Goal: Task Accomplishment & Management: Manage account settings

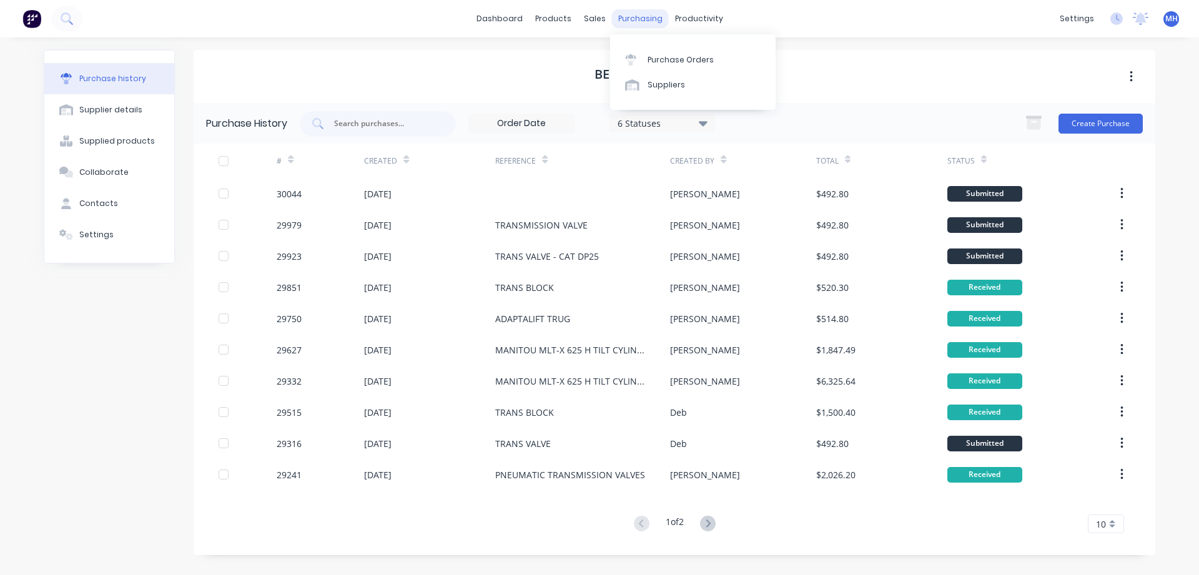
click at [626, 15] on div "purchasing" at bounding box center [640, 18] width 57 height 19
click at [668, 62] on div "Purchase Orders" at bounding box center [681, 59] width 66 height 11
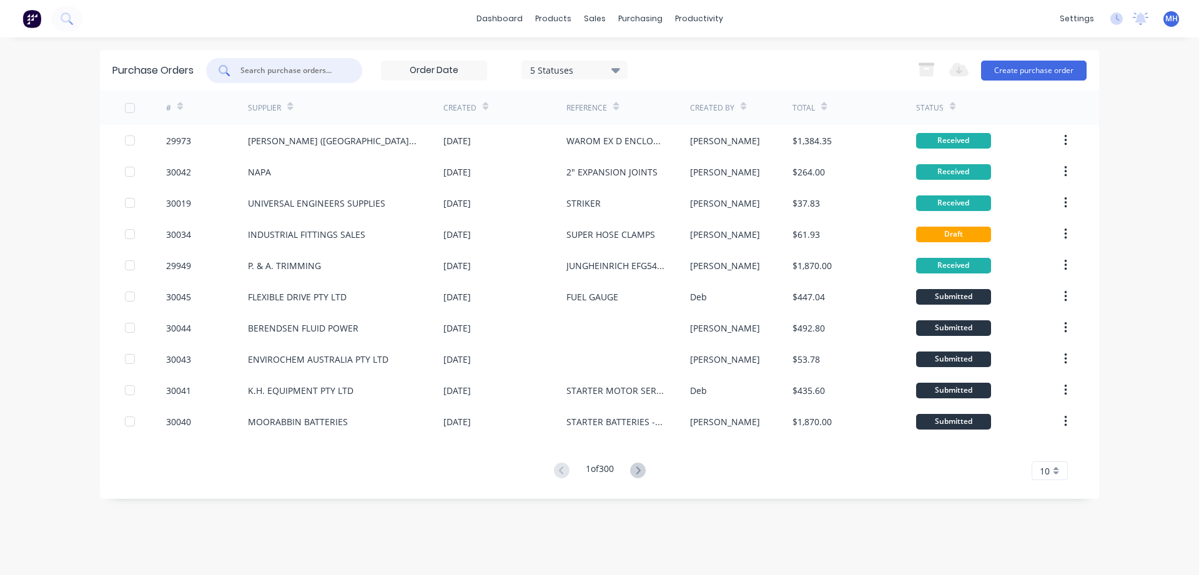
click at [279, 66] on input "text" at bounding box center [291, 70] width 104 height 12
type input "30042"
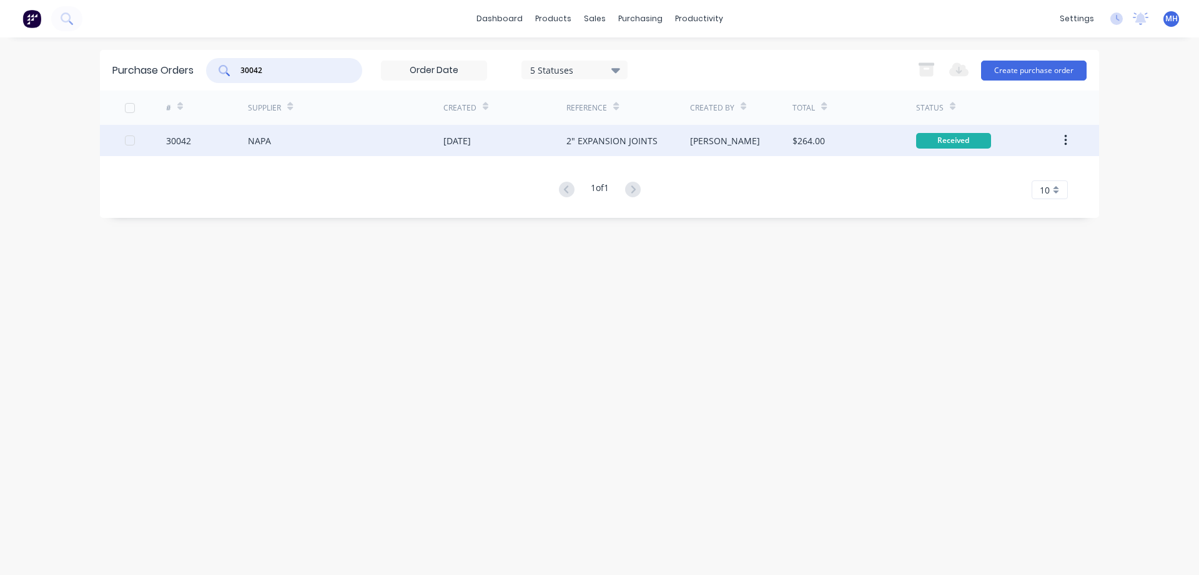
click at [461, 149] on div "[DATE]" at bounding box center [504, 140] width 123 height 31
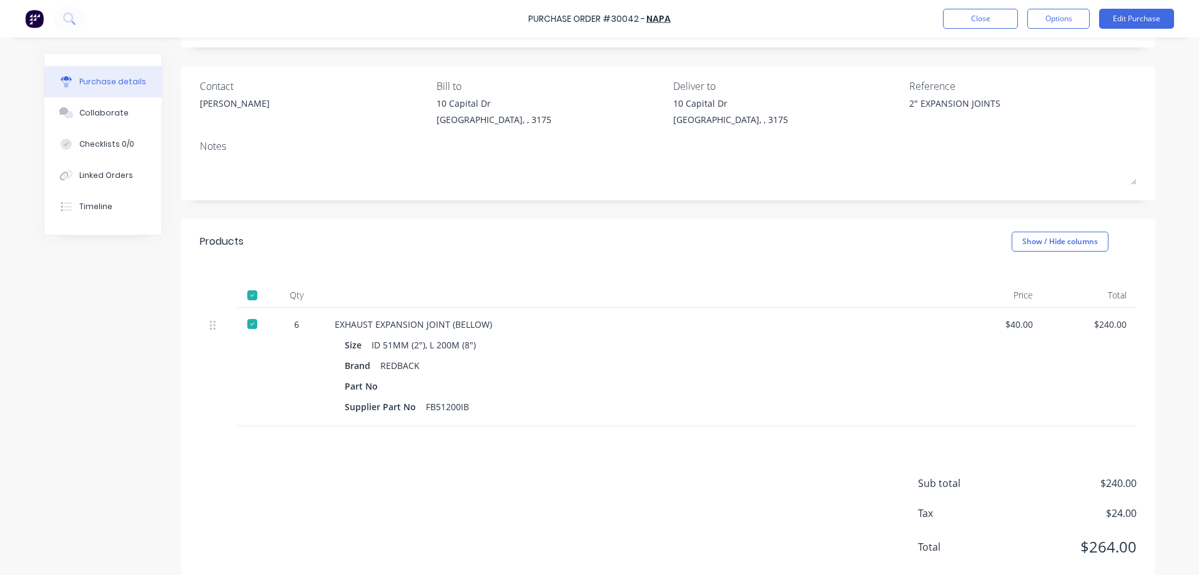
scroll to position [99, 0]
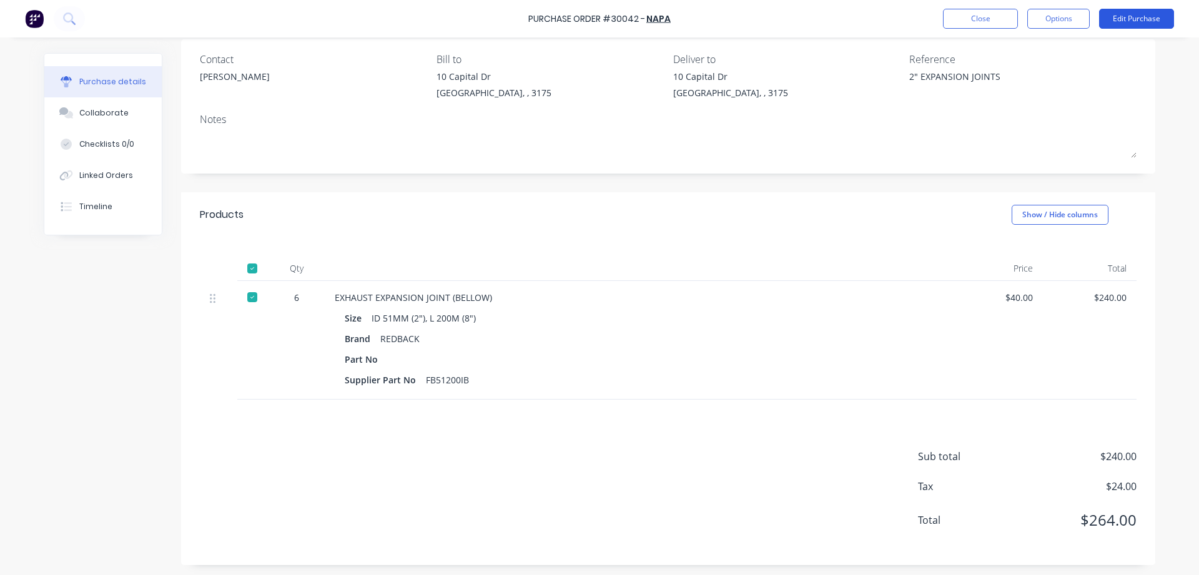
click at [1158, 16] on button "Edit Purchase" at bounding box center [1136, 19] width 75 height 20
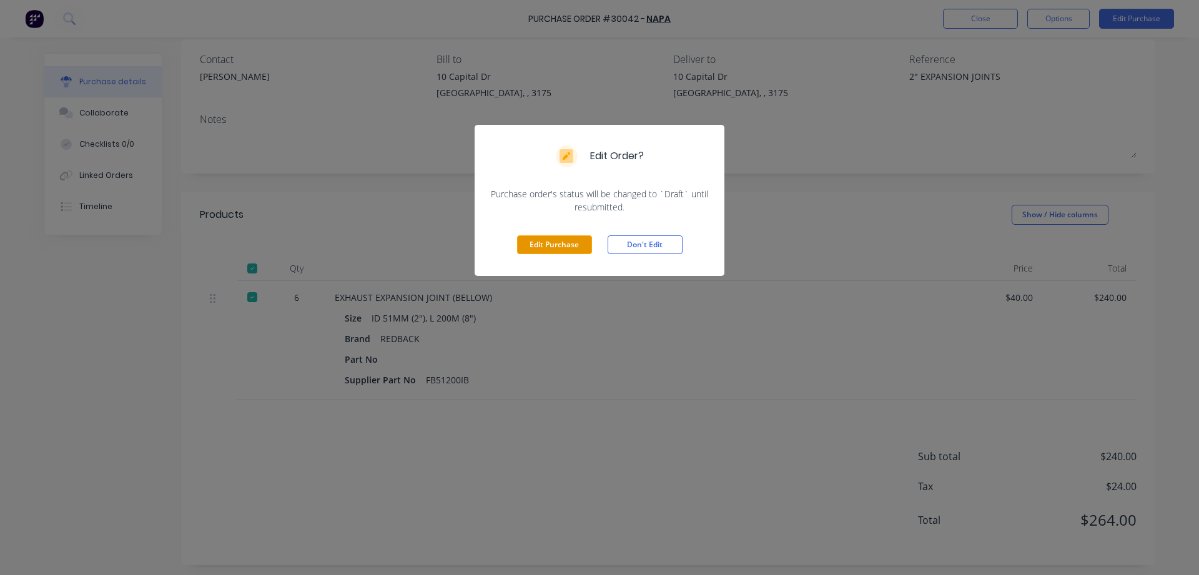
click at [560, 249] on button "Edit Purchase" at bounding box center [554, 244] width 75 height 19
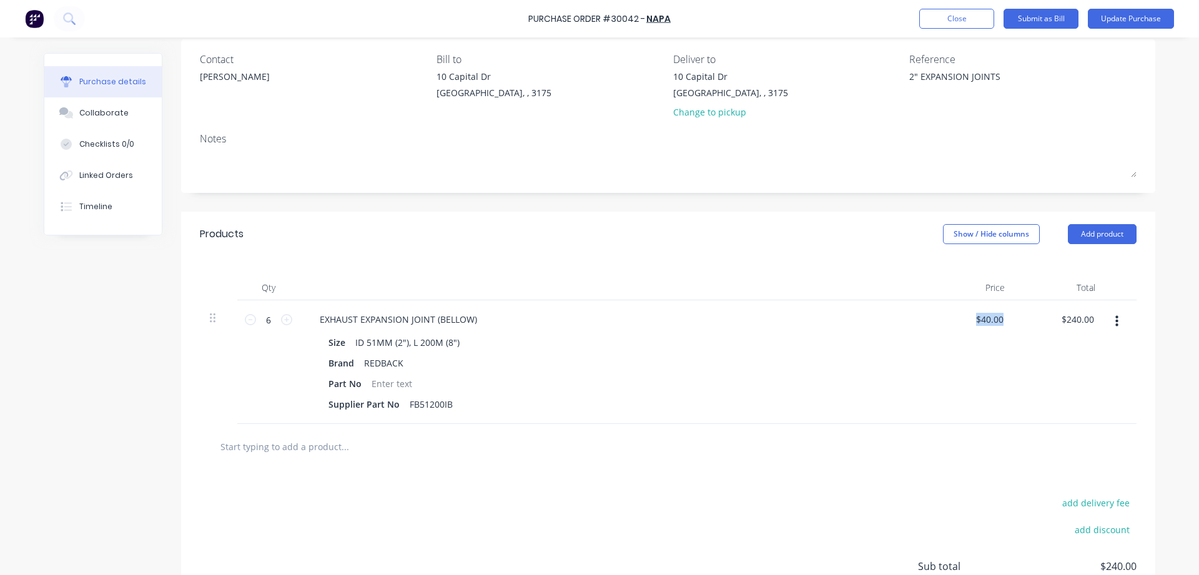
drag, startPoint x: 1011, startPoint y: 315, endPoint x: 1025, endPoint y: 315, distance: 13.7
click at [1025, 315] on div "6 6 EXHAUST EXPANSION JOINT (BELLOW) Size ID 51MM (2"), L 200M (8") Brand REDBA…" at bounding box center [668, 362] width 937 height 124
type textarea "x"
drag, startPoint x: 1006, startPoint y: 315, endPoint x: 953, endPoint y: 324, distance: 53.8
click at [969, 317] on div "40.00 40.00" at bounding box center [969, 362] width 91 height 124
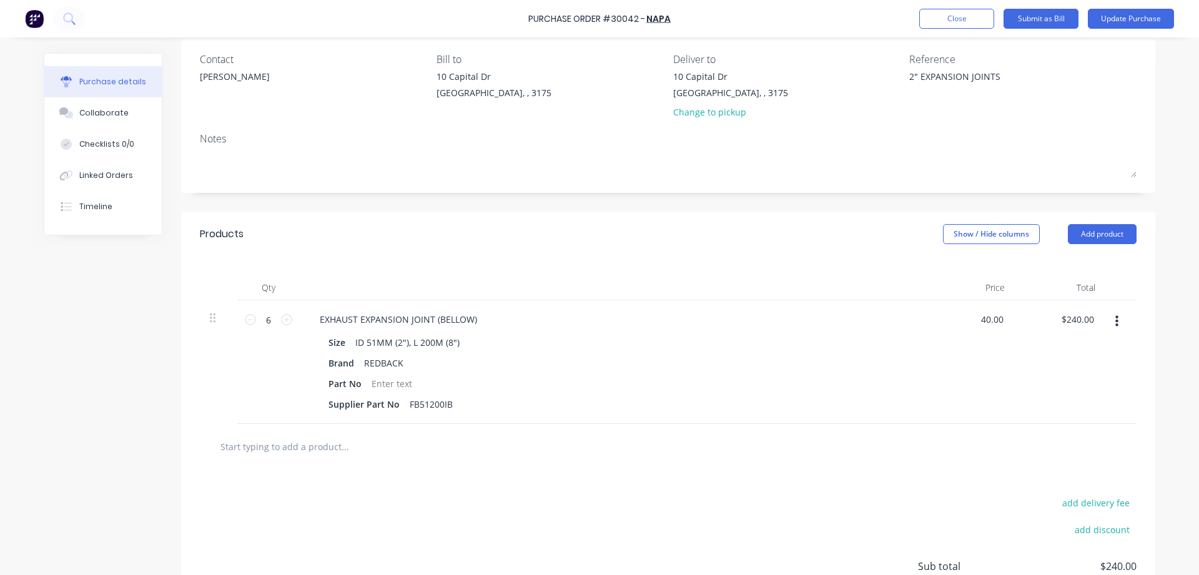
type input "4"
type input "32."
type textarea "x"
type input "$32.00"
type input "192.00"
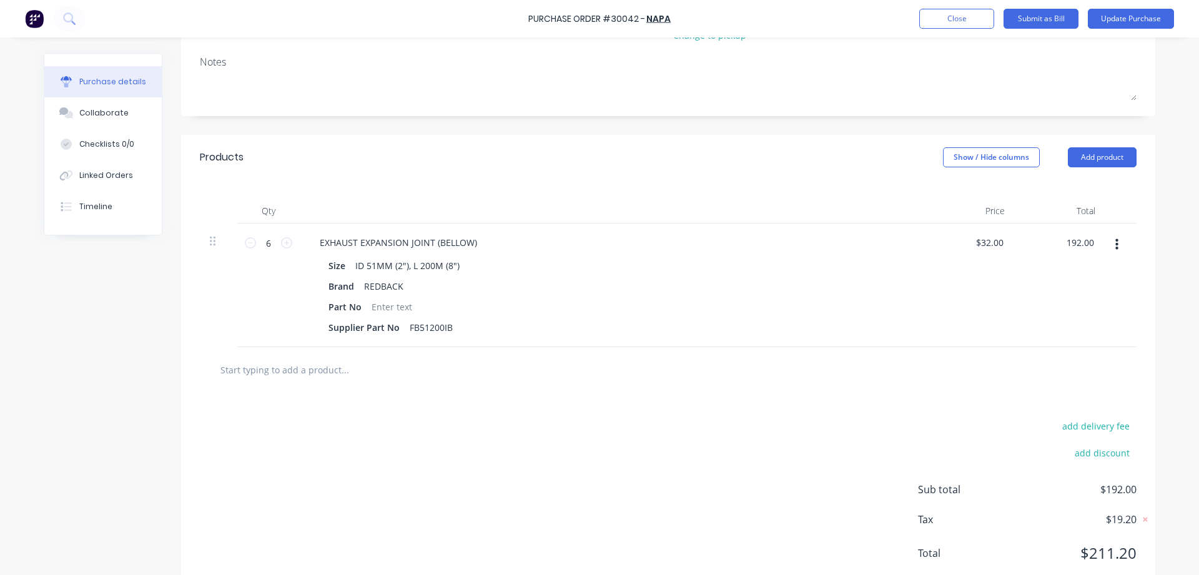
scroll to position [209, 0]
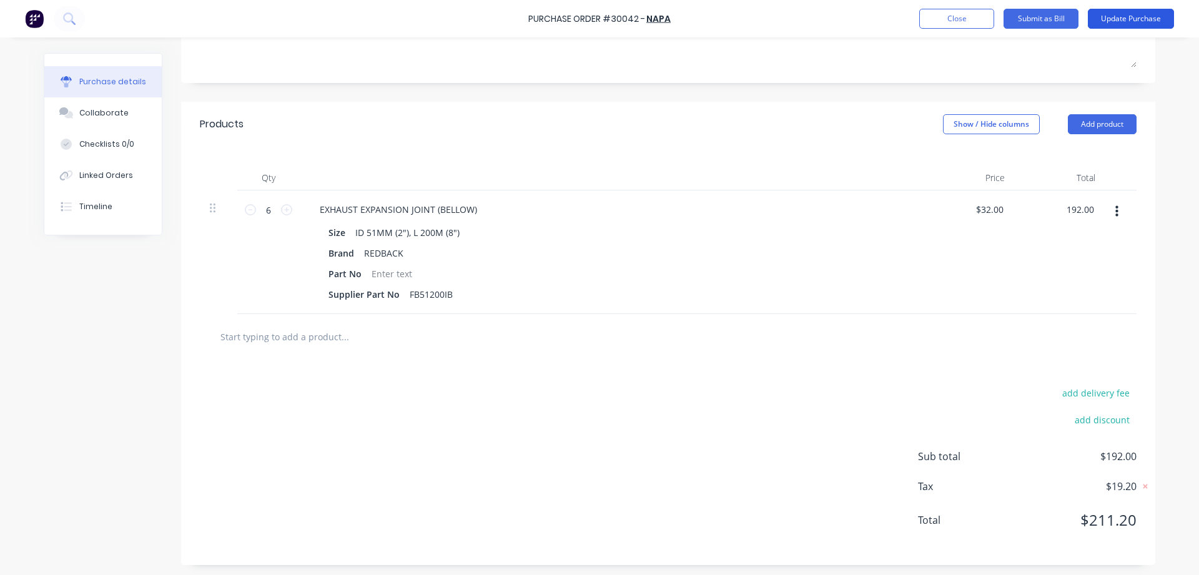
type textarea "x"
type input "$192.00"
click at [1114, 14] on button "Update Purchase" at bounding box center [1131, 19] width 86 height 20
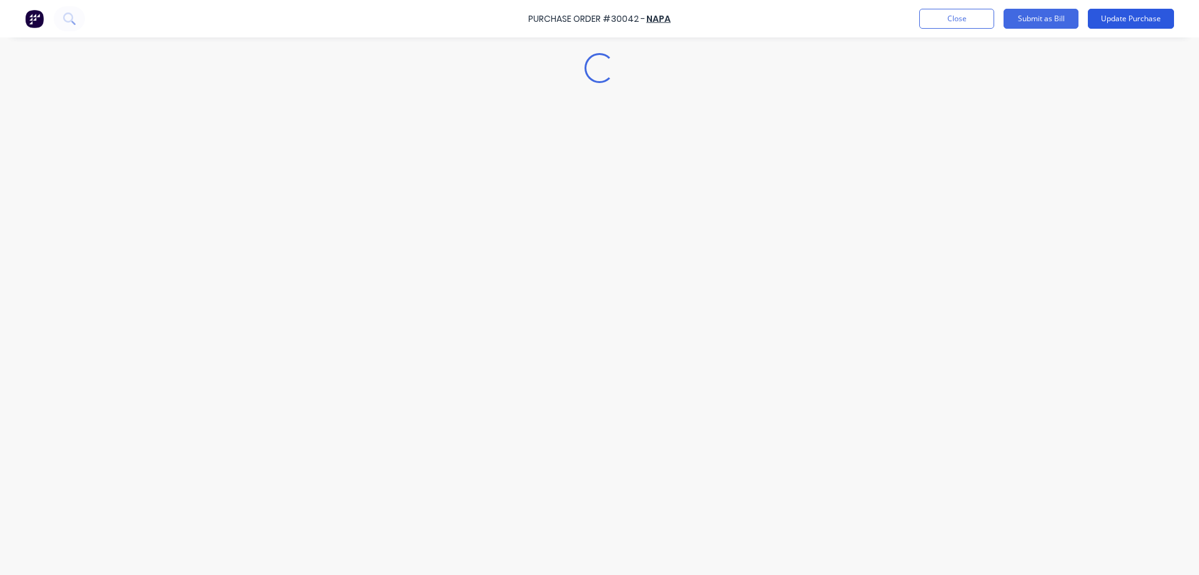
type textarea "x"
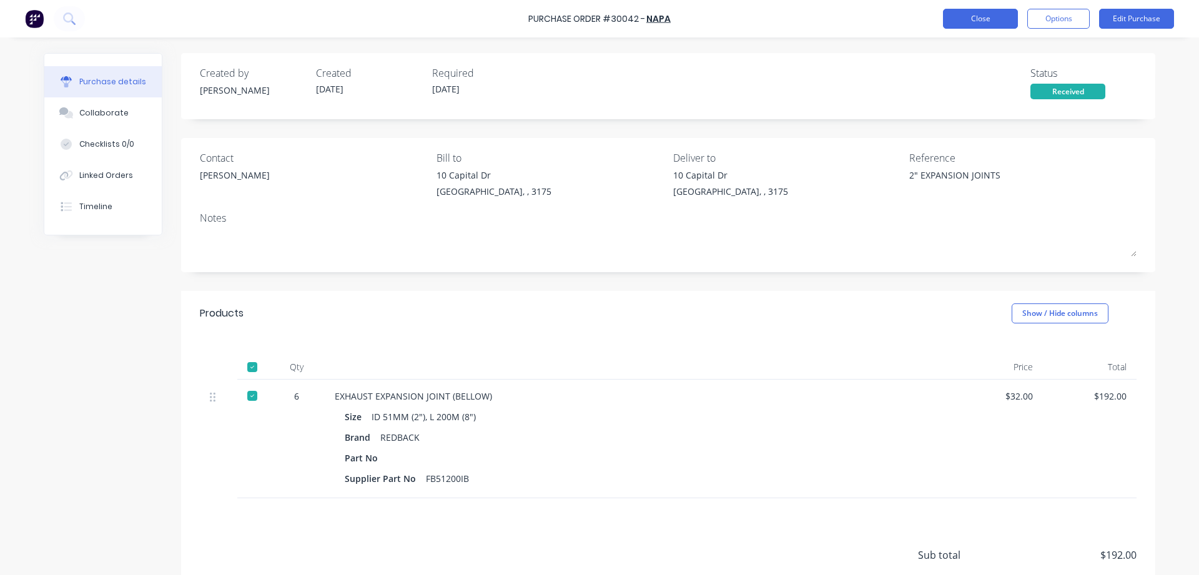
click at [981, 19] on button "Close" at bounding box center [980, 19] width 75 height 20
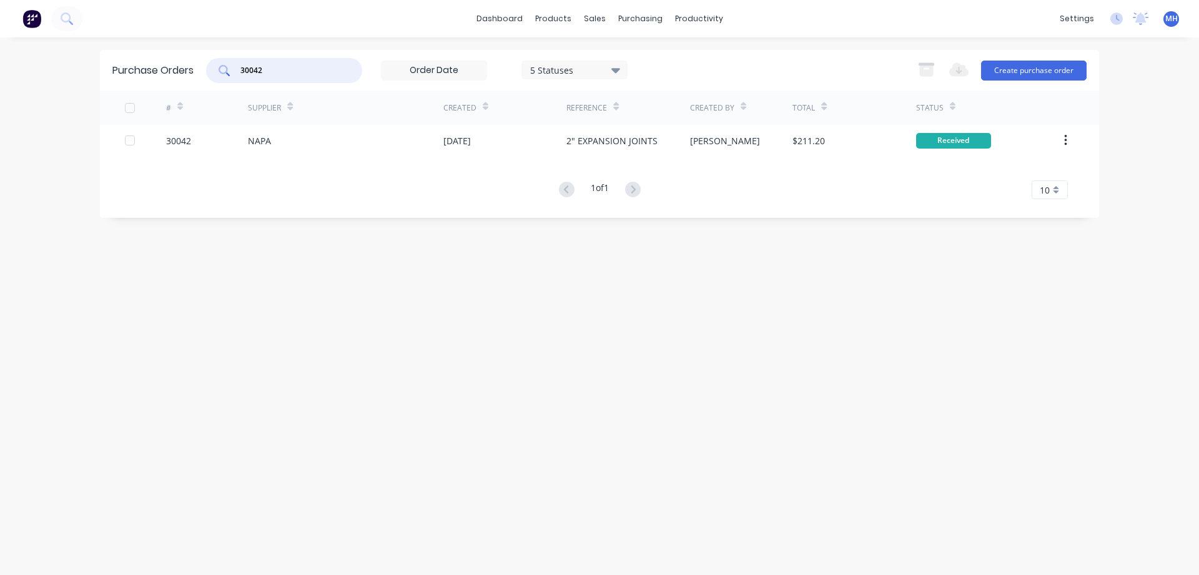
click at [274, 70] on input "30042" at bounding box center [291, 70] width 104 height 12
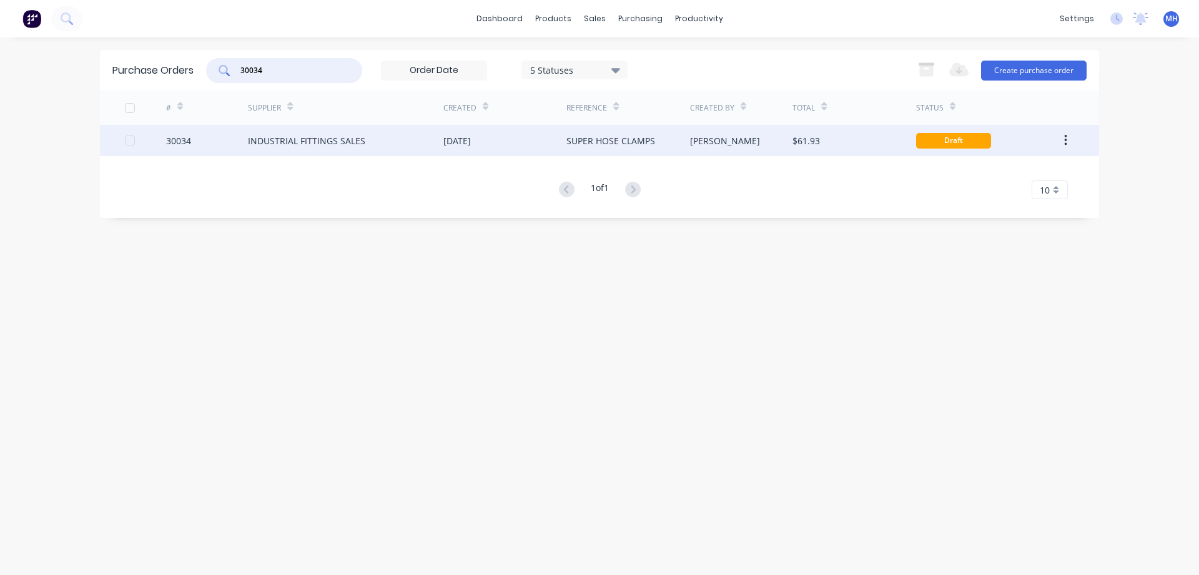
type input "30034"
click at [265, 139] on div "INDUSTRIAL FITTINGS SALES" at bounding box center [306, 140] width 117 height 13
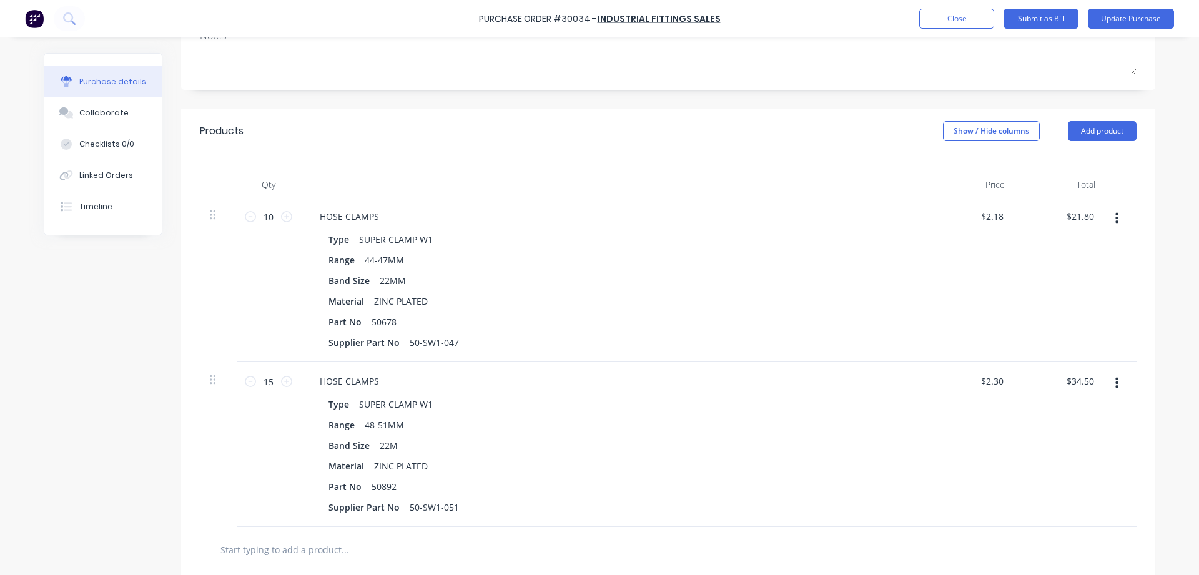
scroll to position [214, 0]
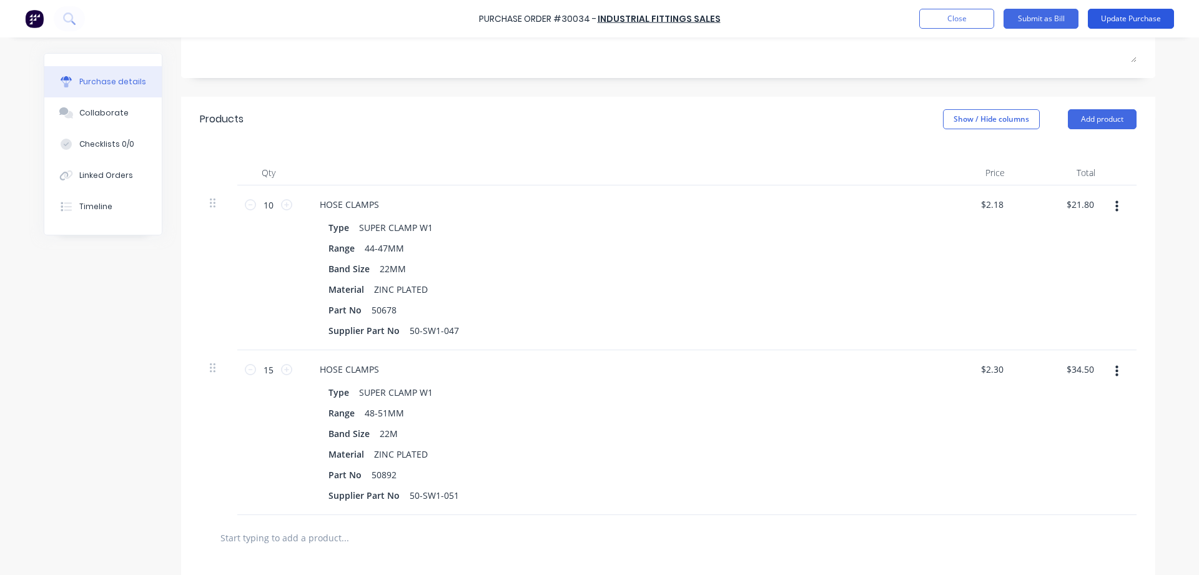
click at [1147, 14] on button "Update Purchase" at bounding box center [1131, 19] width 86 height 20
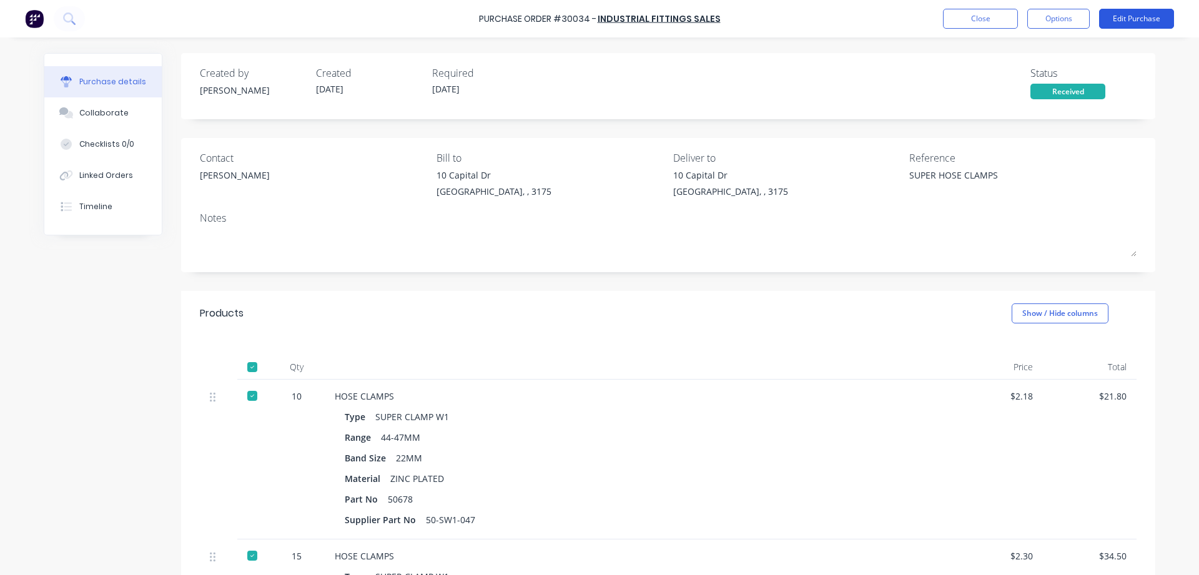
click at [1141, 21] on button "Edit Purchase" at bounding box center [1136, 19] width 75 height 20
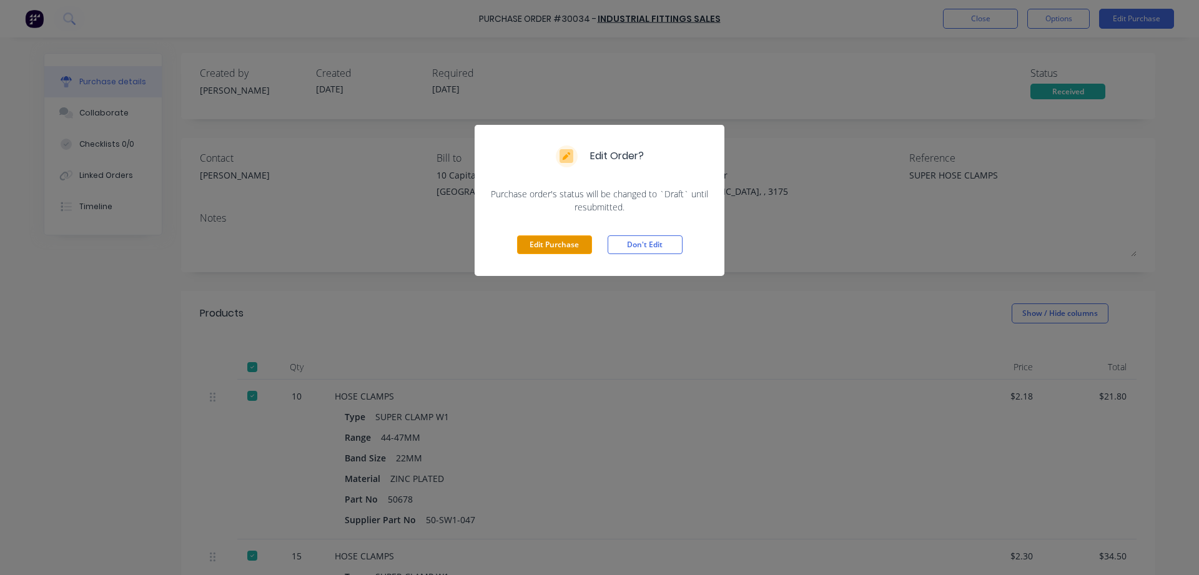
click at [551, 243] on button "Edit Purchase" at bounding box center [554, 244] width 75 height 19
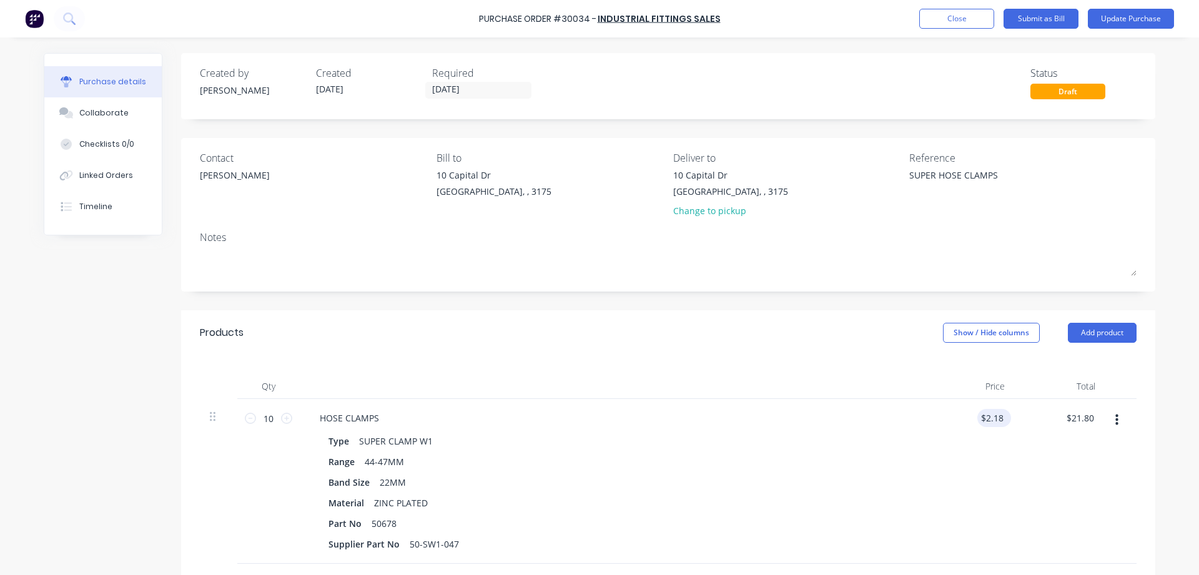
type textarea "x"
type input "2.18"
drag, startPoint x: 981, startPoint y: 421, endPoint x: 1013, endPoint y: 420, distance: 31.9
click at [1013, 420] on div "2.18 2.18" at bounding box center [969, 481] width 91 height 165
type textarea "x"
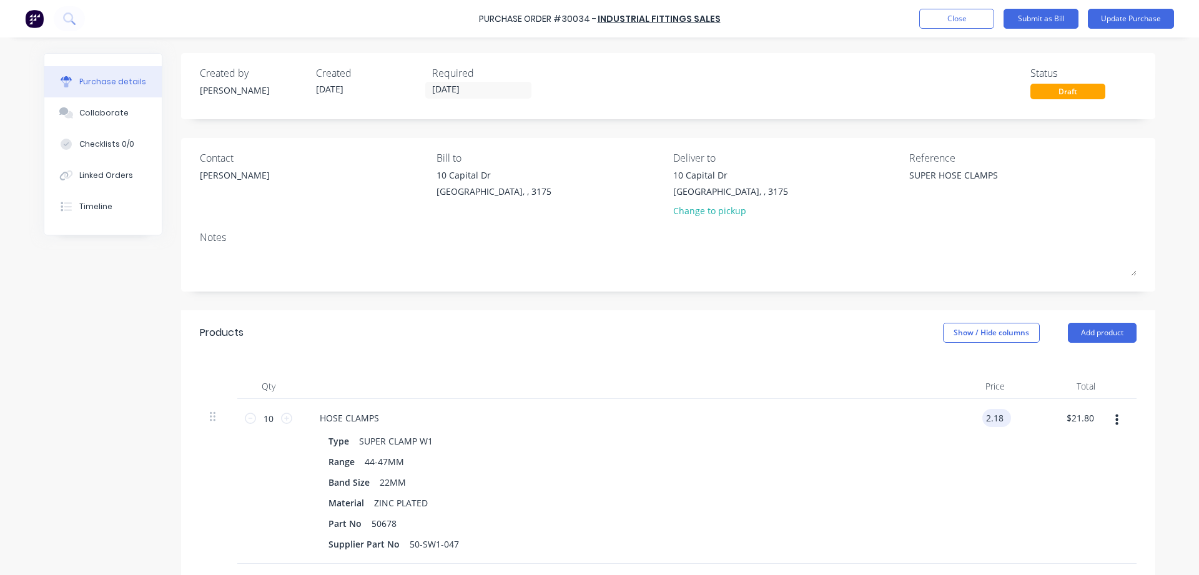
drag, startPoint x: 1003, startPoint y: 417, endPoint x: 966, endPoint y: 417, distance: 36.8
click at [982, 417] on input "2.18" at bounding box center [994, 418] width 24 height 18
type input "2.189"
type textarea "x"
type input "$2.19"
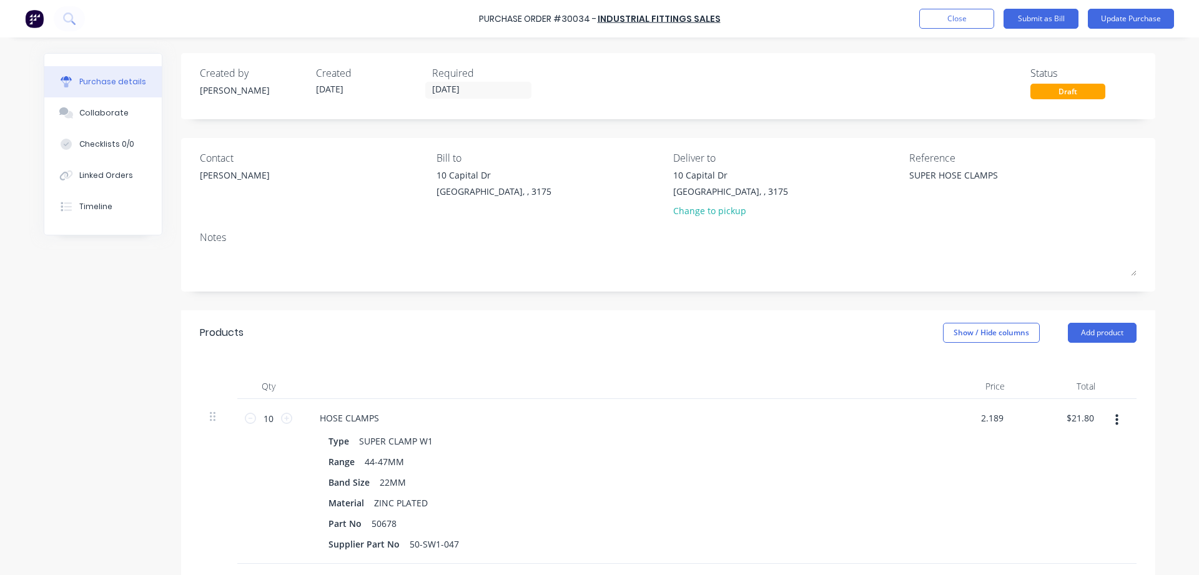
type input "21.90"
type textarea "x"
type input "2.19"
type input "$21.90"
type textarea "x"
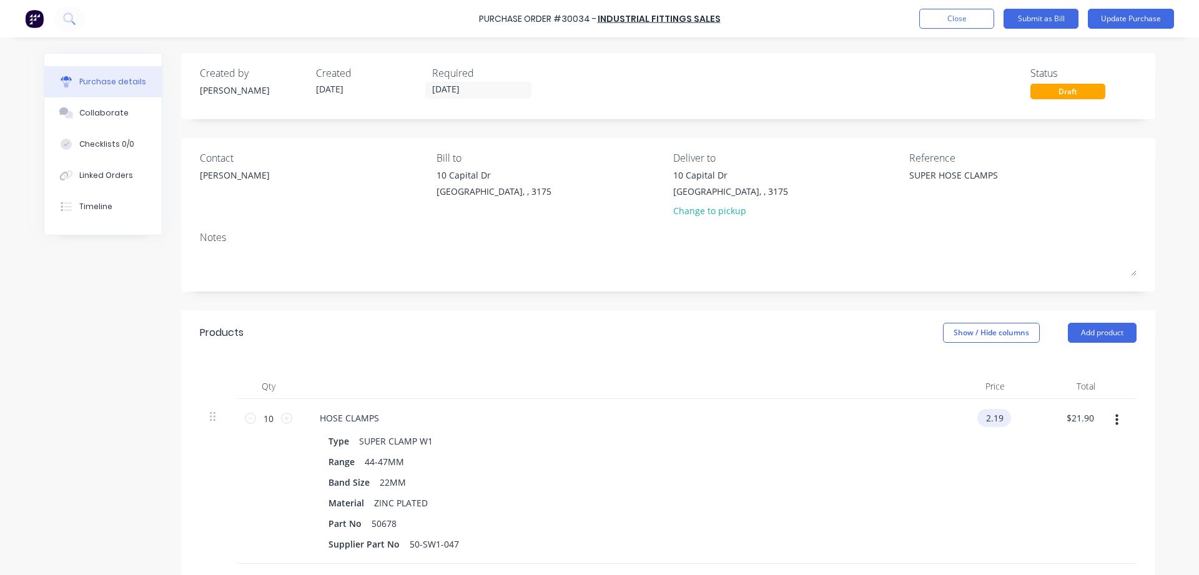
type input "$2.19"
drag, startPoint x: 1009, startPoint y: 413, endPoint x: 969, endPoint y: 413, distance: 40.0
click at [969, 413] on div "$2.19 $2.19" at bounding box center [969, 481] width 91 height 165
type textarea "x"
drag, startPoint x: 983, startPoint y: 416, endPoint x: 916, endPoint y: 413, distance: 66.9
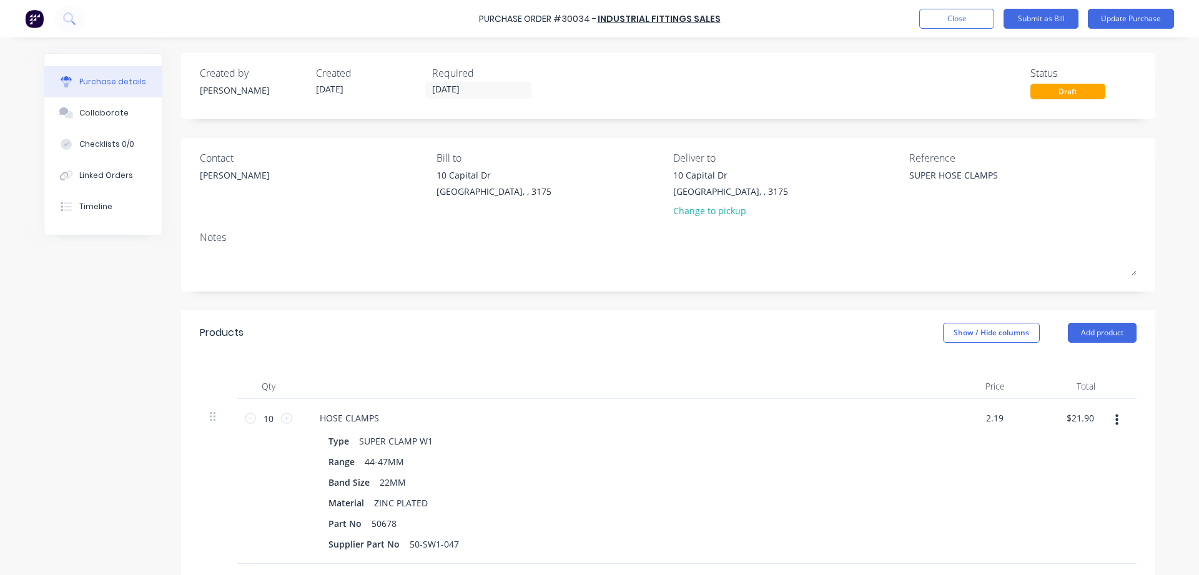
click at [982, 419] on input "2.19" at bounding box center [994, 418] width 24 height 18
type input "1"
type input "2.188"
type textarea "x"
type input "$2.19"
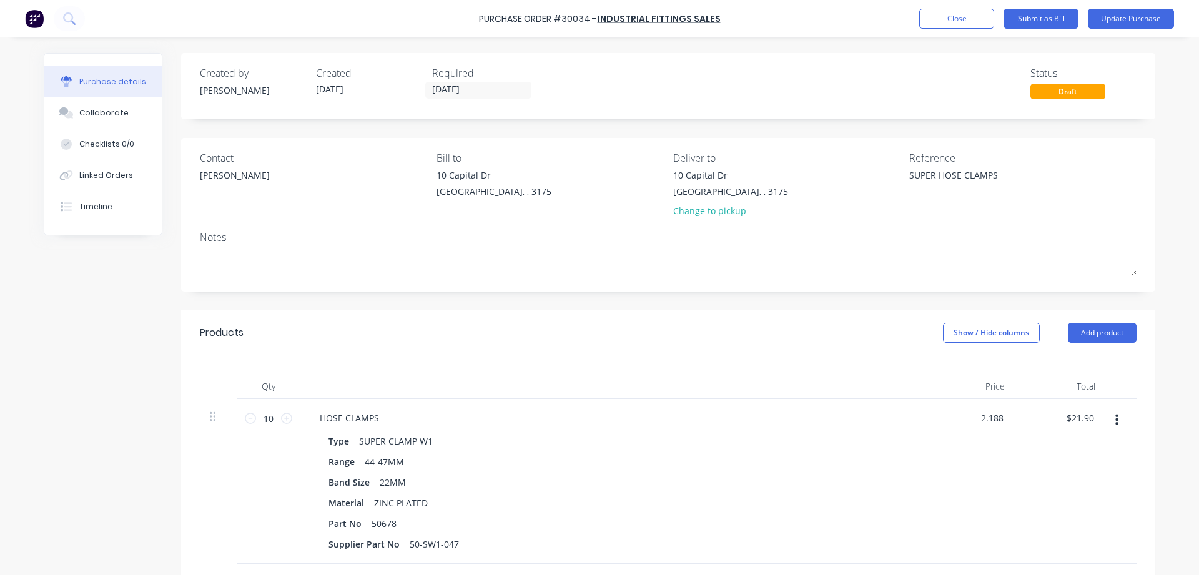
type input "21.90"
type textarea "x"
type input "$21.90"
click at [1007, 411] on div "$2.19 $2.19" at bounding box center [994, 418] width 34 height 18
drag, startPoint x: 1015, startPoint y: 414, endPoint x: 976, endPoint y: 413, distance: 38.7
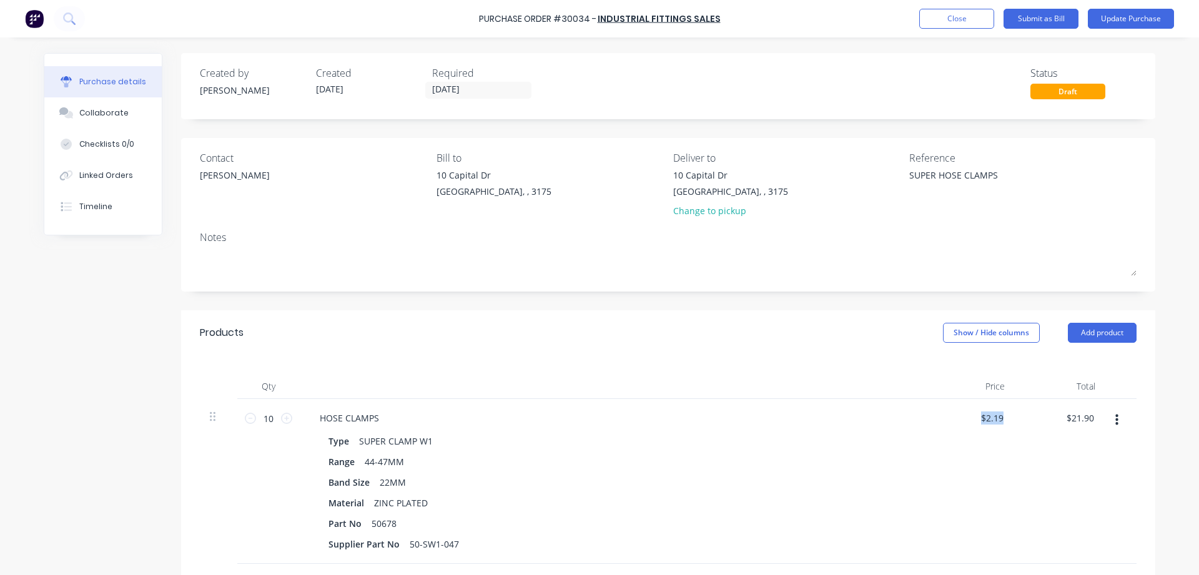
click at [976, 413] on div "10 10 HOSE CLAMPS Type SUPER CLAMP W1 Range 44-47MM Band Size 22MM Material ZIN…" at bounding box center [668, 481] width 937 height 165
type textarea "x"
click at [985, 415] on input "2.19" at bounding box center [994, 418] width 24 height 18
type input "2"
type input "2.18"
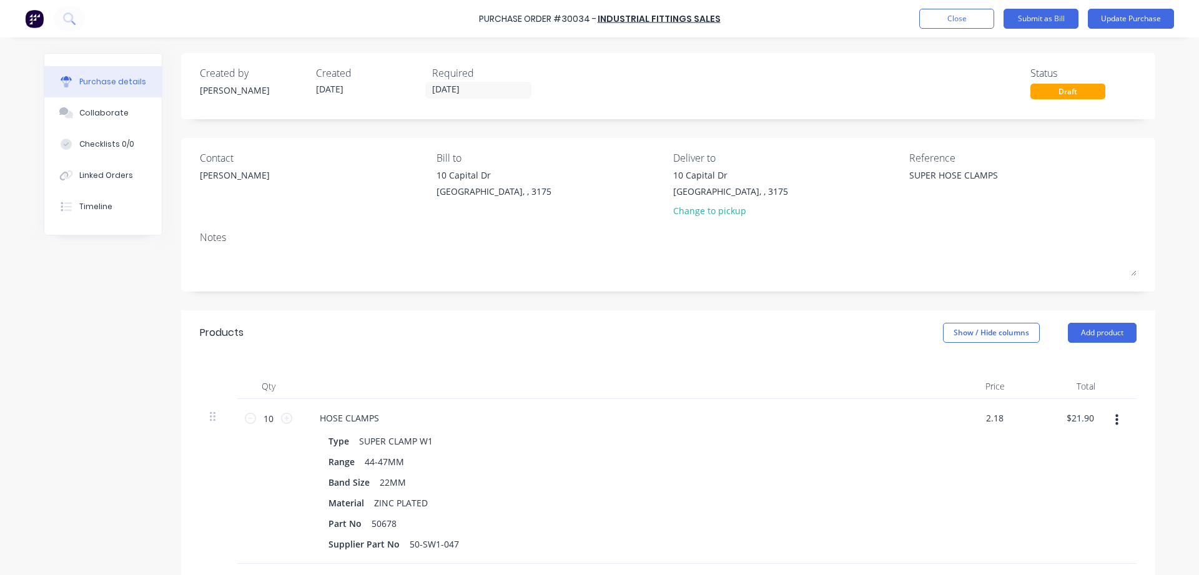
type textarea "x"
type input "$2.18"
type input "21.80"
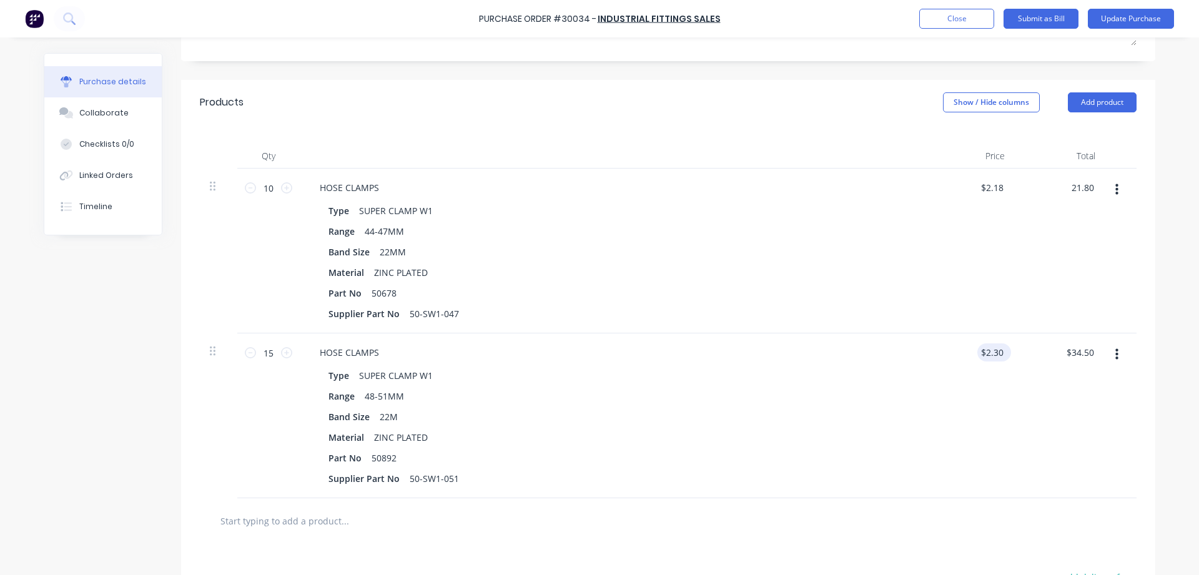
scroll to position [272, 0]
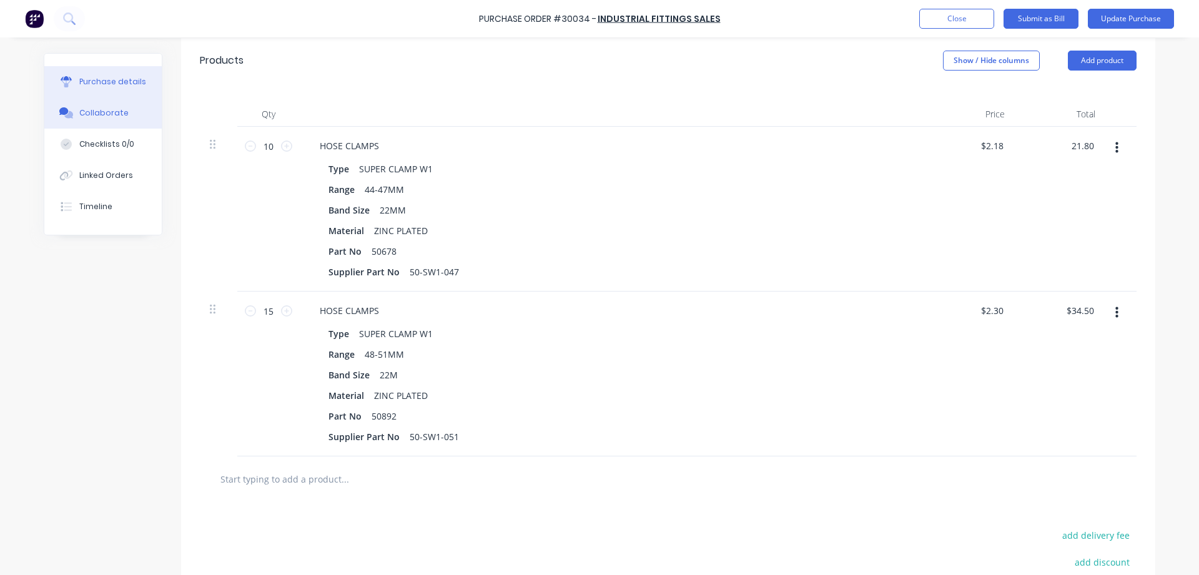
type textarea "x"
type input "$21.80"
type textarea "x"
type input "$21.80"
click at [1117, 146] on icon "button" at bounding box center [1116, 147] width 3 height 11
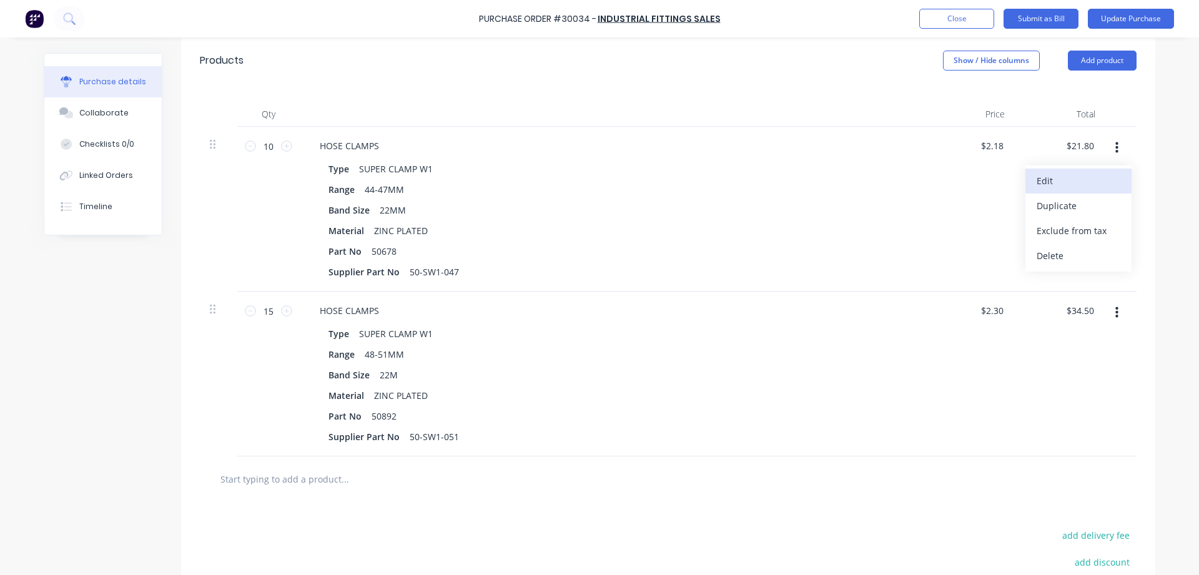
click at [1051, 184] on button "Edit" at bounding box center [1078, 181] width 106 height 25
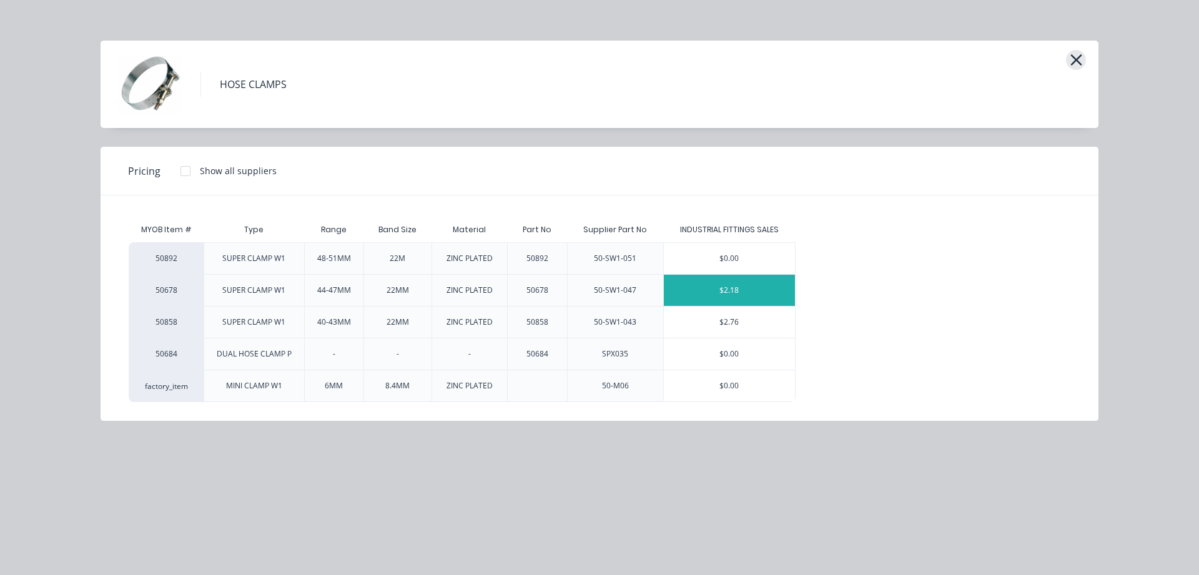
click at [1079, 58] on icon "button" at bounding box center [1075, 59] width 11 height 11
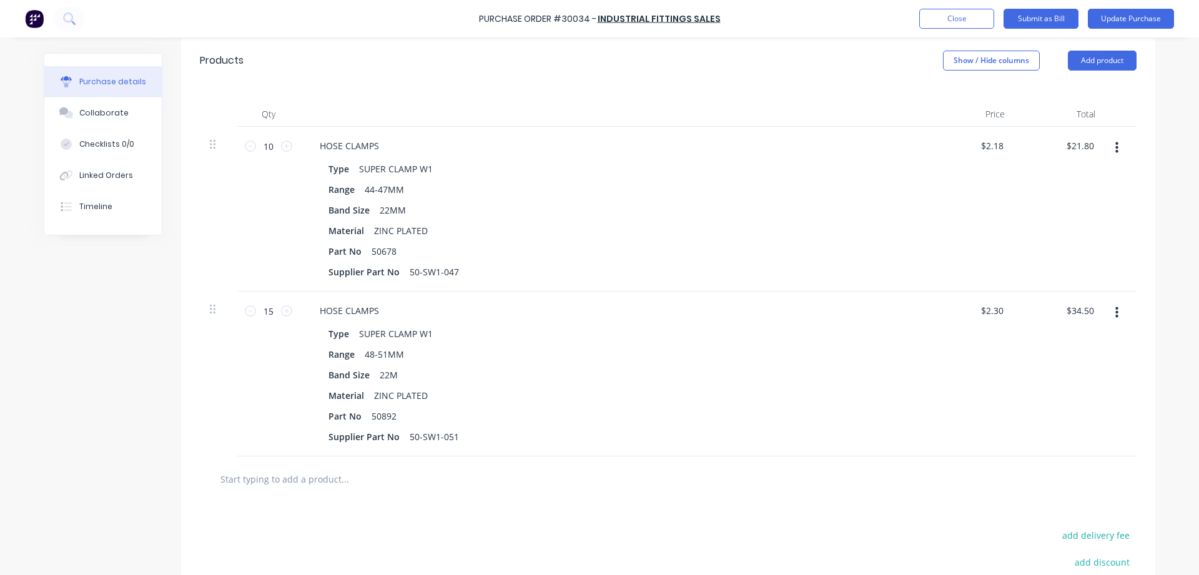
click at [1114, 141] on button "button" at bounding box center [1116, 148] width 29 height 22
click at [971, 214] on div "$2.18 $2.18" at bounding box center [969, 209] width 91 height 165
click at [1121, 144] on button "button" at bounding box center [1116, 148] width 29 height 22
click at [1135, 17] on button "Update Purchase" at bounding box center [1131, 19] width 86 height 20
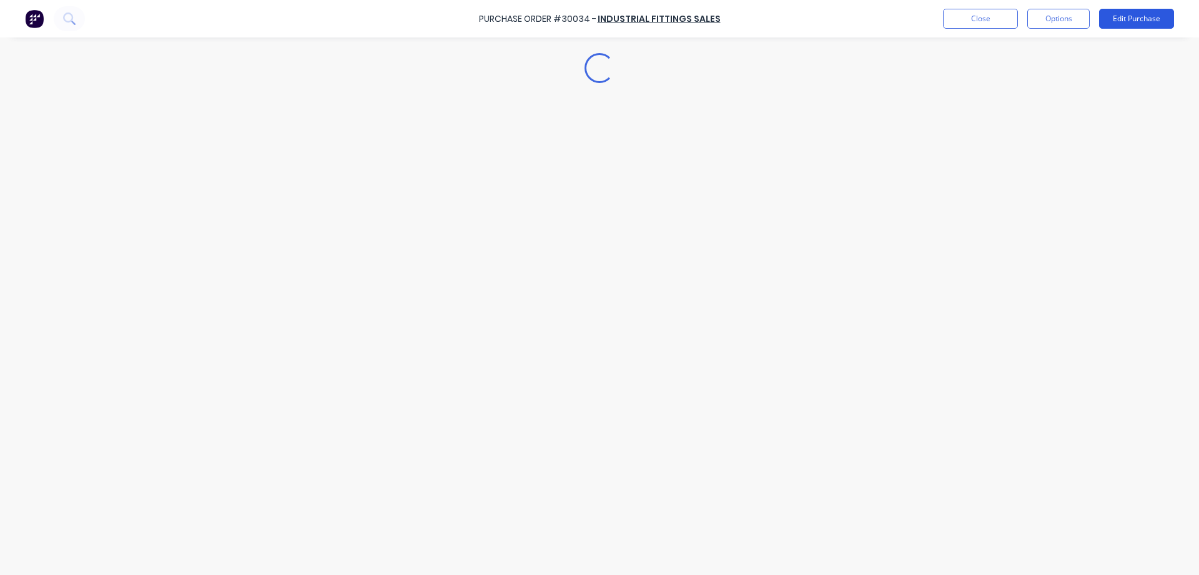
type textarea "x"
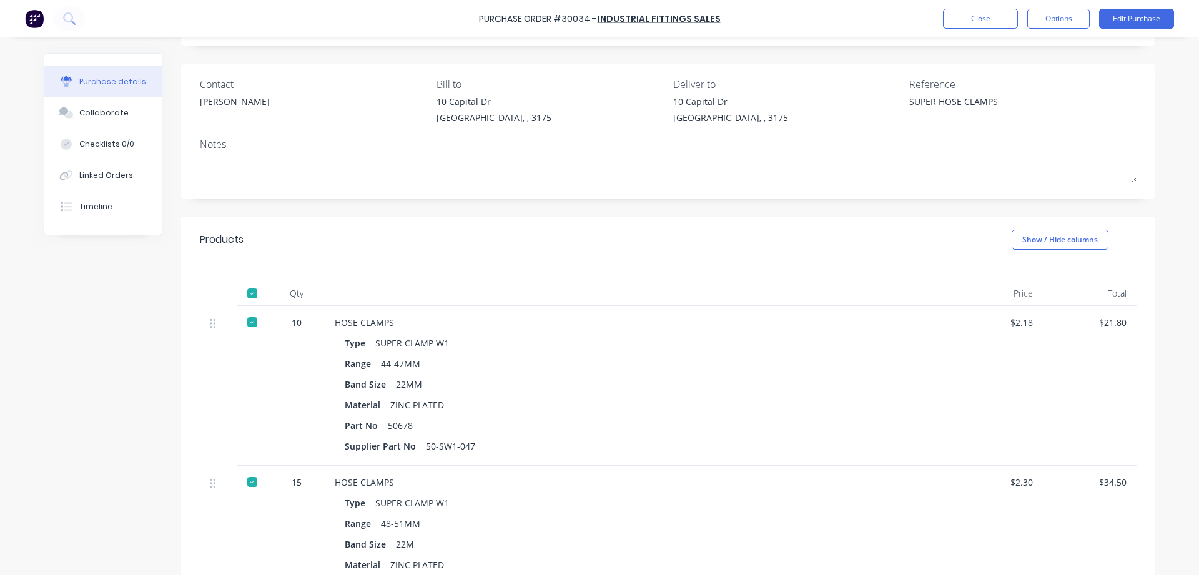
scroll to position [300, 0]
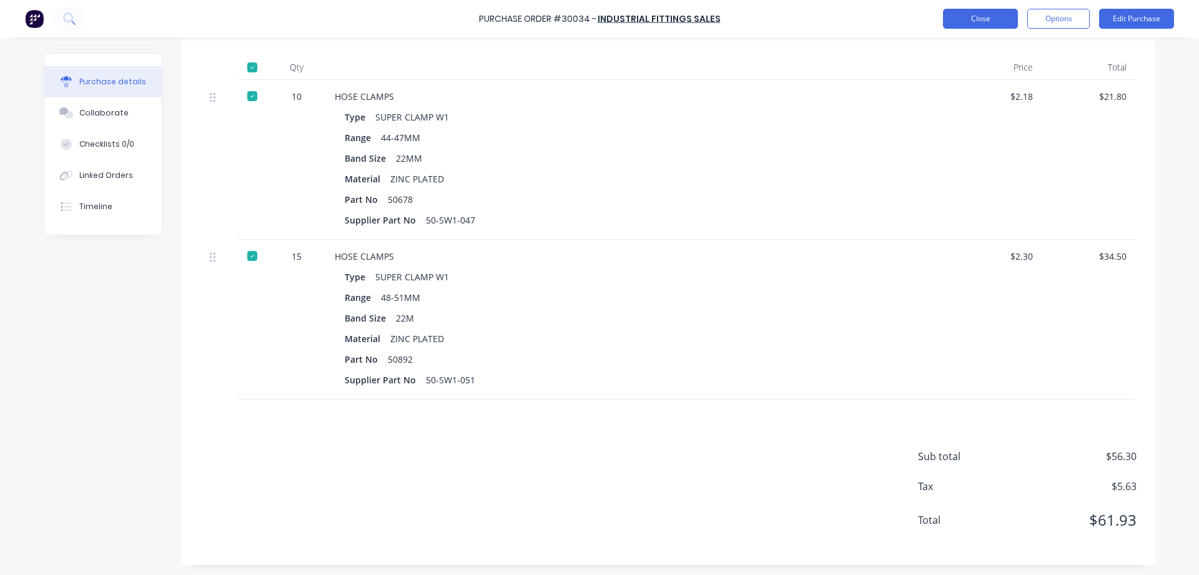
click at [973, 16] on button "Close" at bounding box center [980, 19] width 75 height 20
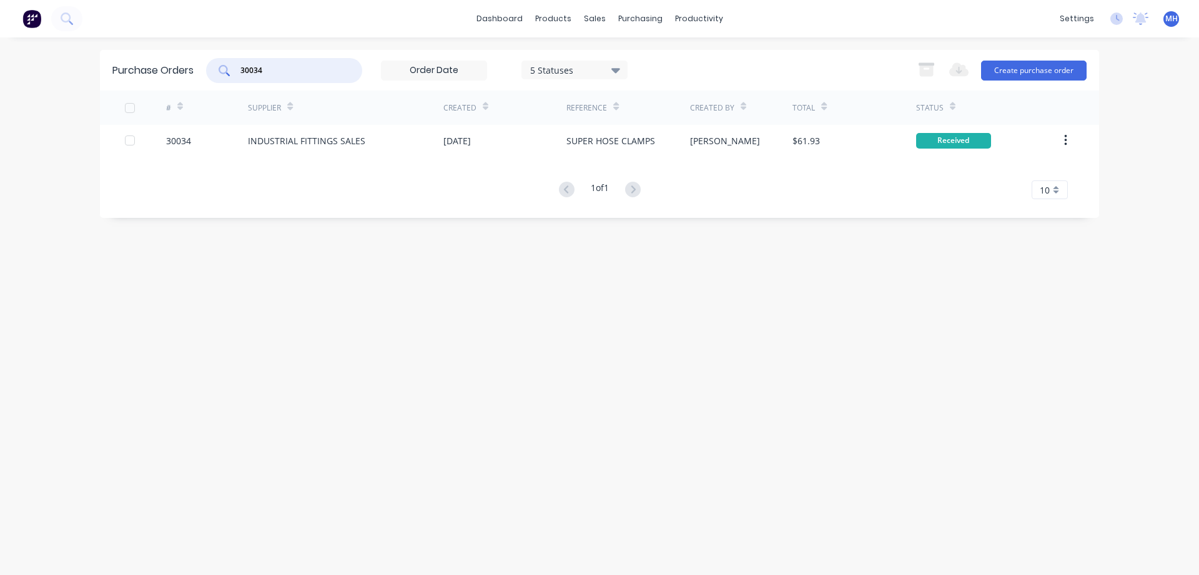
click at [286, 68] on input "30034" at bounding box center [291, 70] width 104 height 12
type input "30036"
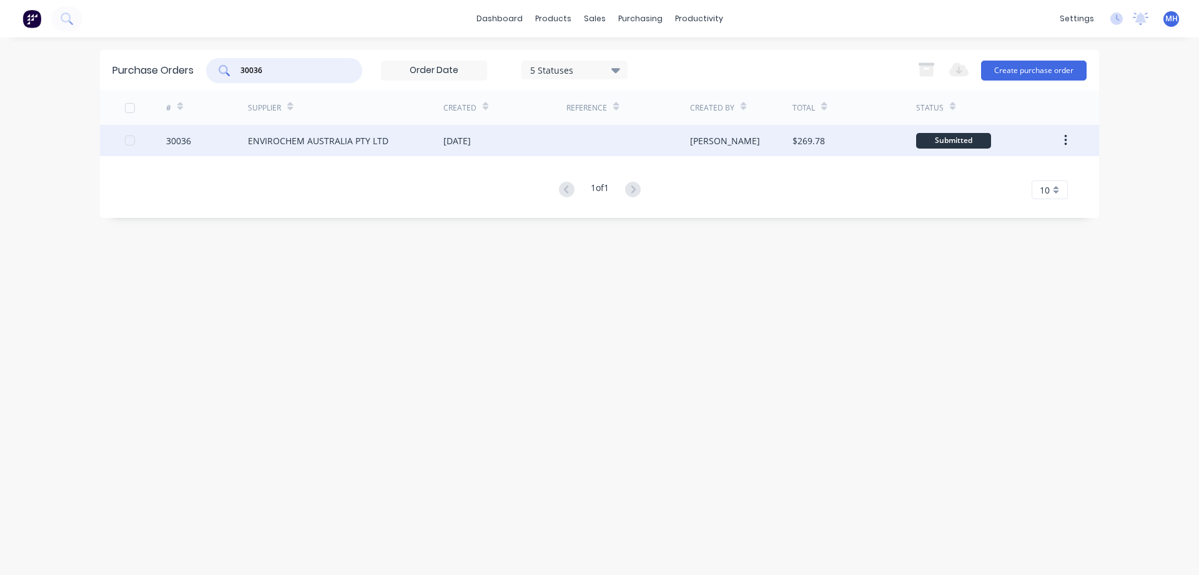
click at [340, 142] on div "ENVIROCHEM AUSTRALIA PTY LTD" at bounding box center [318, 140] width 141 height 13
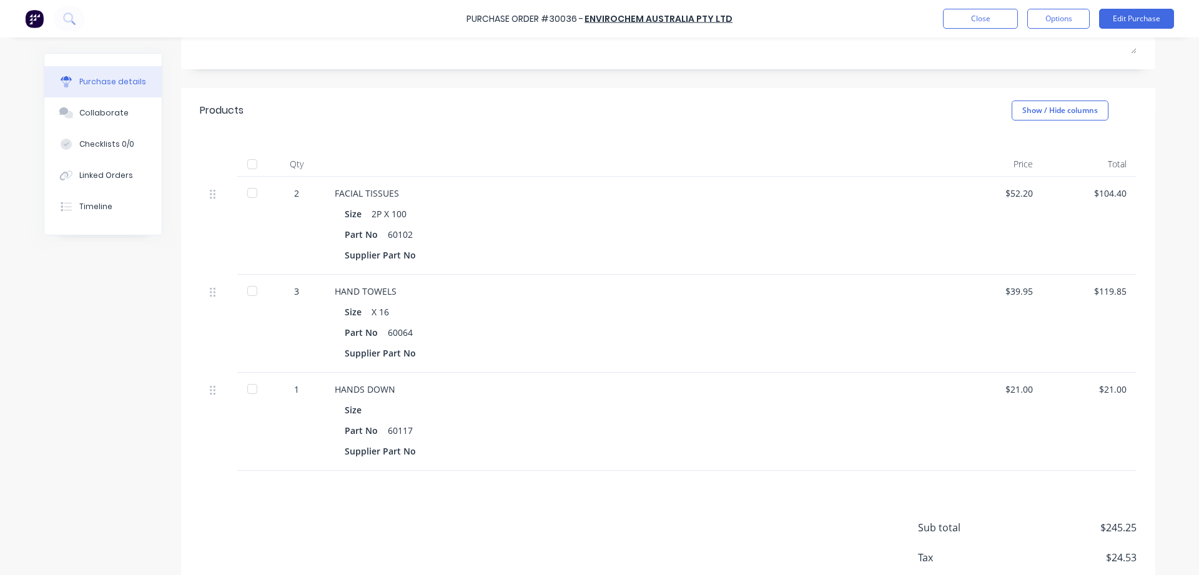
scroll to position [274, 0]
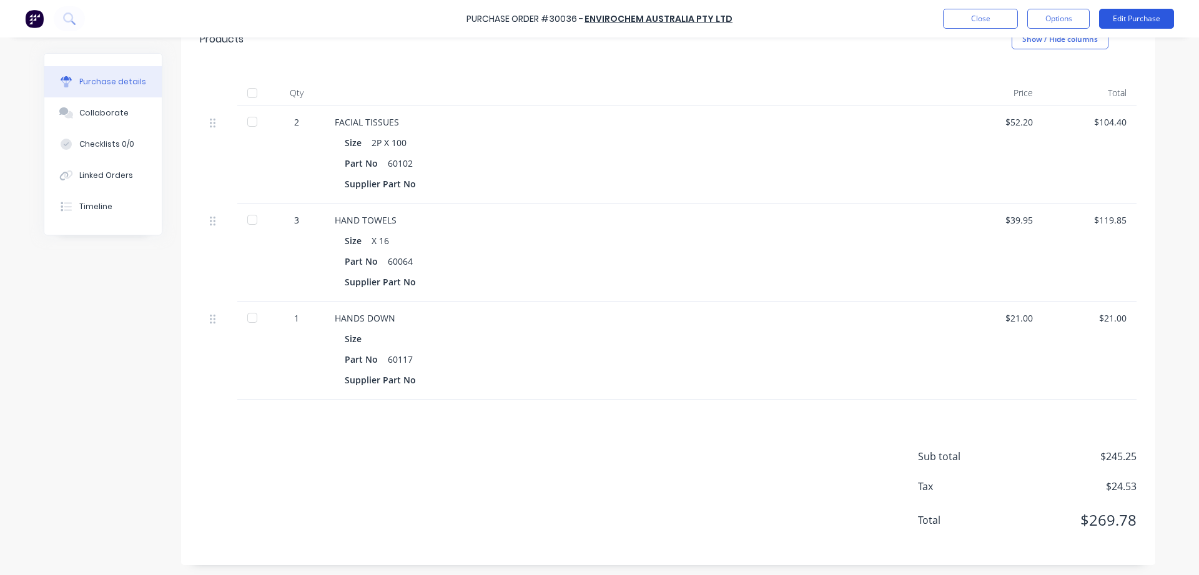
click at [1139, 19] on button "Edit Purchase" at bounding box center [1136, 19] width 75 height 20
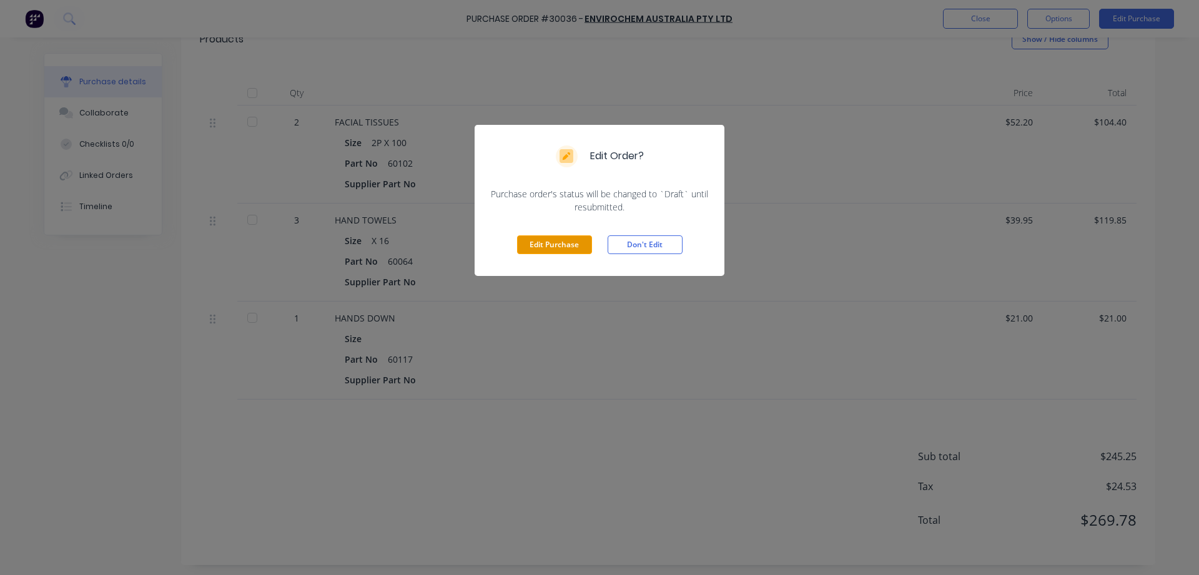
click at [531, 247] on button "Edit Purchase" at bounding box center [554, 244] width 75 height 19
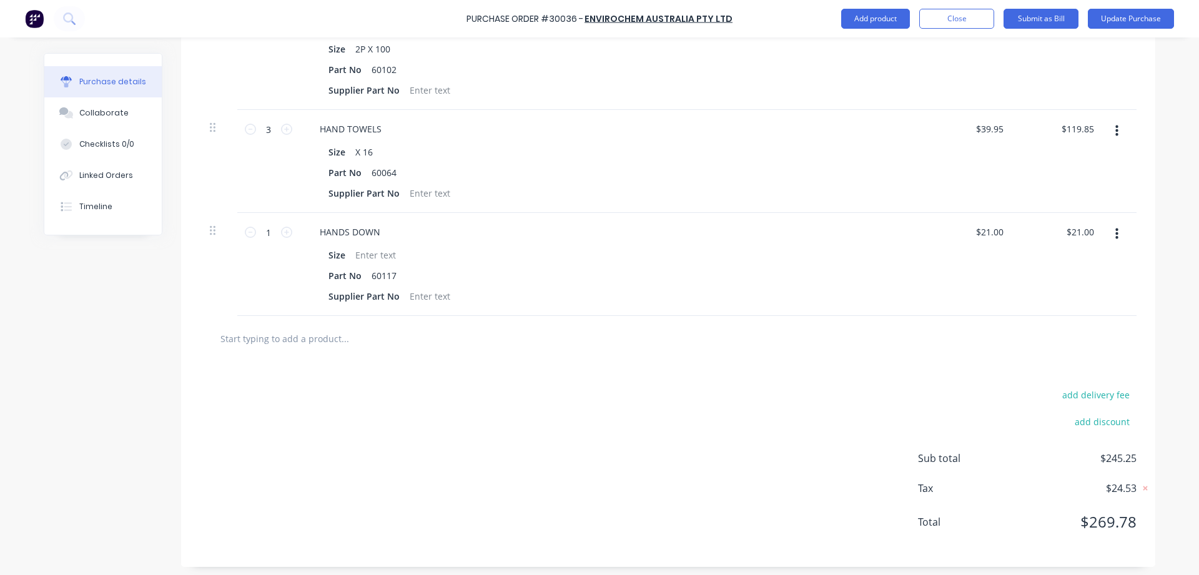
scroll to position [394, 0]
click at [1116, 391] on button "add delivery fee" at bounding box center [1096, 393] width 82 height 16
drag, startPoint x: 1095, startPoint y: 387, endPoint x: 1065, endPoint y: 387, distance: 30.0
click at [1065, 387] on input "24/09/25" at bounding box center [1083, 394] width 75 height 19
type input "$6.00"
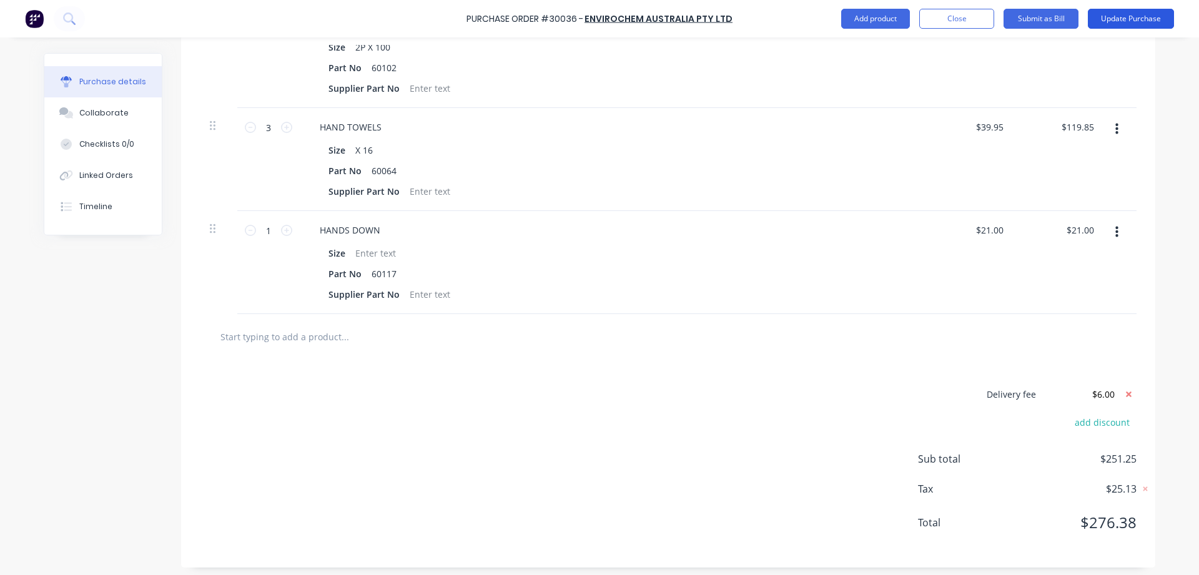
click at [1129, 22] on button "Update Purchase" at bounding box center [1131, 19] width 86 height 20
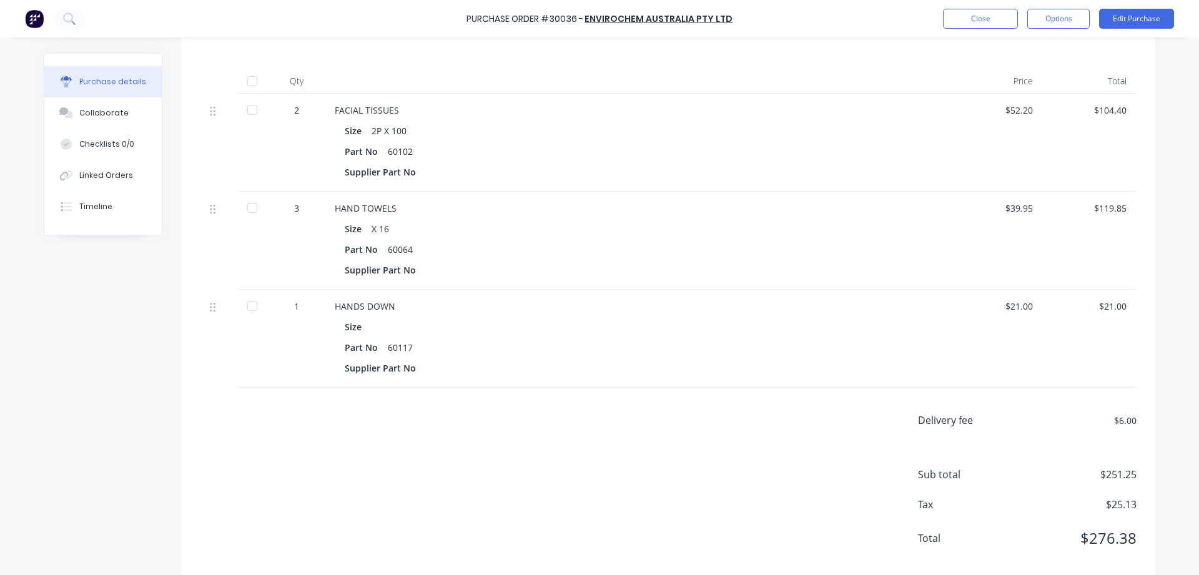
scroll to position [304, 0]
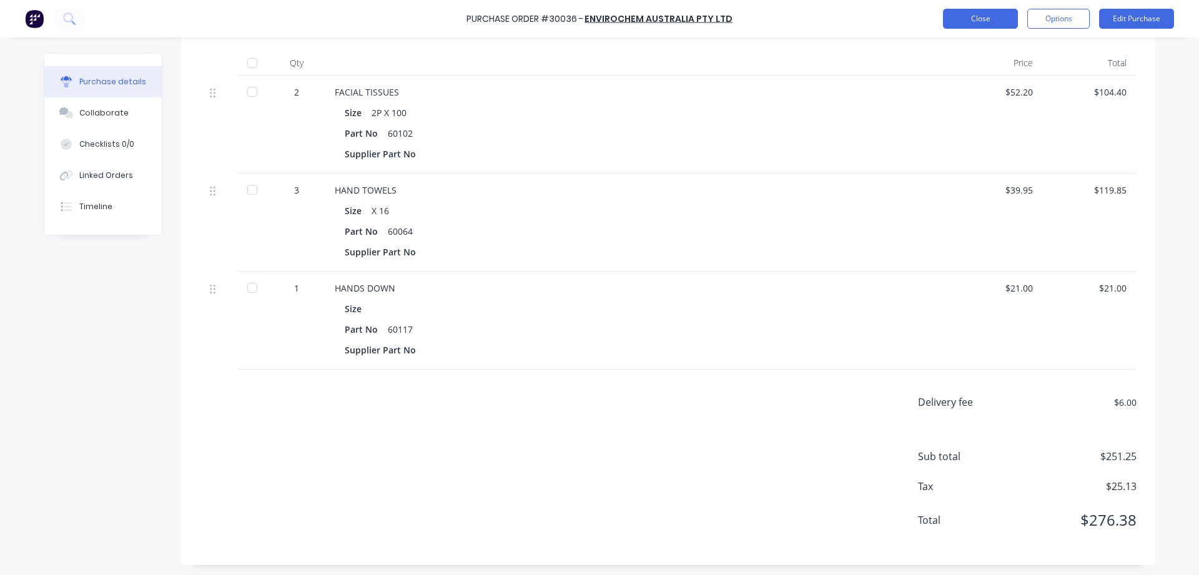
click at [982, 16] on button "Close" at bounding box center [980, 19] width 75 height 20
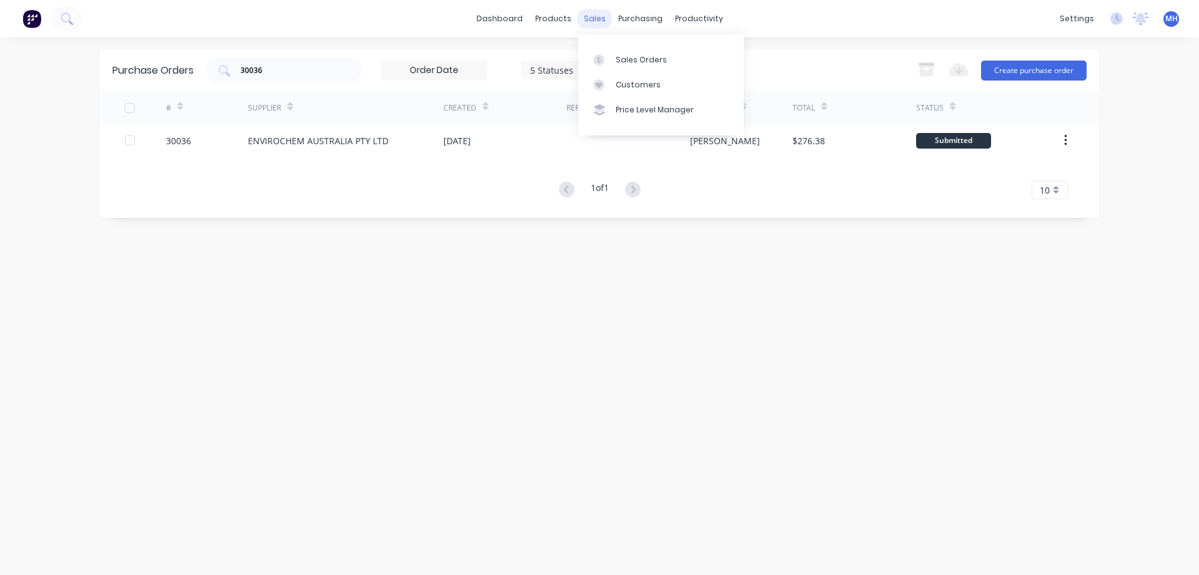
click at [583, 18] on div "sales" at bounding box center [595, 18] width 34 height 19
click at [663, 63] on link "Sales Orders" at bounding box center [661, 59] width 166 height 25
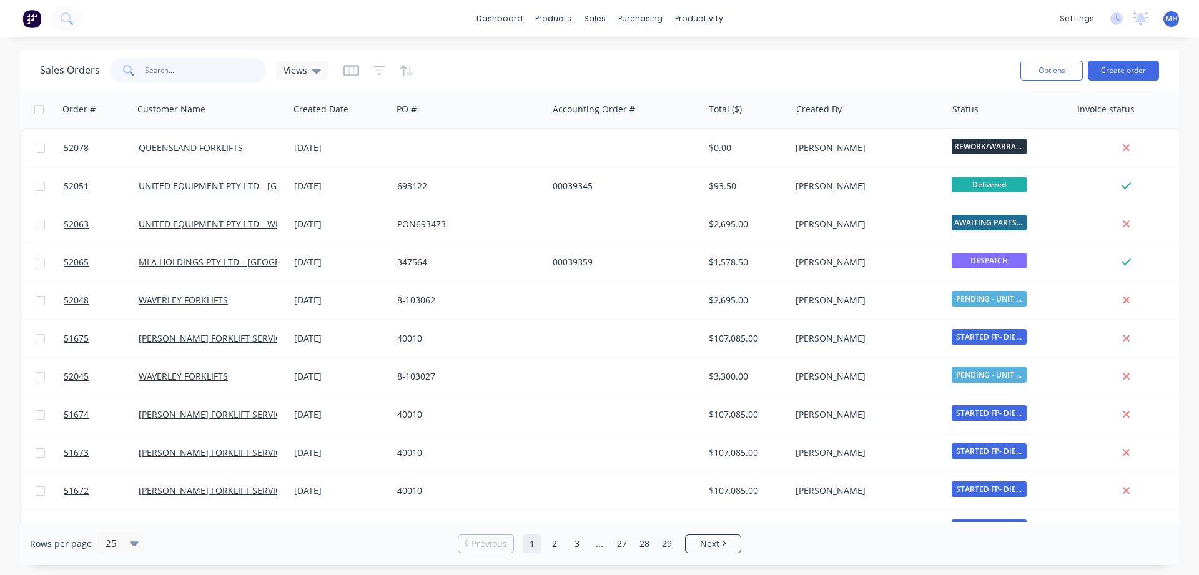
click at [175, 69] on input "text" at bounding box center [206, 70] width 122 height 25
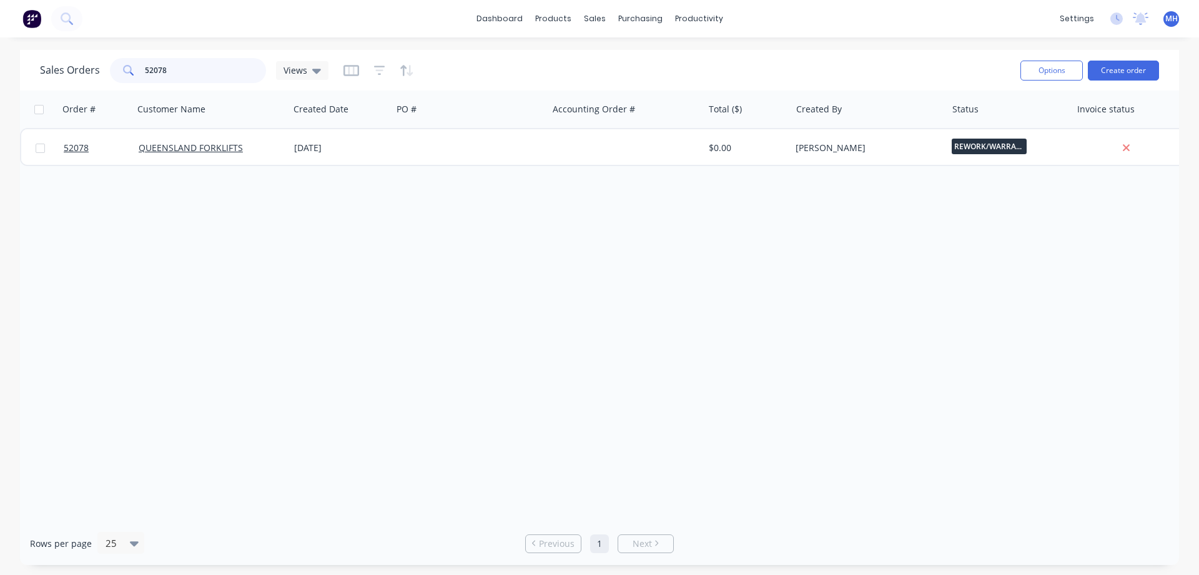
type input "52078"
click at [190, 72] on input "52078" at bounding box center [206, 70] width 122 height 25
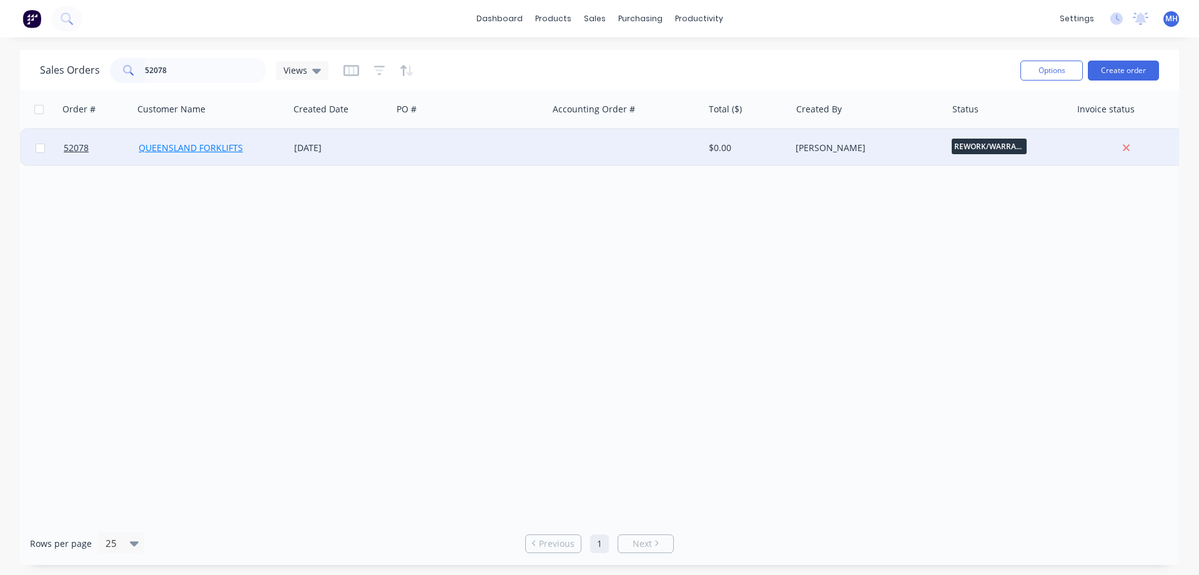
click at [190, 151] on link "QUEENSLAND FORKLIFTS" at bounding box center [191, 148] width 104 height 12
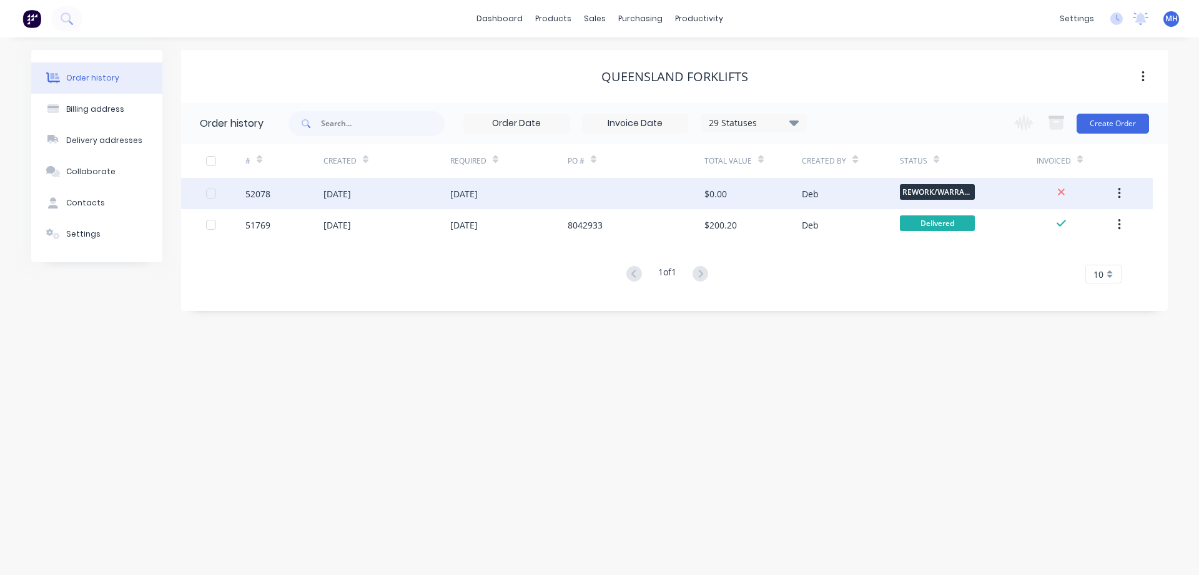
click at [546, 199] on div "[DATE]" at bounding box center [508, 193] width 117 height 31
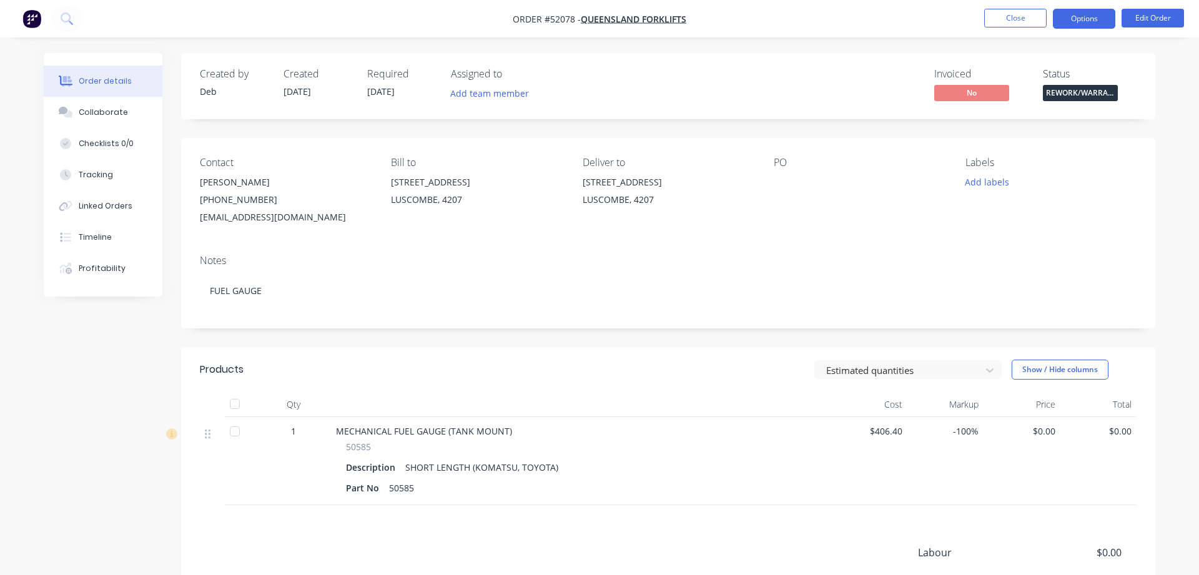
click at [1081, 16] on button "Options" at bounding box center [1084, 19] width 62 height 20
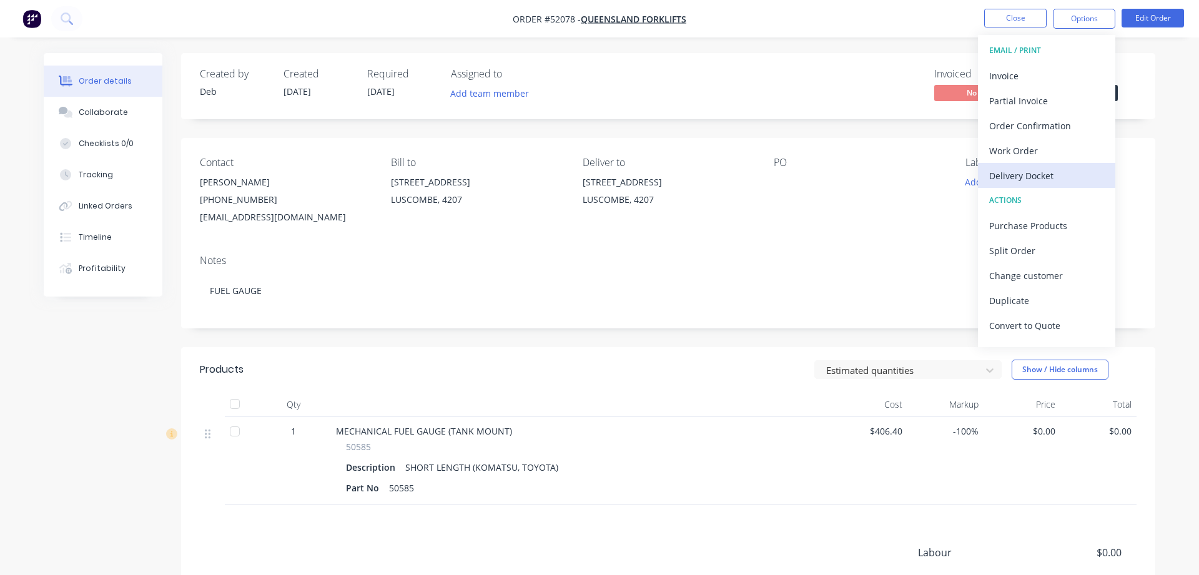
click at [1044, 178] on div "Delivery Docket" at bounding box center [1046, 176] width 115 height 18
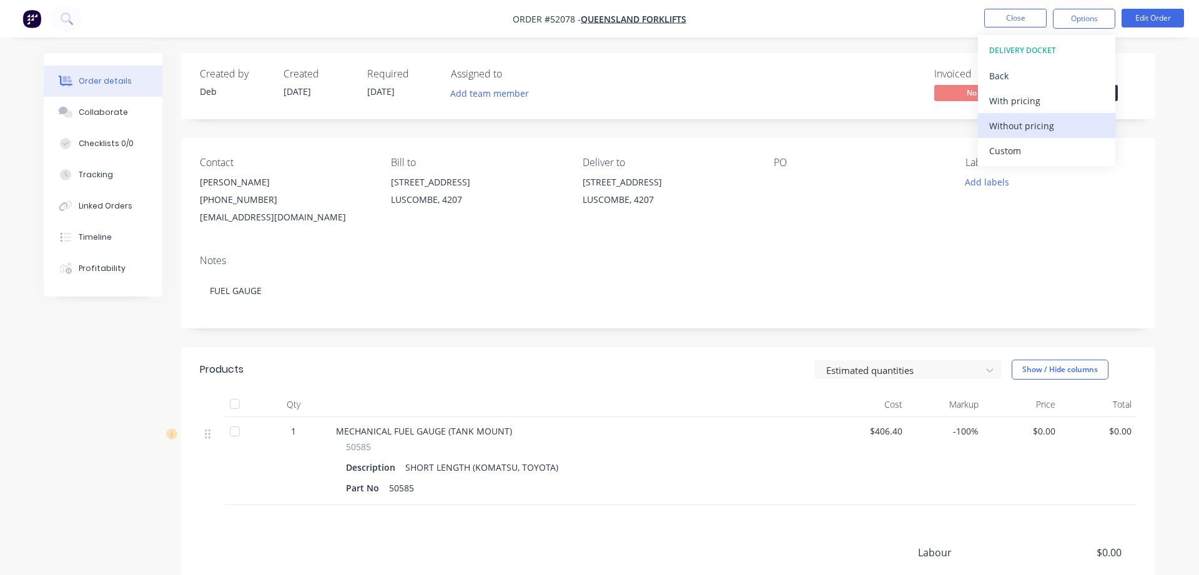
click at [1001, 123] on div "Without pricing" at bounding box center [1046, 126] width 115 height 18
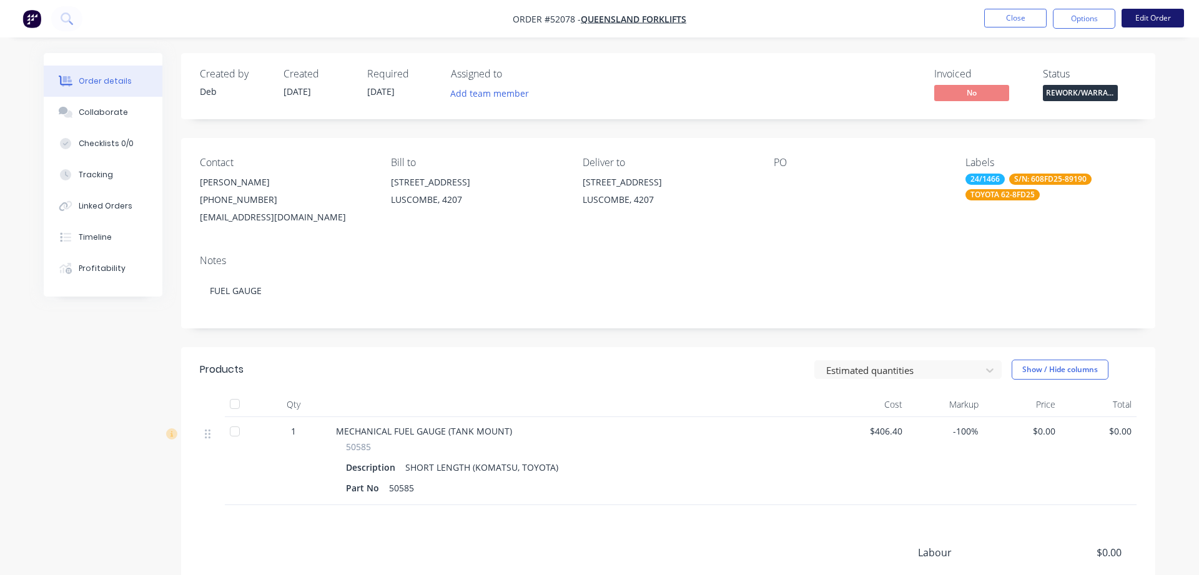
click at [1150, 15] on button "Edit Order" at bounding box center [1153, 18] width 62 height 19
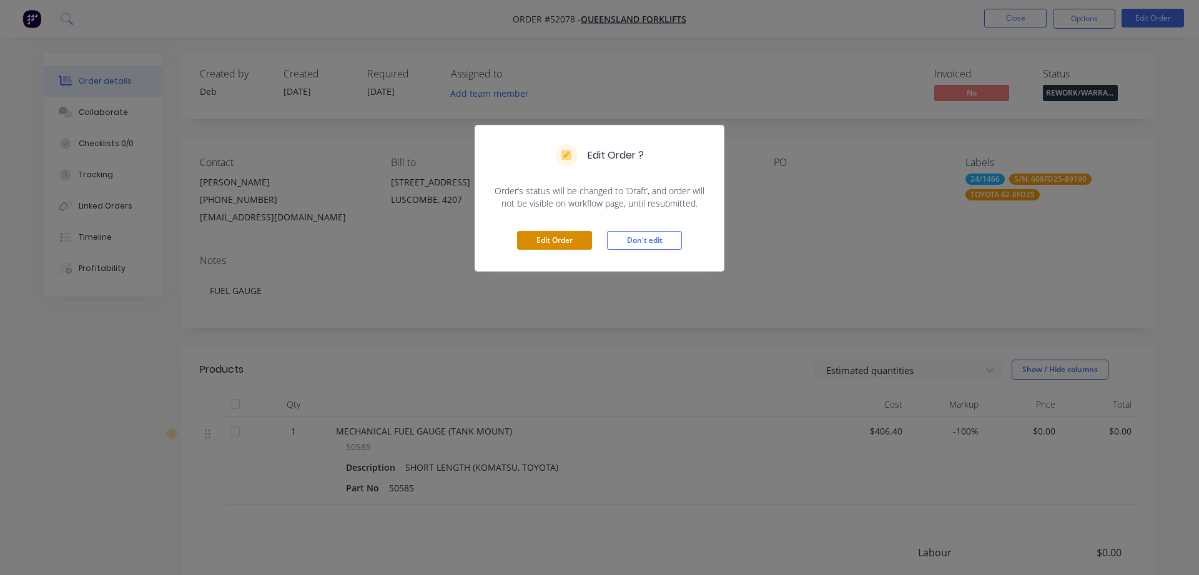
click at [557, 239] on button "Edit Order" at bounding box center [554, 240] width 75 height 19
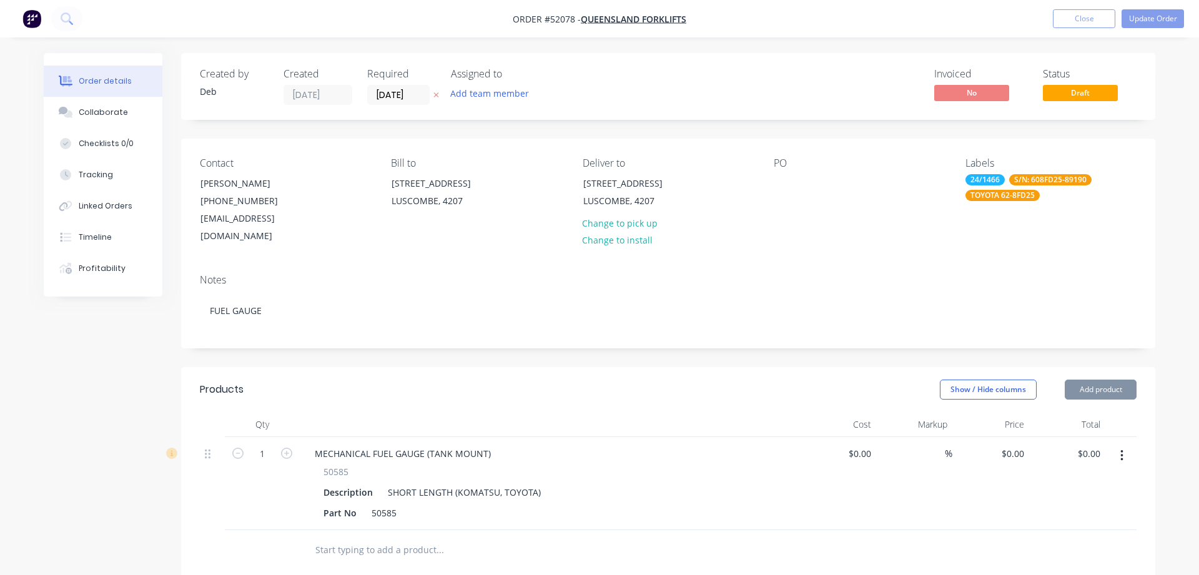
type input "$406.40"
type input "-100"
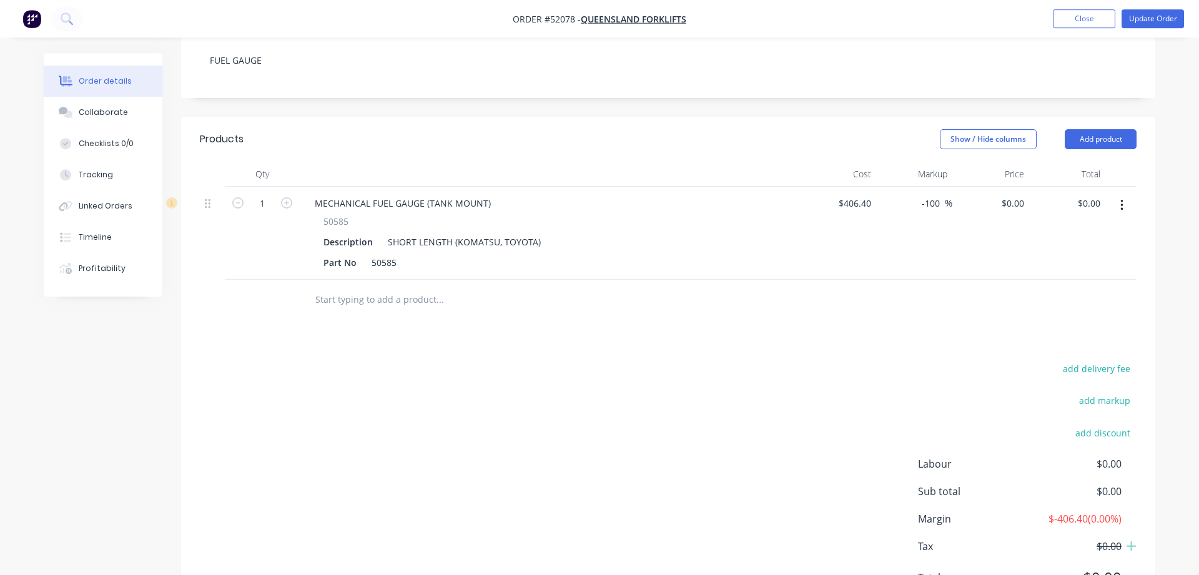
scroll to position [297, 0]
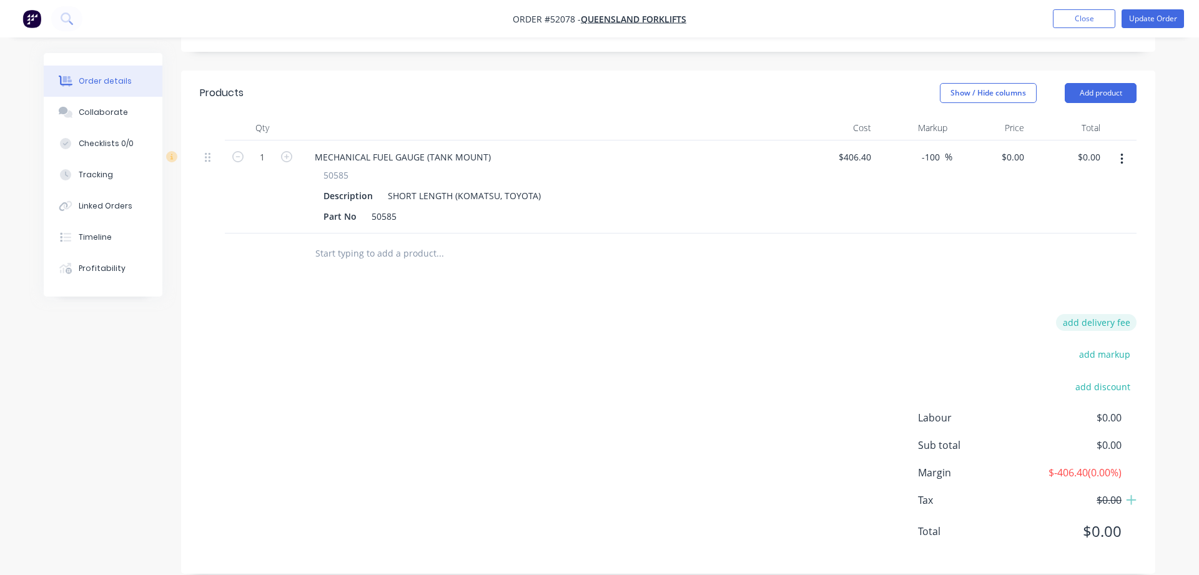
click at [1105, 314] on button "add delivery fee" at bounding box center [1096, 322] width 81 height 17
click at [1080, 318] on input at bounding box center [1088, 327] width 56 height 19
type input "33.9"
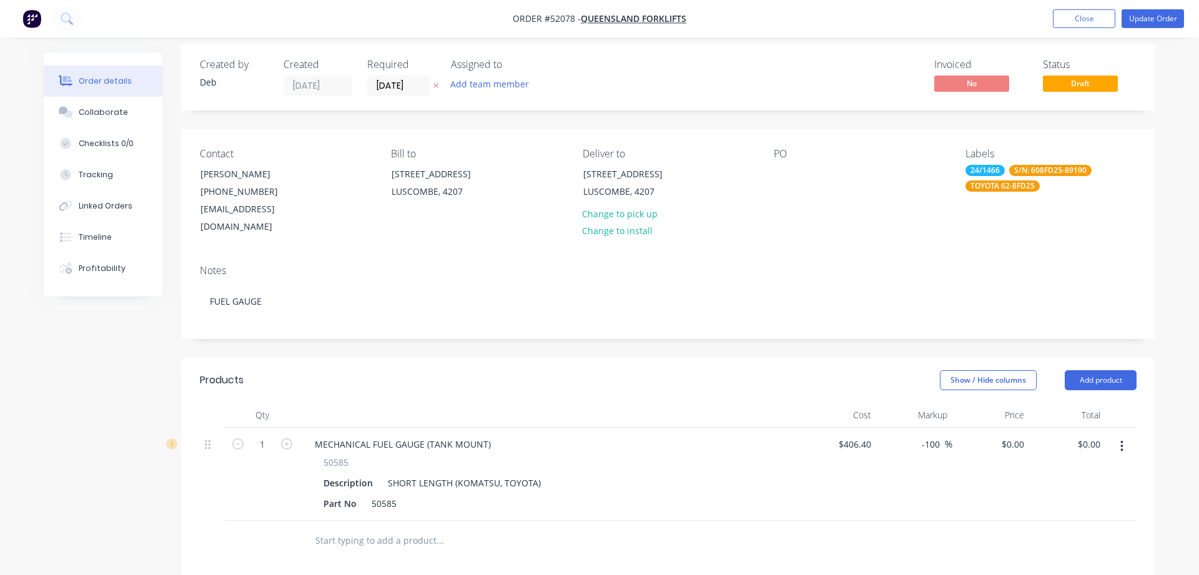
scroll to position [0, 0]
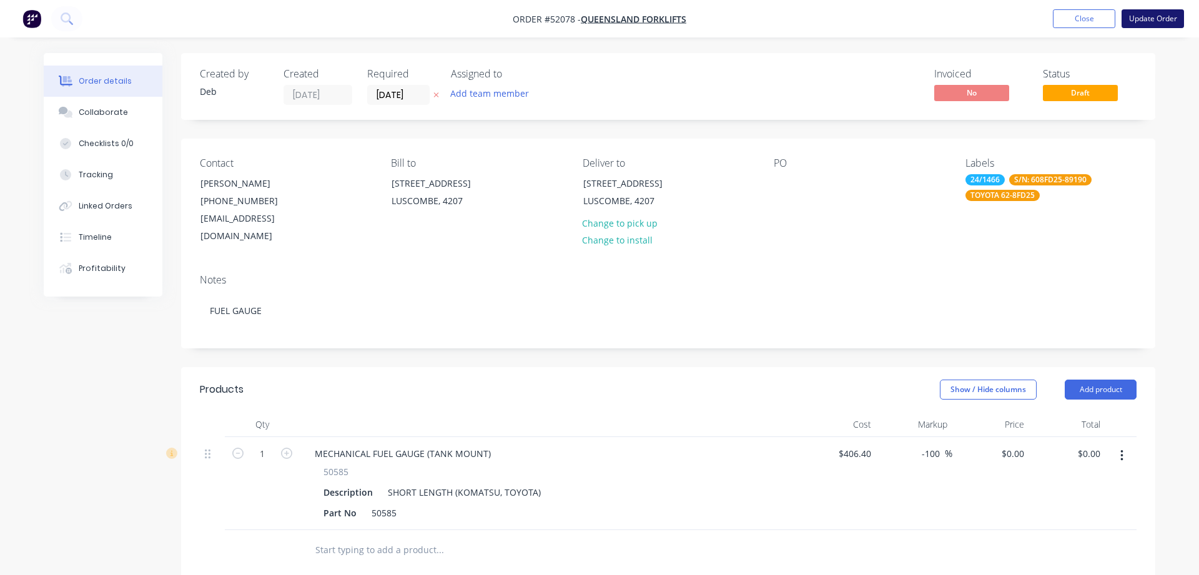
click at [1142, 24] on button "Update Order" at bounding box center [1153, 18] width 62 height 19
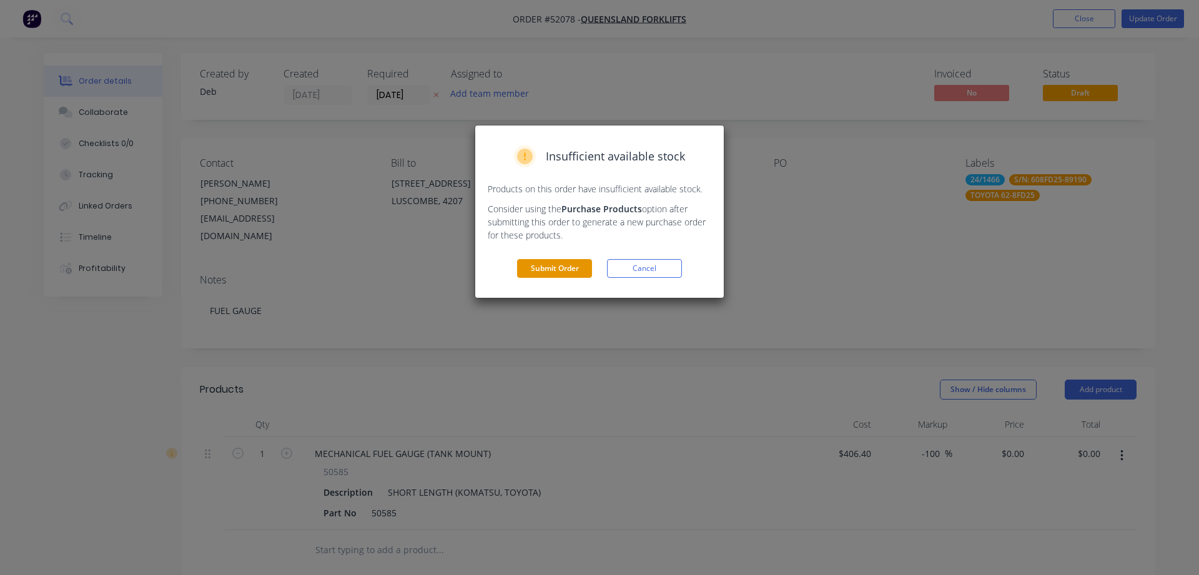
click at [548, 267] on button "Submit Order" at bounding box center [554, 268] width 75 height 19
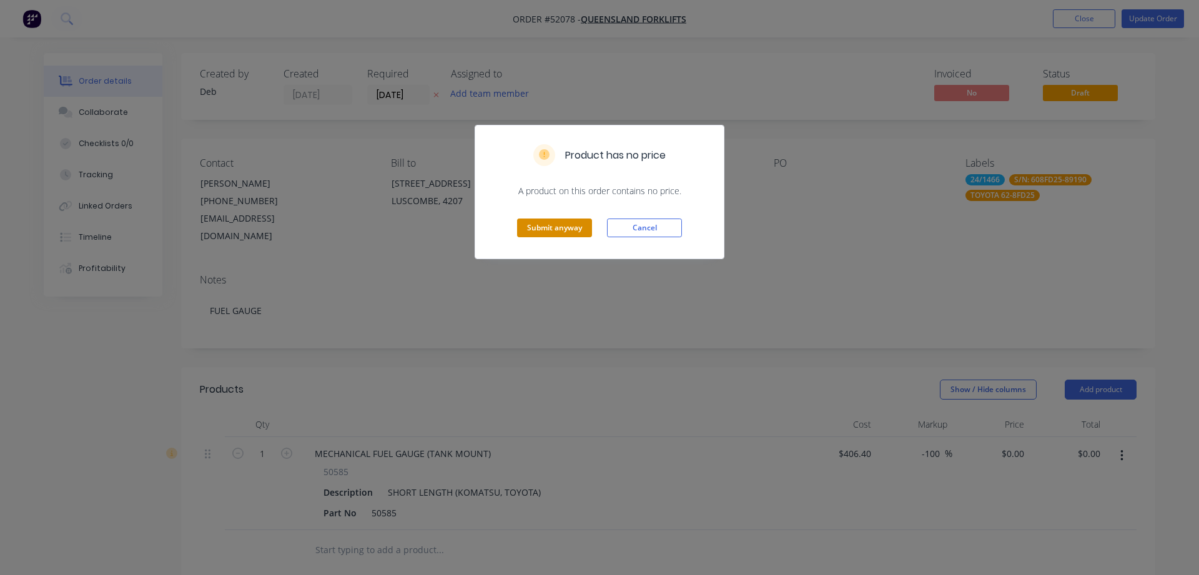
click at [544, 231] on button "Submit anyway" at bounding box center [554, 228] width 75 height 19
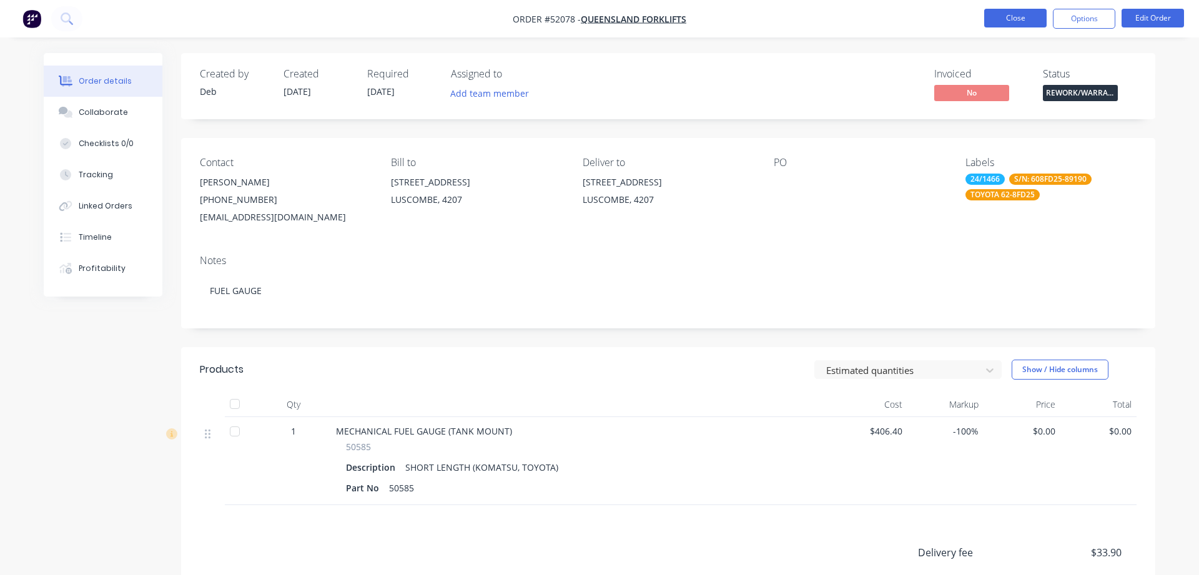
click at [993, 21] on button "Close" at bounding box center [1015, 18] width 62 height 19
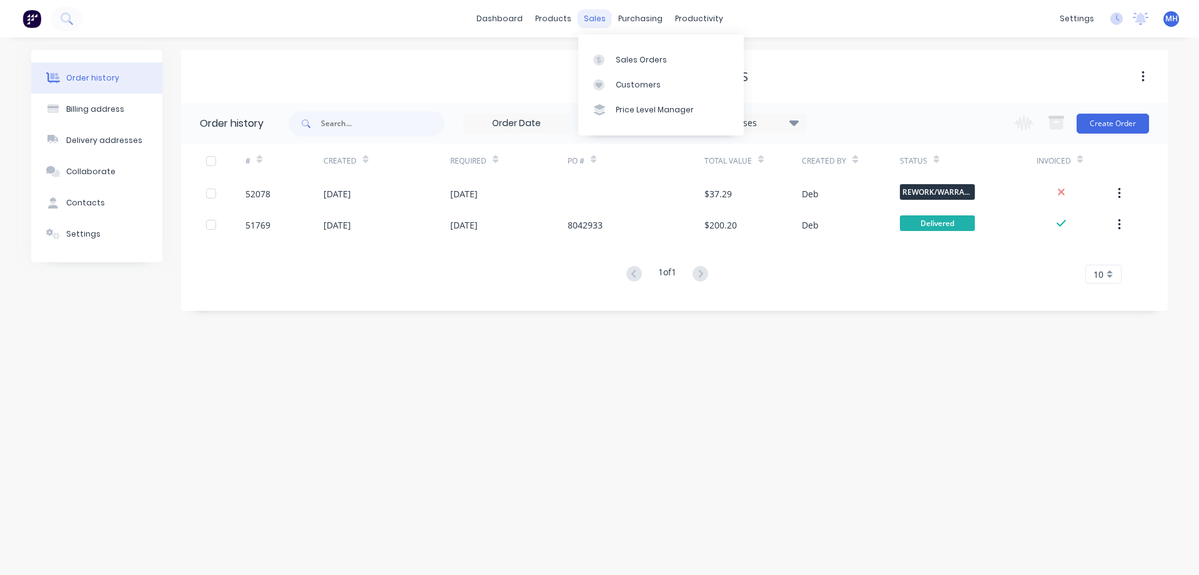
click at [592, 19] on div "sales" at bounding box center [595, 18] width 34 height 19
click at [626, 61] on div "Sales Orders" at bounding box center [641, 59] width 51 height 11
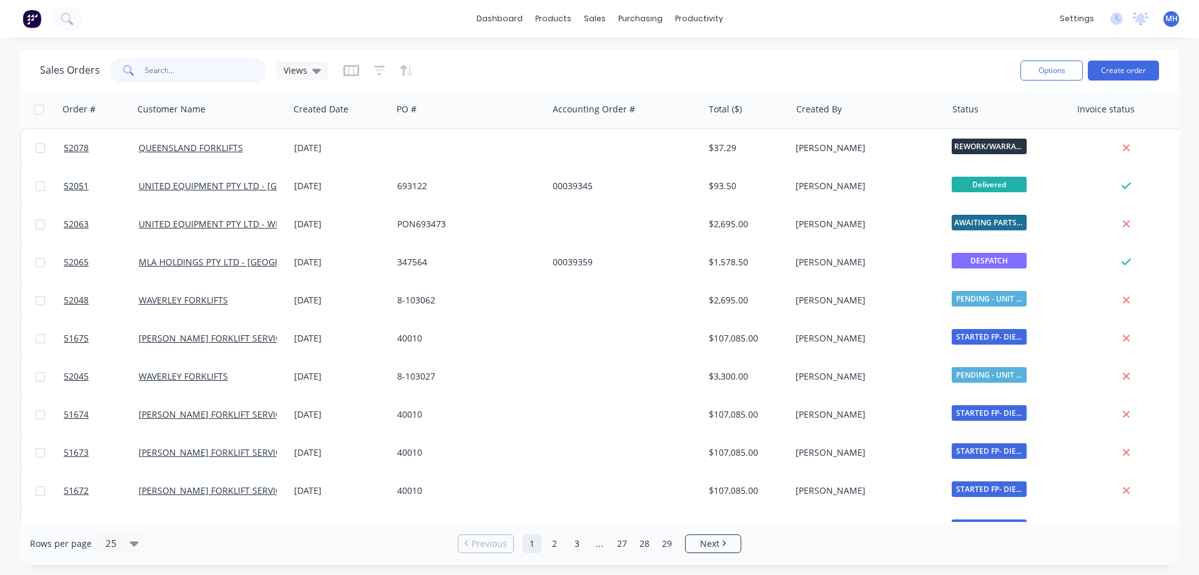
click at [163, 69] on input "text" at bounding box center [206, 70] width 122 height 25
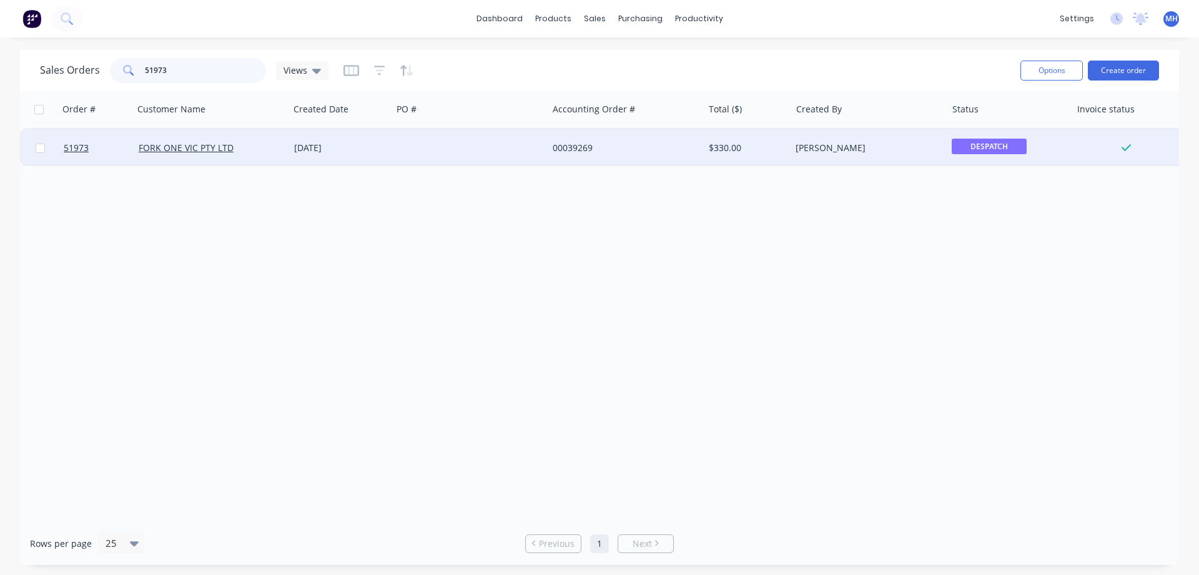
type input "51973"
click at [647, 156] on div "00039269" at bounding box center [626, 147] width 156 height 37
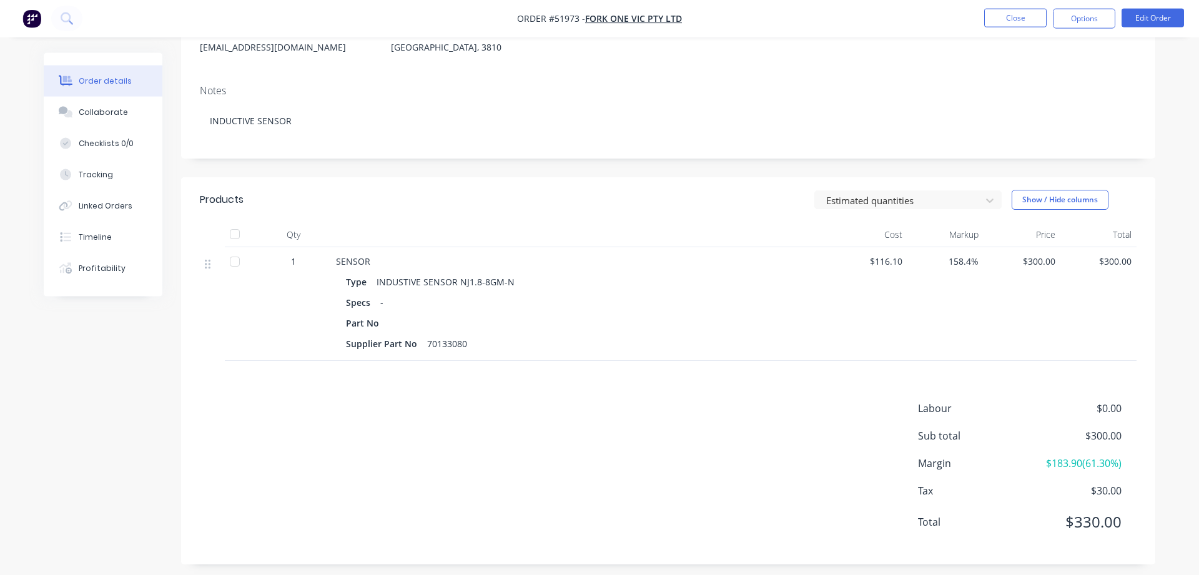
scroll to position [178, 0]
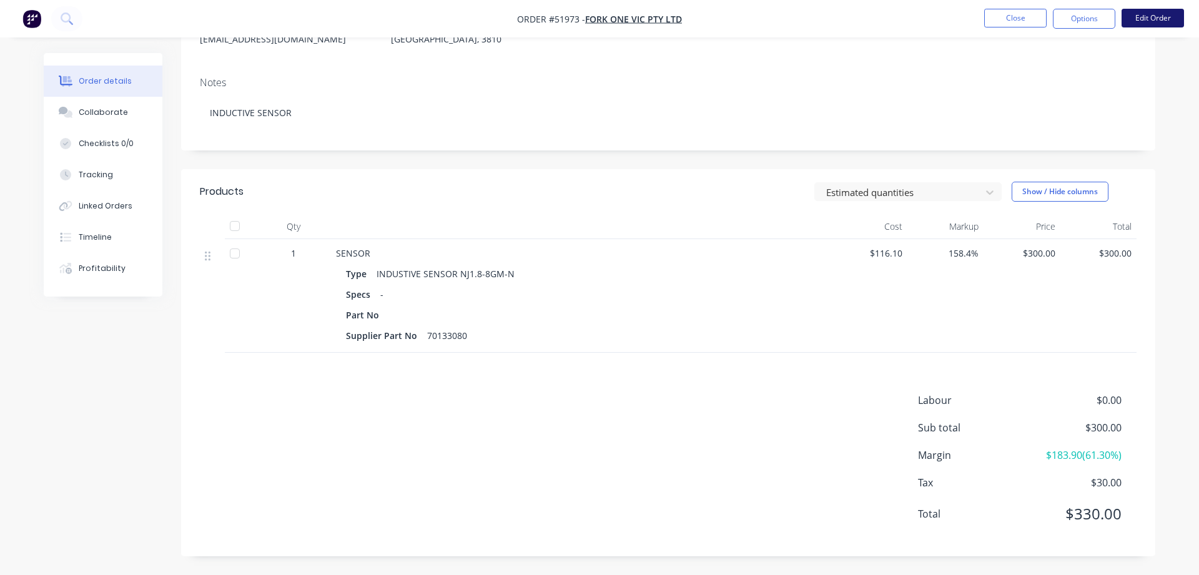
click at [1157, 19] on button "Edit Order" at bounding box center [1153, 18] width 62 height 19
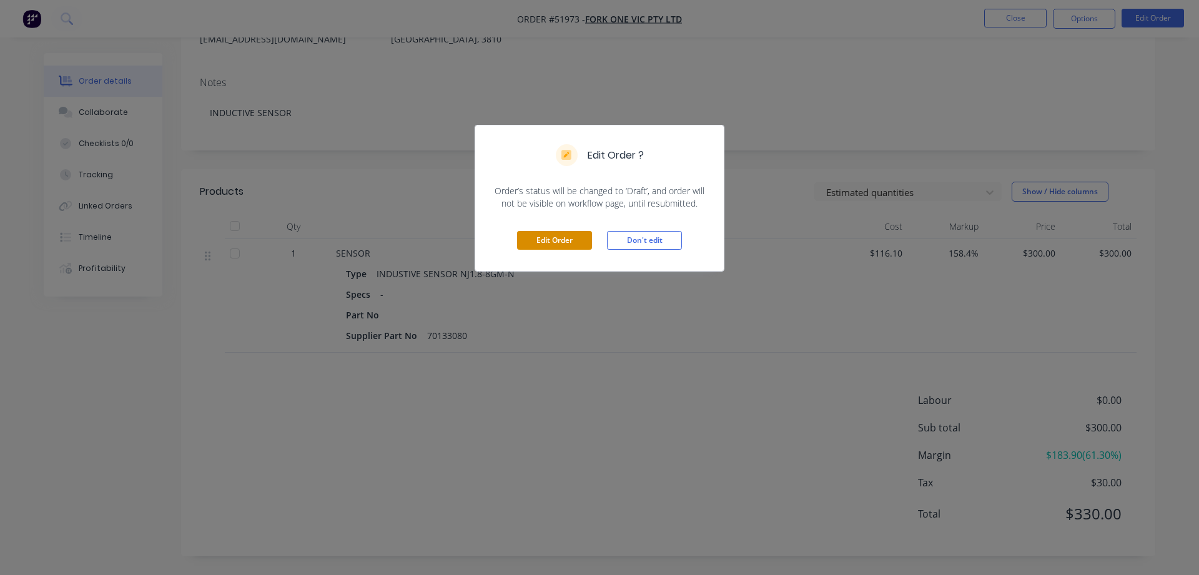
click at [542, 242] on button "Edit Order" at bounding box center [554, 240] width 75 height 19
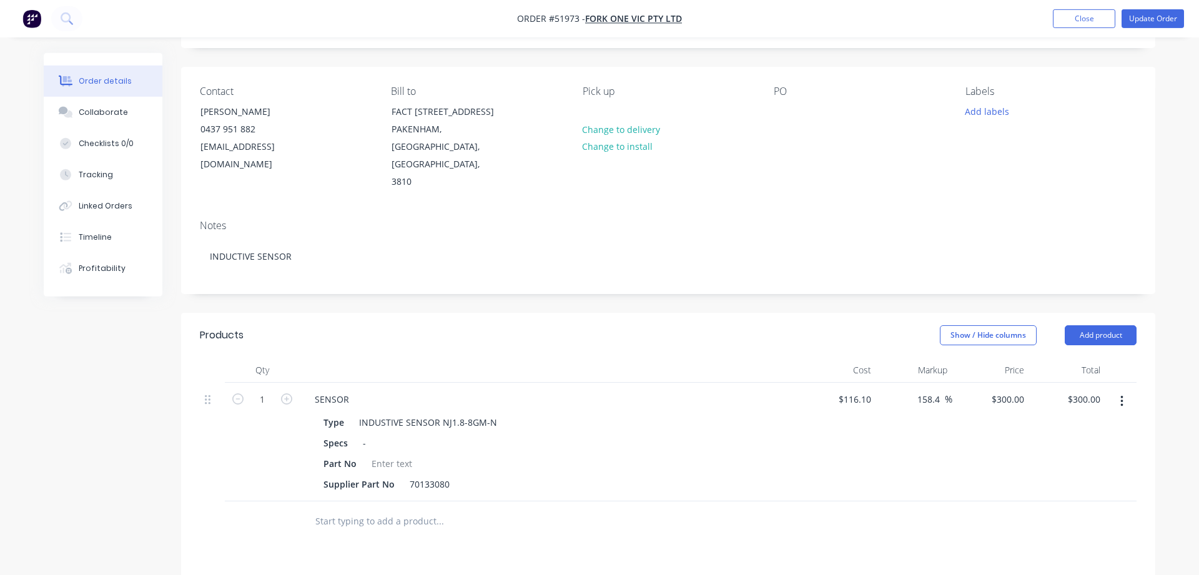
scroll to position [319, 0]
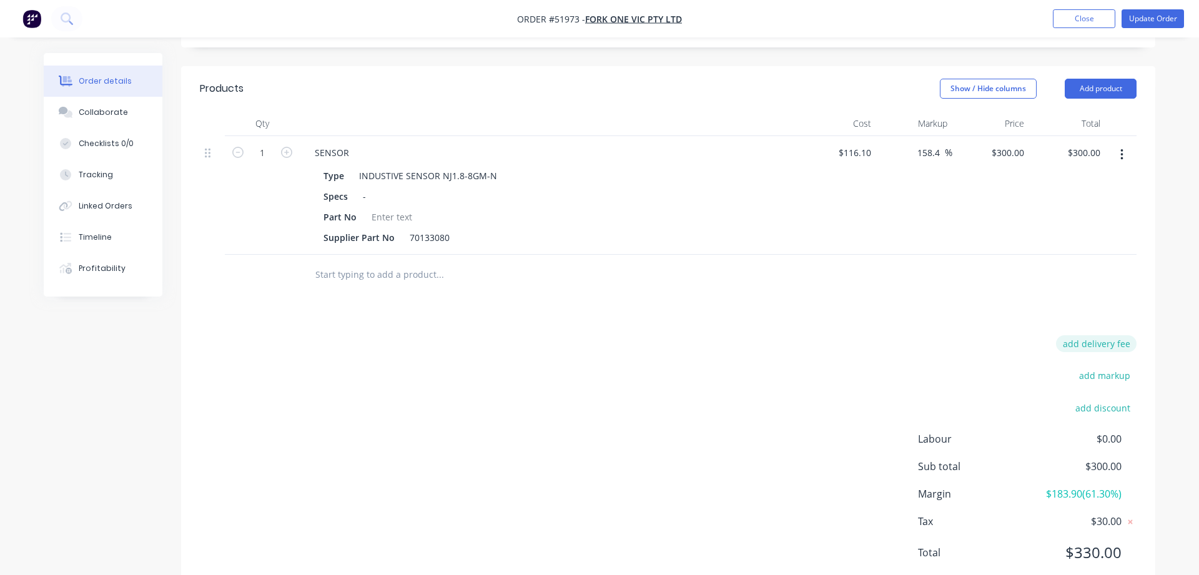
click at [1110, 335] on button "add delivery fee" at bounding box center [1096, 343] width 81 height 17
type input "25"
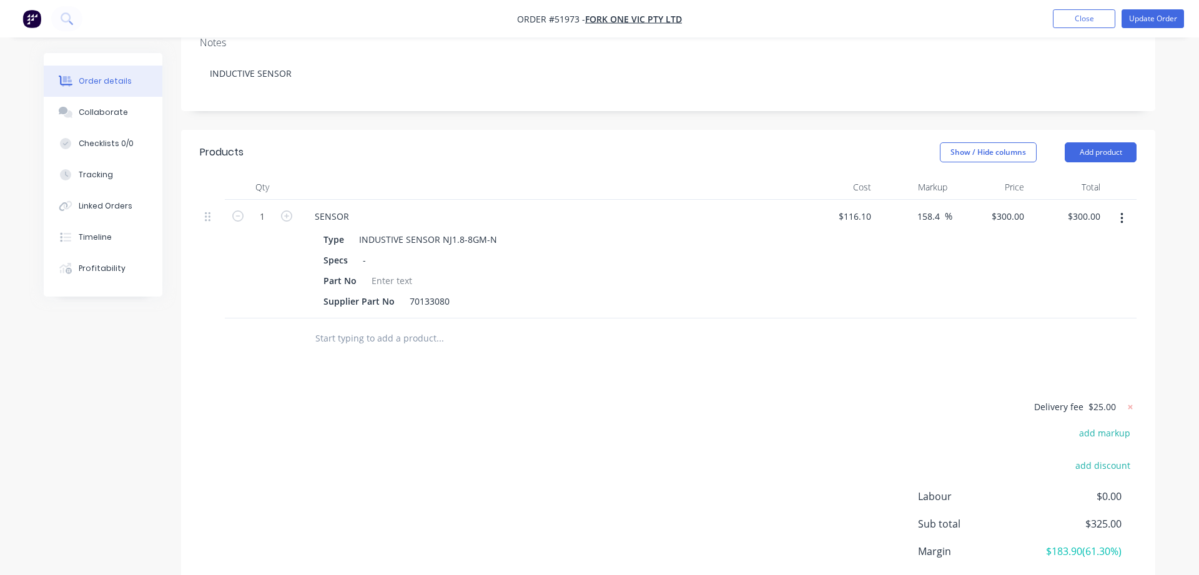
scroll to position [0, 0]
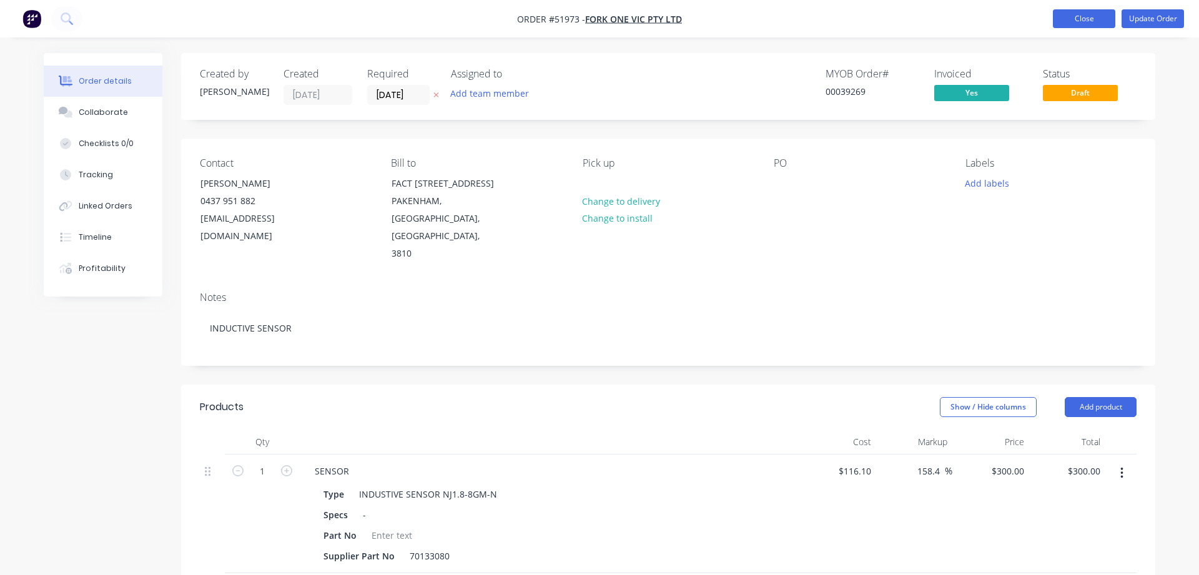
click at [1091, 14] on button "Close" at bounding box center [1084, 18] width 62 height 19
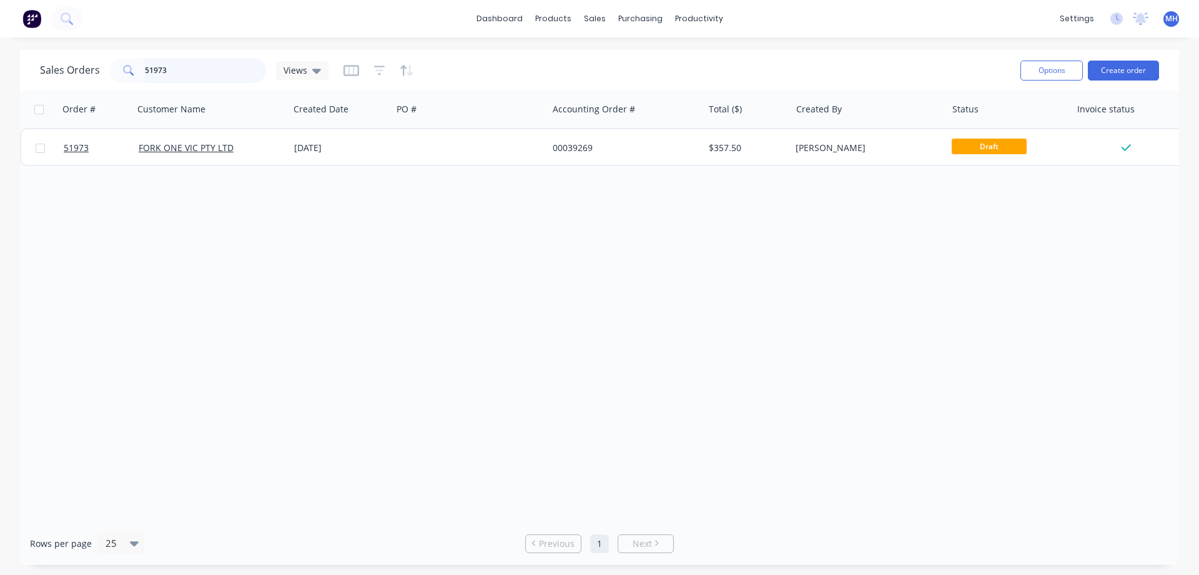
click at [190, 71] on input "51973" at bounding box center [206, 70] width 122 height 25
click at [634, 19] on div "purchasing" at bounding box center [640, 18] width 57 height 19
click at [655, 66] on link "Purchase Orders" at bounding box center [693, 59] width 166 height 25
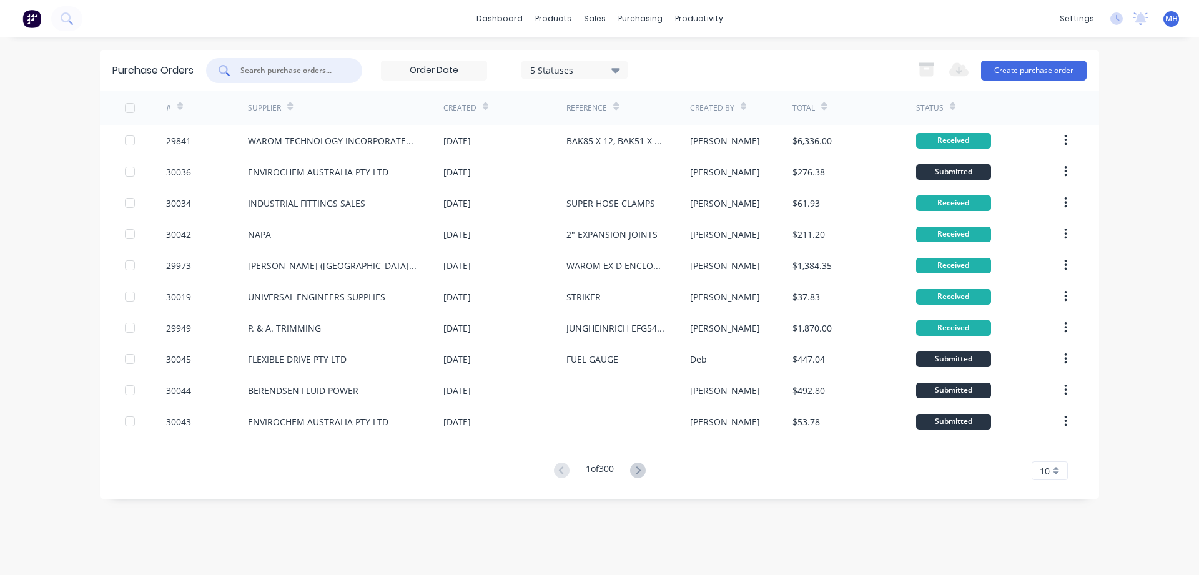
click at [265, 70] on input "text" at bounding box center [291, 70] width 104 height 12
type input "29953"
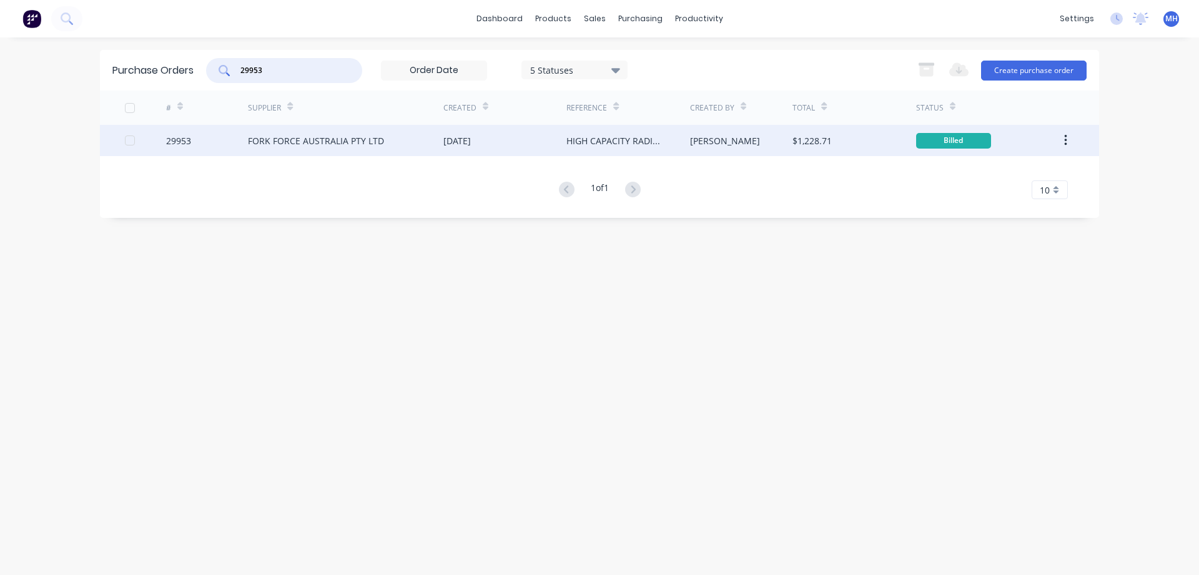
click at [400, 146] on div "FORK FORCE AUSTRALIA PTY LTD" at bounding box center [345, 140] width 195 height 31
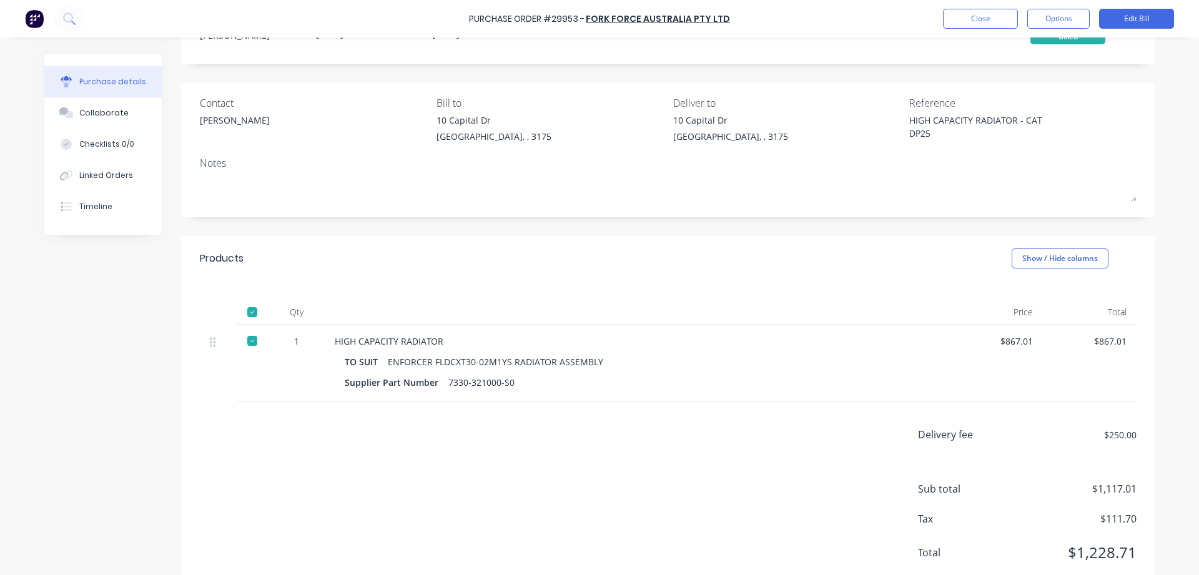
scroll to position [87, 0]
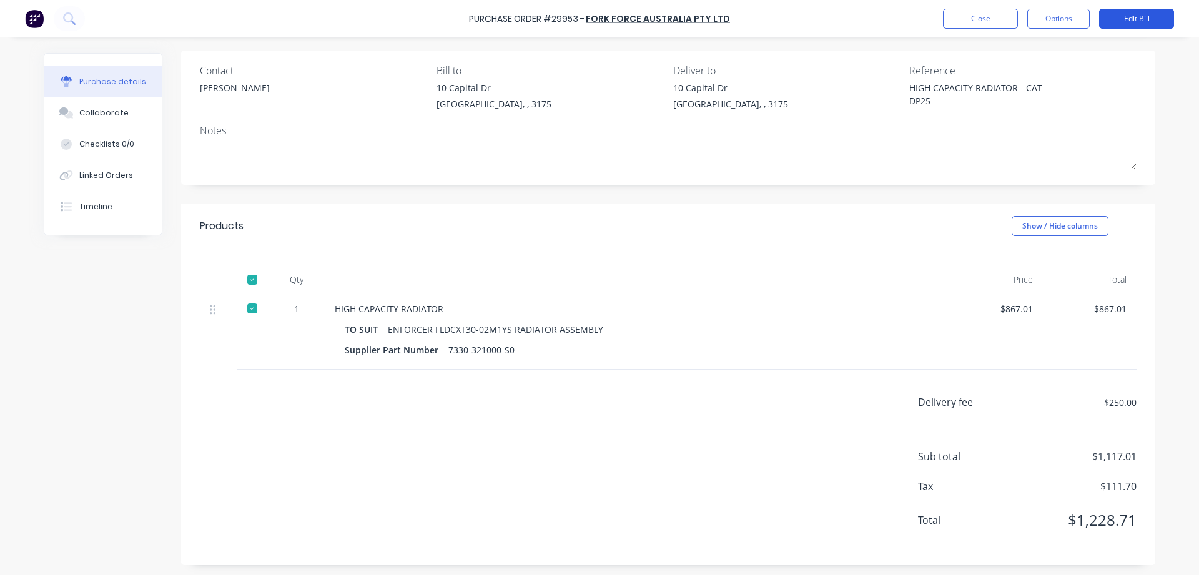
click at [1139, 22] on button "Edit Bill" at bounding box center [1136, 19] width 75 height 20
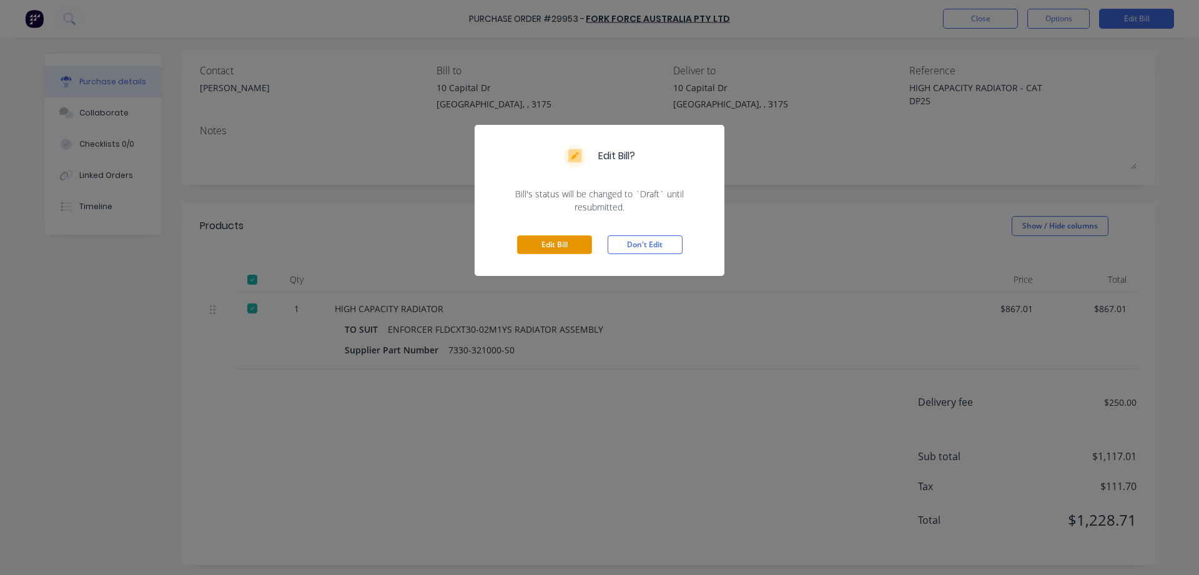
click at [556, 240] on button "Edit Bill" at bounding box center [554, 244] width 75 height 19
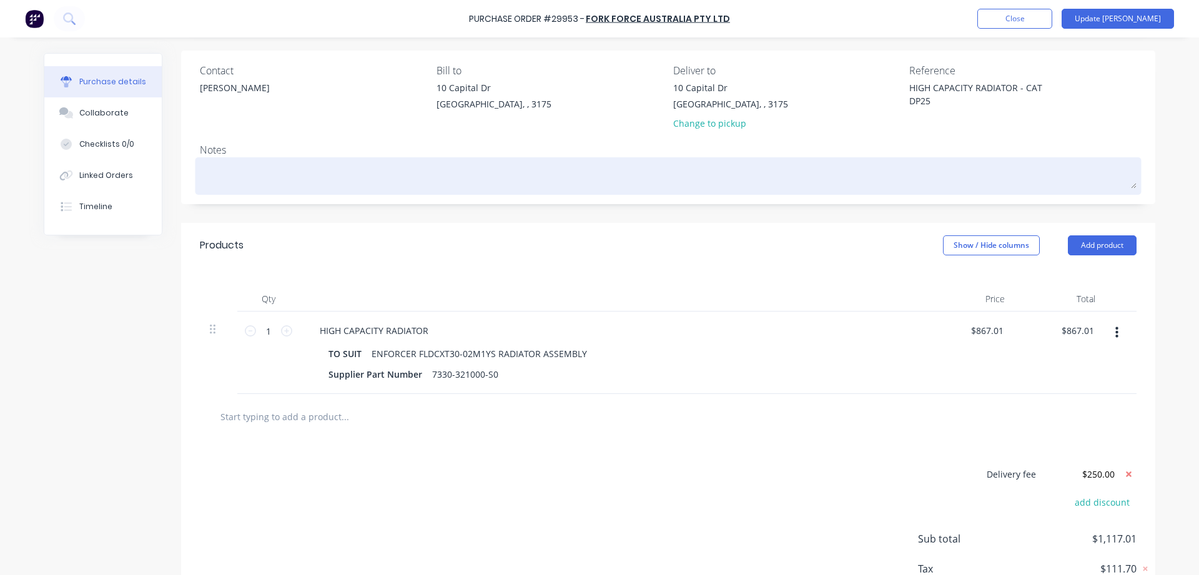
type textarea "x"
click at [234, 167] on textarea at bounding box center [668, 175] width 937 height 28
type textarea "E"
type textarea "x"
type textarea "EN"
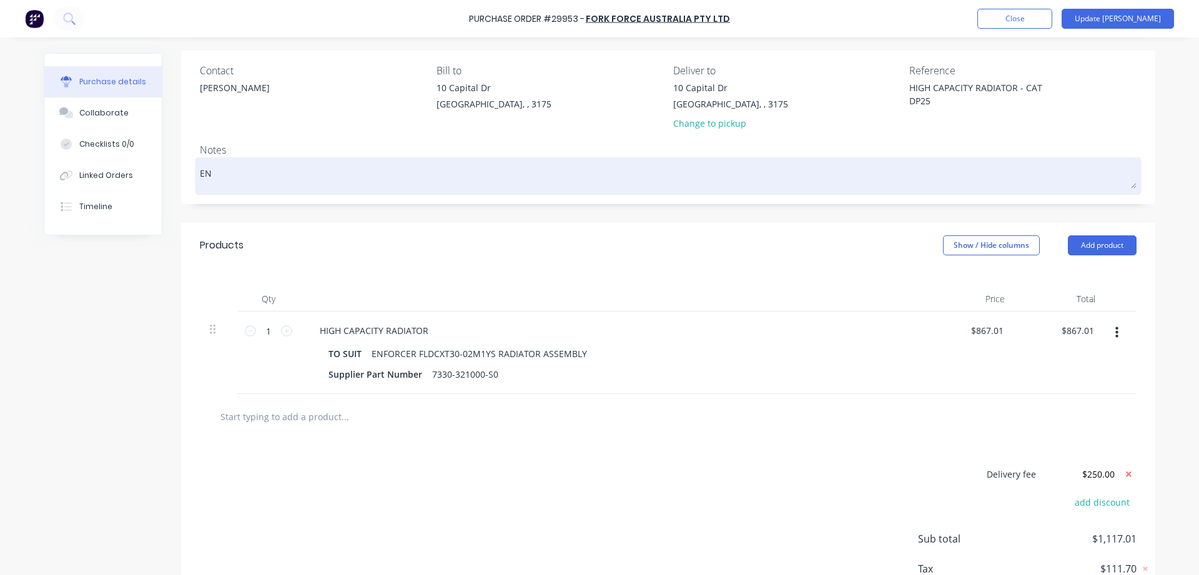
type textarea "x"
type textarea "ENF"
type textarea "x"
type textarea "ENFO"
type textarea "x"
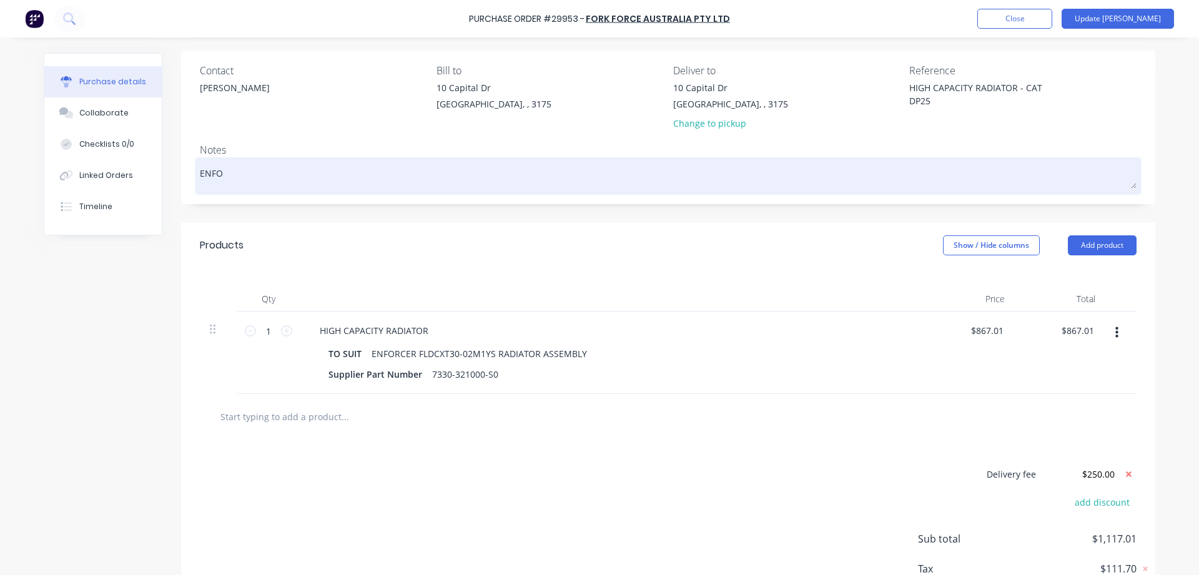
type textarea "ENFOR"
type textarea "x"
type textarea "ENFORC"
type textarea "x"
type textarea "ENFORCE"
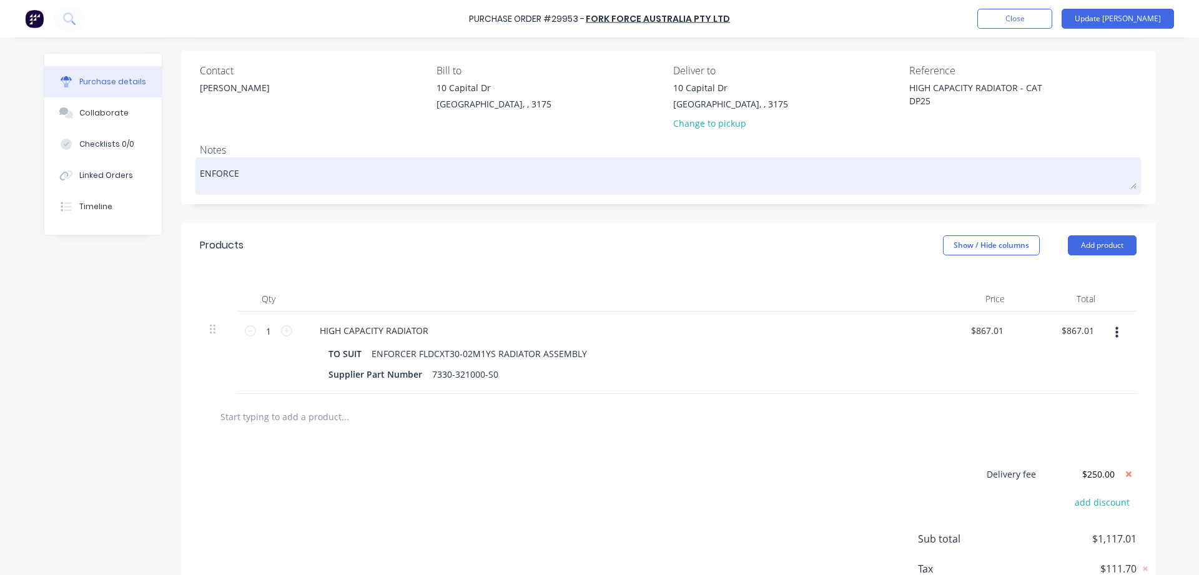
type textarea "x"
type textarea "ENFORCER"
type textarea "x"
type textarea "ENFORCER"
type textarea "x"
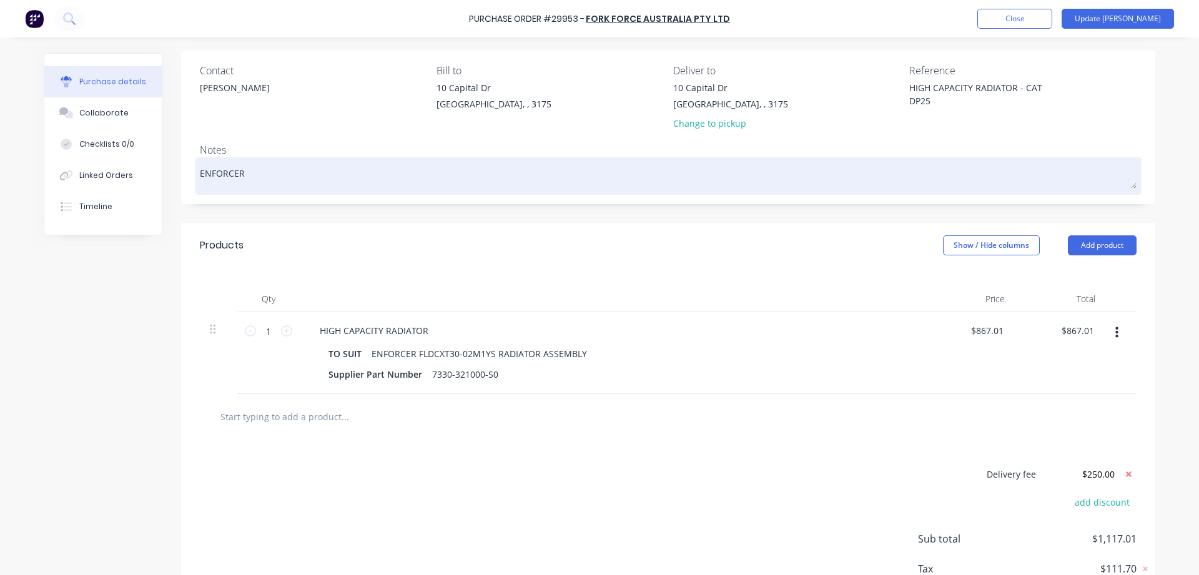
type textarea "ENFORCER R"
type textarea "x"
type textarea "ENFORCER RA"
type textarea "x"
type textarea "ENFORCER RAD"
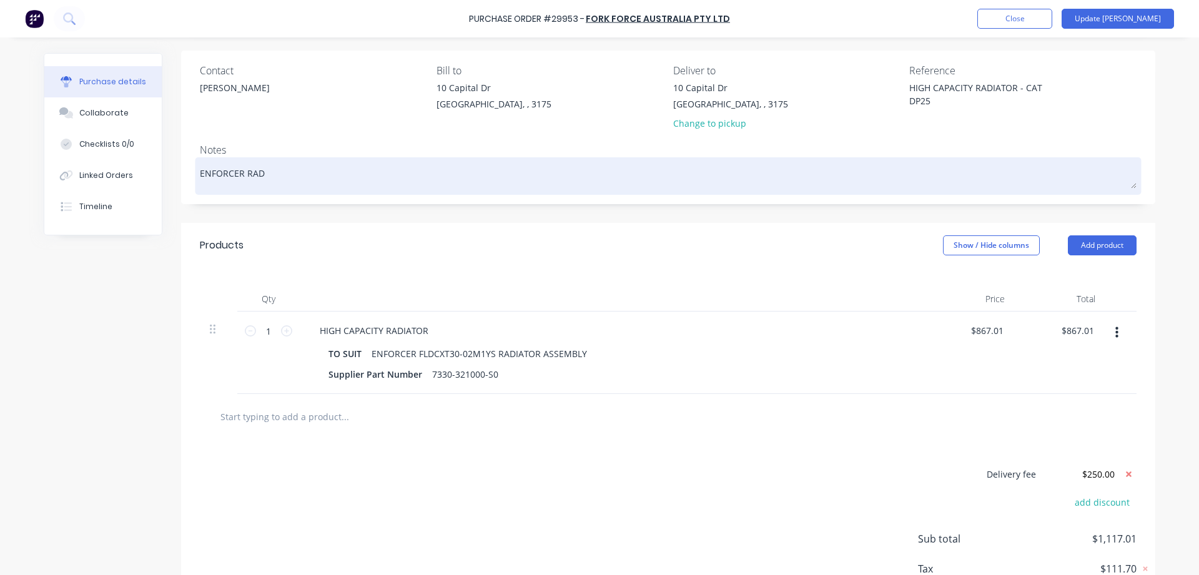
type textarea "x"
type textarea "ENFORCER RADI"
type textarea "x"
type textarea "ENFORCER RADIA"
type textarea "x"
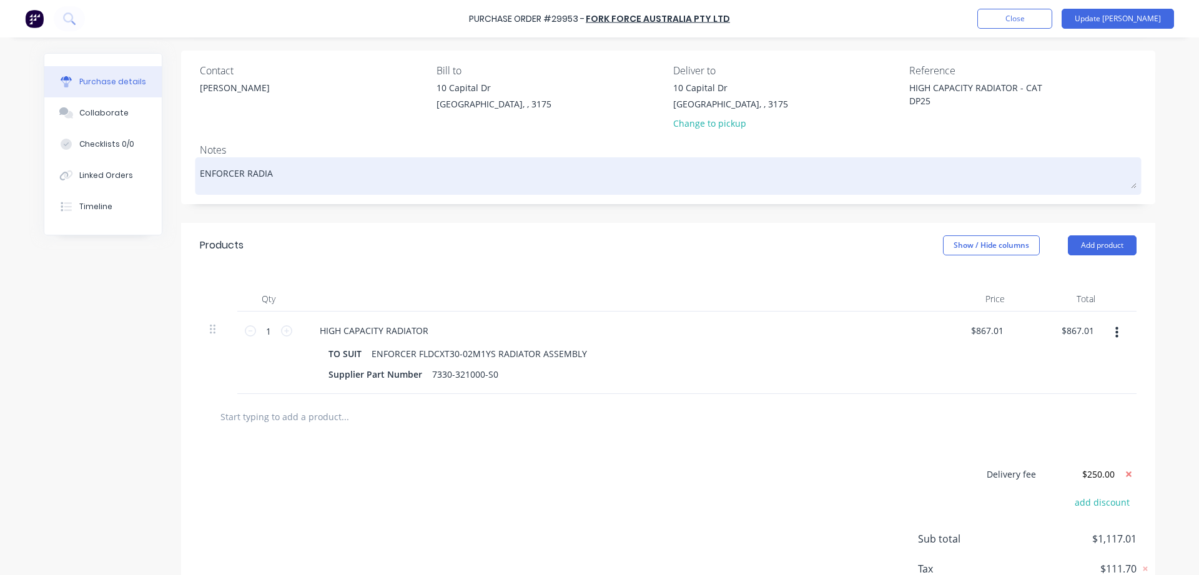
type textarea "ENFORCER RADIAT"
type textarea "x"
type textarea "ENFORCER RADIATO"
type textarea "x"
type textarea "ENFORCER RADIATOR"
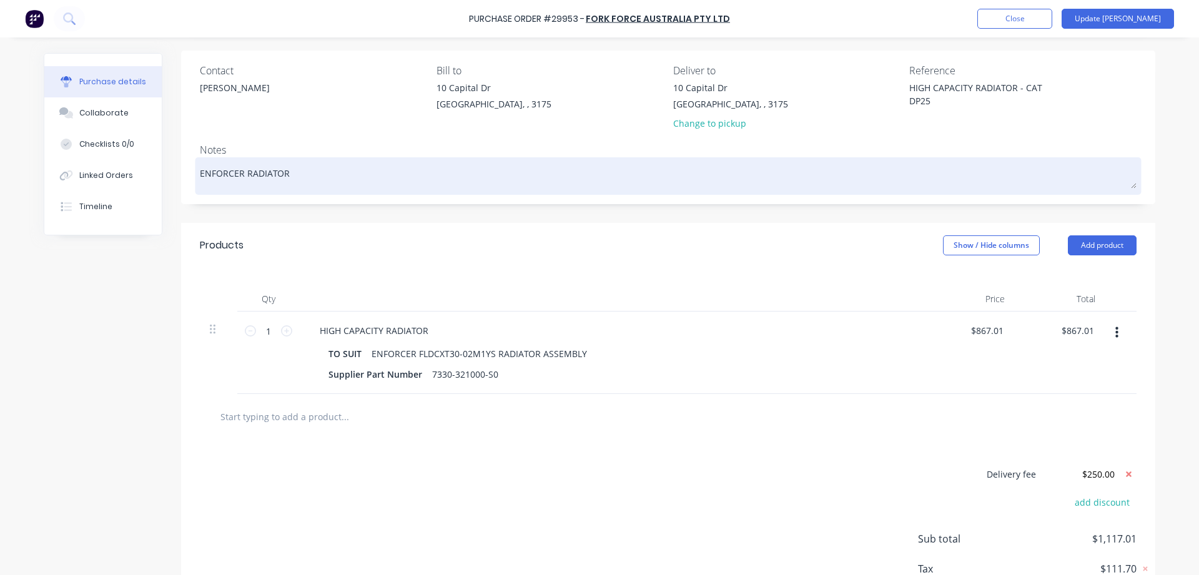
type textarea "x"
type textarea "ENFORCER RADIATOR"
type textarea "x"
type textarea "ENFORCER RADIATOR A"
type textarea "x"
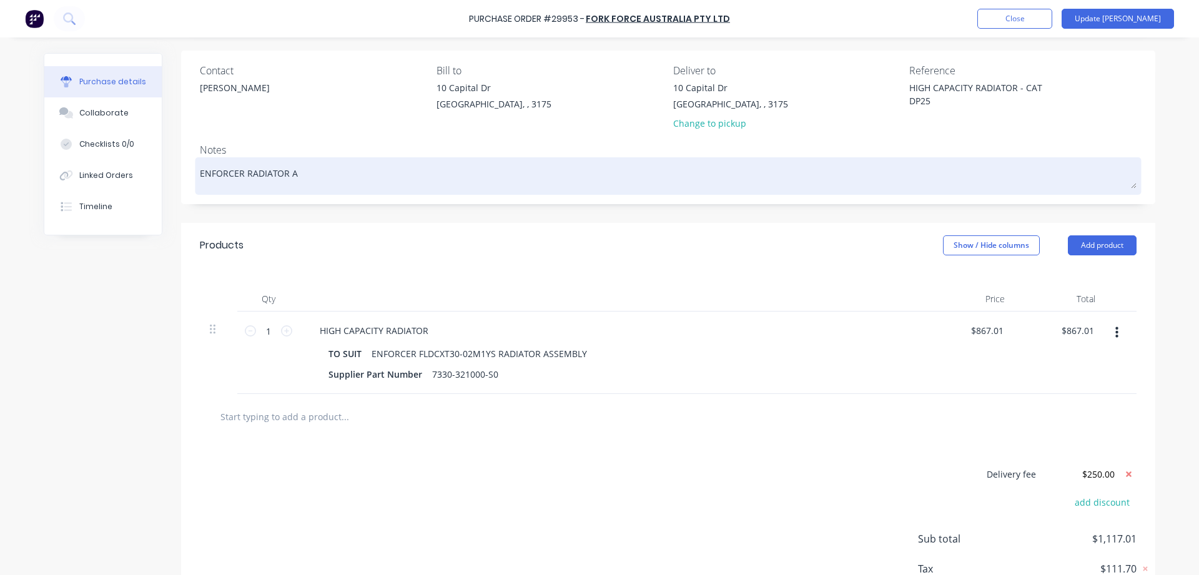
type textarea "ENFORCER RADIATOR AS"
type textarea "x"
type textarea "ENFORCER RADIATOR ASS"
type textarea "x"
type textarea "ENFORCER RADIATOR ASSE"
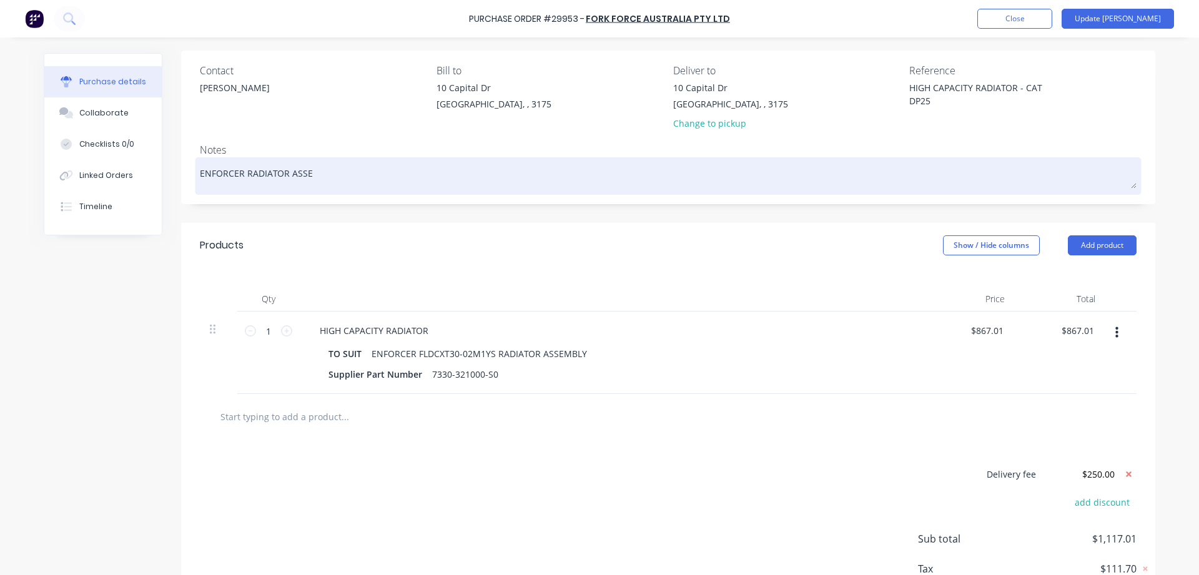
type textarea "x"
type textarea "ENFORCER RADIATOR ASSEM"
type textarea "x"
type textarea "ENFORCER RADIATOR ASSEMB"
type textarea "x"
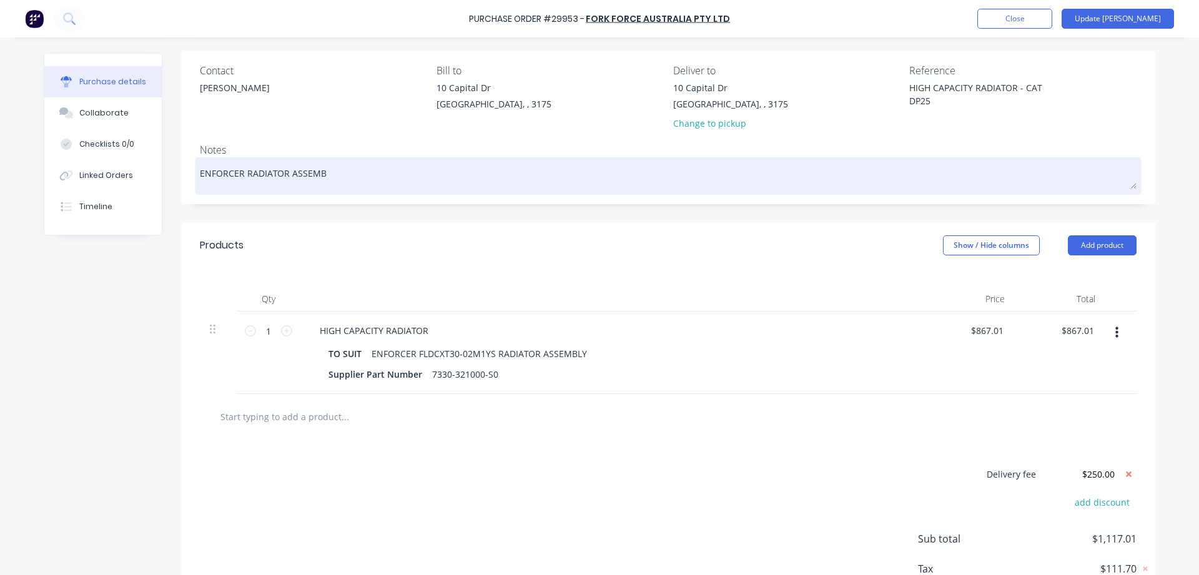
type textarea "ENFORCER RADIATOR ASSEMBL"
type textarea "x"
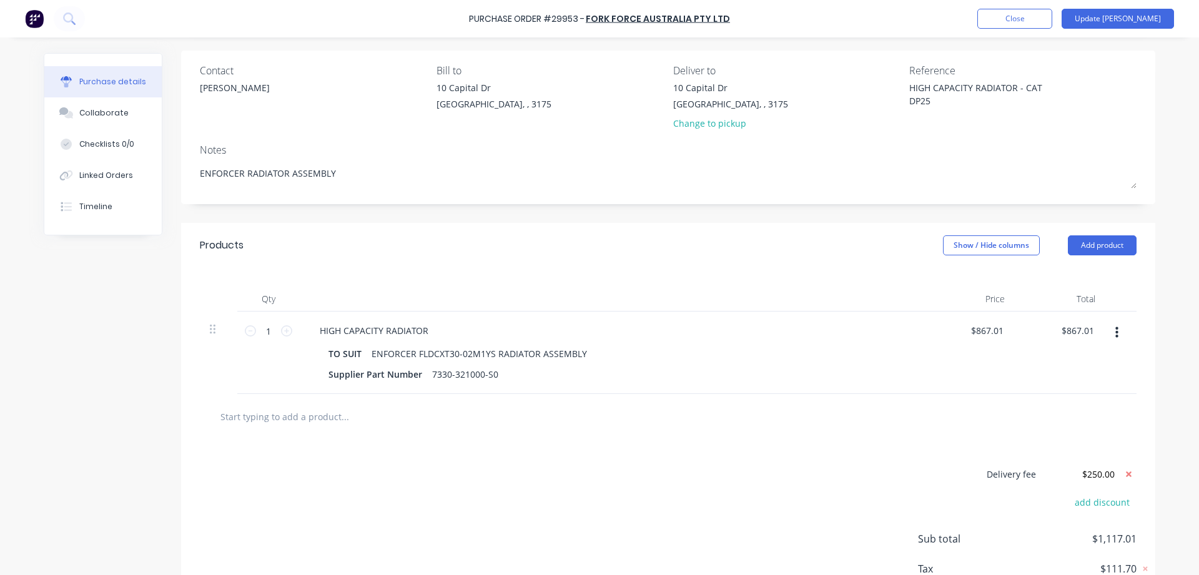
scroll to position [170, 0]
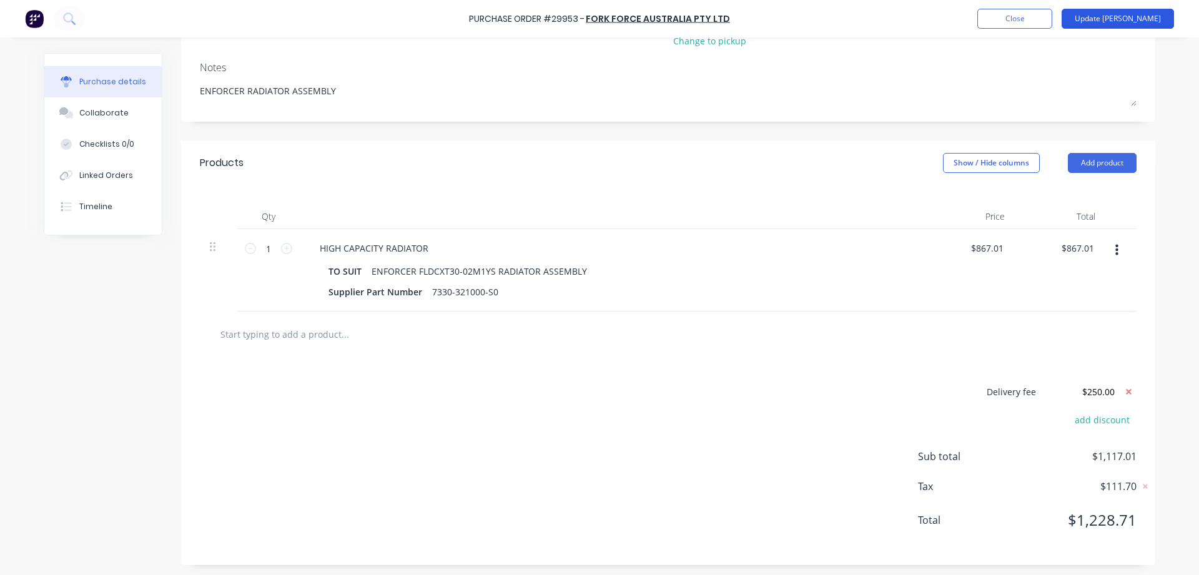
type textarea "ENFORCER RADIATOR ASSEMBLY"
type textarea "x"
type textarea "ENFORCER RADIATOR ASSEMBLY"
click at [1150, 21] on button "Update [PERSON_NAME]" at bounding box center [1118, 19] width 112 height 20
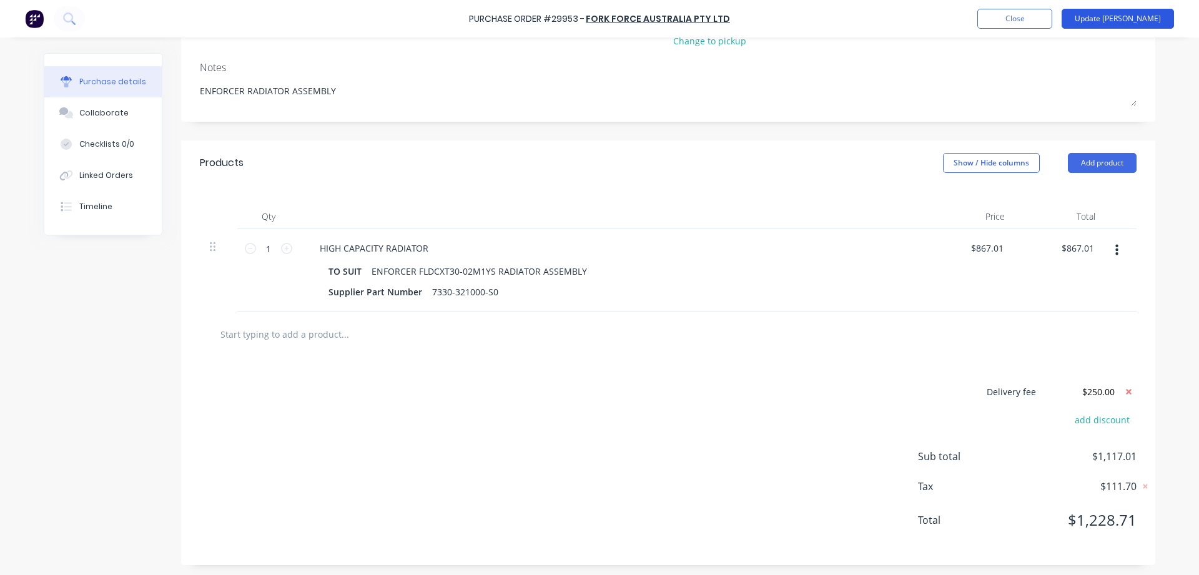
scroll to position [0, 0]
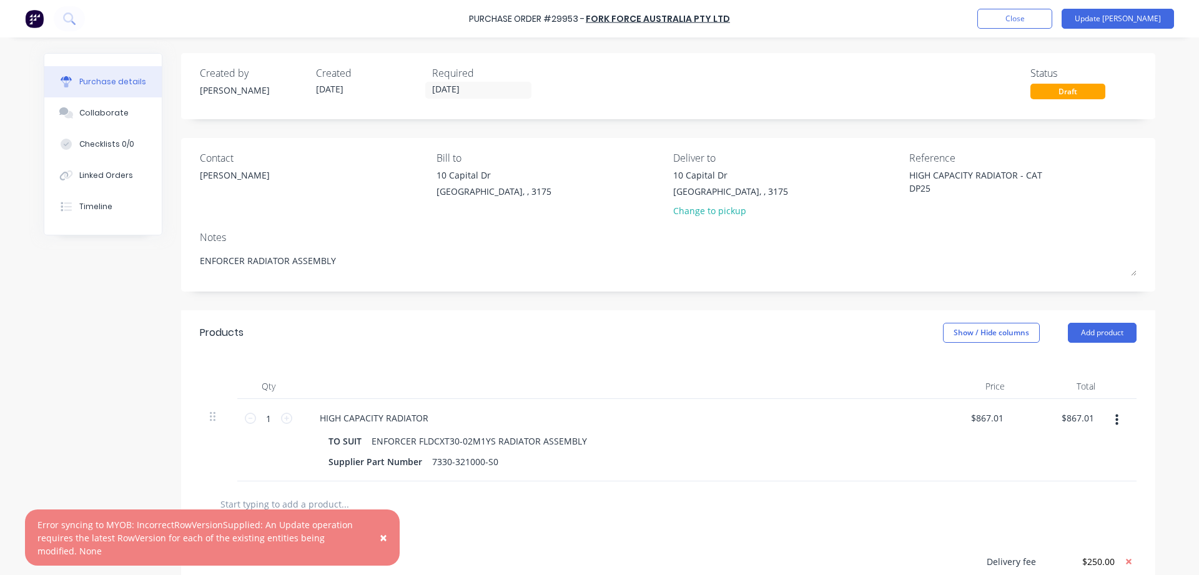
click at [383, 534] on span "×" at bounding box center [383, 537] width 7 height 17
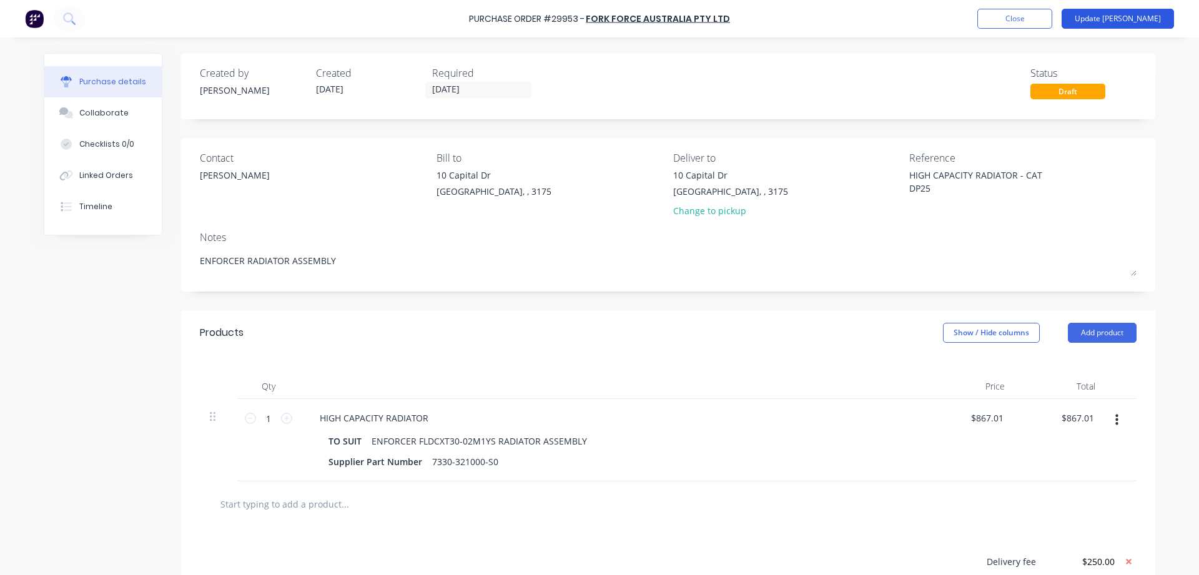
click at [1140, 15] on button "Update [PERSON_NAME]" at bounding box center [1118, 19] width 112 height 20
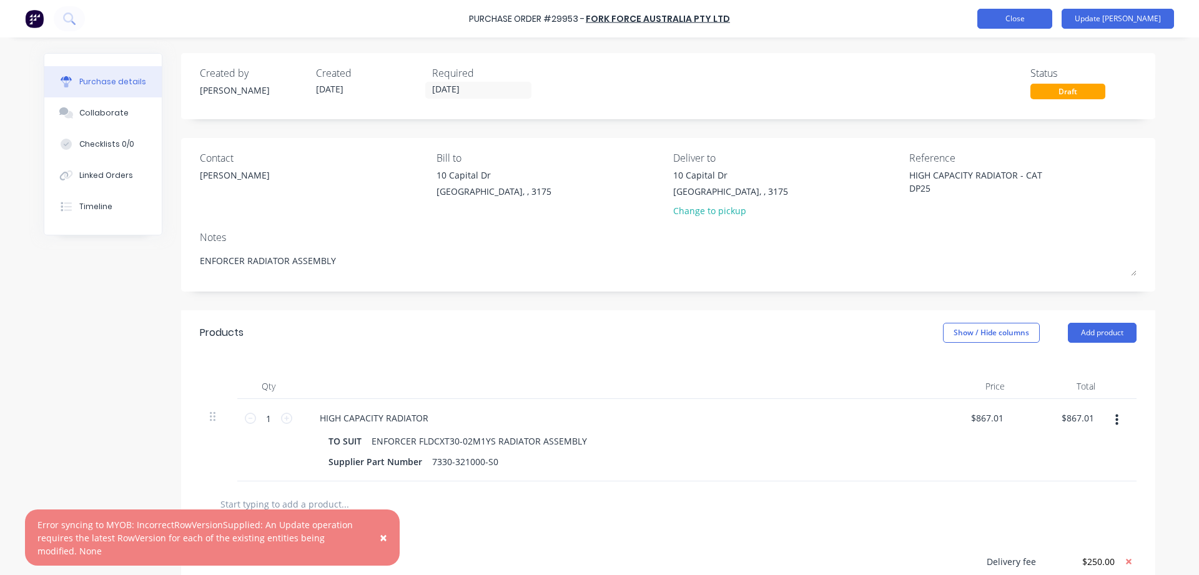
type textarea "x"
click at [1052, 25] on button "Close" at bounding box center [1014, 19] width 75 height 20
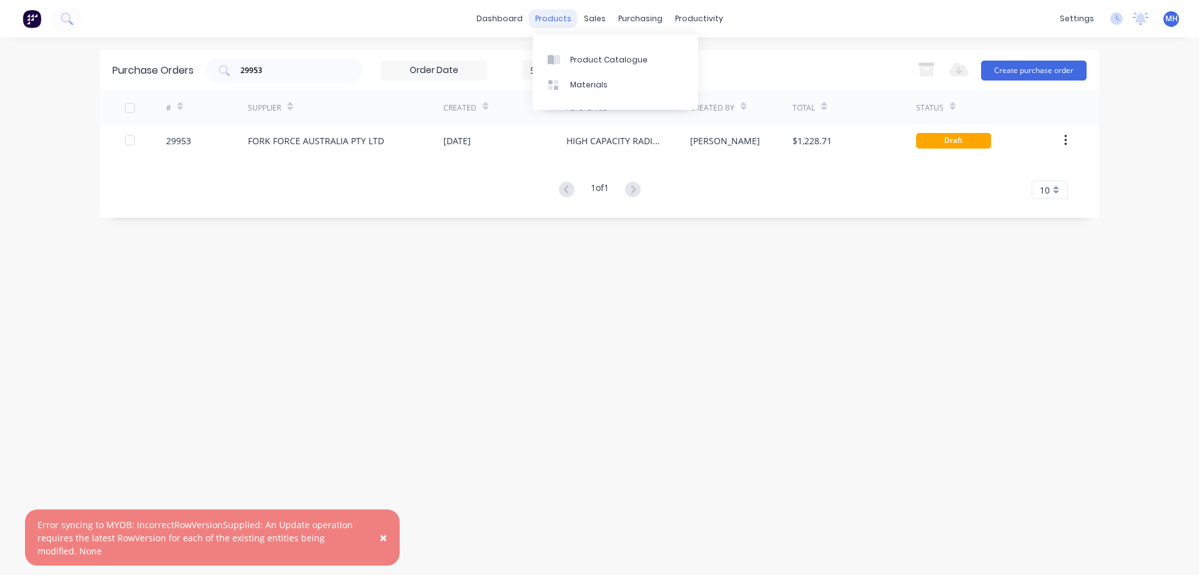
click at [556, 19] on div "products" at bounding box center [553, 18] width 49 height 19
click at [580, 58] on div "Product Catalogue" at bounding box center [608, 59] width 77 height 11
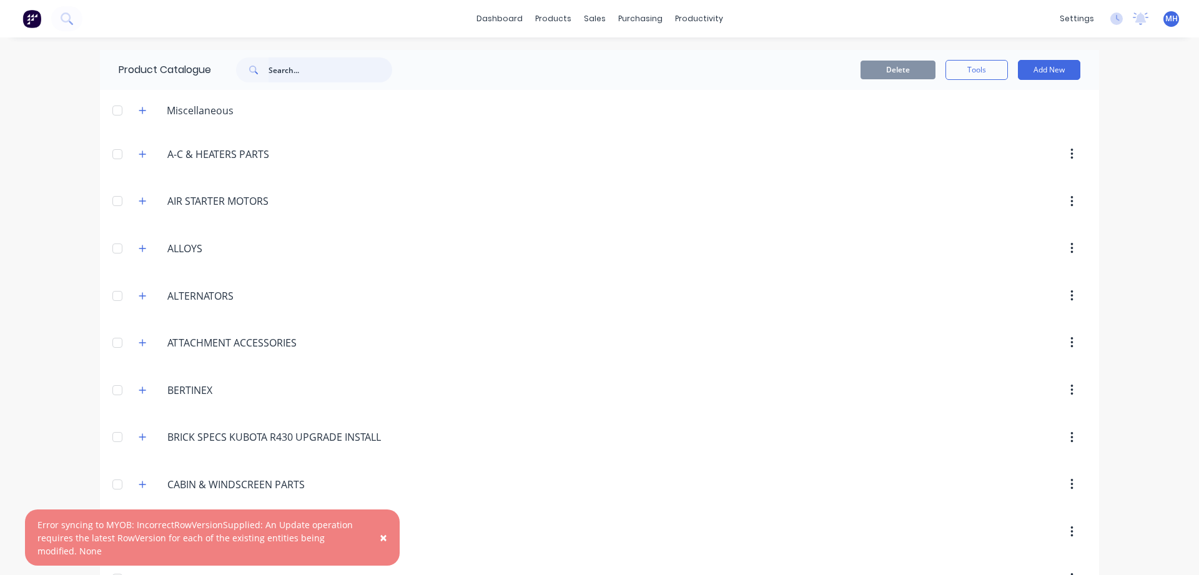
click at [305, 69] on input "text" at bounding box center [331, 69] width 124 height 25
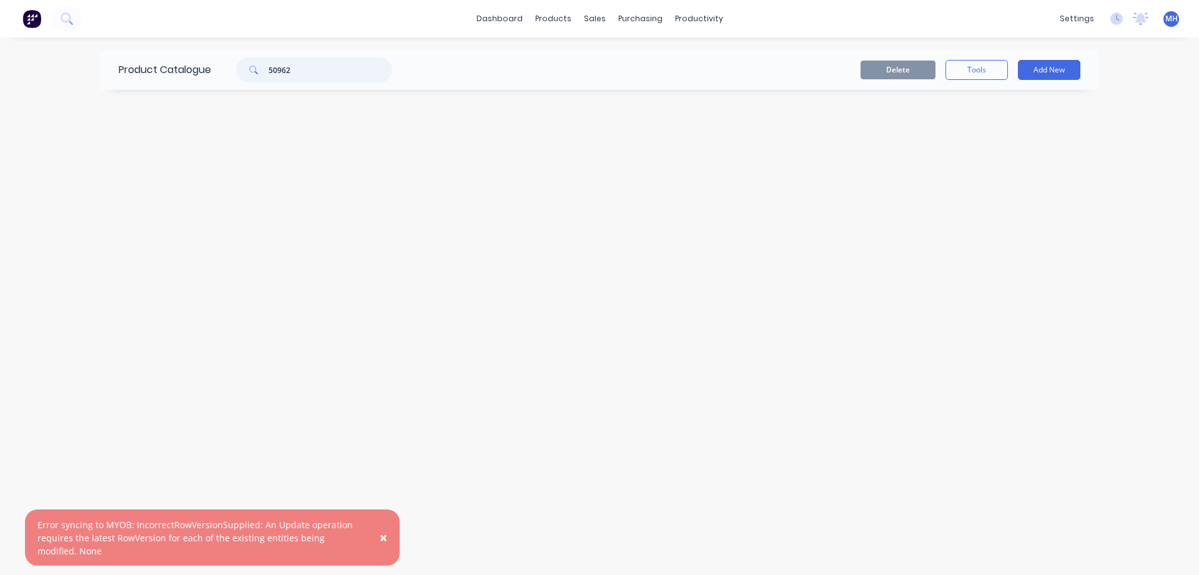
type input "50962"
click at [384, 538] on span "×" at bounding box center [383, 537] width 7 height 17
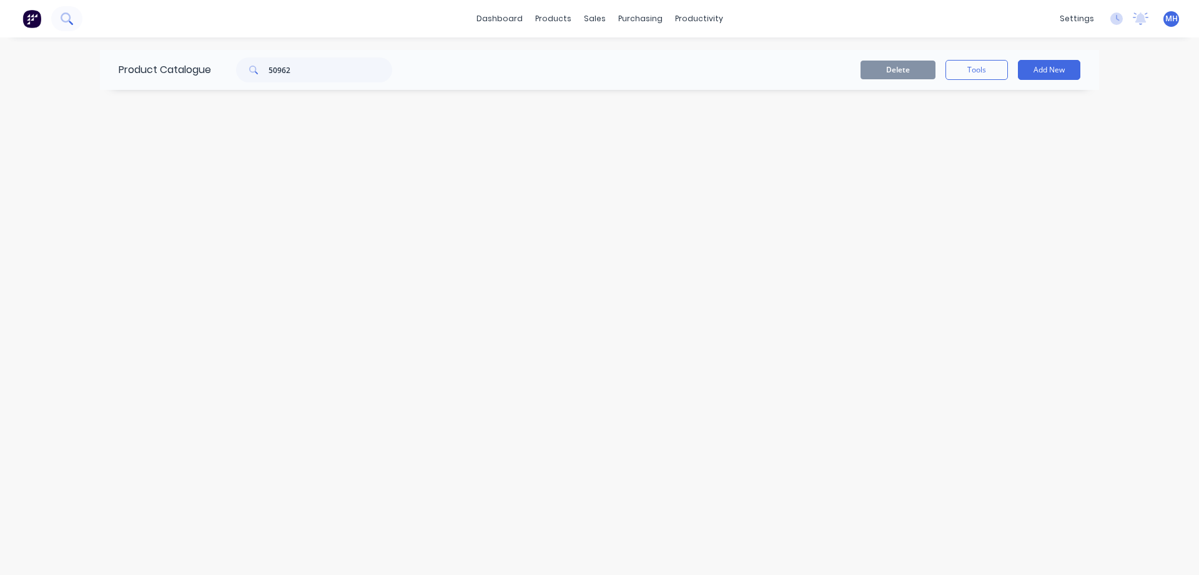
click at [71, 9] on button at bounding box center [66, 18] width 31 height 25
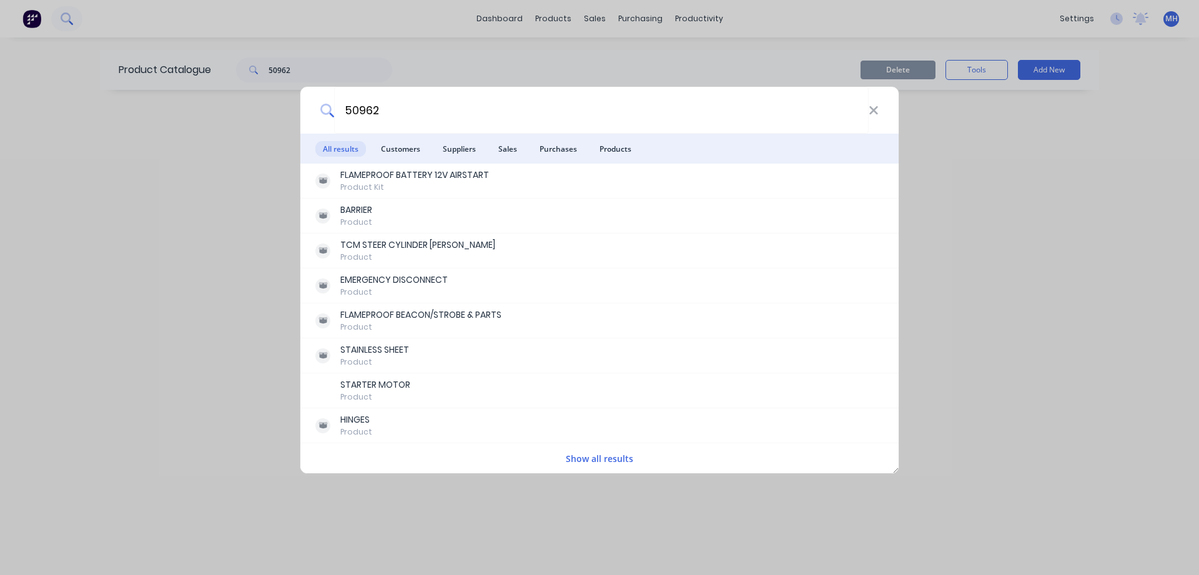
type input "50962"
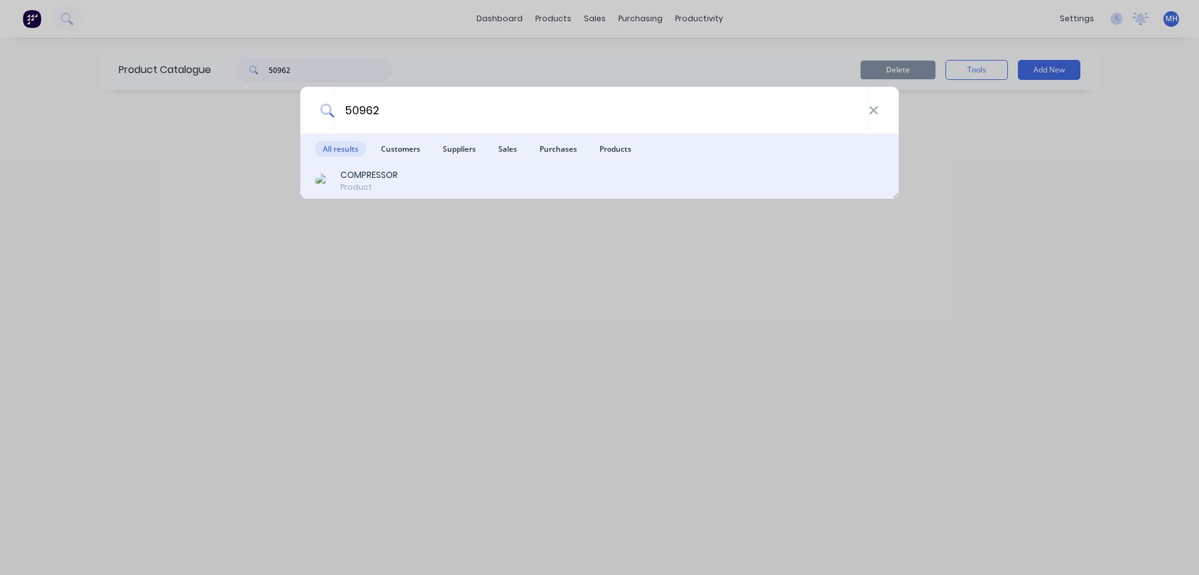
click at [379, 179] on div "COMPRESSOR" at bounding box center [368, 175] width 57 height 13
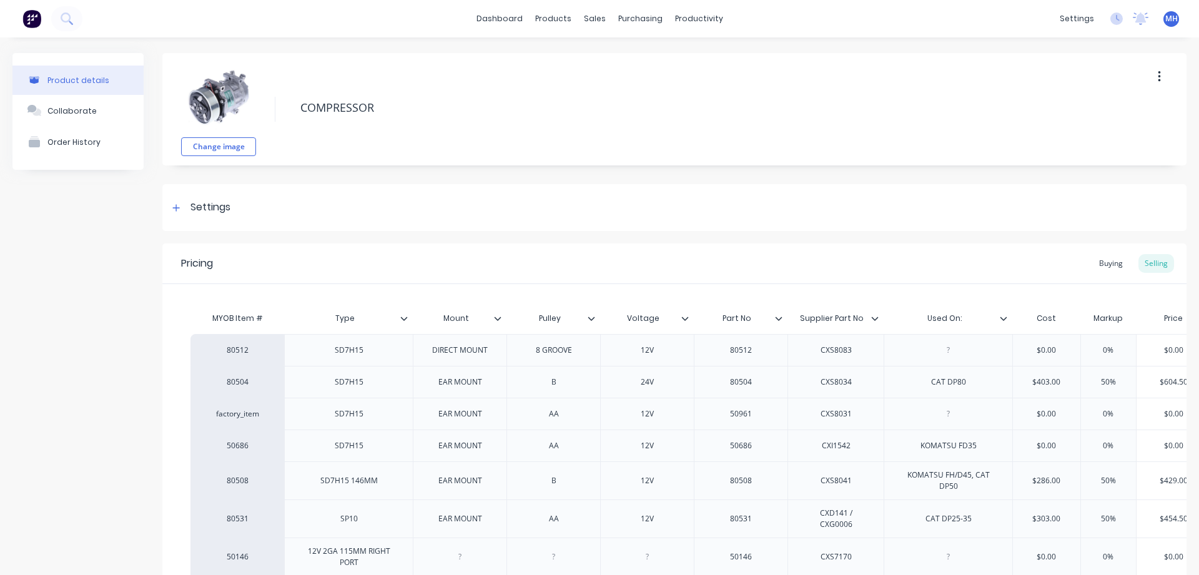
type textarea "x"
click at [628, 22] on div "purchasing" at bounding box center [640, 18] width 57 height 19
click at [681, 61] on div "Purchase Orders" at bounding box center [681, 59] width 66 height 11
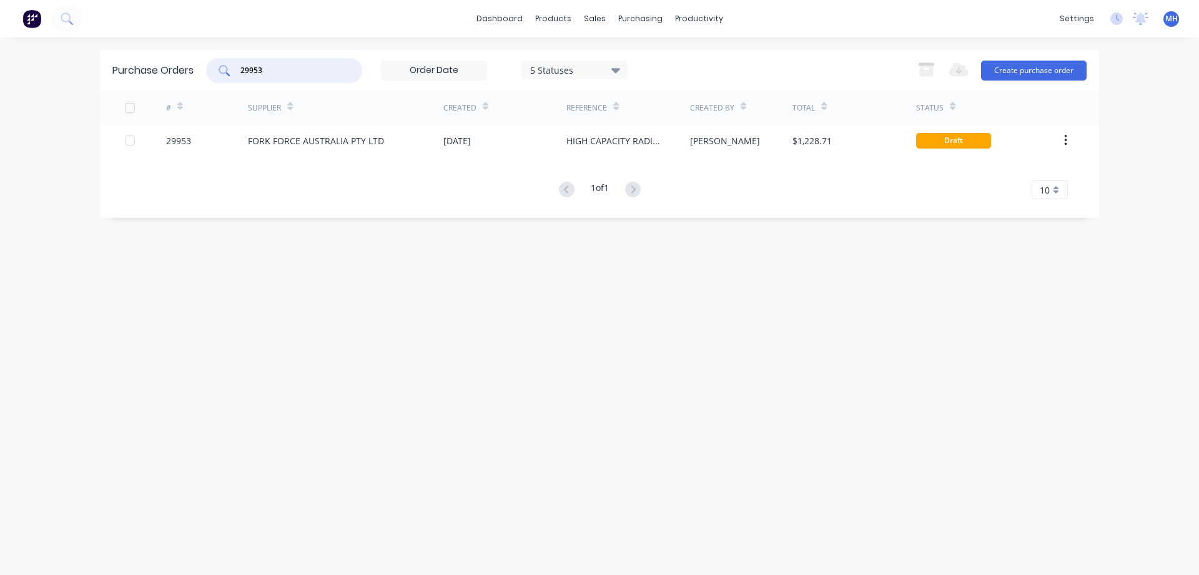
drag, startPoint x: 224, startPoint y: 67, endPoint x: 201, endPoint y: 71, distance: 23.4
click at [239, 71] on input "29953" at bounding box center [291, 70] width 104 height 12
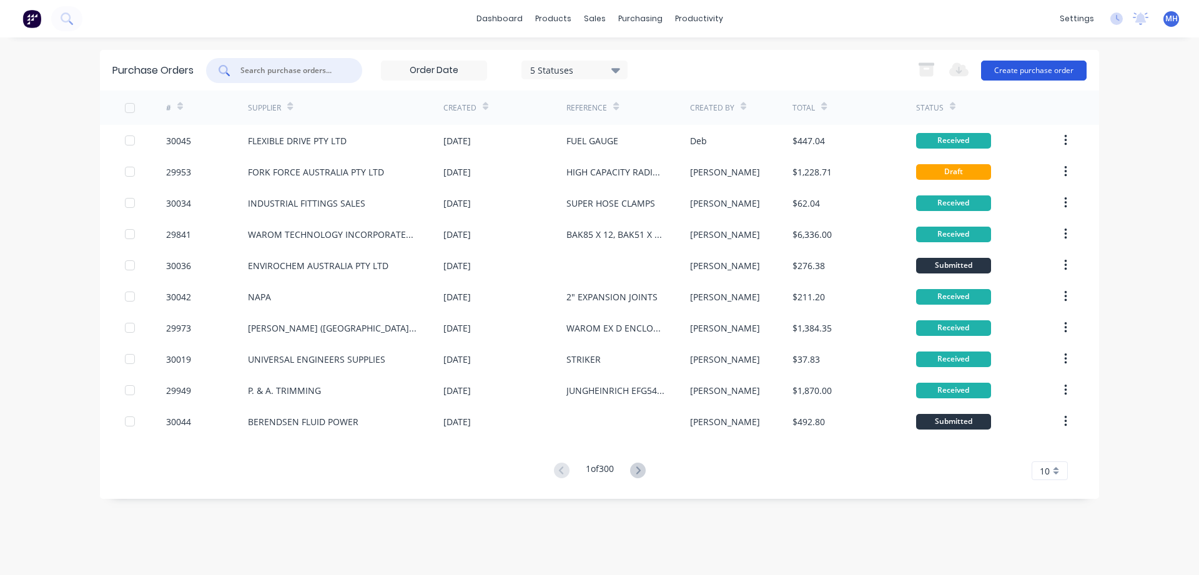
click at [1040, 74] on button "Create purchase order" at bounding box center [1034, 71] width 106 height 20
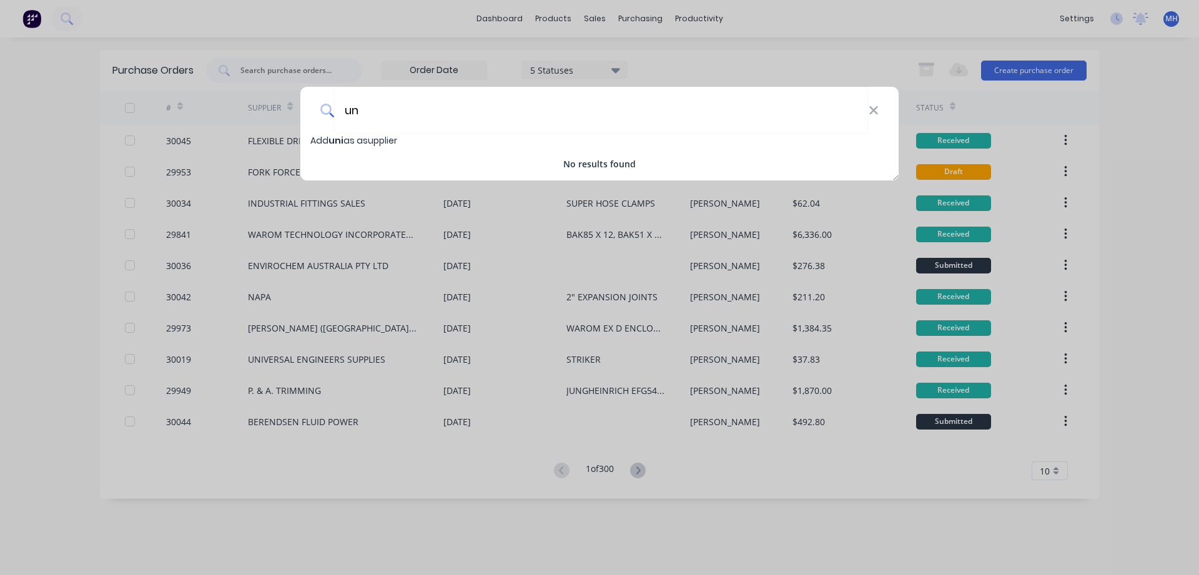
type input "u"
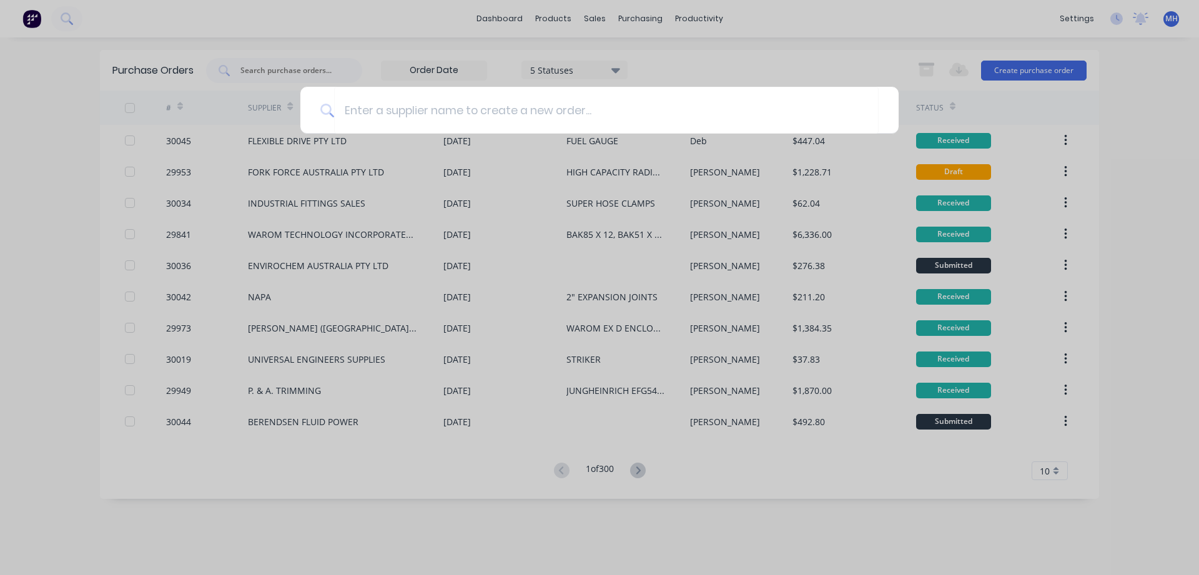
type input "E"
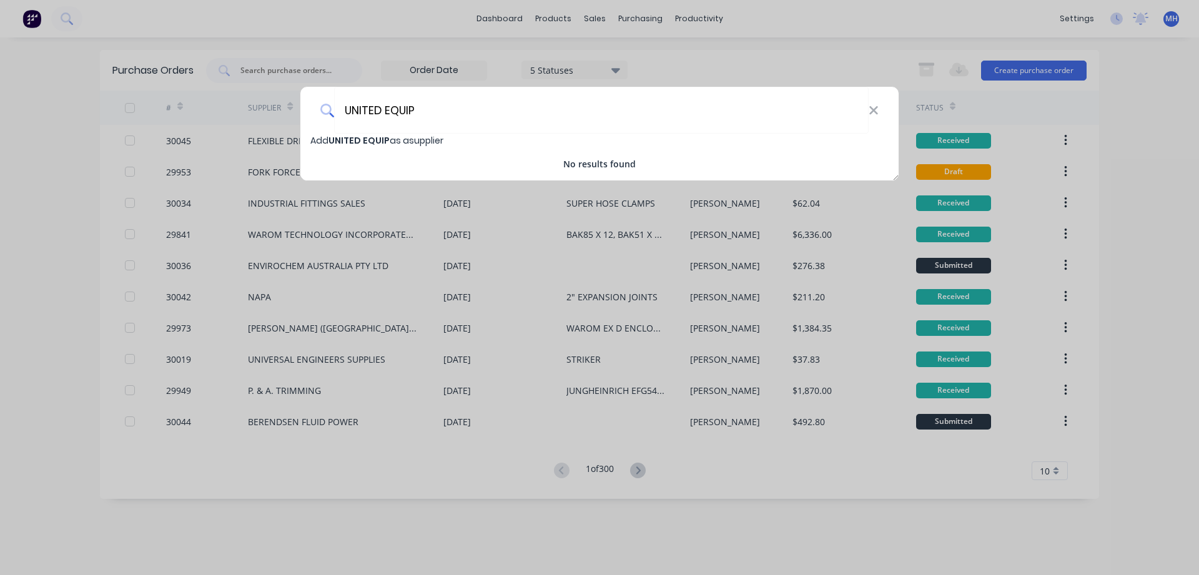
type input "UNITED EQUIP"
click at [365, 137] on span "UNITED EQUIP" at bounding box center [359, 140] width 61 height 12
select select "AU"
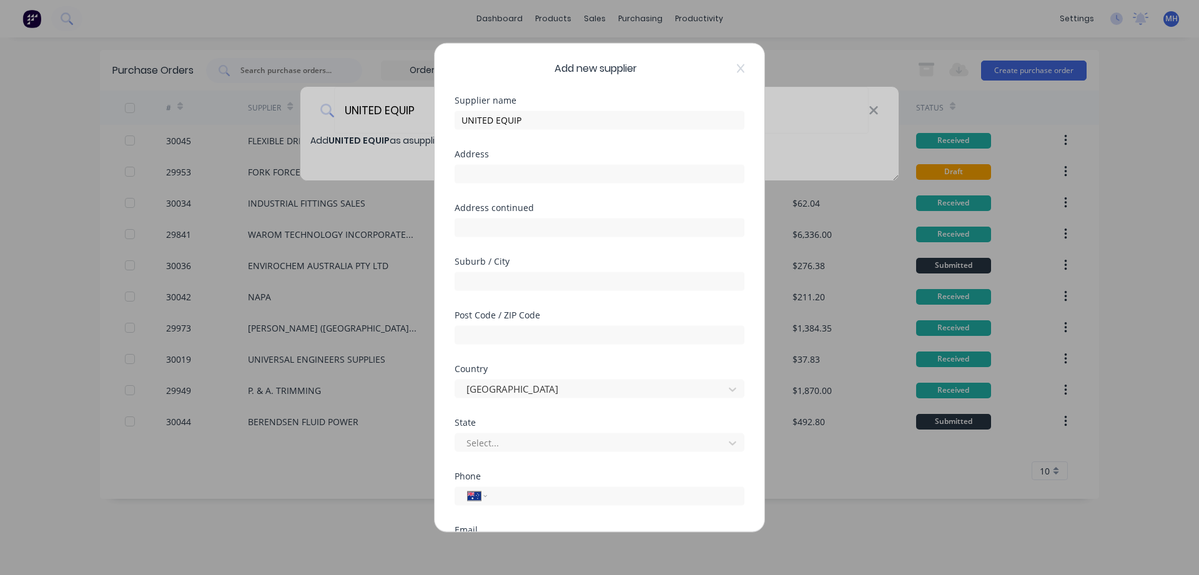
click at [741, 60] on div "Add new supplier Supplier name UNITED EQUIP Address Address continued Suburb / …" at bounding box center [600, 287] width 330 height 489
click at [743, 73] on icon at bounding box center [740, 68] width 7 height 10
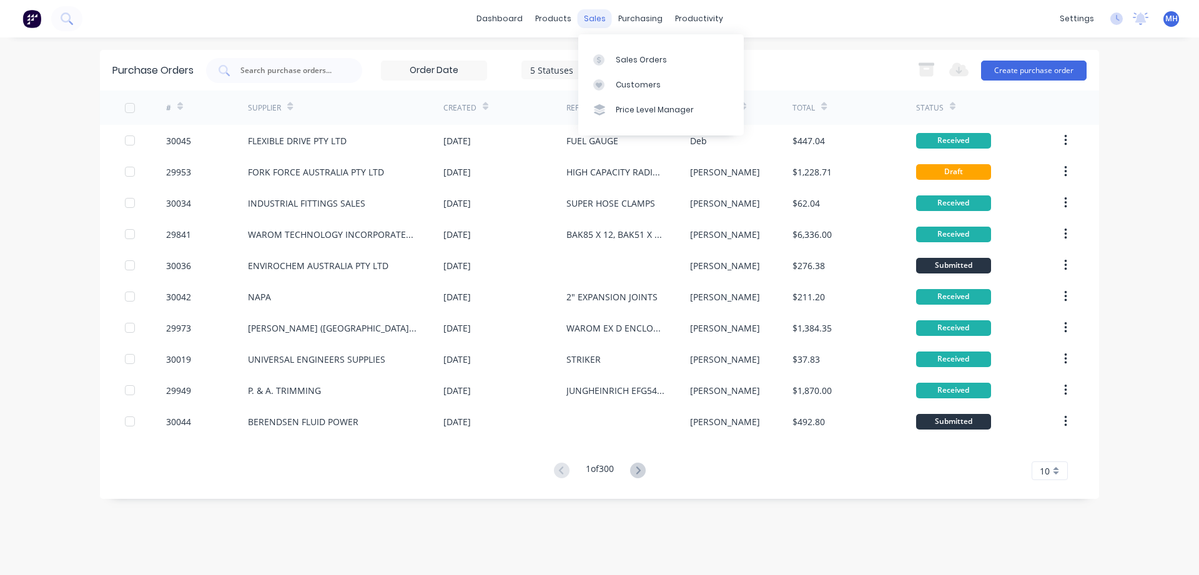
click at [586, 16] on div "sales" at bounding box center [595, 18] width 34 height 19
click at [640, 59] on div "Sales Orders" at bounding box center [641, 59] width 51 height 11
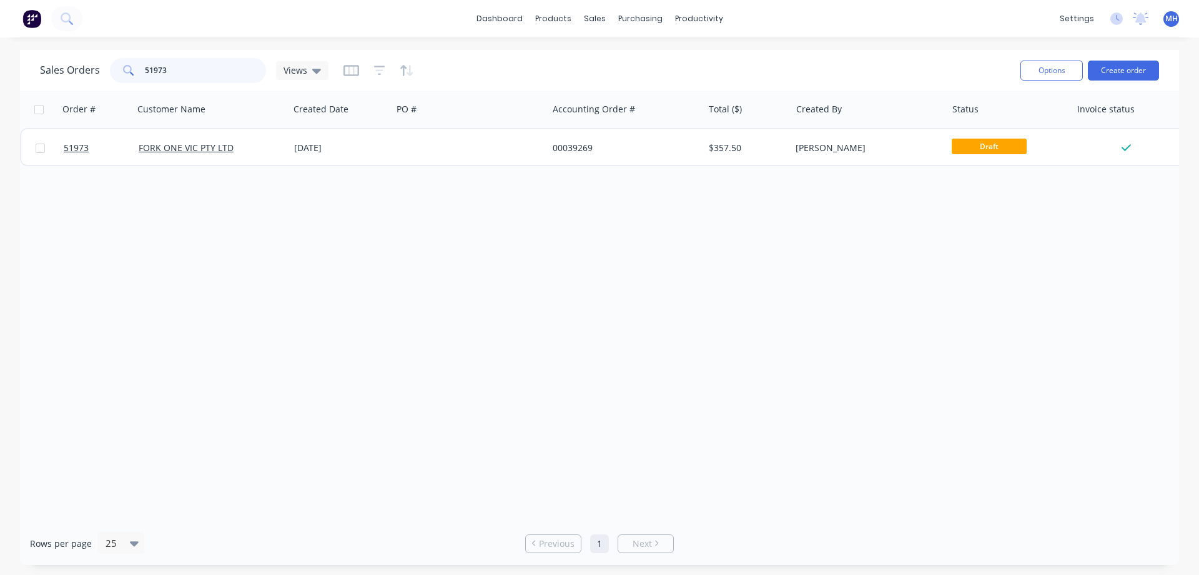
drag, startPoint x: 174, startPoint y: 71, endPoint x: 85, endPoint y: 70, distance: 89.3
click at [145, 69] on input "51973" at bounding box center [206, 70] width 122 height 25
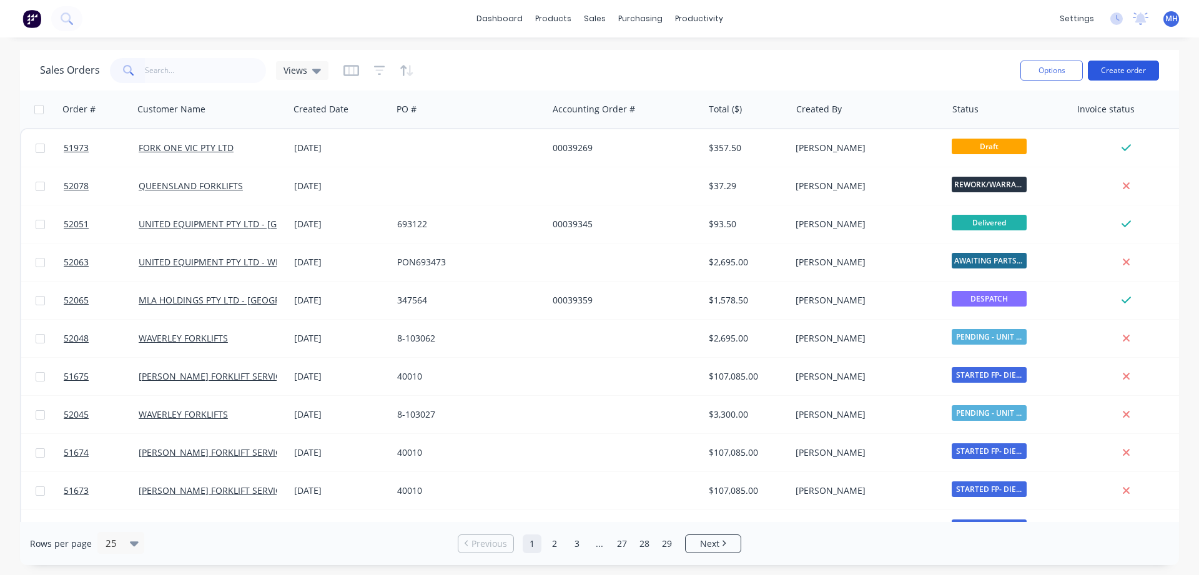
click at [1128, 71] on button "Create order" at bounding box center [1123, 71] width 71 height 20
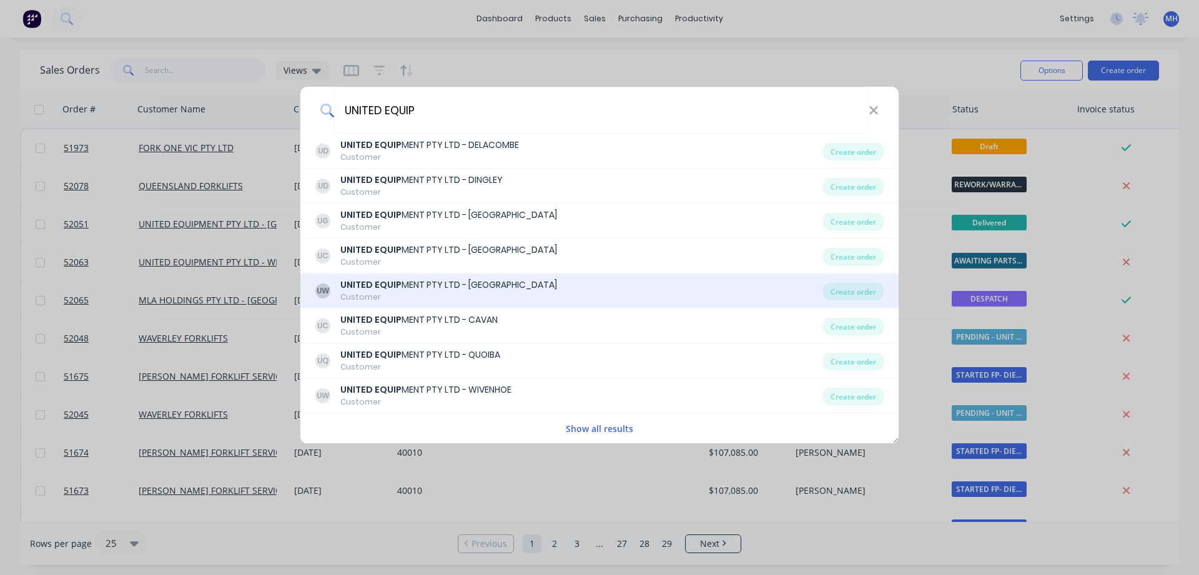
type input "UNITED EQUIP"
click at [410, 289] on div "UNITED EQUIP MENT PTY LTD - [GEOGRAPHIC_DATA]" at bounding box center [448, 285] width 217 height 13
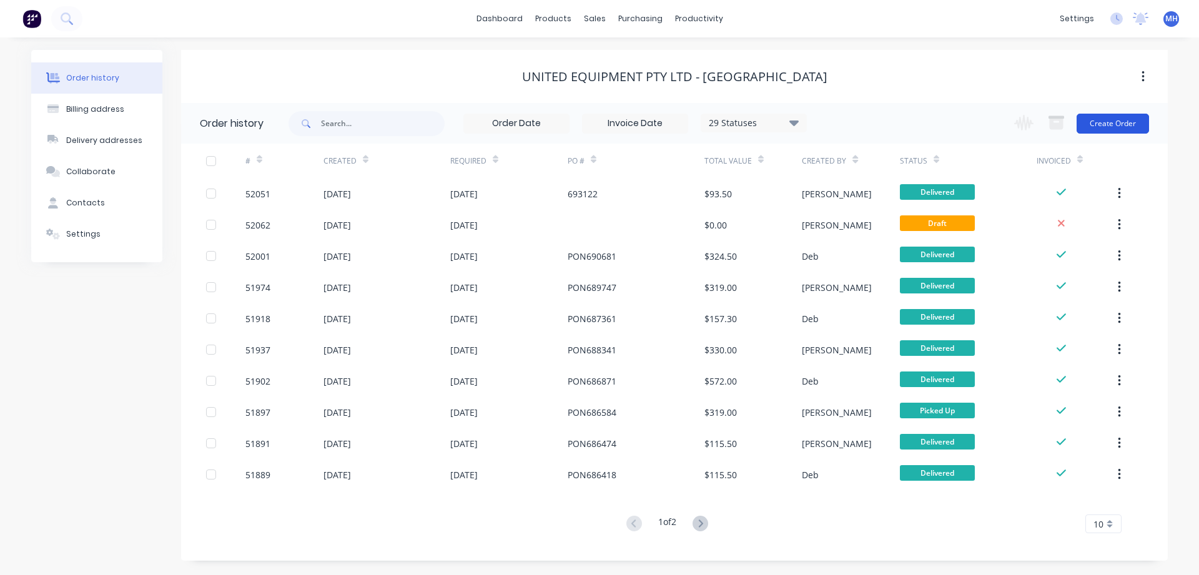
click at [1114, 117] on button "Create Order" at bounding box center [1113, 124] width 72 height 20
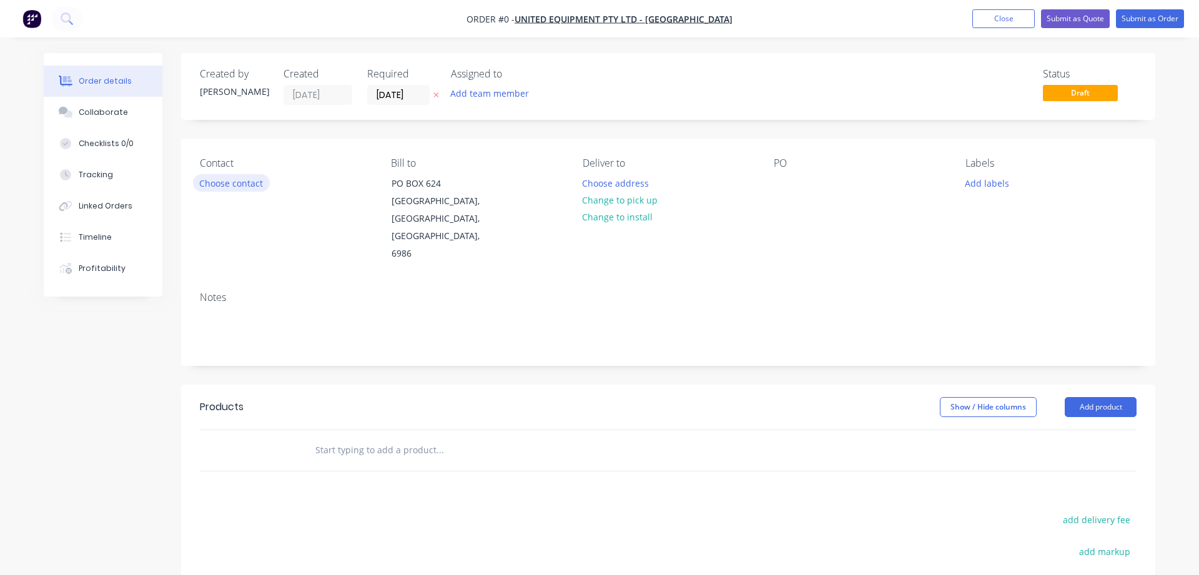
click at [241, 185] on button "Choose contact" at bounding box center [231, 182] width 77 height 17
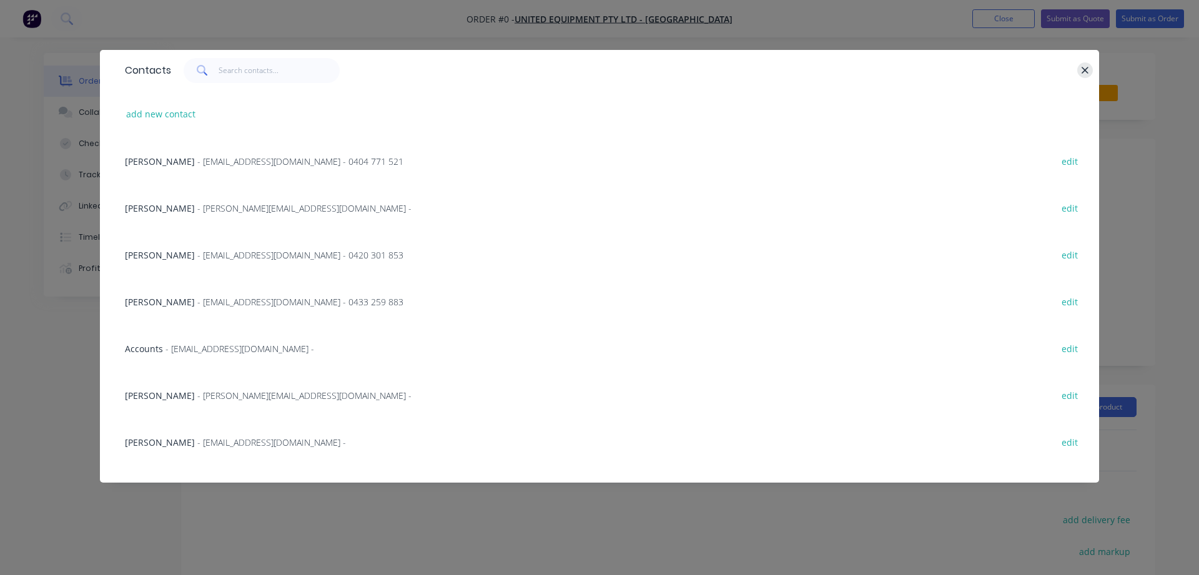
click at [1087, 69] on icon "button" at bounding box center [1085, 70] width 8 height 11
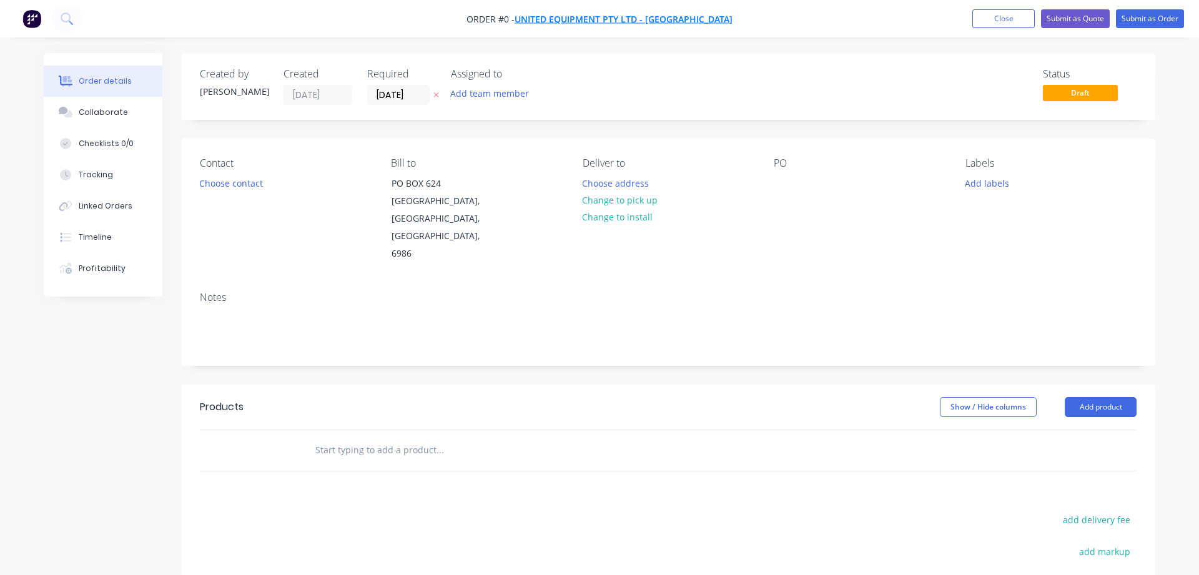
click at [610, 17] on span "UNITED EQUIPMENT PTY LTD - [GEOGRAPHIC_DATA]" at bounding box center [624, 19] width 218 height 12
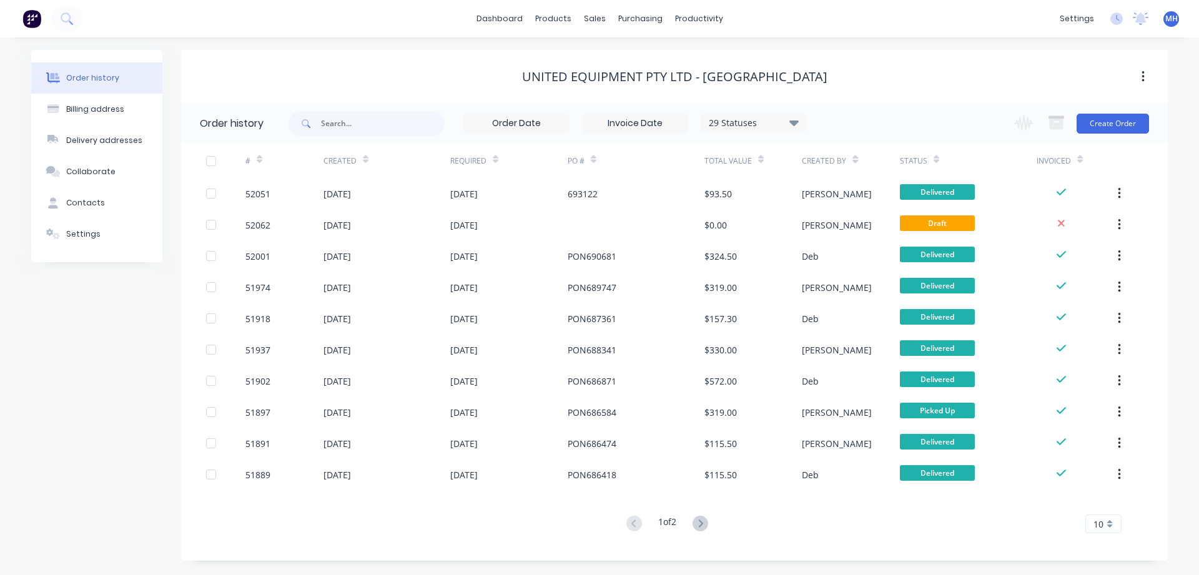
click at [747, 79] on div "UNITED EQUIPMENT PTY LTD - [GEOGRAPHIC_DATA]" at bounding box center [674, 76] width 305 height 15
click at [636, 79] on div "UNITED EQUIPMENT PTY LTD - [GEOGRAPHIC_DATA]" at bounding box center [674, 76] width 305 height 15
click at [1103, 121] on button "Create Order" at bounding box center [1113, 124] width 72 height 20
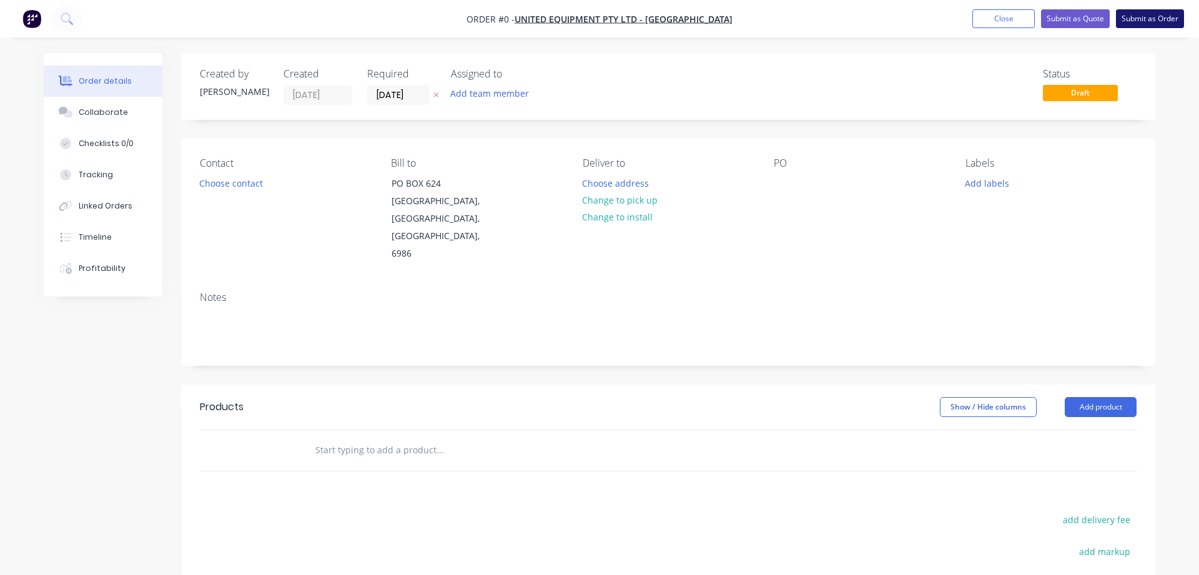
click at [1142, 27] on button "Submit as Order" at bounding box center [1150, 18] width 68 height 19
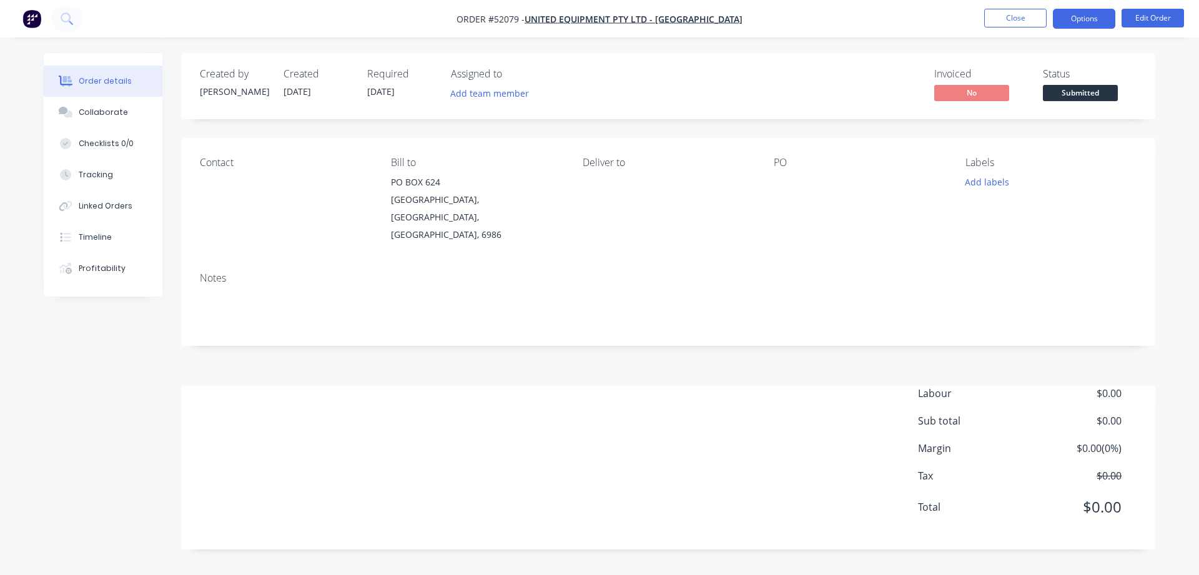
click at [1091, 24] on button "Options" at bounding box center [1084, 19] width 62 height 20
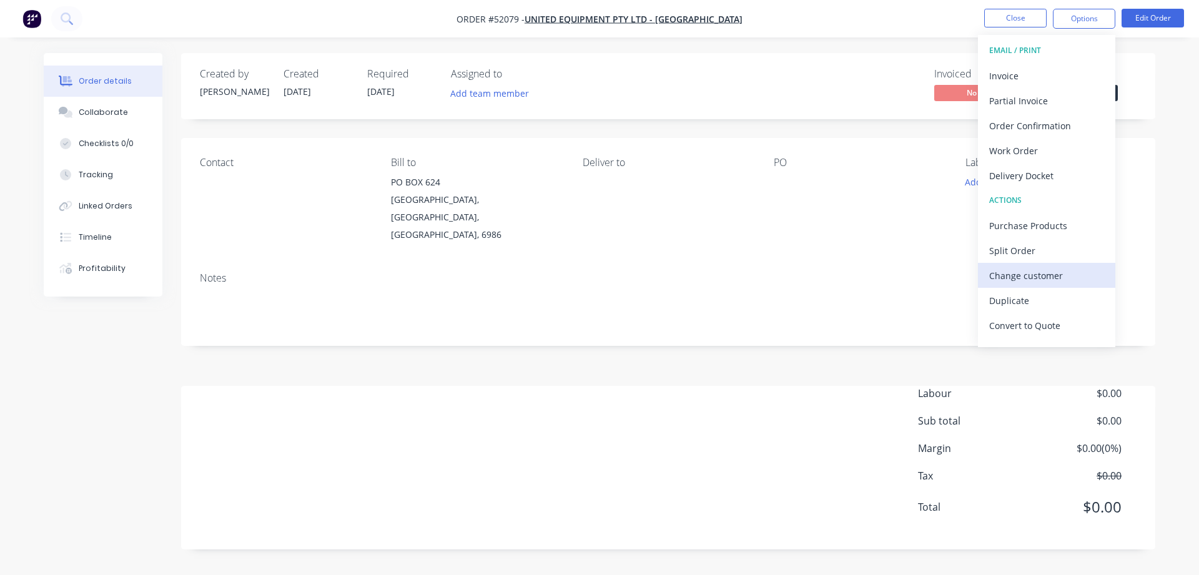
click at [1005, 272] on div "Change customer" at bounding box center [1046, 276] width 115 height 18
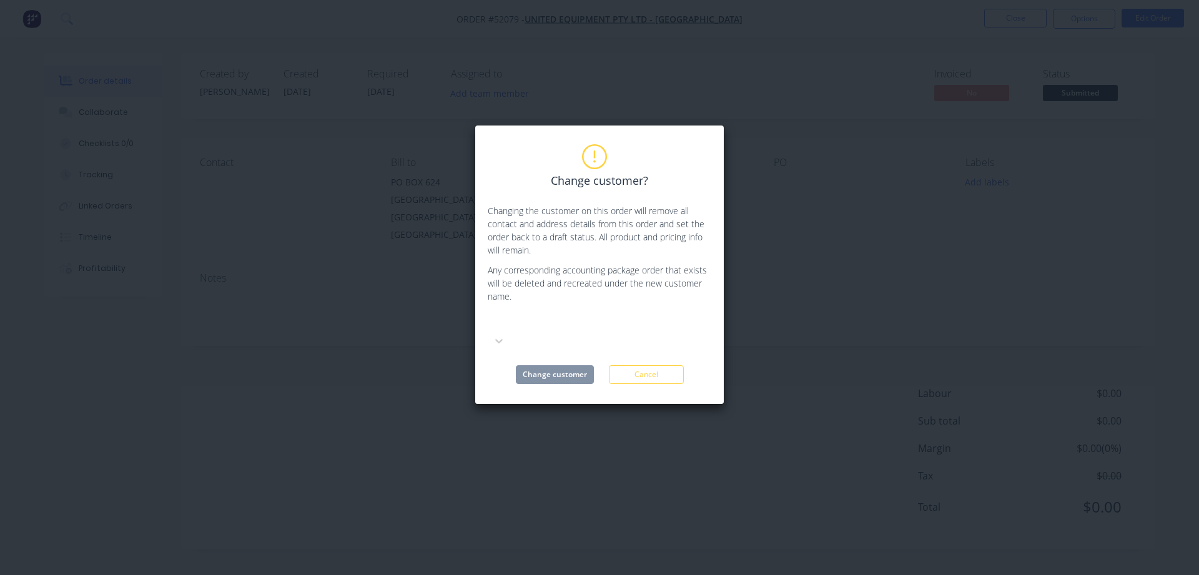
click at [568, 344] on div "Change customer? Changing the customer on this order will remove all contact an…" at bounding box center [600, 265] width 224 height 239
click at [510, 317] on div at bounding box center [582, 323] width 180 height 16
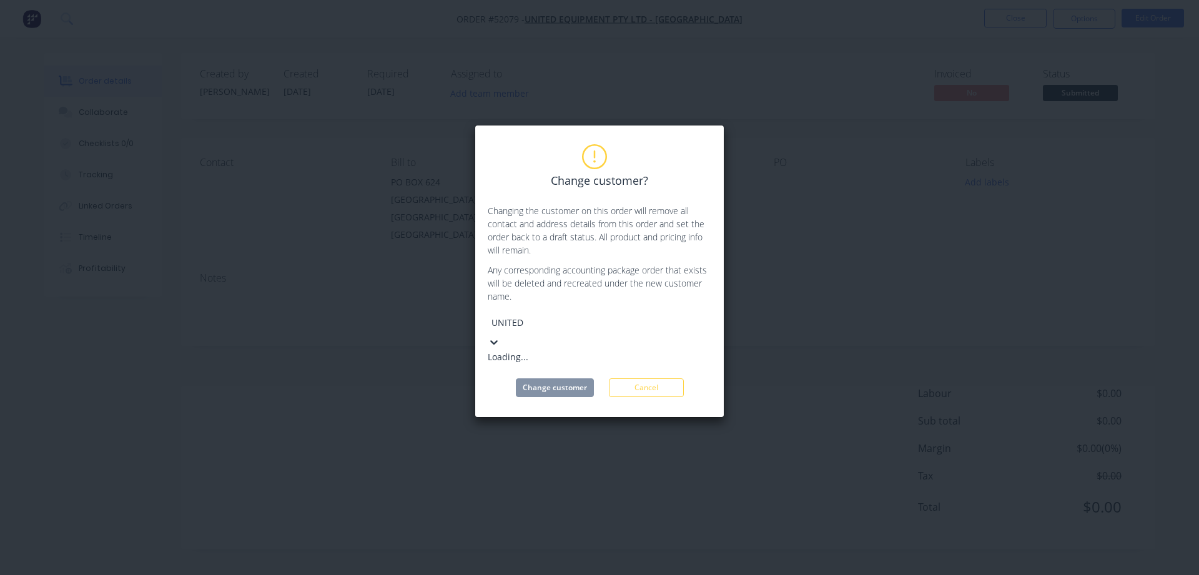
type input "UNITED"
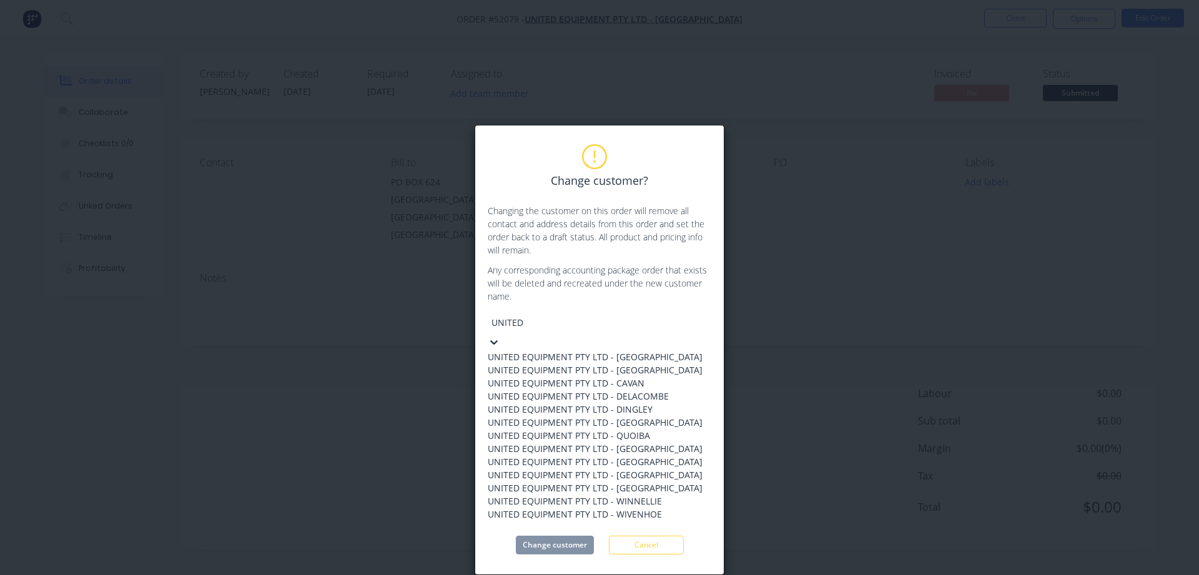
click at [609, 403] on div "UNITED EQUIPMENT PTY LTD - DELACOMBE" at bounding box center [595, 396] width 215 height 13
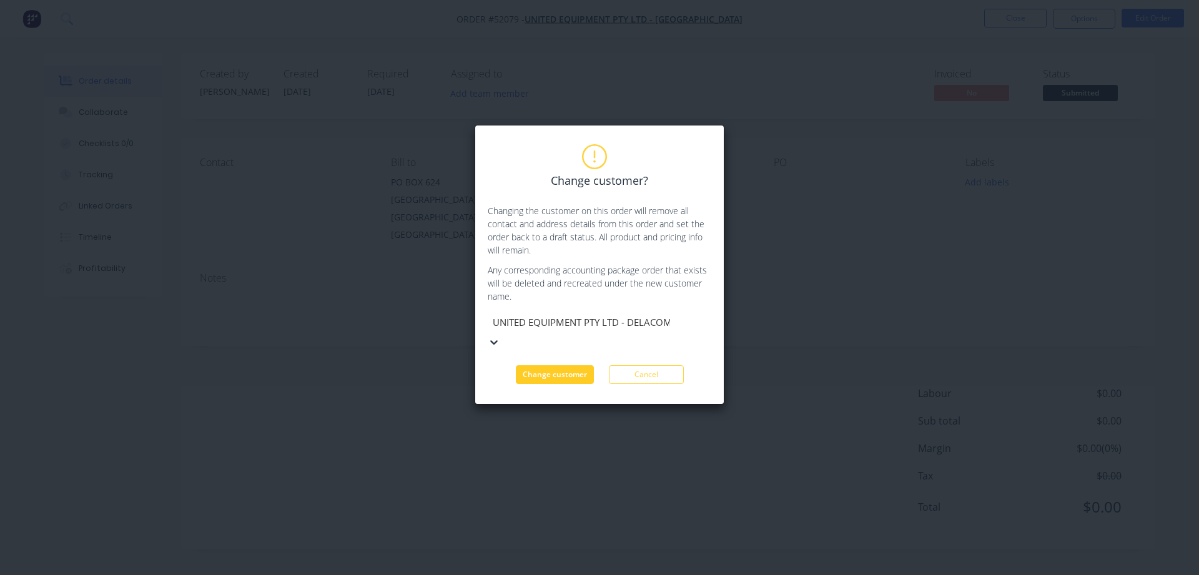
click at [573, 365] on button "Change customer" at bounding box center [555, 374] width 78 height 19
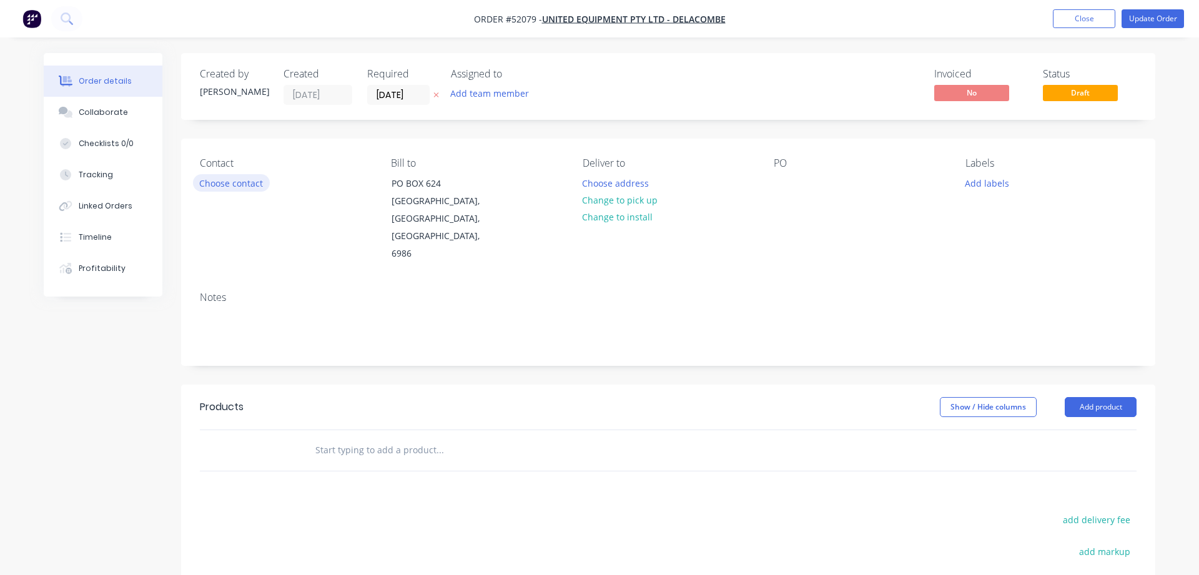
click at [224, 186] on button "Choose contact" at bounding box center [231, 182] width 77 height 17
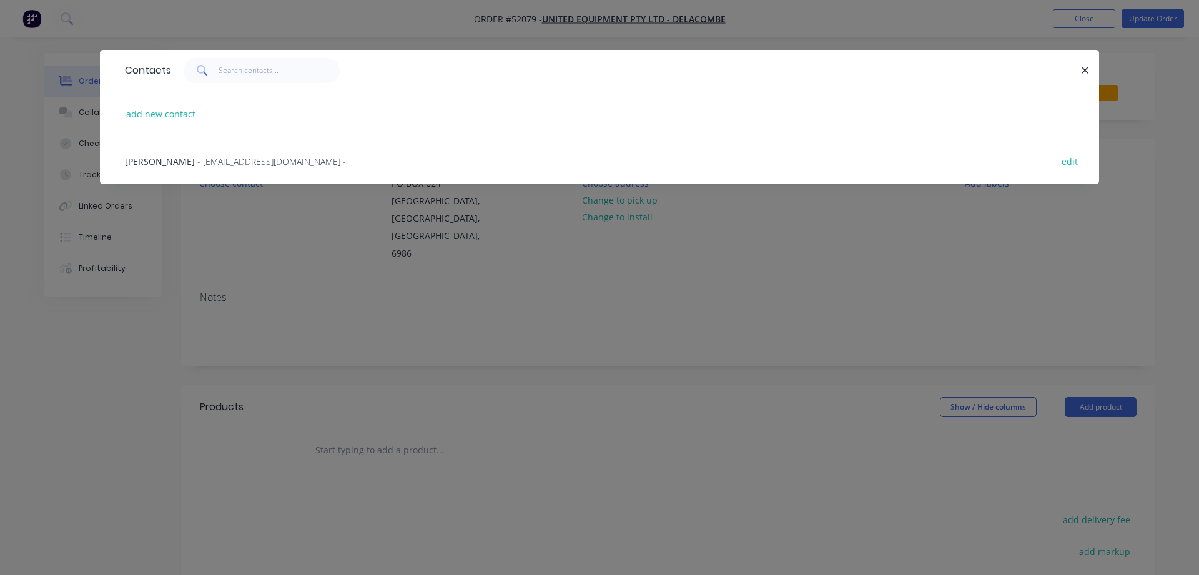
click at [157, 162] on span "[PERSON_NAME]" at bounding box center [160, 162] width 70 height 12
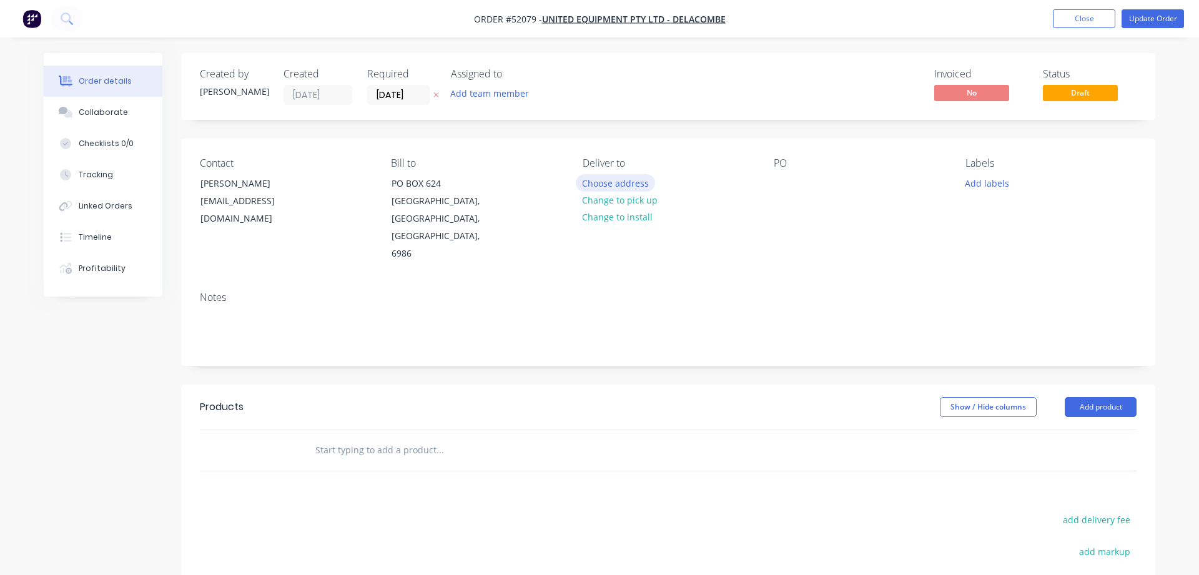
click at [611, 183] on button "Choose address" at bounding box center [616, 182] width 80 height 17
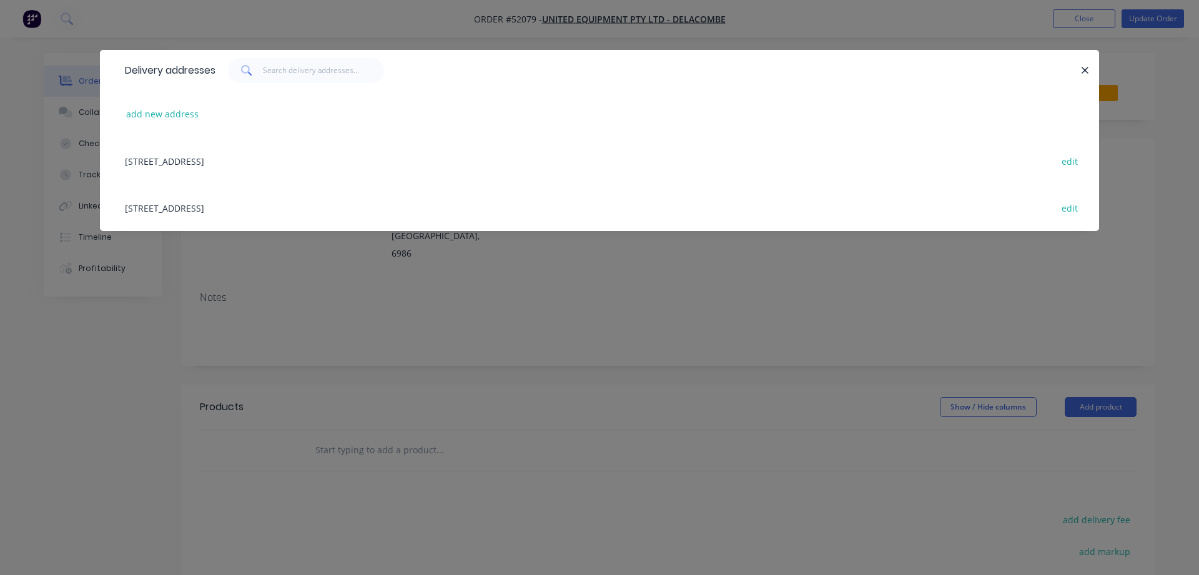
click at [219, 209] on div "[STREET_ADDRESS] edit" at bounding box center [600, 207] width 962 height 47
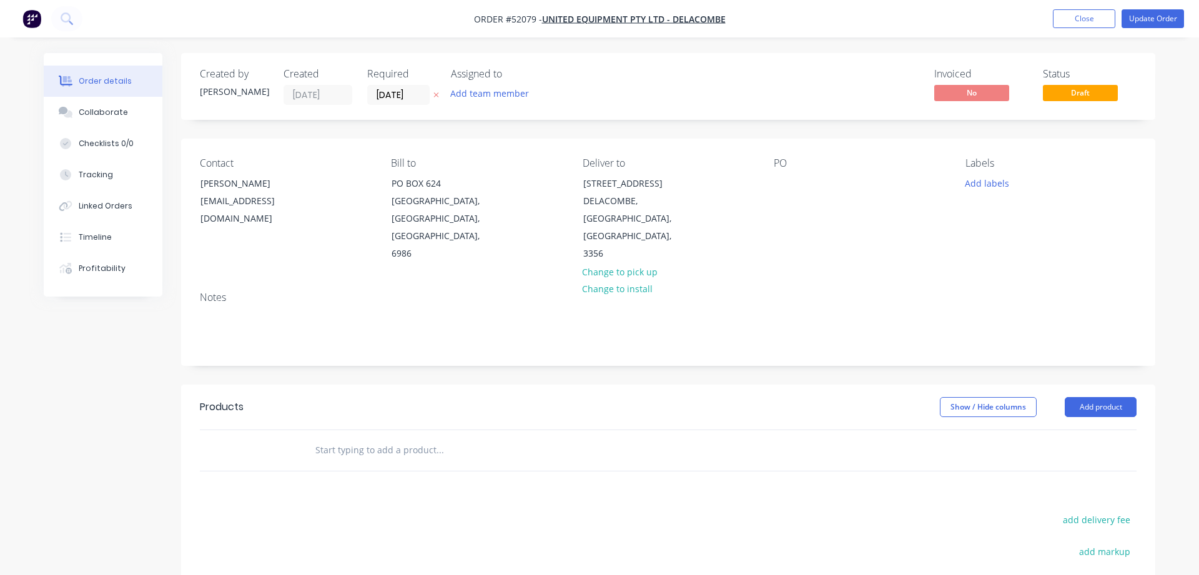
click at [775, 192] on div "PO" at bounding box center [859, 210] width 171 height 106
click at [774, 182] on div at bounding box center [784, 183] width 20 height 18
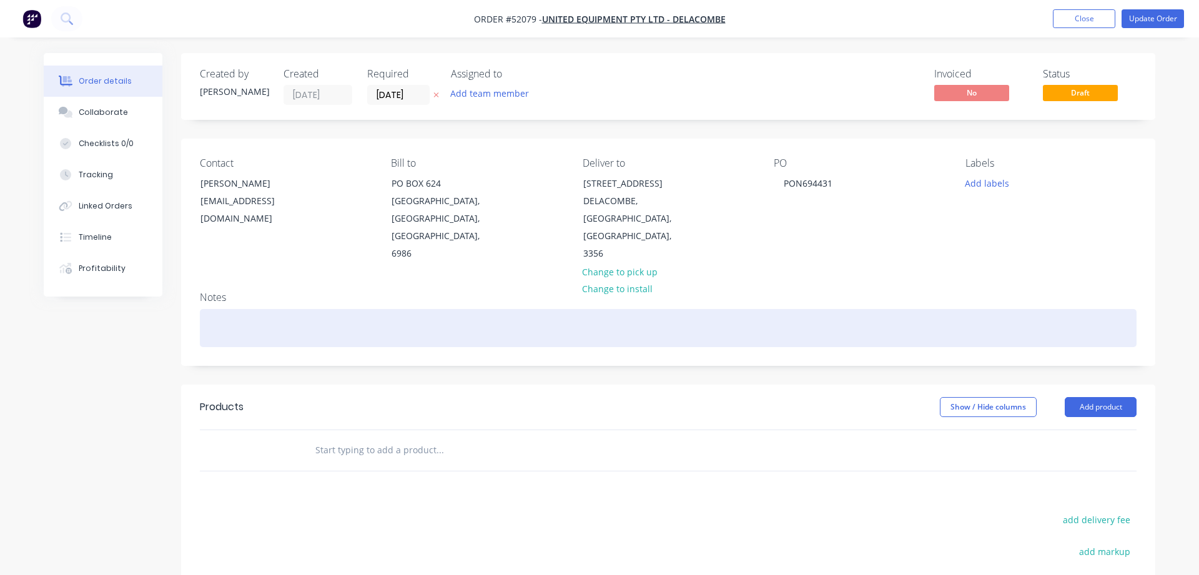
click at [235, 309] on div at bounding box center [668, 328] width 937 height 38
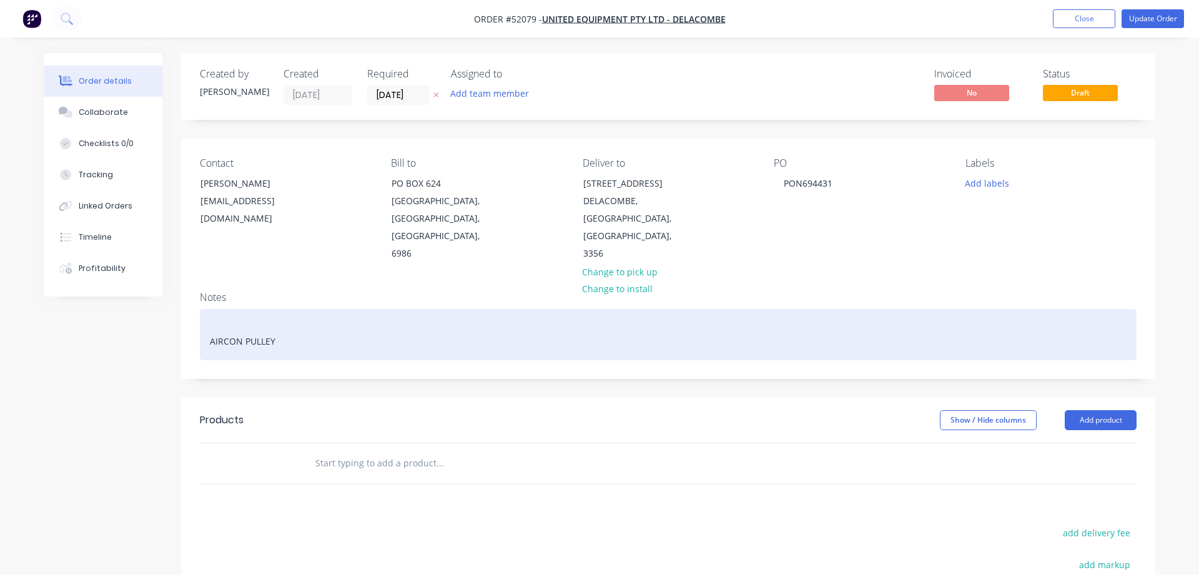
click at [222, 309] on div "AIRCON PULLEY" at bounding box center [668, 334] width 937 height 51
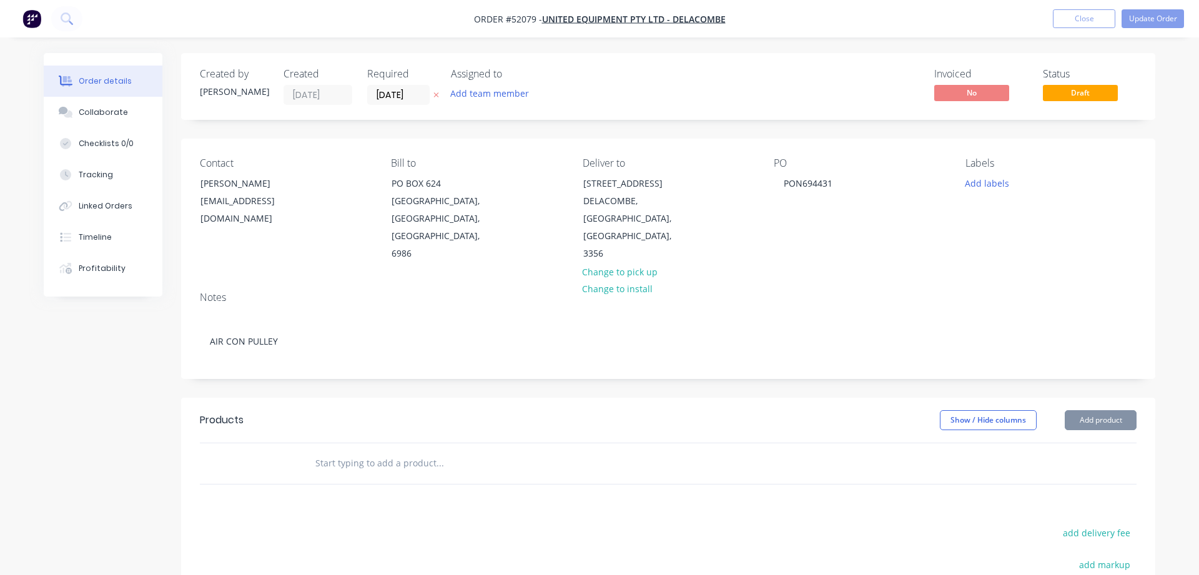
click at [322, 451] on input "text" at bounding box center [440, 463] width 250 height 25
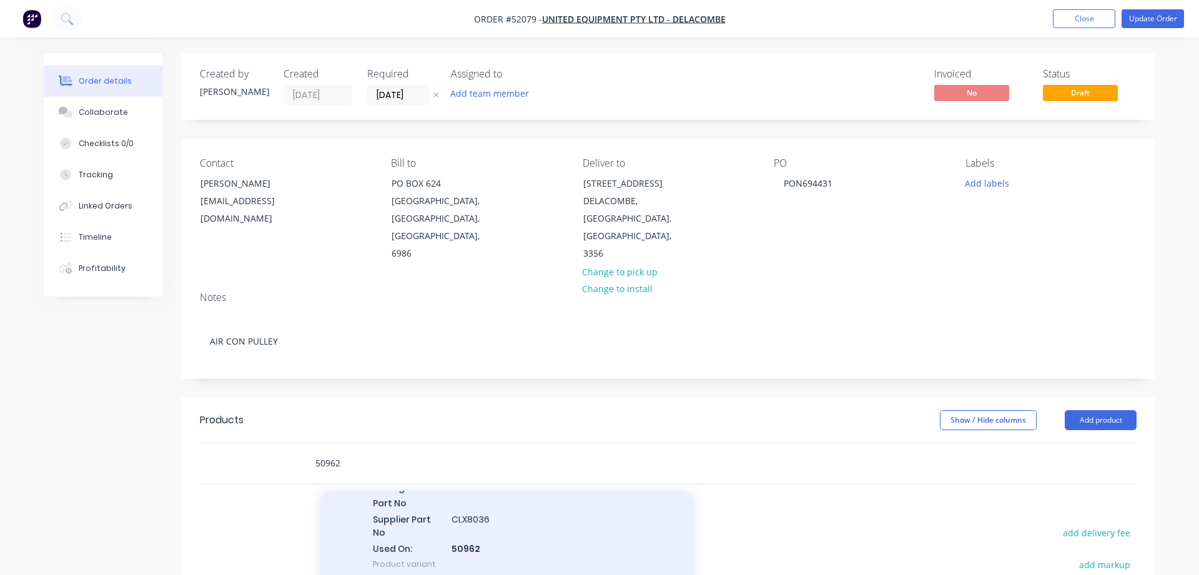
scroll to position [71, 0]
type input "50962"
click at [463, 478] on div "COMPRESSOR MYOB Item # factory_item Type CLUTCH/PULLEY Mount Pulley Voltage Par…" at bounding box center [507, 557] width 375 height 194
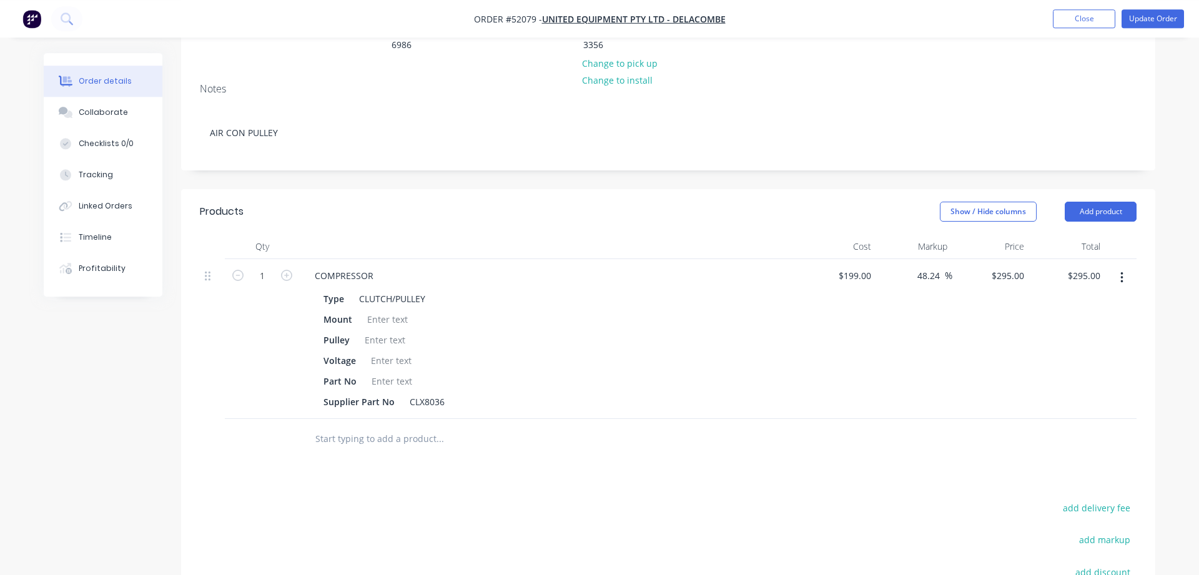
scroll to position [185, 0]
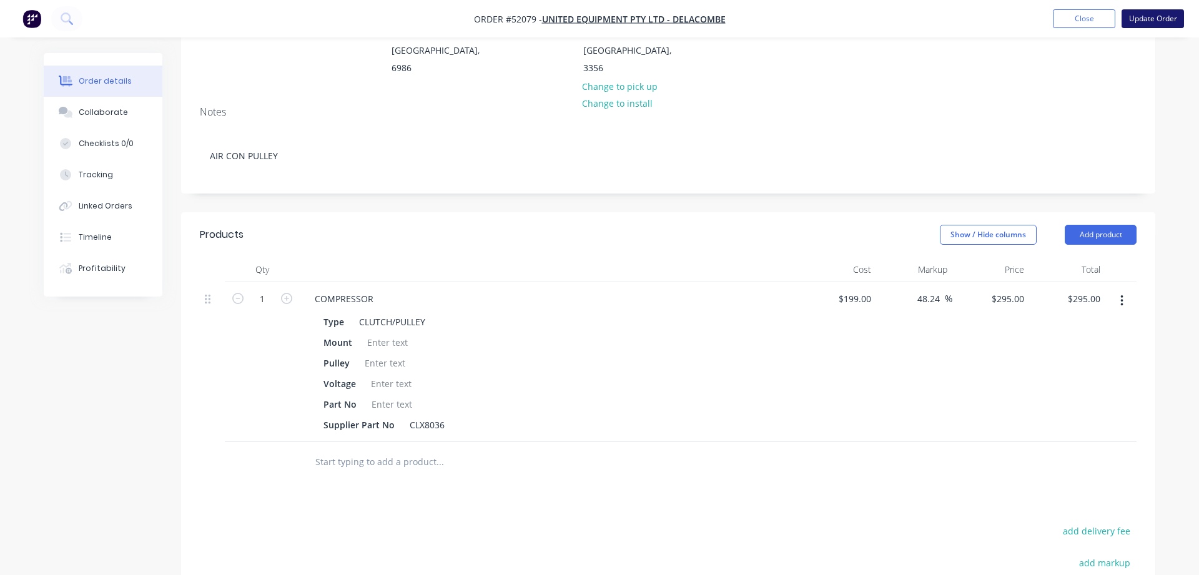
click at [1157, 16] on button "Update Order" at bounding box center [1153, 18] width 62 height 19
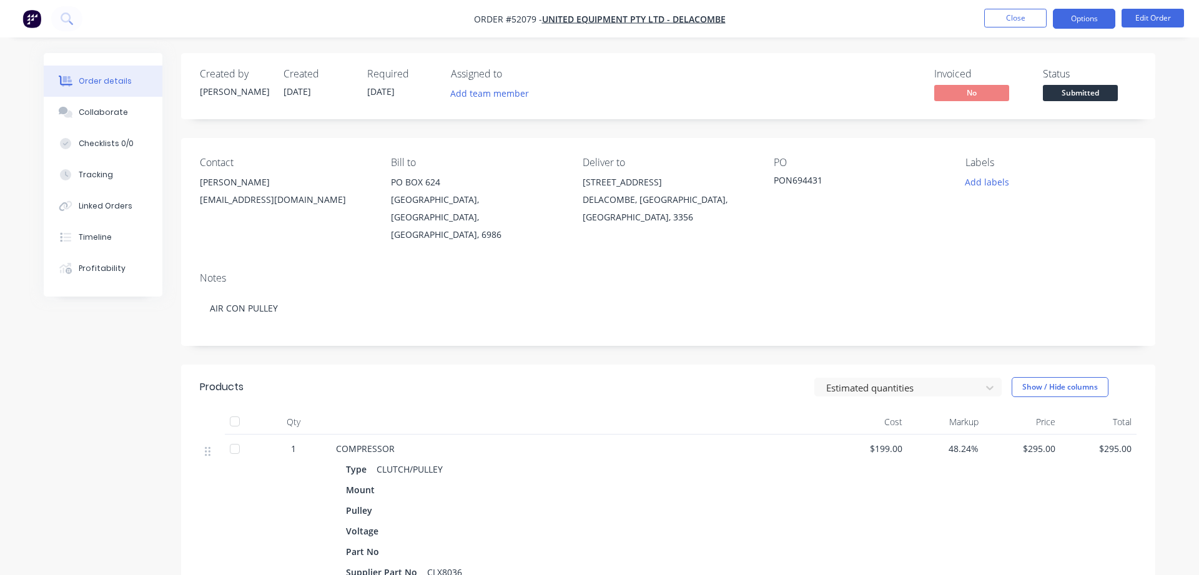
click at [1090, 19] on button "Options" at bounding box center [1084, 19] width 62 height 20
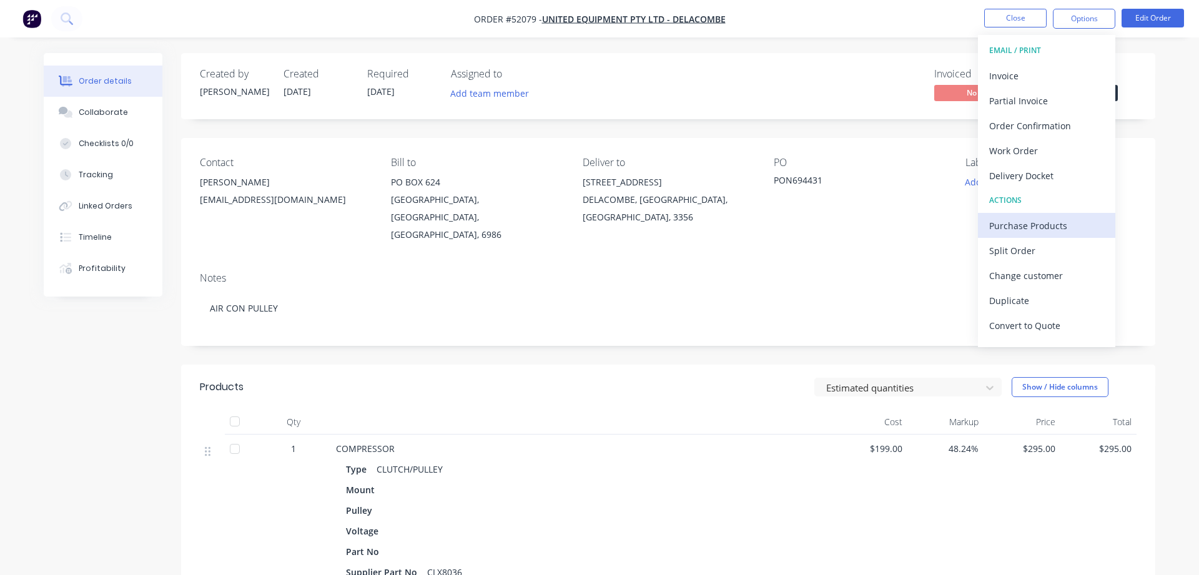
click at [1080, 229] on div "Purchase Products" at bounding box center [1046, 226] width 115 height 18
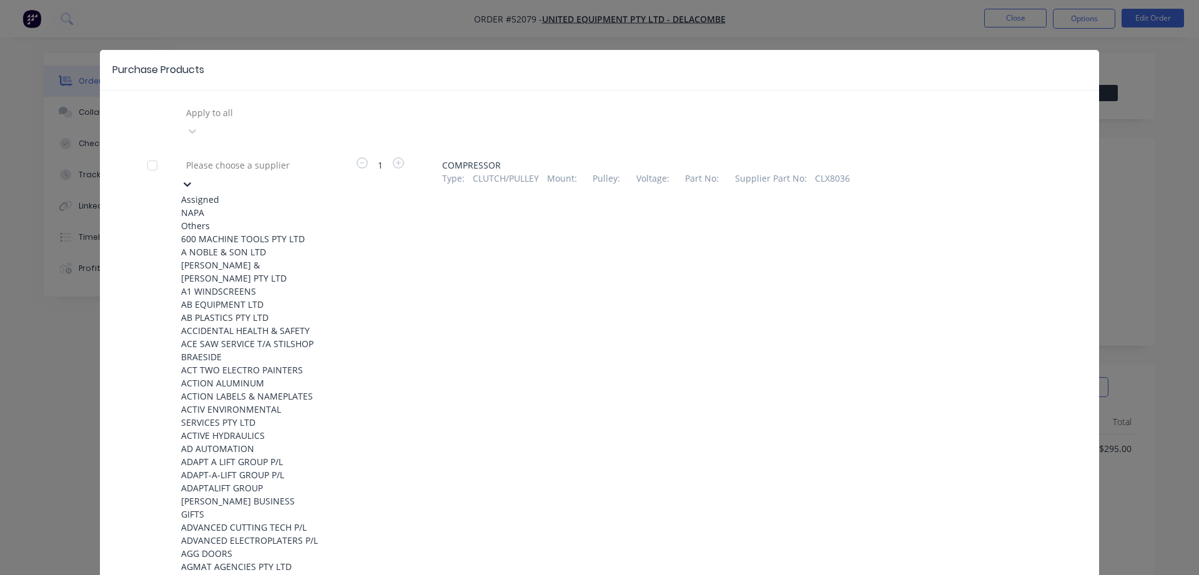
click at [194, 178] on icon at bounding box center [187, 184] width 12 height 12
click at [269, 206] on div "NAPA" at bounding box center [249, 212] width 137 height 13
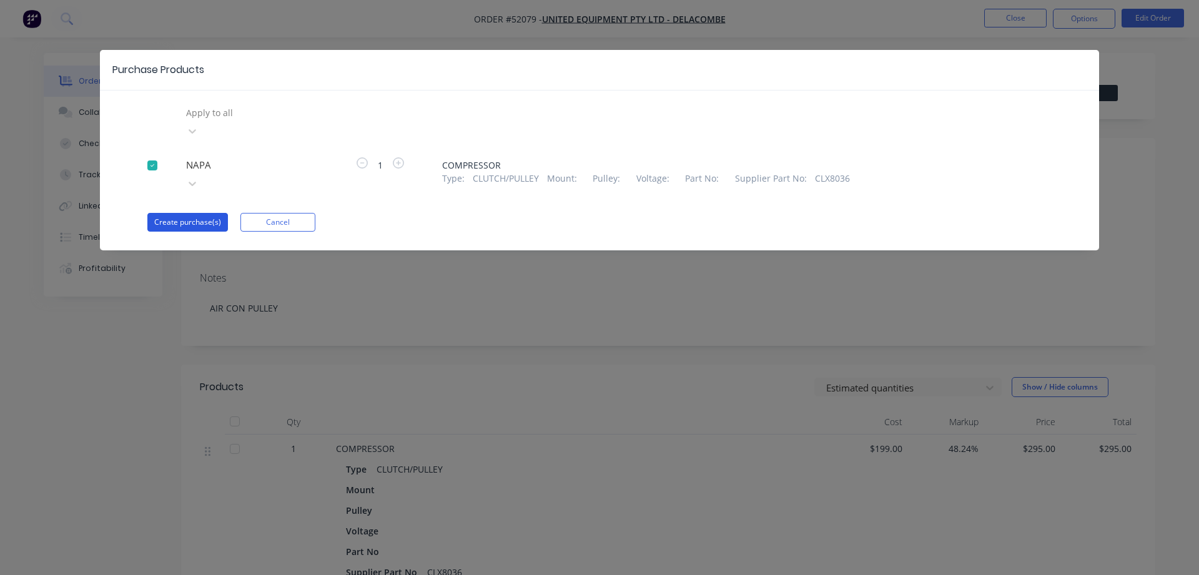
click at [196, 213] on button "Create purchase(s)" at bounding box center [187, 222] width 81 height 19
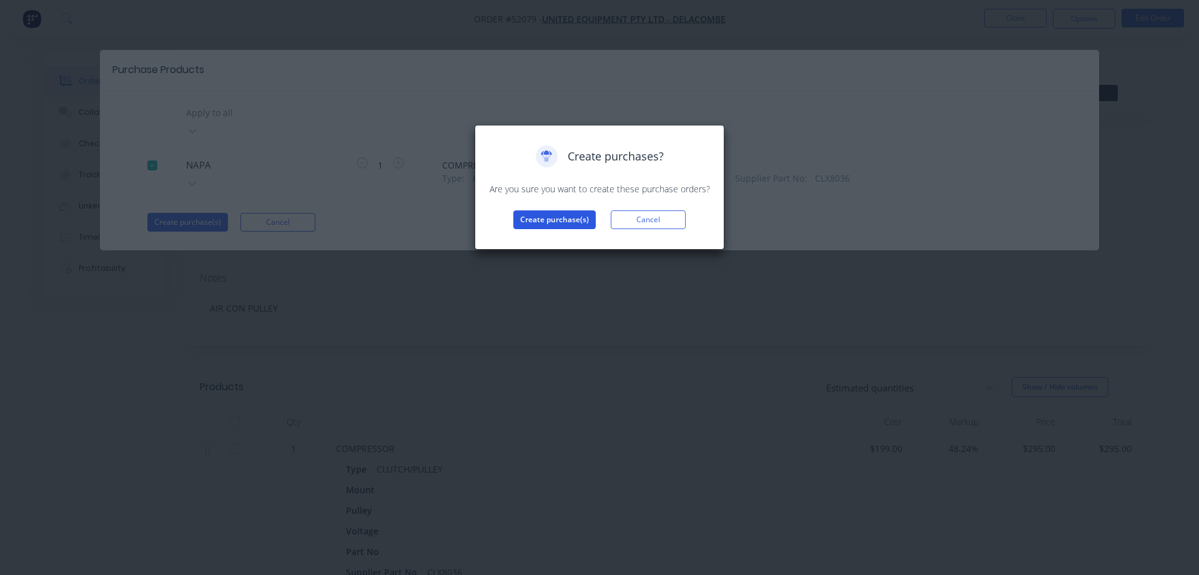
click at [573, 219] on button "Create purchase(s)" at bounding box center [554, 219] width 82 height 19
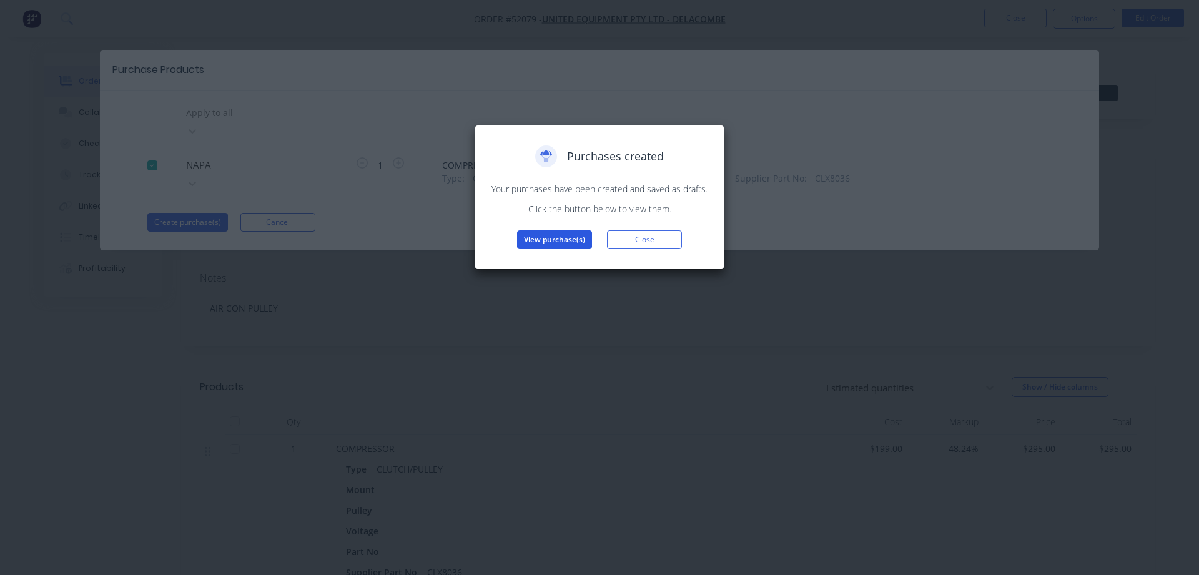
click at [556, 240] on button "View purchase(s)" at bounding box center [554, 239] width 75 height 19
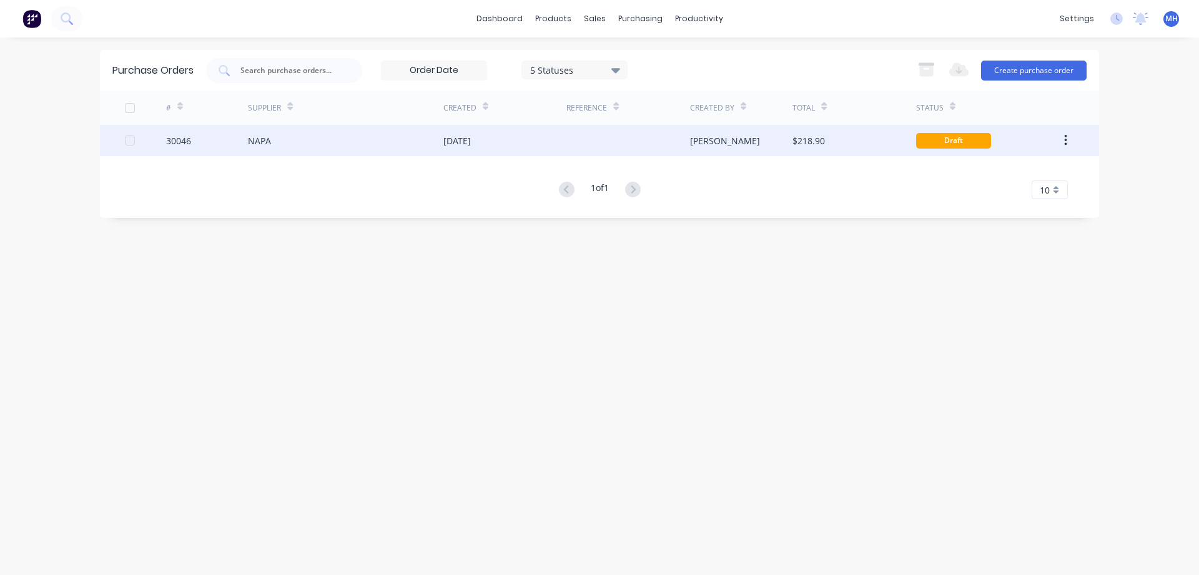
click at [402, 141] on div "NAPA" at bounding box center [345, 140] width 195 height 31
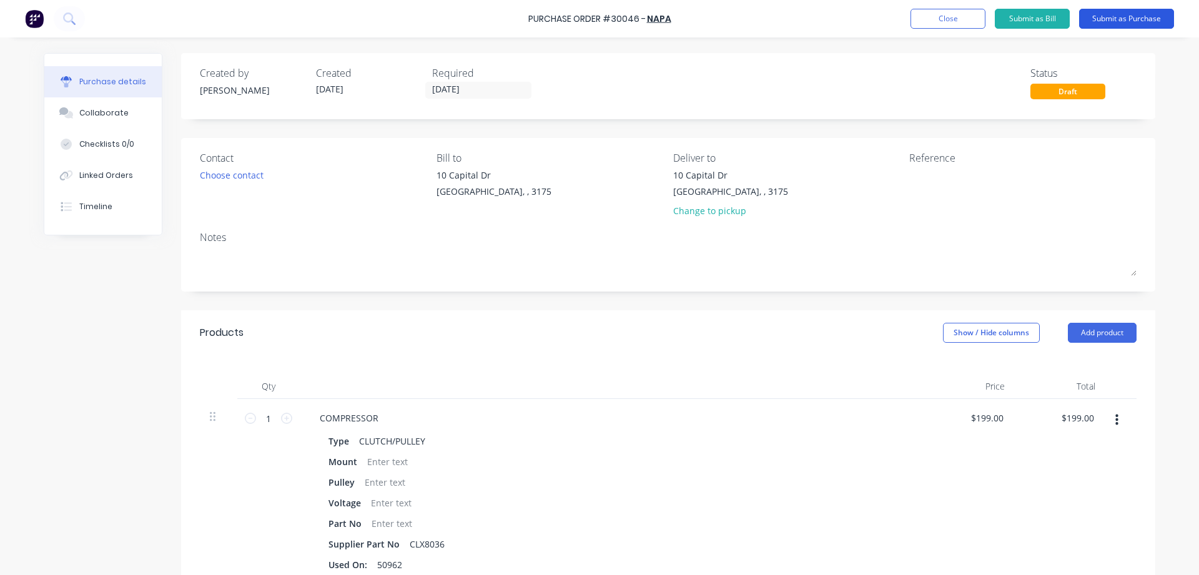
click at [1118, 17] on button "Submit as Purchase" at bounding box center [1126, 19] width 95 height 20
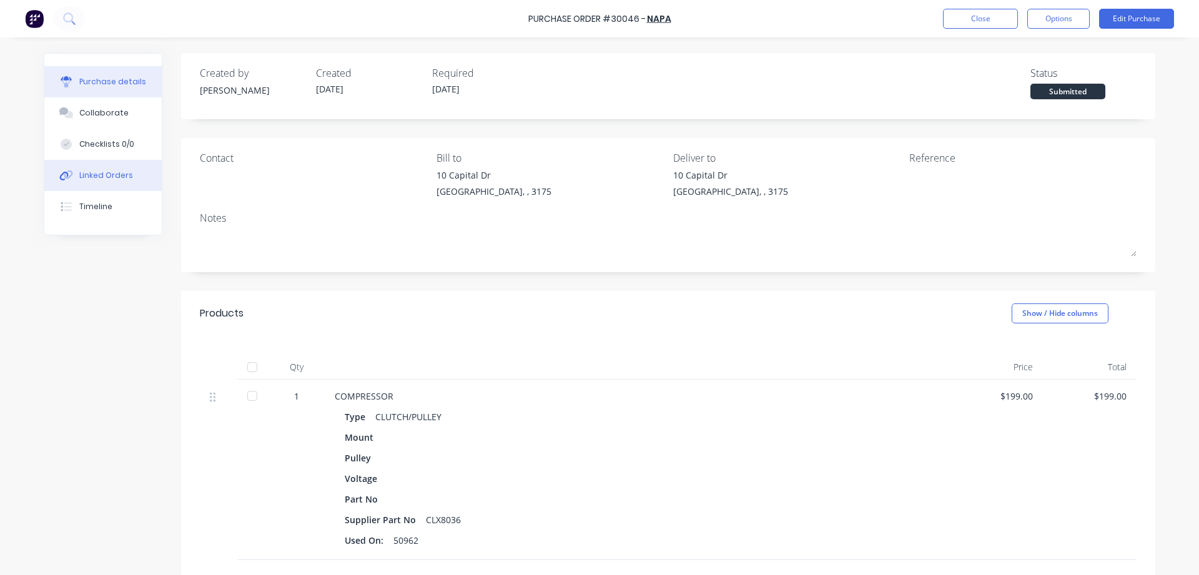
click at [117, 174] on div "Linked Orders" at bounding box center [106, 175] width 54 height 11
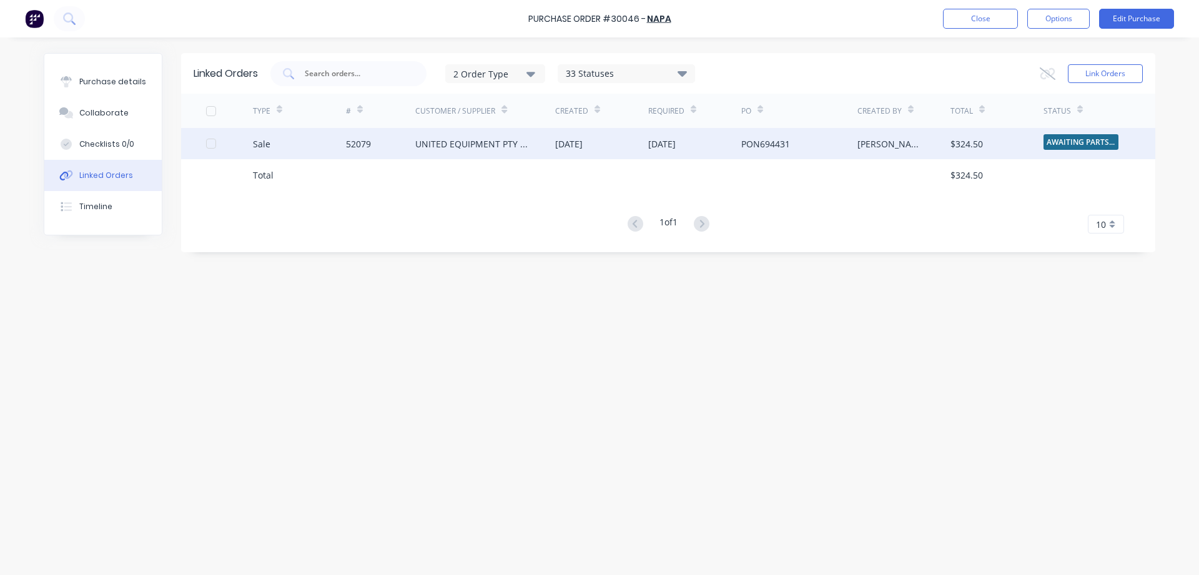
click at [500, 143] on div "UNITED EQUIPMENT PTY LTD - DELACOMBE" at bounding box center [472, 143] width 115 height 13
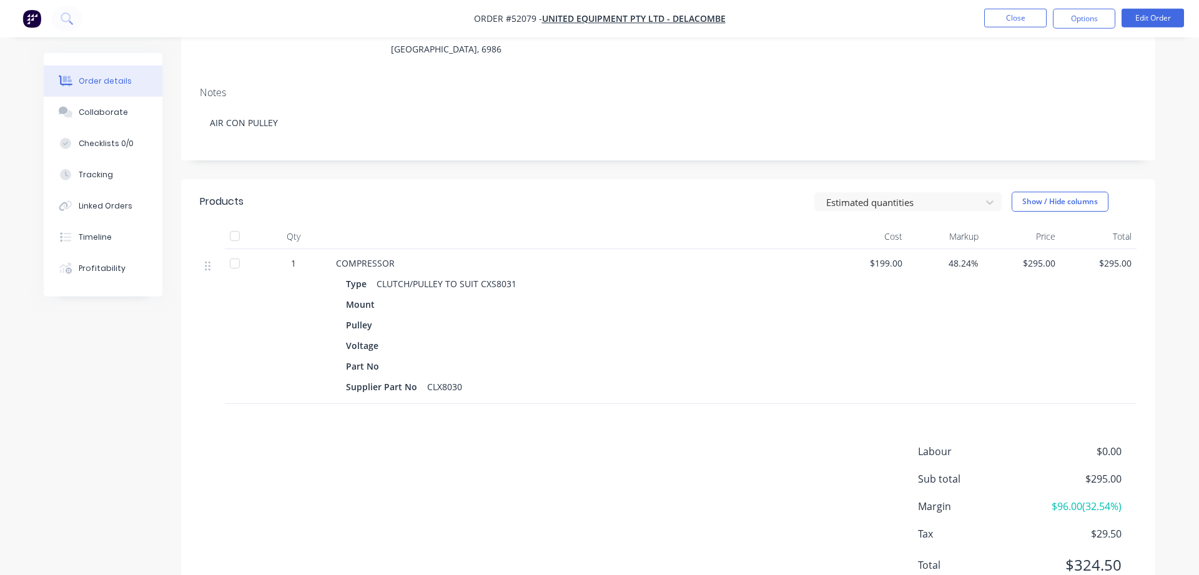
scroll to position [232, 0]
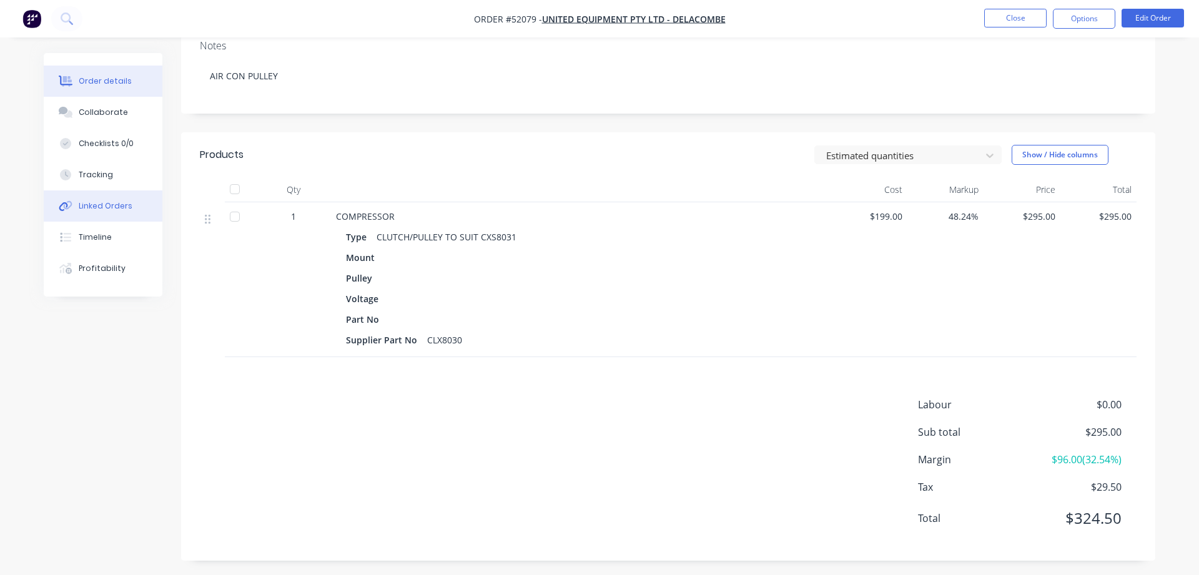
click at [104, 208] on div "Linked Orders" at bounding box center [106, 205] width 54 height 11
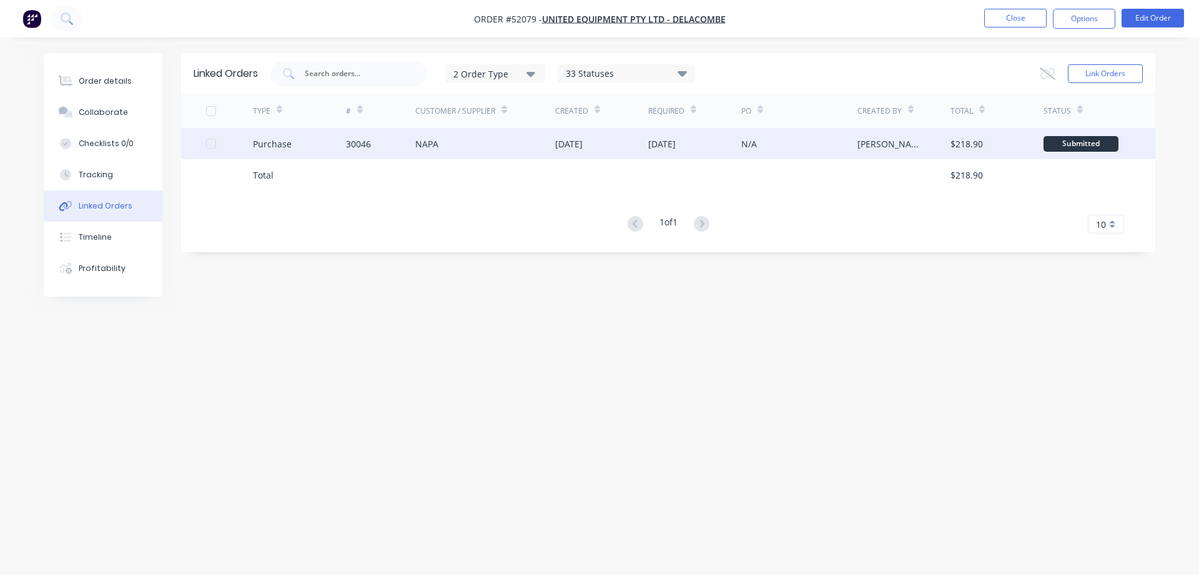
click at [568, 150] on div "[DATE]" at bounding box center [568, 143] width 27 height 13
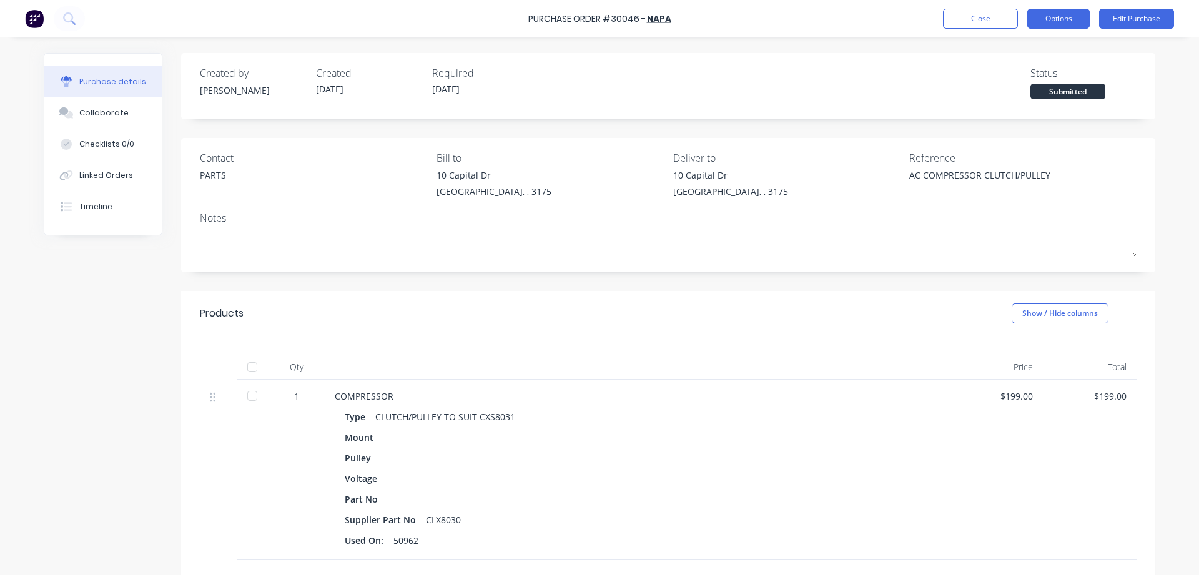
click at [1067, 19] on button "Options" at bounding box center [1058, 19] width 62 height 20
click at [828, 302] on div "Products Show / Hide columns" at bounding box center [668, 313] width 974 height 45
click at [103, 175] on div "Linked Orders" at bounding box center [106, 175] width 54 height 11
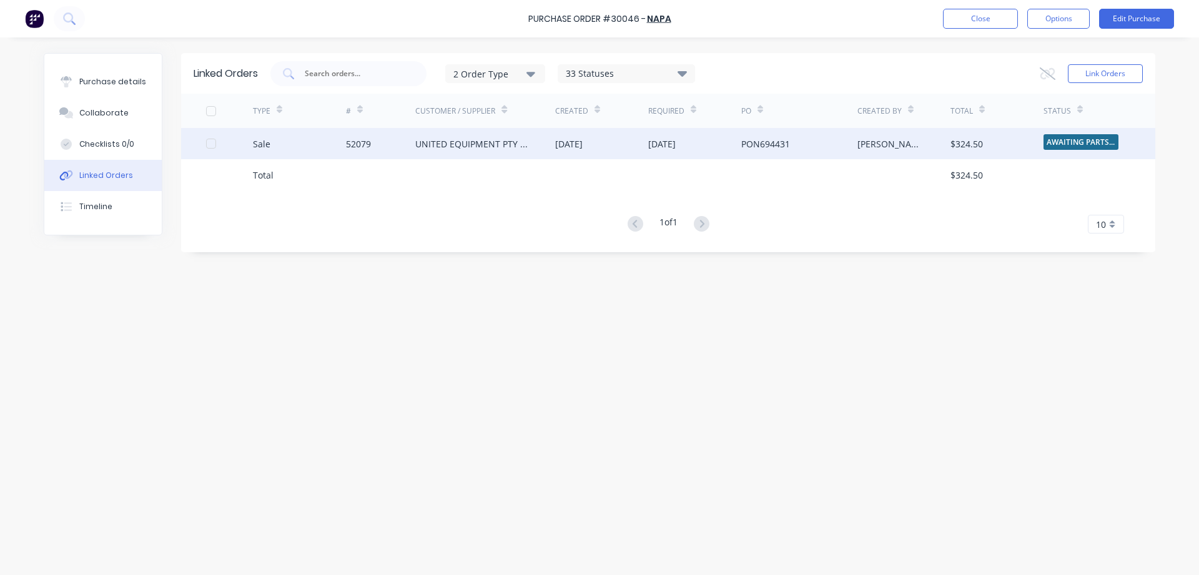
click at [543, 147] on div "UNITED EQUIPMENT PTY LTD - DELACOMBE" at bounding box center [485, 143] width 140 height 31
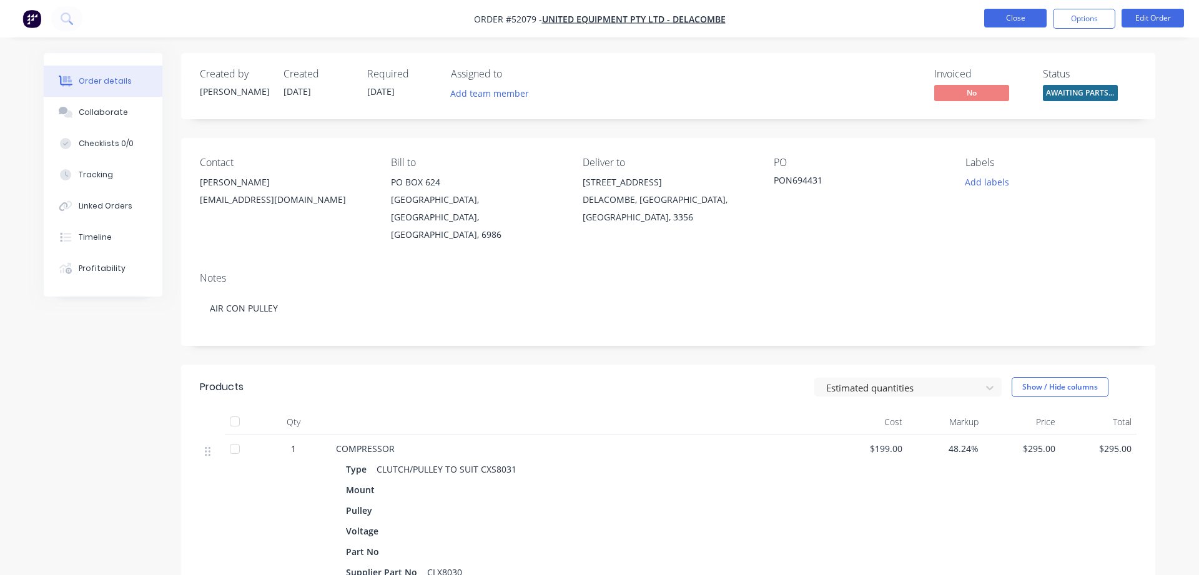
click at [1010, 11] on button "Close" at bounding box center [1015, 18] width 62 height 19
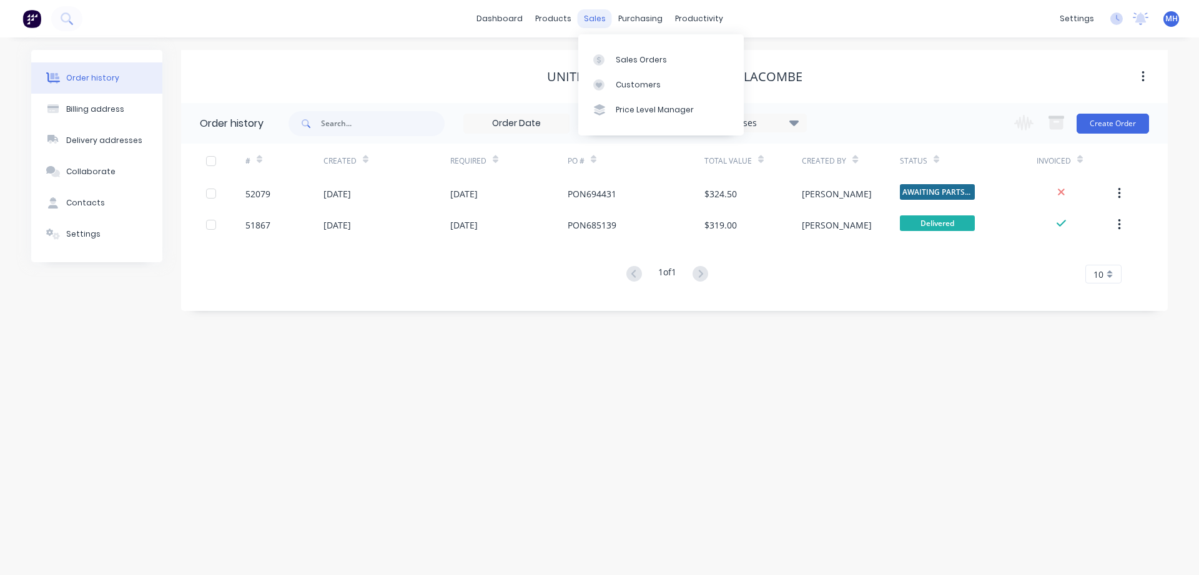
click at [586, 17] on div "sales" at bounding box center [595, 18] width 34 height 19
click at [652, 62] on div "Sales Orders" at bounding box center [641, 59] width 51 height 11
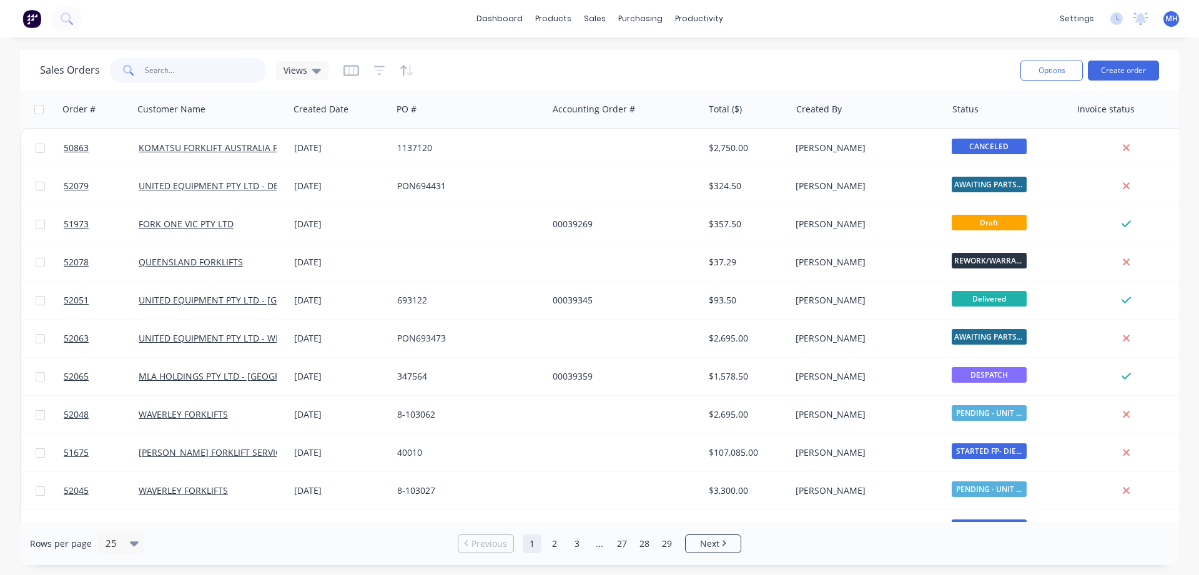
click at [166, 68] on input "text" at bounding box center [206, 70] width 122 height 25
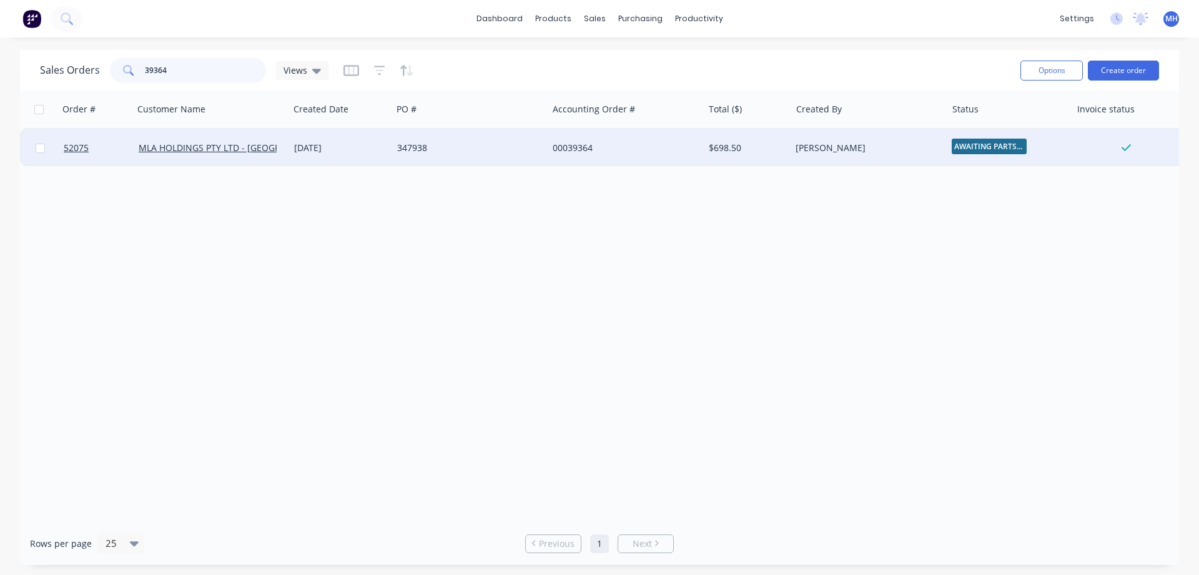
type input "39364"
click at [426, 147] on div "347938" at bounding box center [466, 148] width 139 height 12
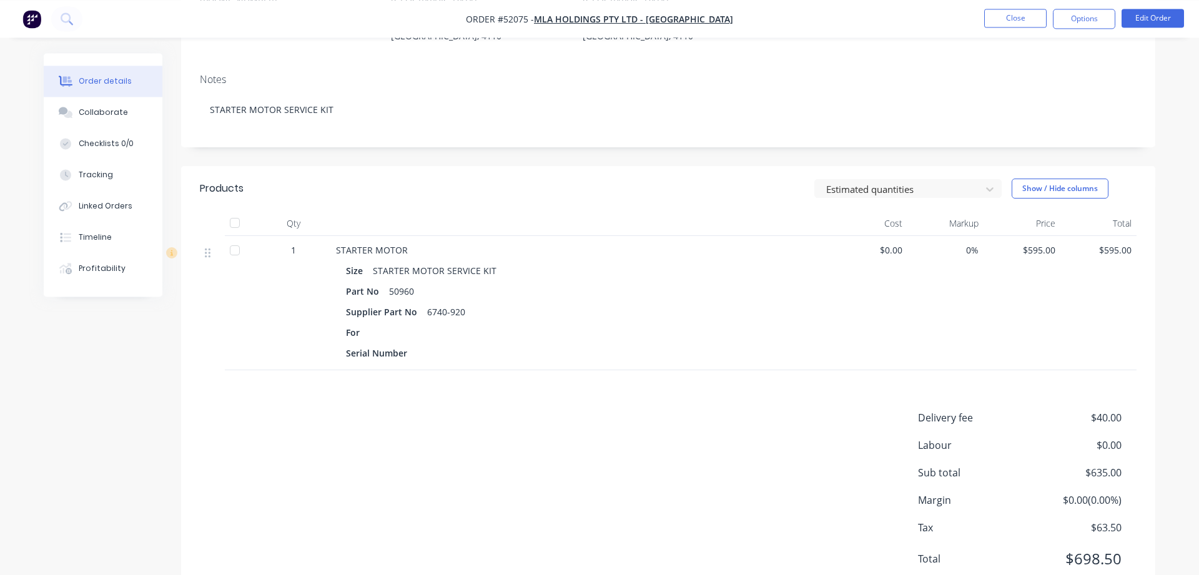
scroll to position [226, 0]
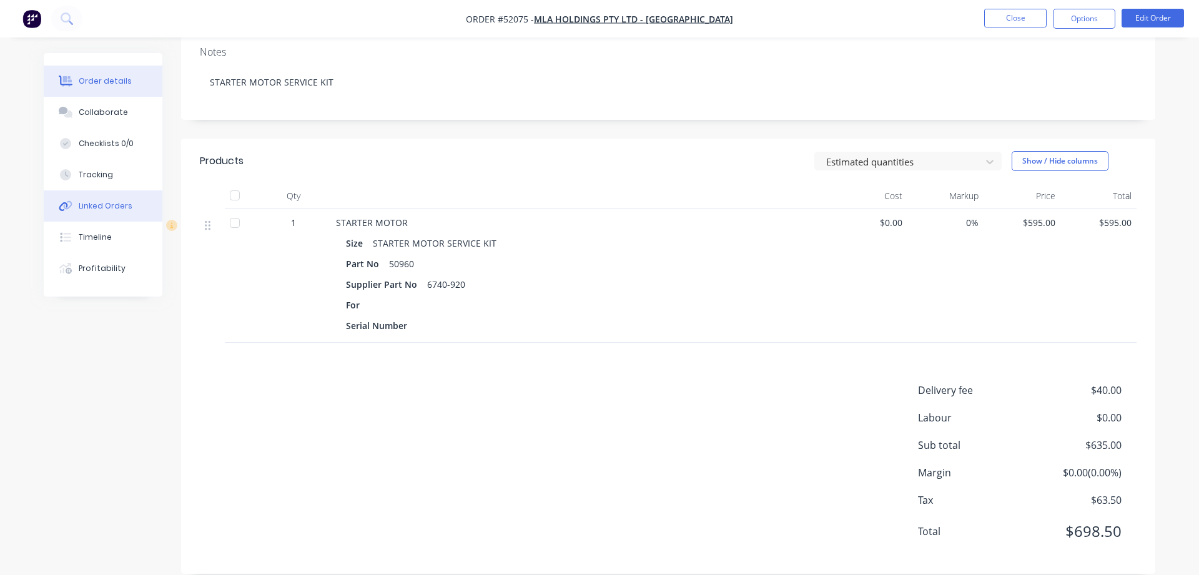
click at [112, 207] on div "Linked Orders" at bounding box center [106, 205] width 54 height 11
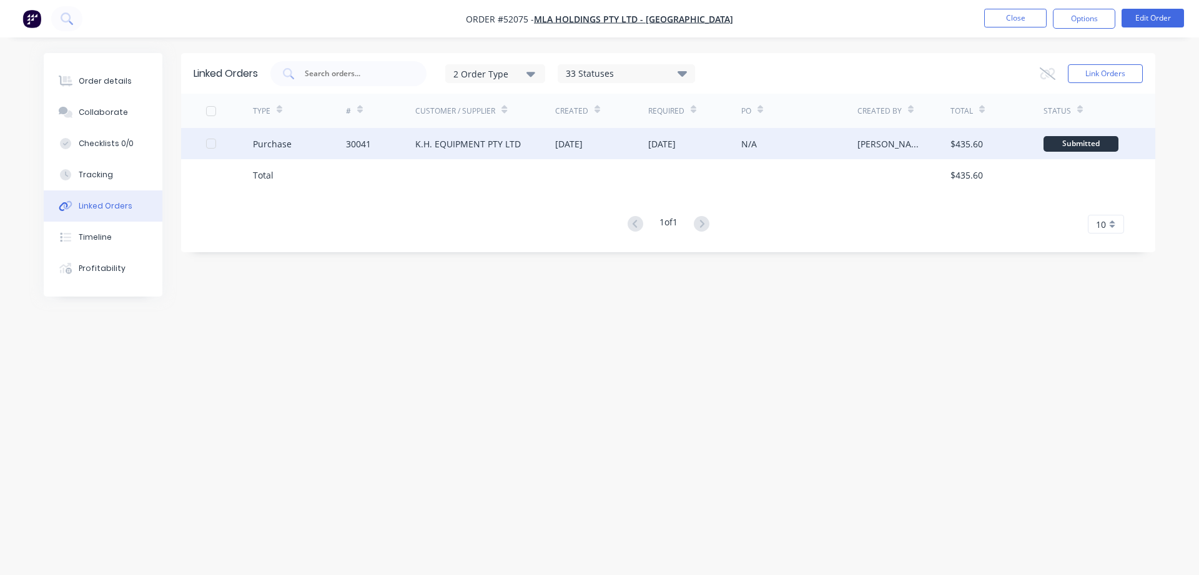
click at [463, 152] on div "K.H. EQUIPMENT PTY LTD" at bounding box center [485, 143] width 140 height 31
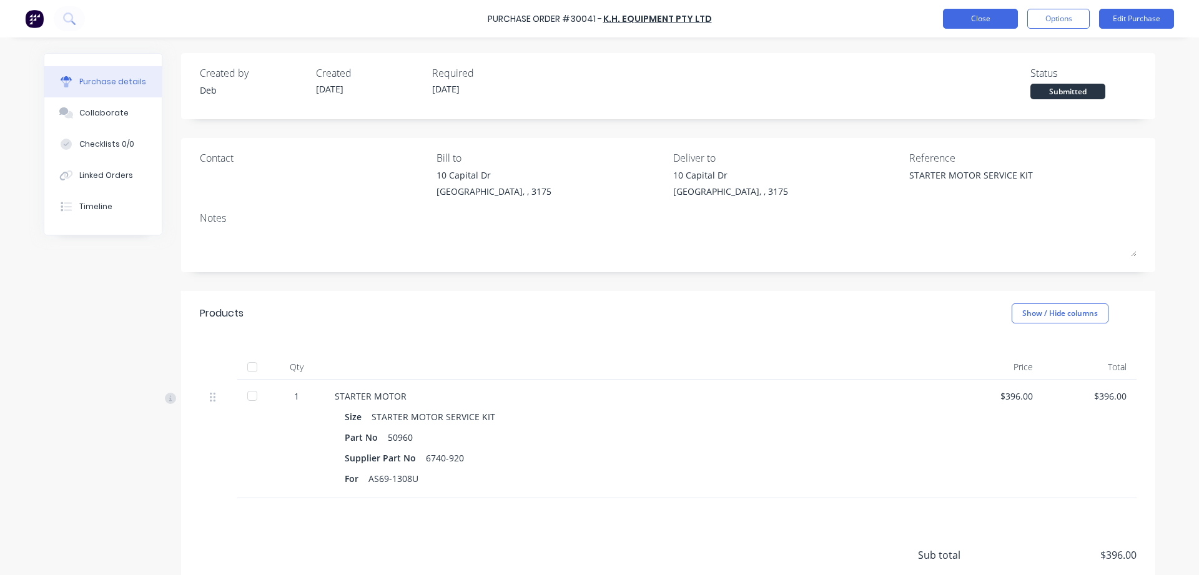
click at [991, 21] on button "Close" at bounding box center [980, 19] width 75 height 20
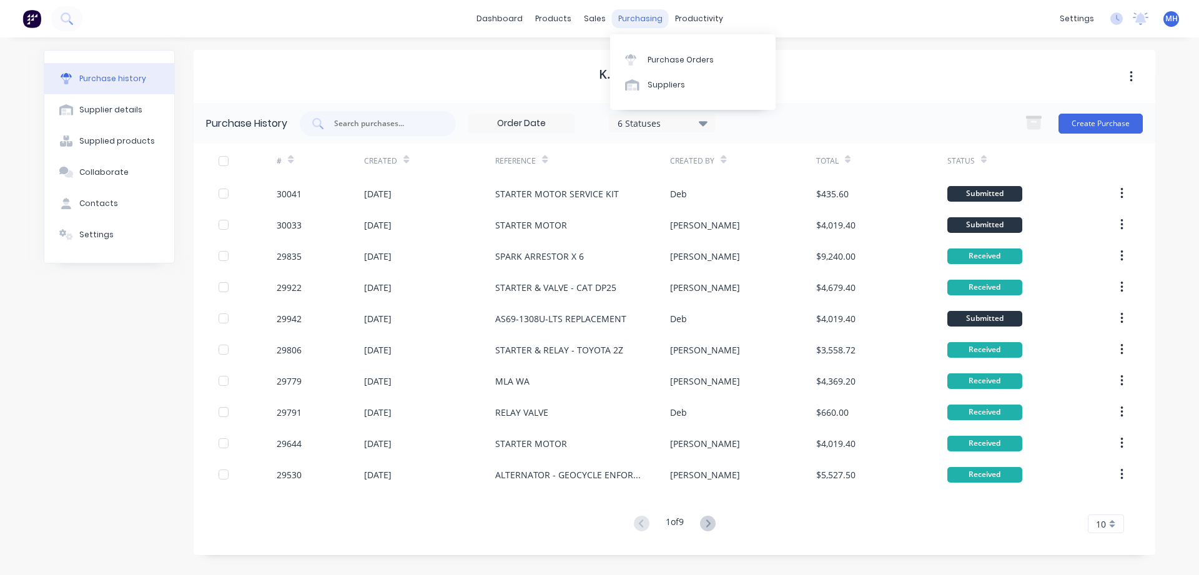
click at [642, 19] on div "purchasing" at bounding box center [640, 18] width 57 height 19
click at [663, 64] on div "Purchase Orders" at bounding box center [681, 59] width 66 height 11
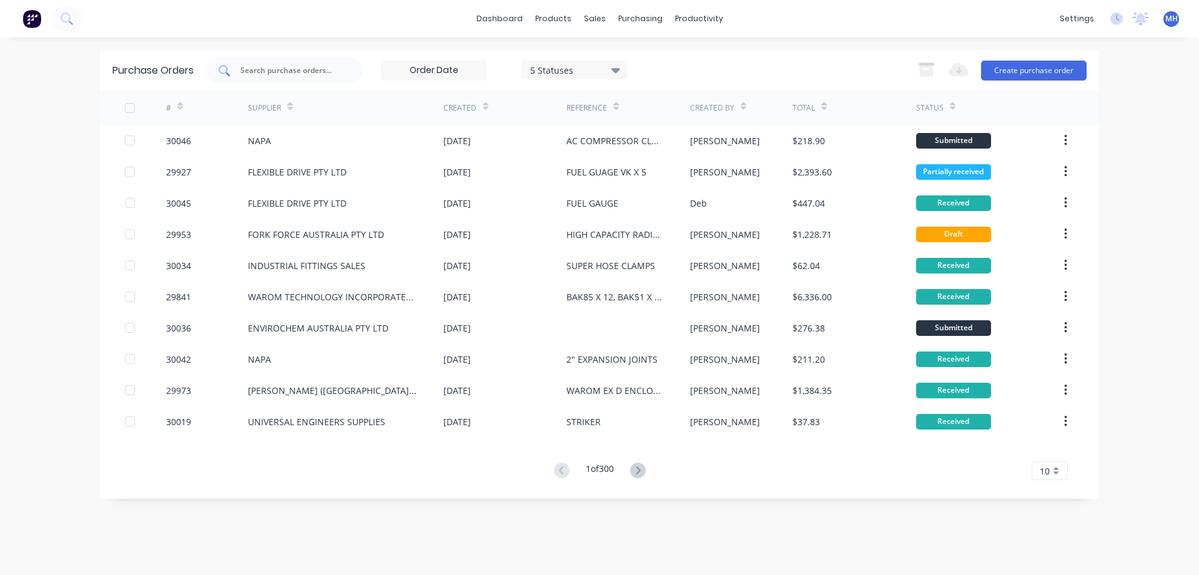
click at [284, 72] on input "text" at bounding box center [291, 70] width 104 height 12
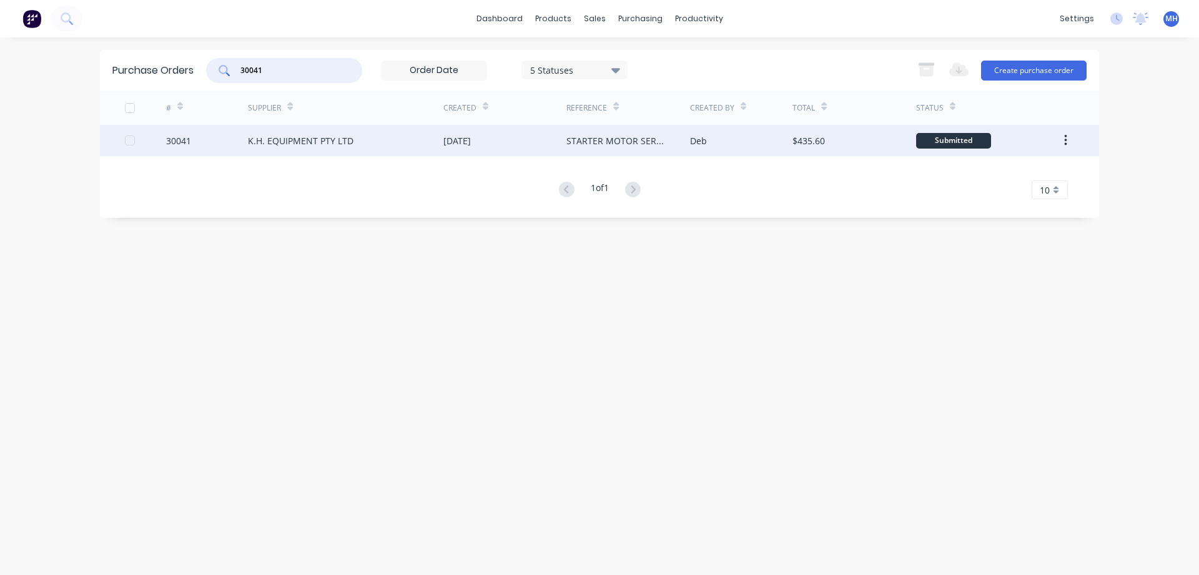
type input "30041"
click at [272, 135] on div "K.H. EQUIPMENT PTY LTD" at bounding box center [301, 140] width 106 height 13
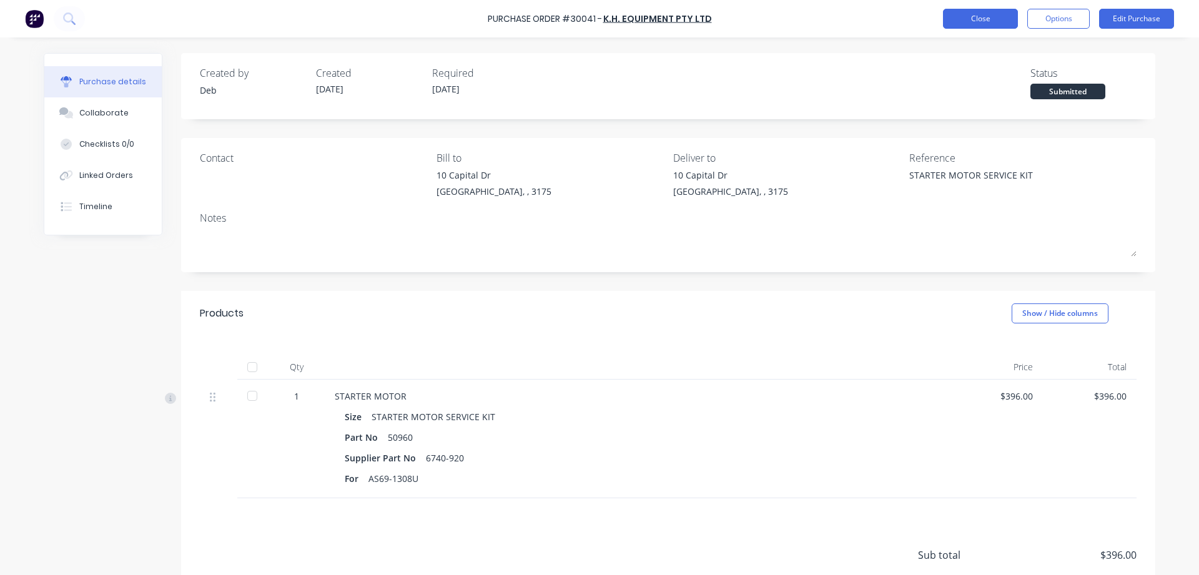
click at [991, 22] on button "Close" at bounding box center [980, 19] width 75 height 20
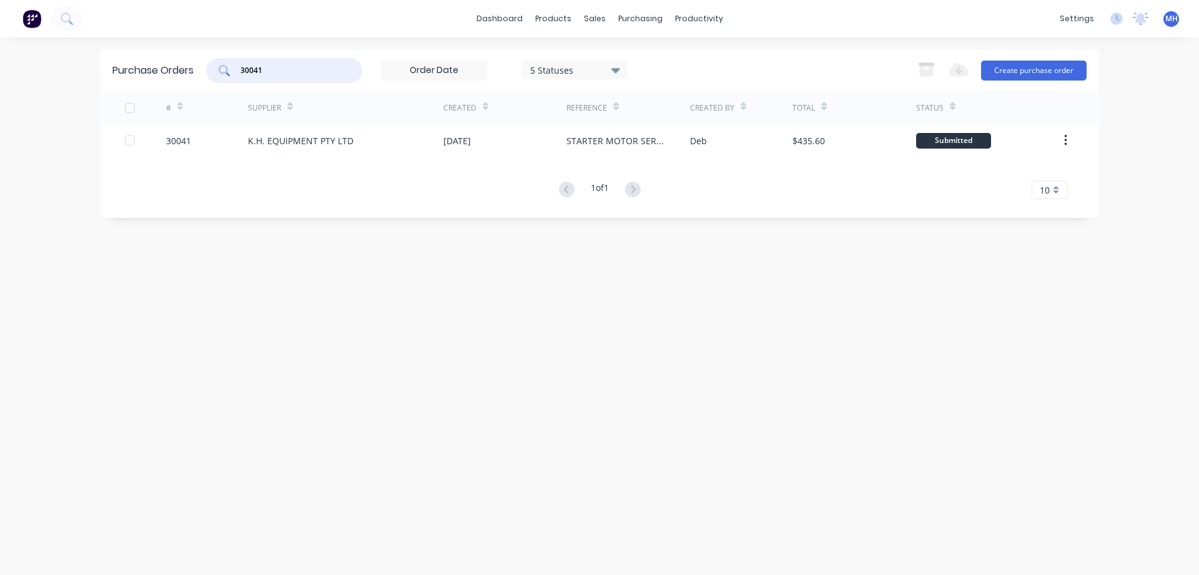
drag, startPoint x: 284, startPoint y: 74, endPoint x: 116, endPoint y: 56, distance: 168.4
click at [239, 64] on input "30041" at bounding box center [291, 70] width 104 height 12
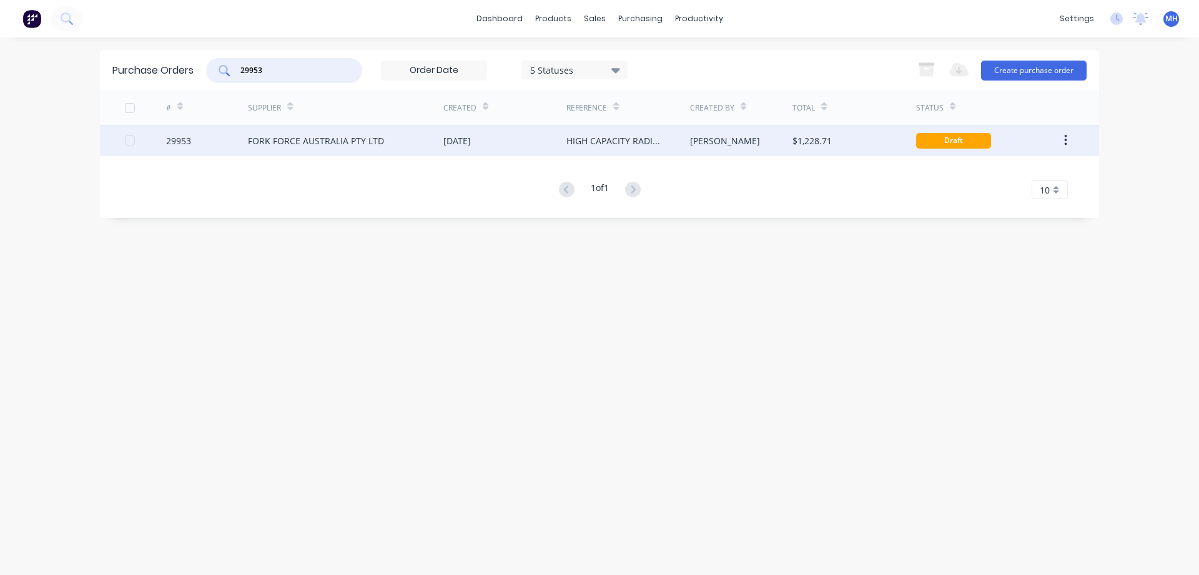
type input "29953"
click at [323, 154] on div "FORK FORCE AUSTRALIA PTY LTD" at bounding box center [345, 140] width 195 height 31
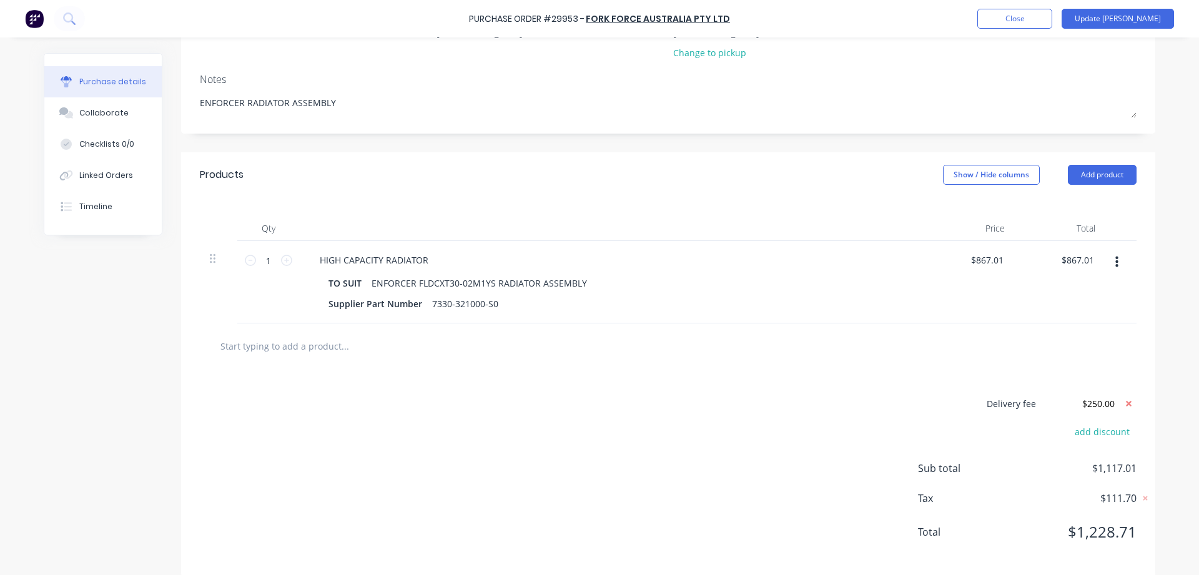
scroll to position [170, 0]
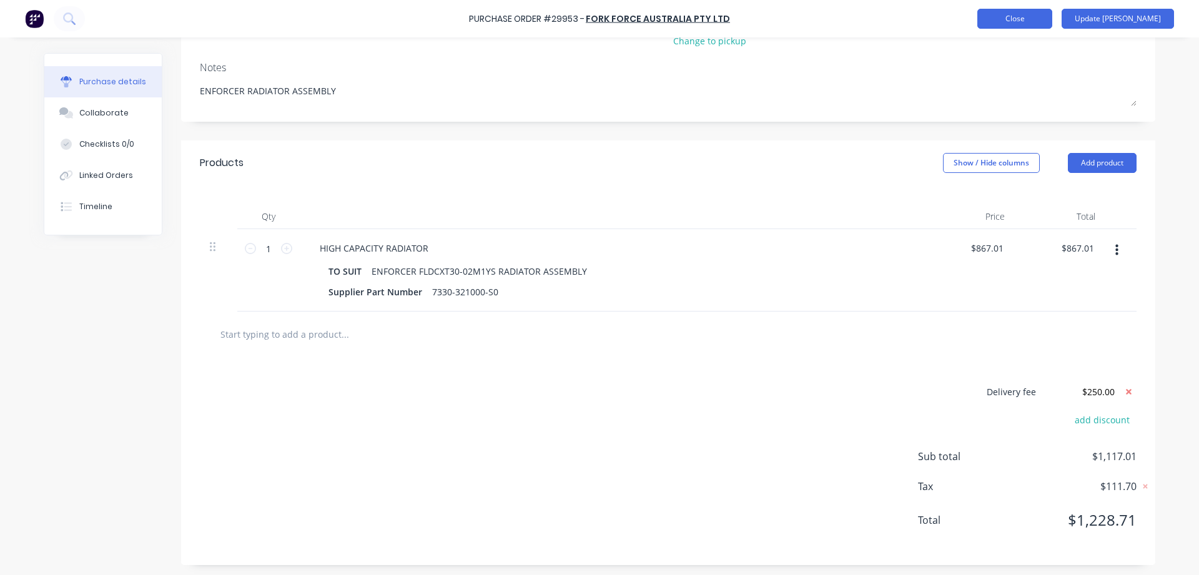
click at [1041, 12] on button "Close" at bounding box center [1014, 19] width 75 height 20
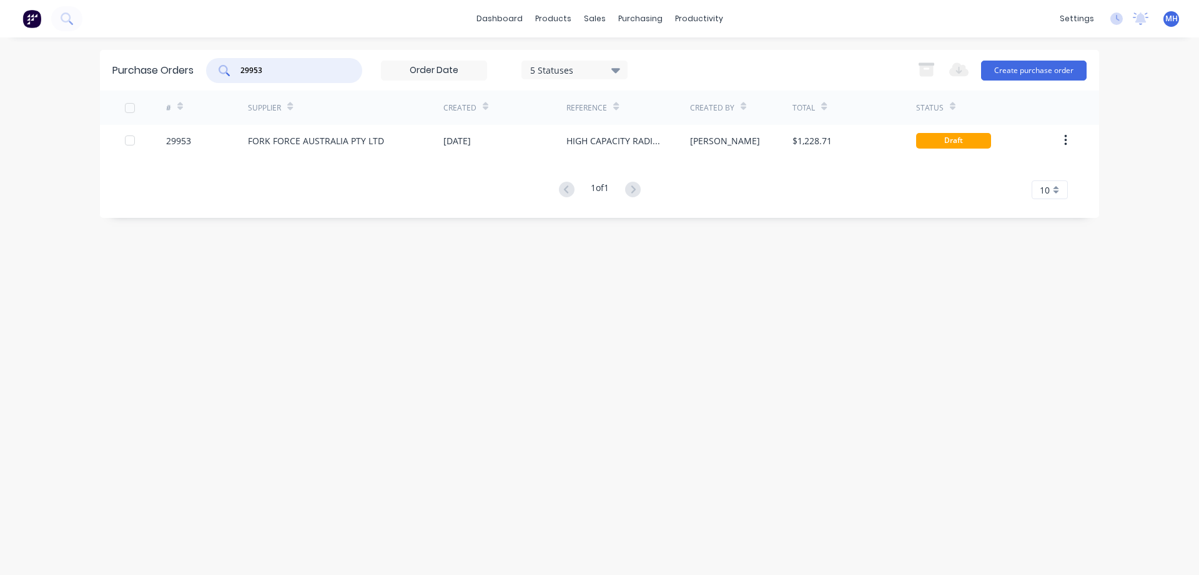
drag, startPoint x: 214, startPoint y: 76, endPoint x: 154, endPoint y: 94, distance: 62.0
click at [239, 77] on input "29953" at bounding box center [291, 70] width 104 height 12
type input "30041"
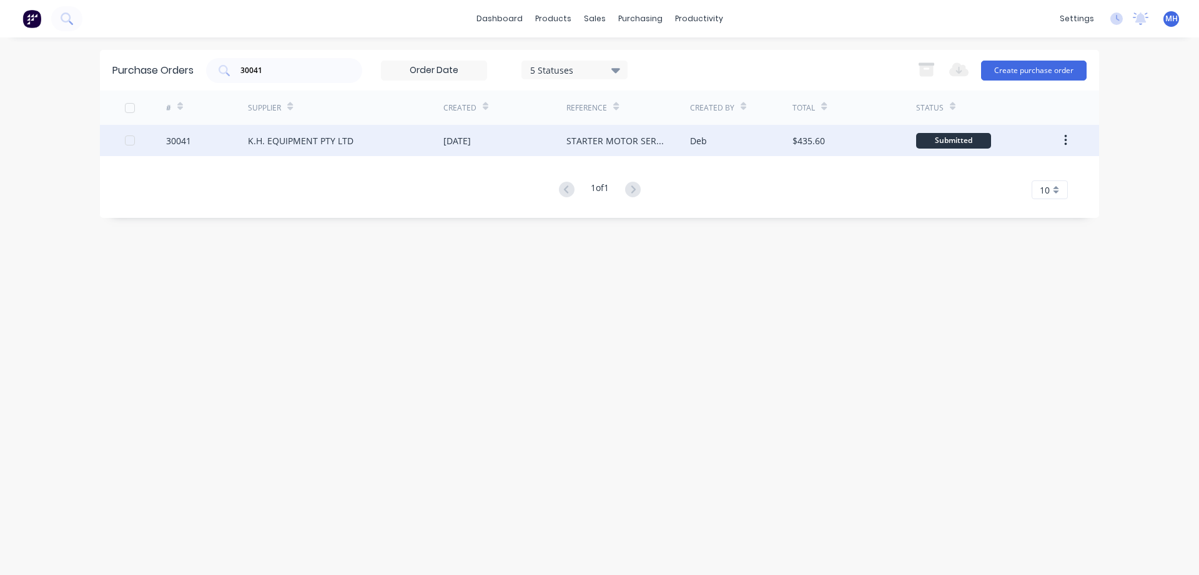
click at [412, 141] on div "K.H. EQUIPMENT PTY LTD" at bounding box center [345, 140] width 195 height 31
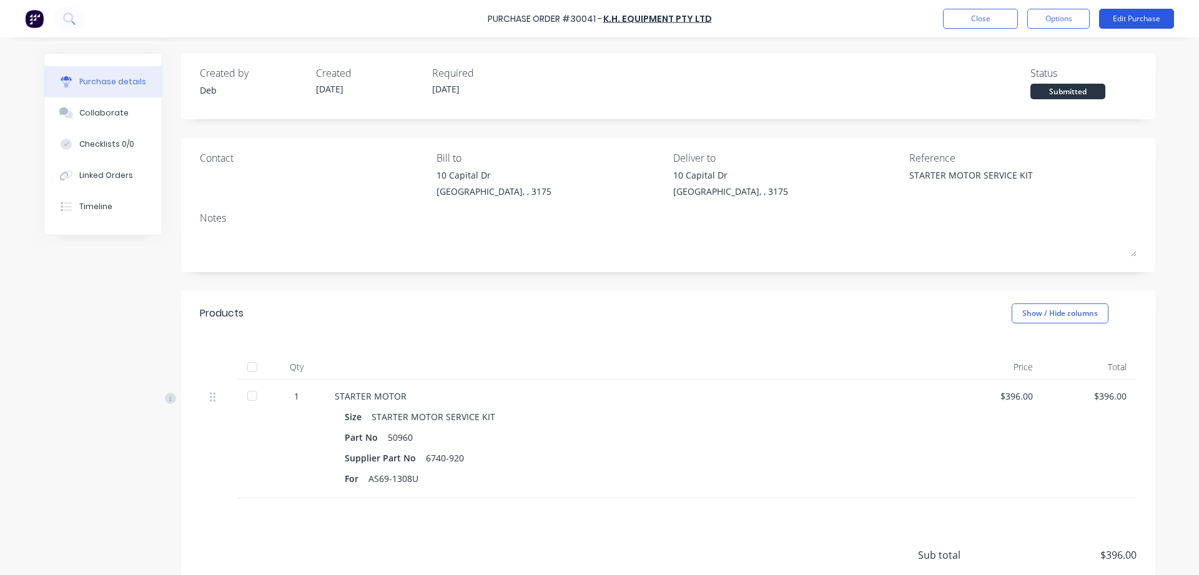
click at [1139, 21] on button "Edit Purchase" at bounding box center [1136, 19] width 75 height 20
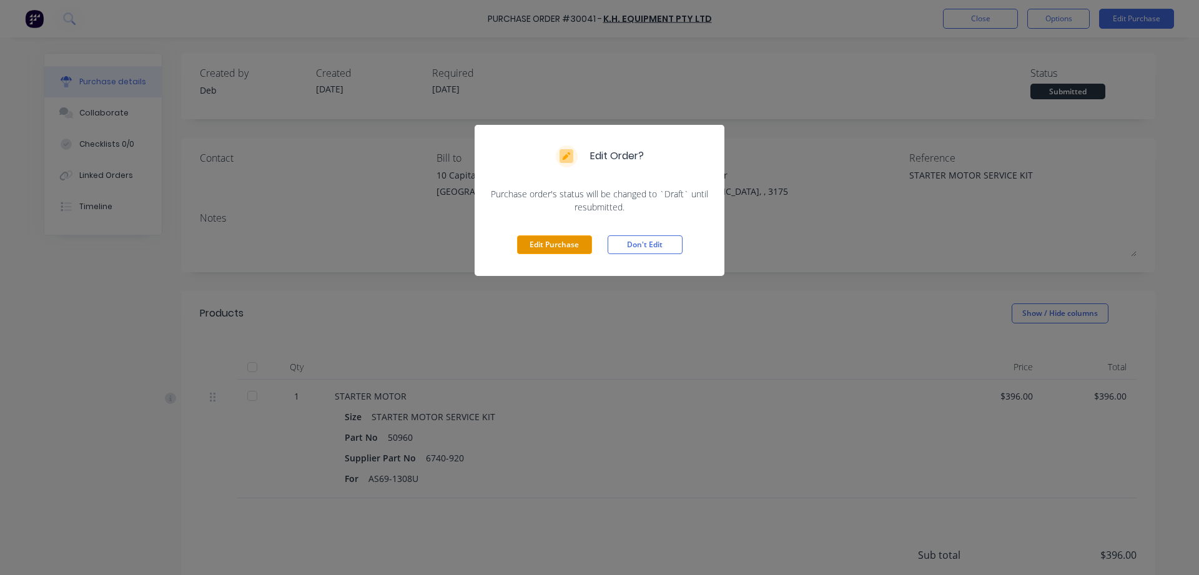
click at [553, 239] on button "Edit Purchase" at bounding box center [554, 244] width 75 height 19
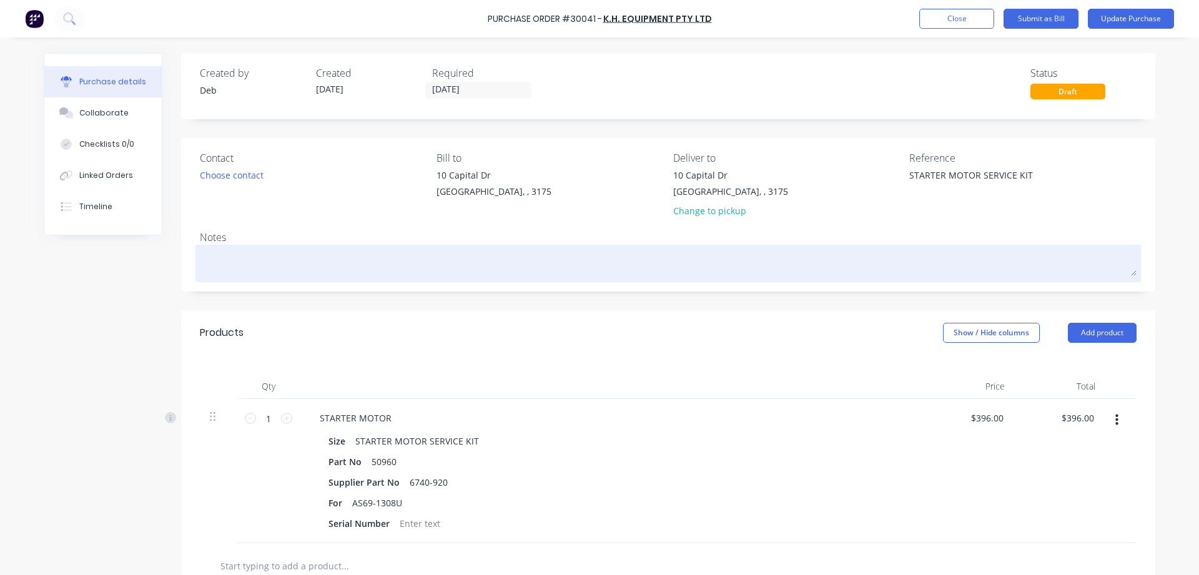
click at [237, 254] on textarea at bounding box center [668, 262] width 937 height 28
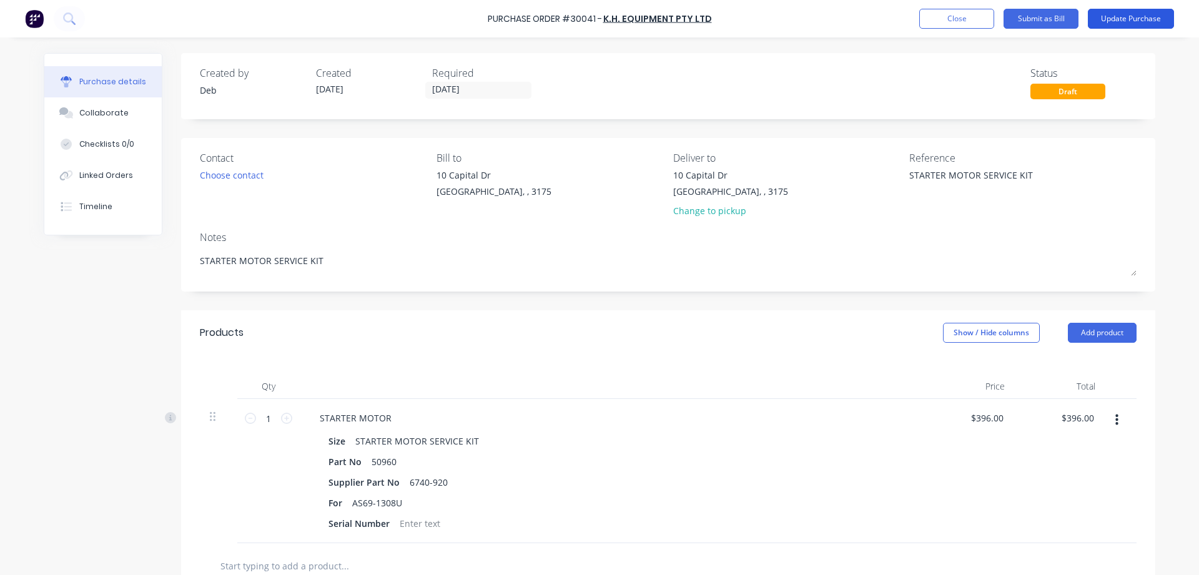
type textarea "STARTER MOTOR SERVICE KIT"
click at [1140, 16] on button "Update Purchase" at bounding box center [1131, 19] width 86 height 20
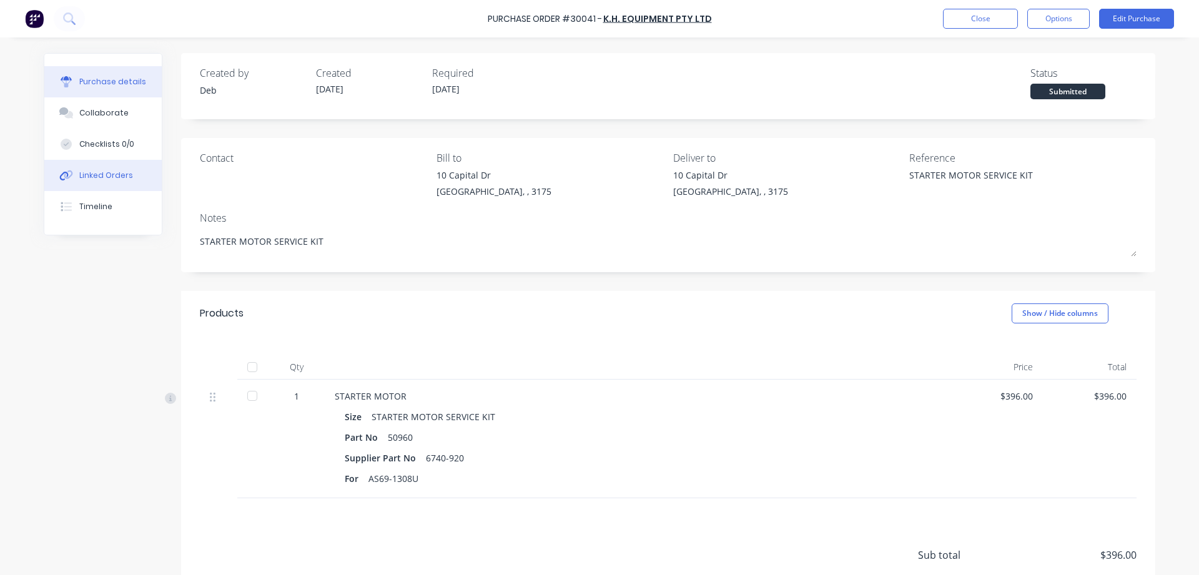
click at [96, 168] on button "Linked Orders" at bounding box center [102, 175] width 117 height 31
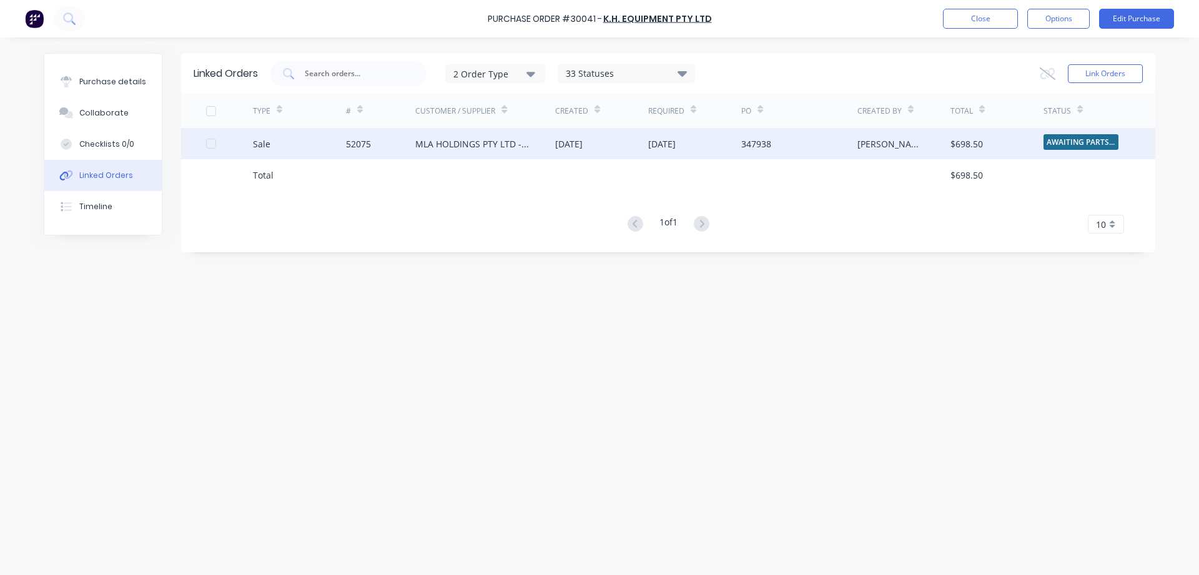
click at [445, 140] on div "MLA HOLDINGS PTY LTD - [GEOGRAPHIC_DATA]" at bounding box center [472, 143] width 115 height 13
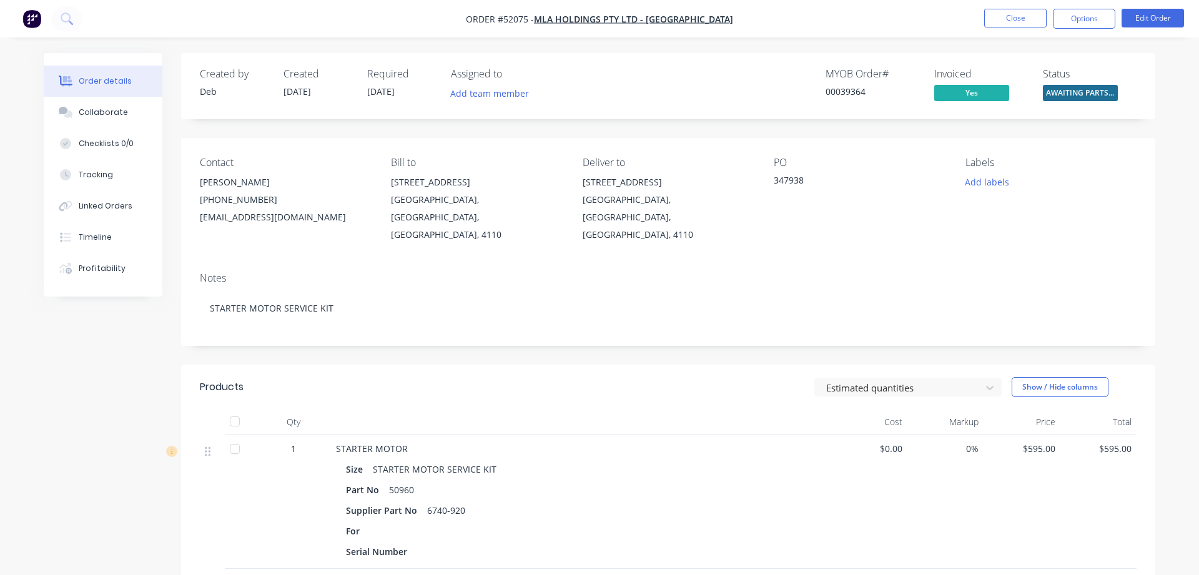
click at [1074, 89] on span "AWAITING PARTS ..." at bounding box center [1080, 93] width 75 height 16
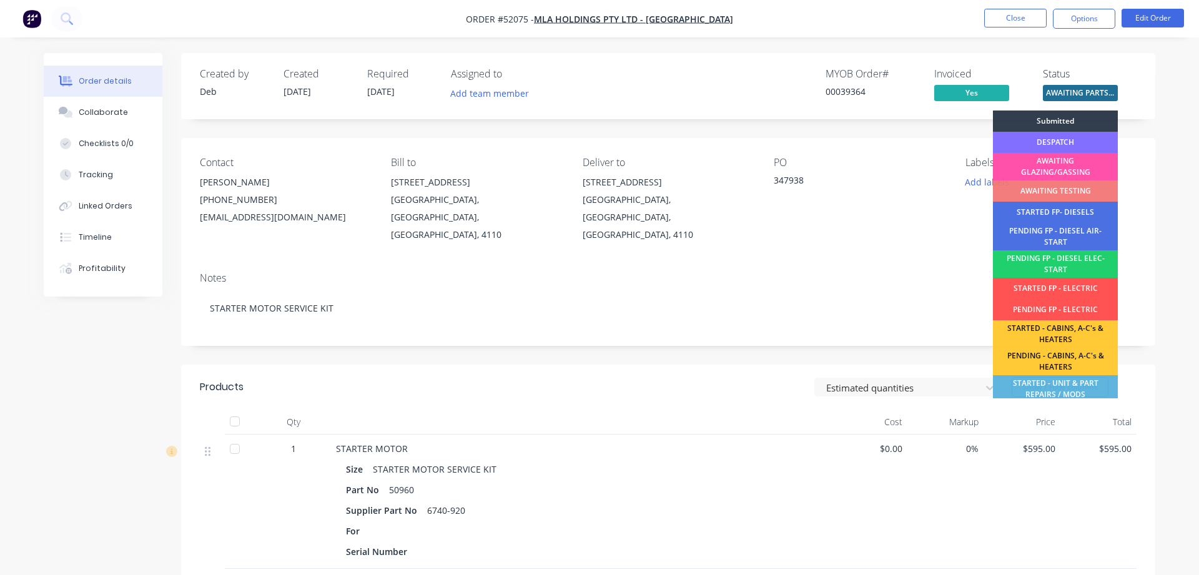
click at [1082, 139] on div "DESPATCH" at bounding box center [1055, 142] width 125 height 21
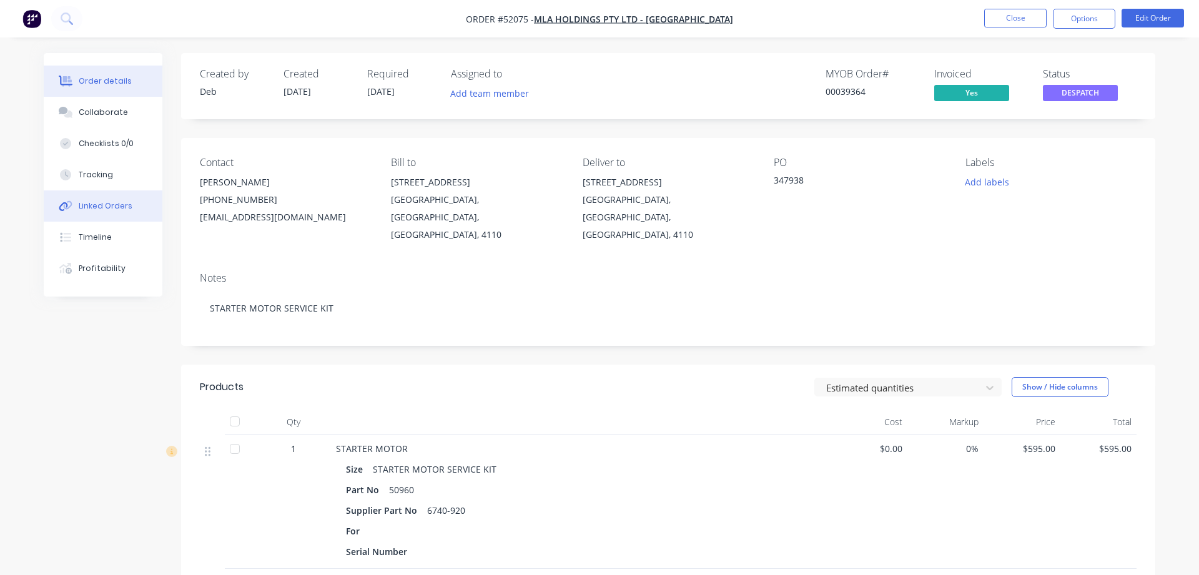
click at [99, 205] on div "Linked Orders" at bounding box center [106, 205] width 54 height 11
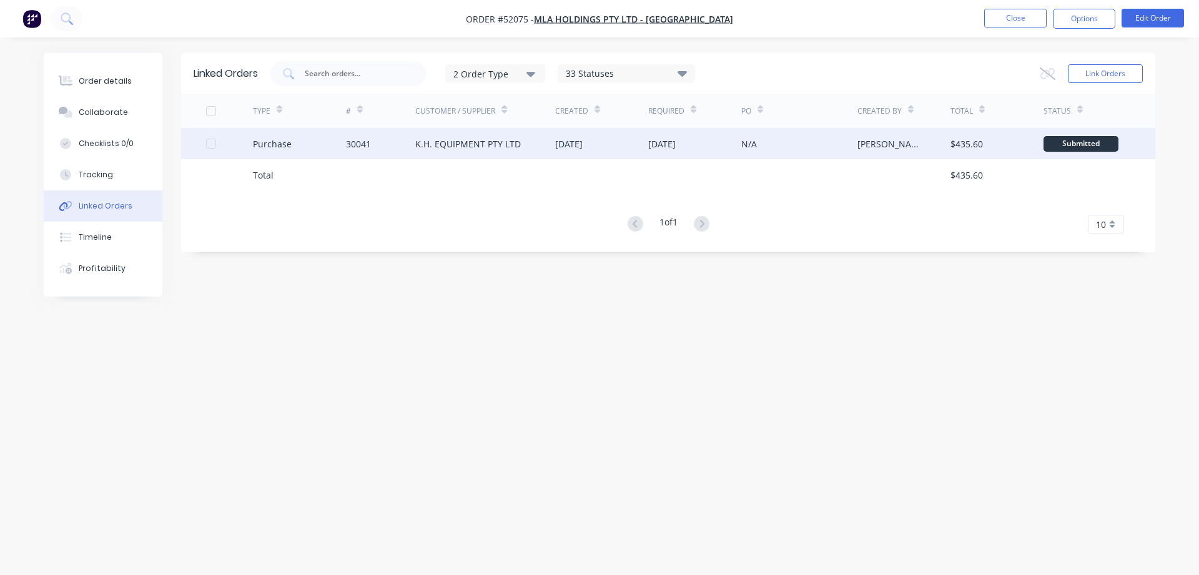
click at [553, 147] on div "K.H. EQUIPMENT PTY LTD" at bounding box center [485, 143] width 140 height 31
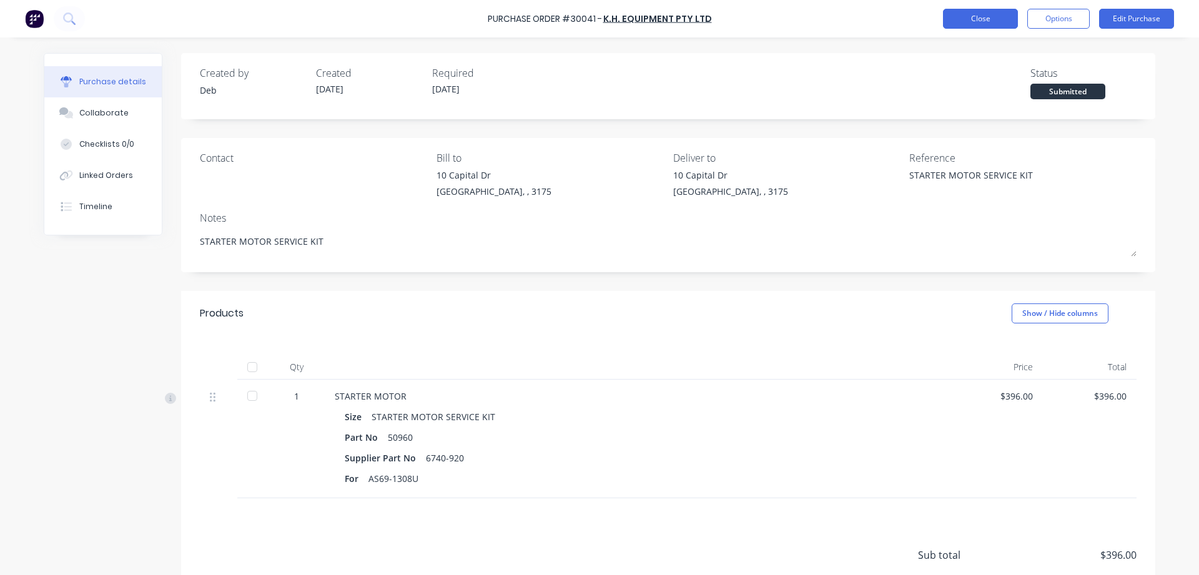
click at [970, 24] on button "Close" at bounding box center [980, 19] width 75 height 20
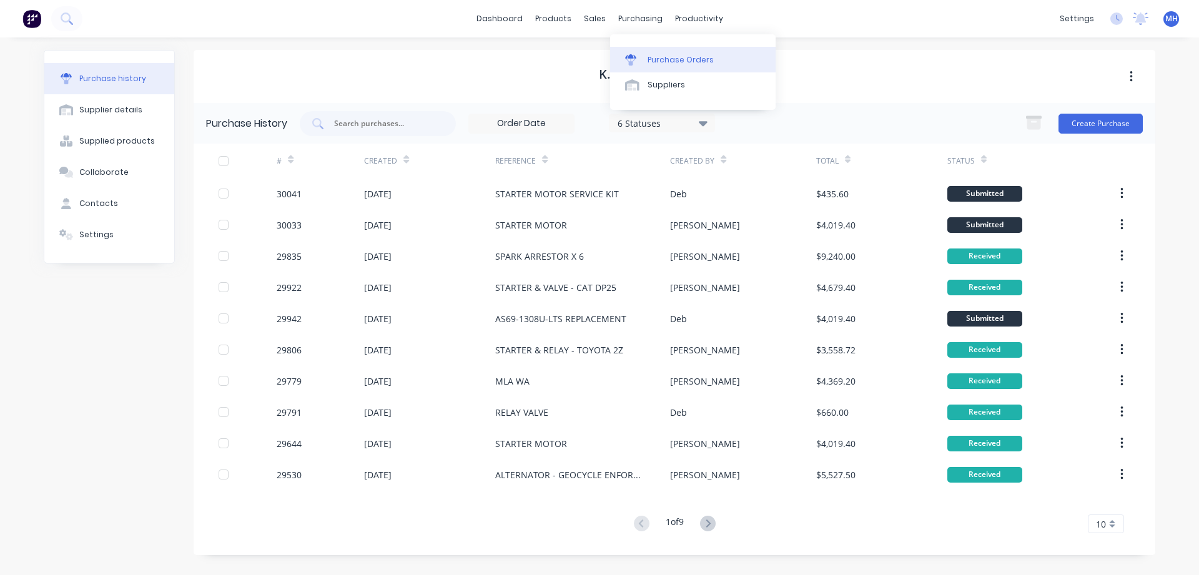
click at [675, 66] on link "Purchase Orders" at bounding box center [693, 59] width 166 height 25
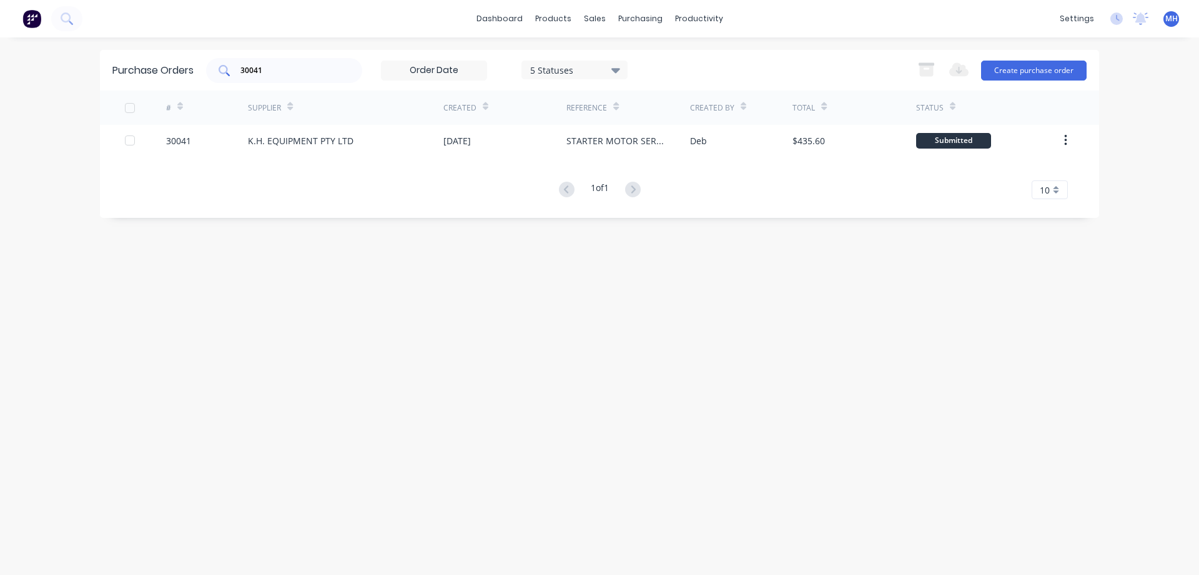
click at [278, 62] on div "30041" at bounding box center [284, 70] width 156 height 25
type input "30044"
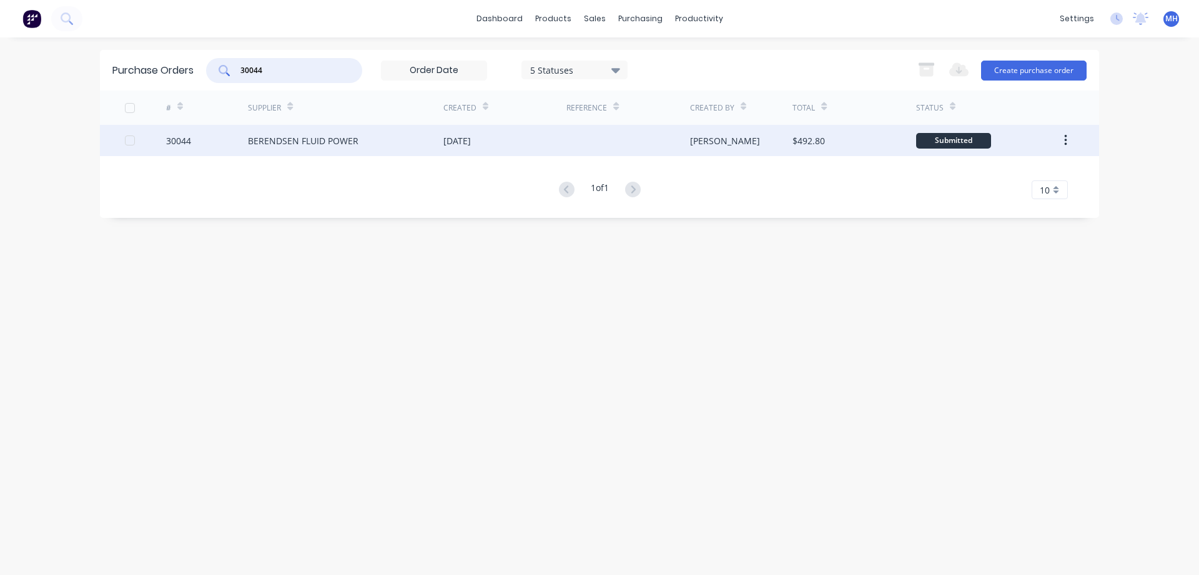
click at [307, 144] on div "BERENDSEN FLUID POWER" at bounding box center [303, 140] width 111 height 13
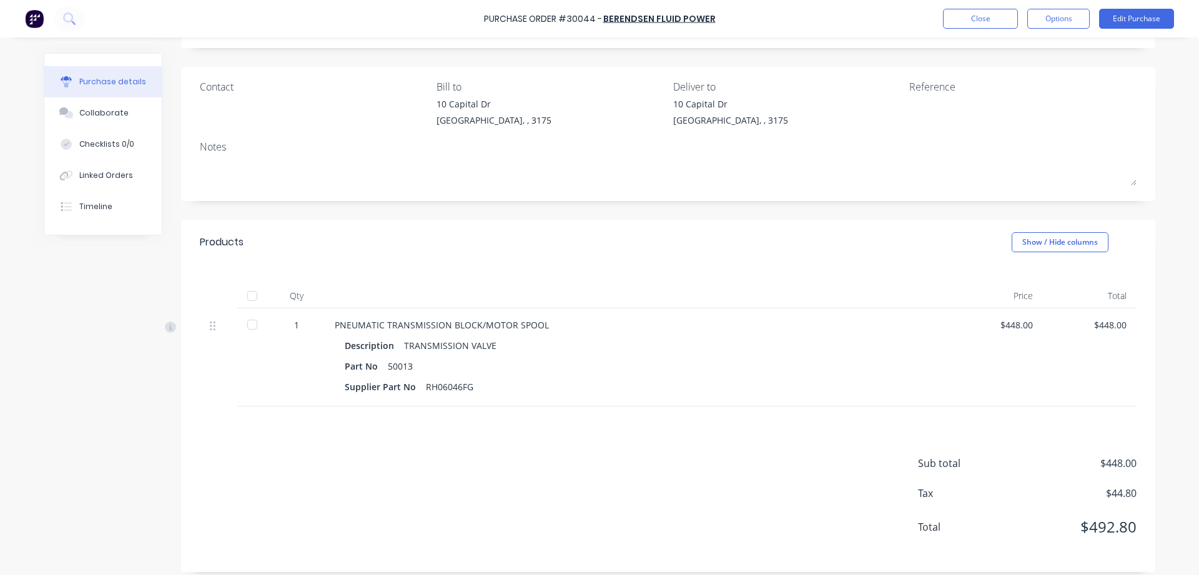
scroll to position [78, 0]
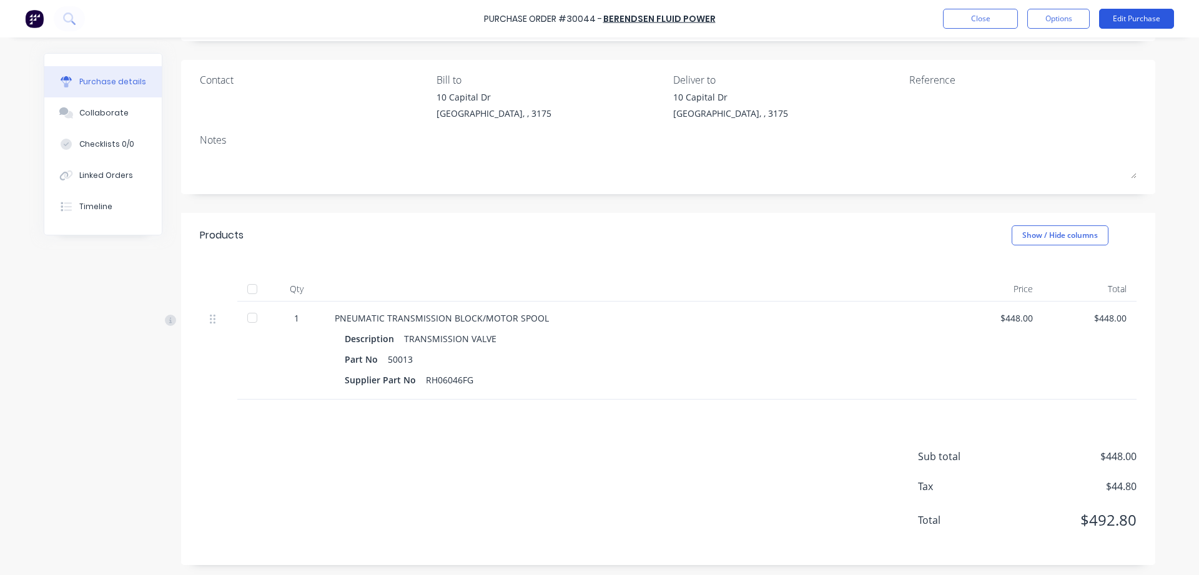
click at [1134, 25] on button "Edit Purchase" at bounding box center [1136, 19] width 75 height 20
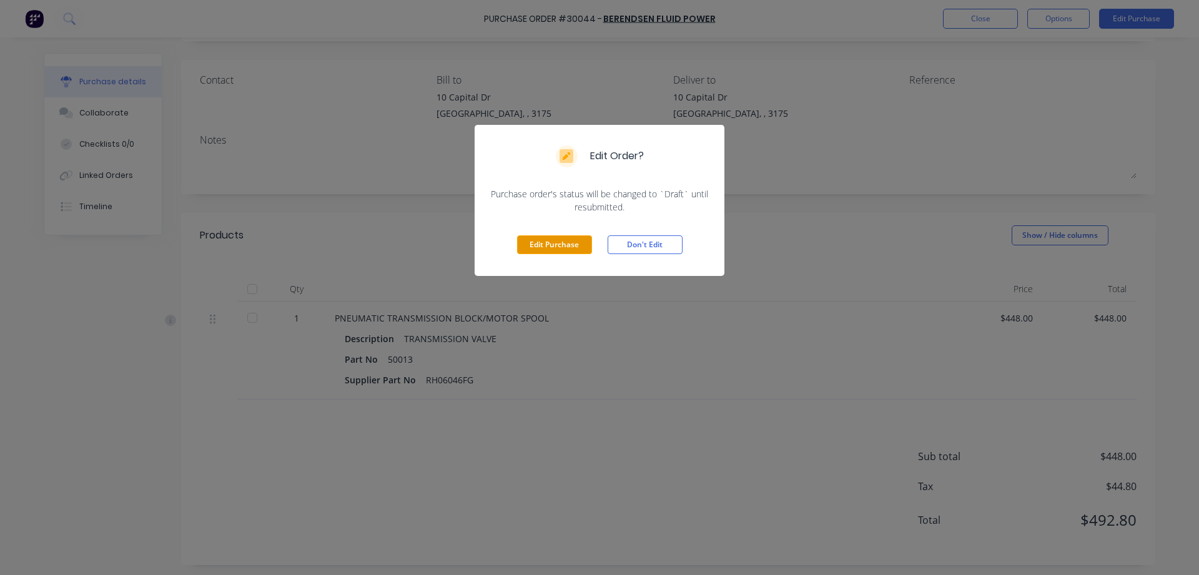
click at [544, 248] on button "Edit Purchase" at bounding box center [554, 244] width 75 height 19
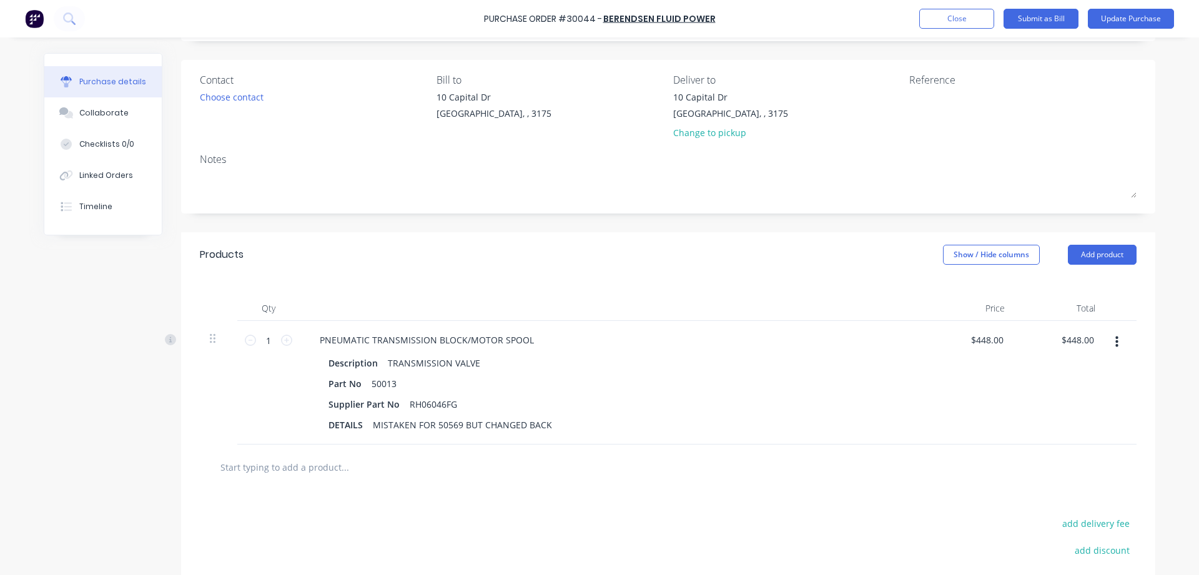
click at [226, 466] on input "text" at bounding box center [345, 467] width 250 height 25
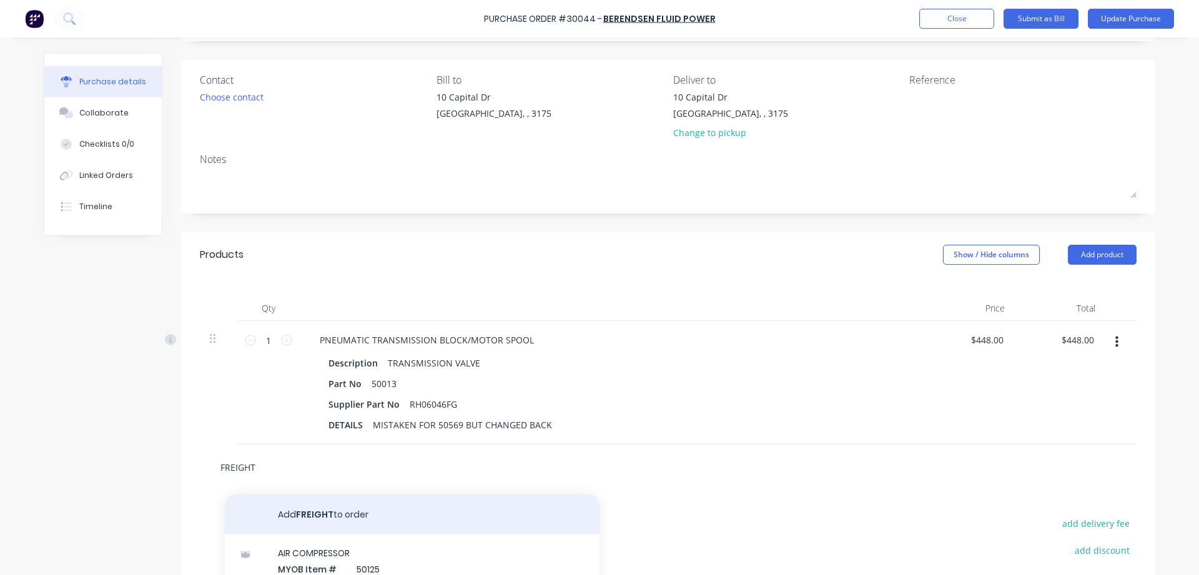
type input "FREIGHT"
click at [294, 516] on button "Add FREIGHT to order" at bounding box center [412, 515] width 375 height 40
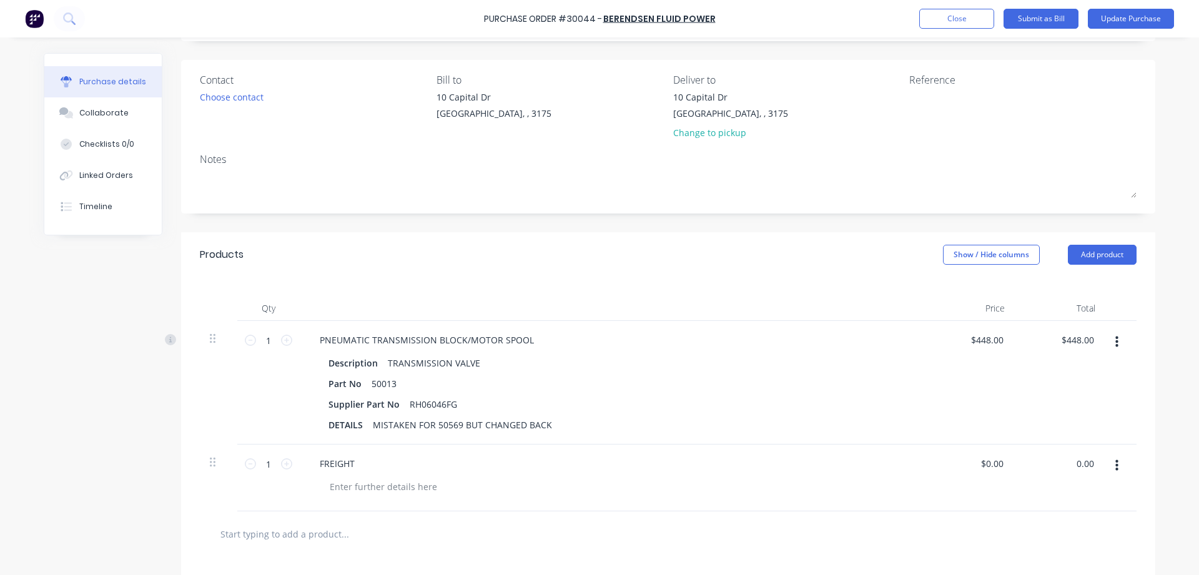
drag, startPoint x: 1073, startPoint y: 466, endPoint x: 1028, endPoint y: 474, distance: 45.7
click at [1073, 473] on input "0.00" at bounding box center [1085, 464] width 24 height 18
type input "5"
type input "$5.00"
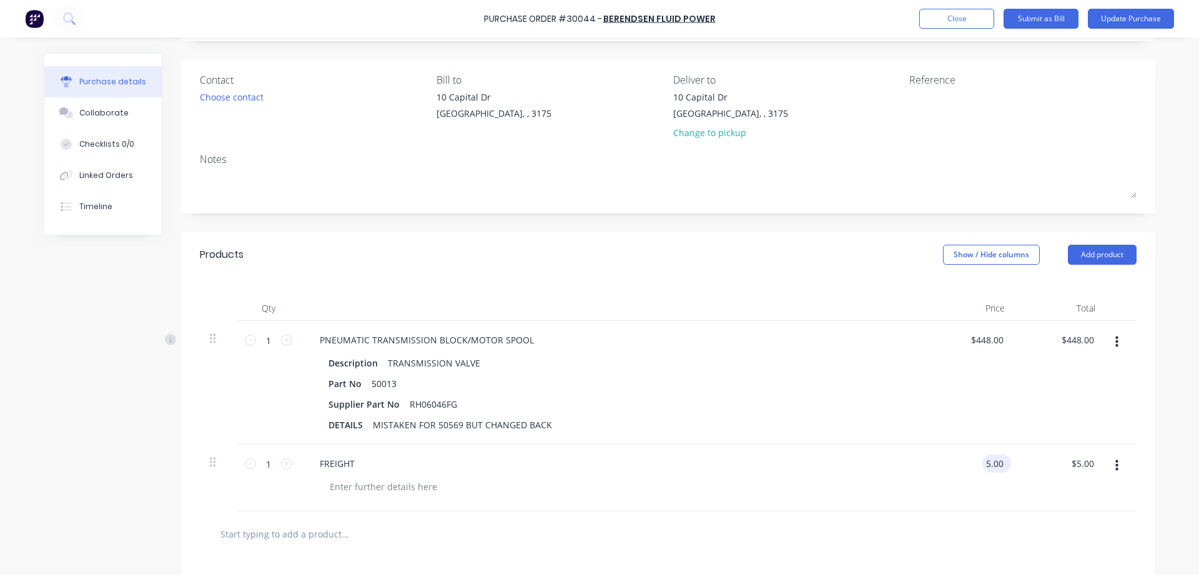
drag, startPoint x: 1002, startPoint y: 464, endPoint x: 936, endPoint y: 465, distance: 66.2
click at [982, 465] on input "5.00" at bounding box center [994, 464] width 24 height 18
type input "$25.00"
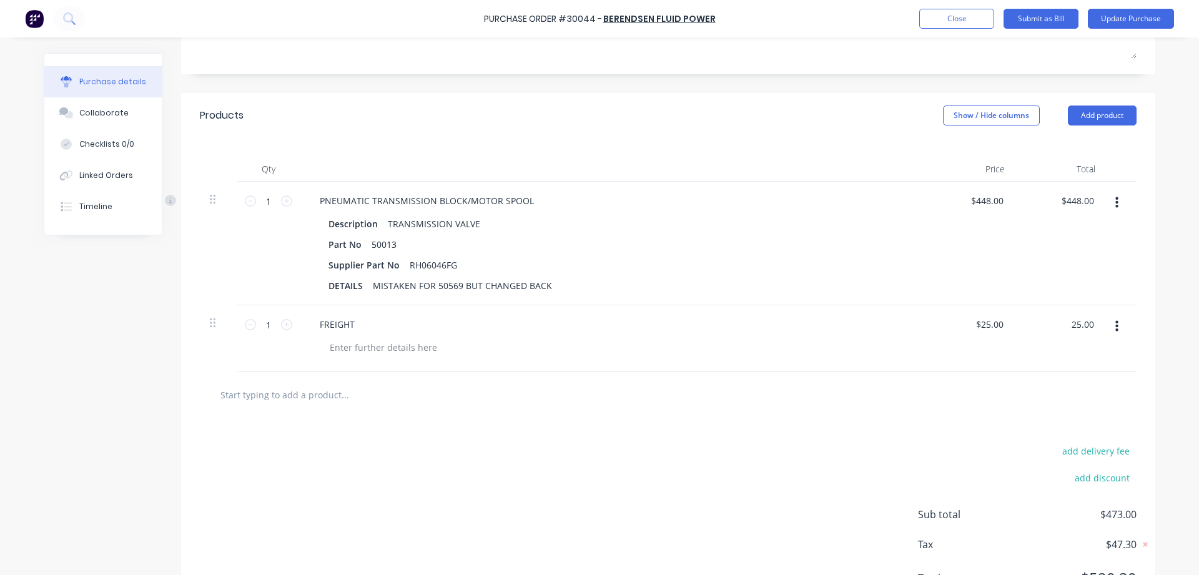
scroll to position [275, 0]
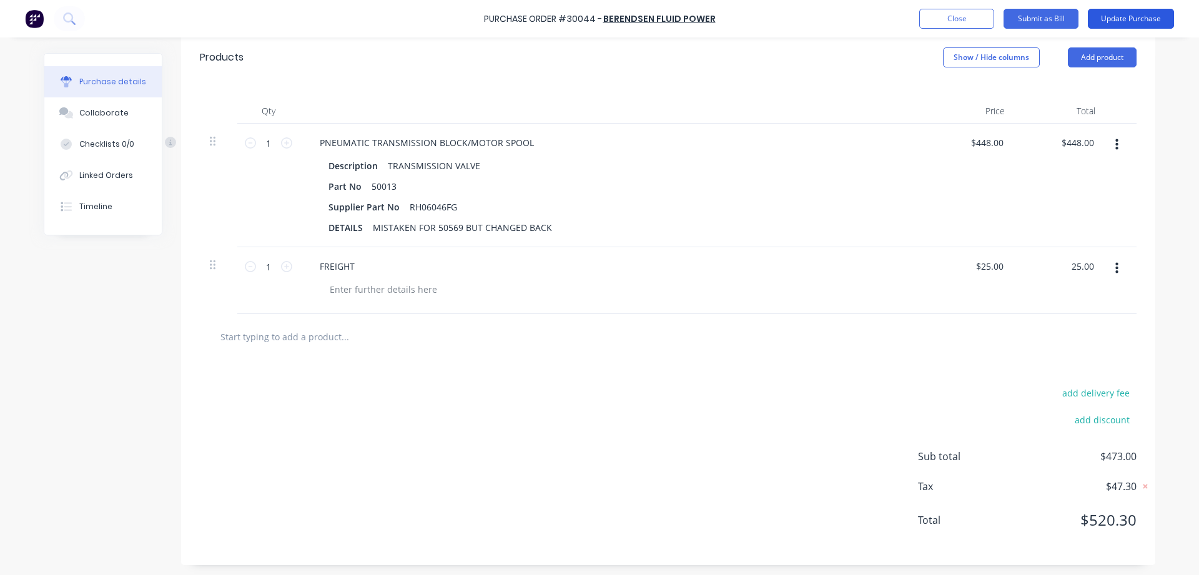
type input "$25.00"
click at [1134, 17] on button "Update Purchase" at bounding box center [1131, 19] width 86 height 20
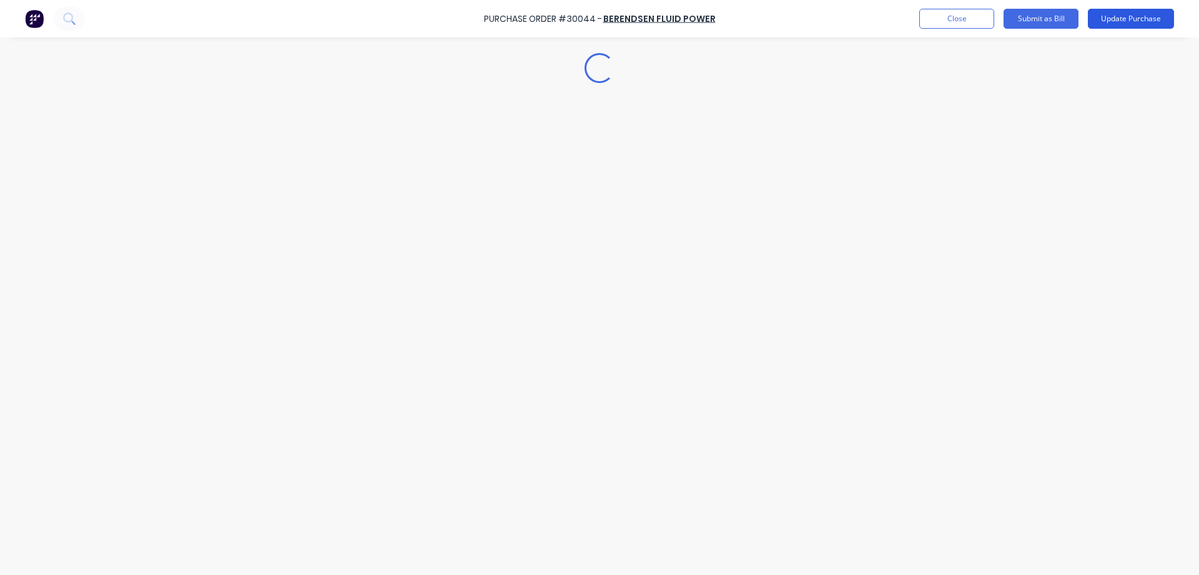
scroll to position [0, 0]
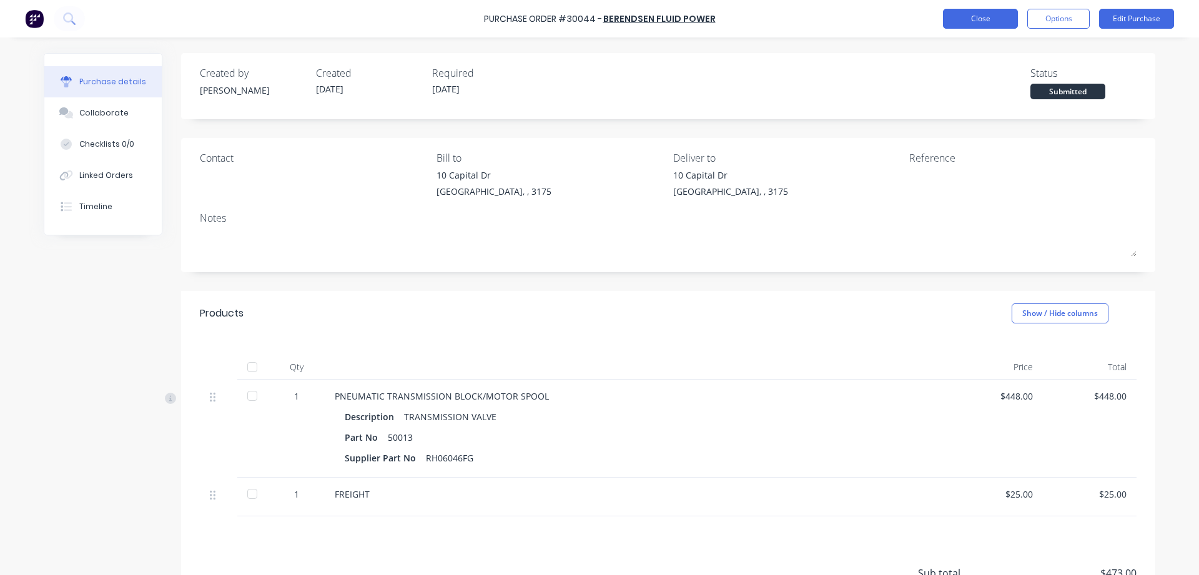
click at [964, 16] on button "Close" at bounding box center [980, 19] width 75 height 20
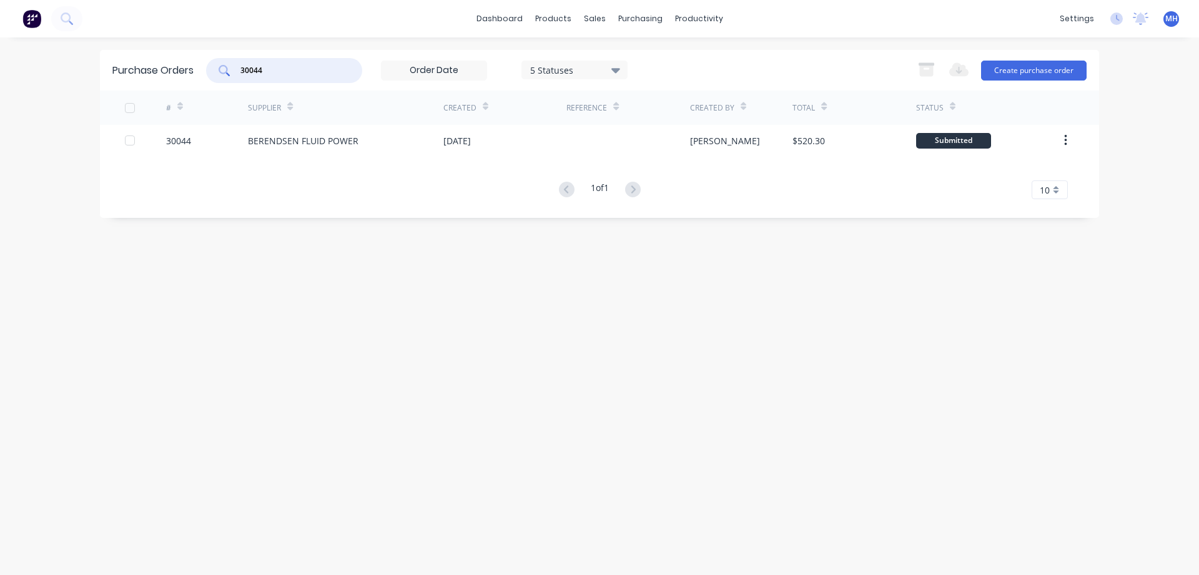
drag, startPoint x: 272, startPoint y: 70, endPoint x: 157, endPoint y: 67, distance: 115.0
click at [239, 67] on input "30044" at bounding box center [291, 70] width 104 height 12
type input "29953"
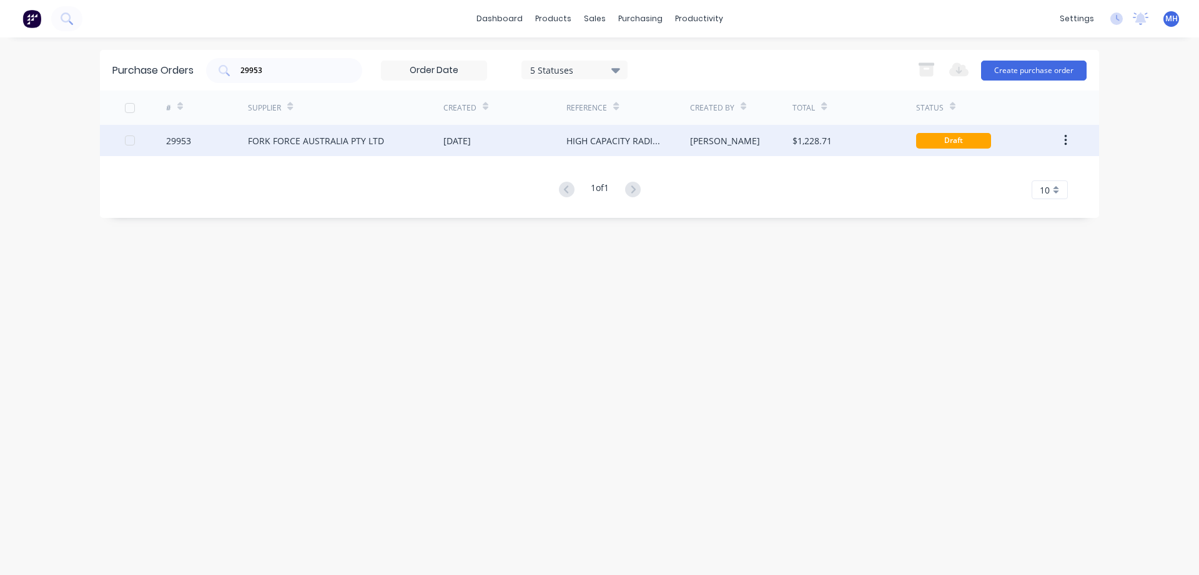
click at [516, 142] on div "[DATE]" at bounding box center [504, 140] width 123 height 31
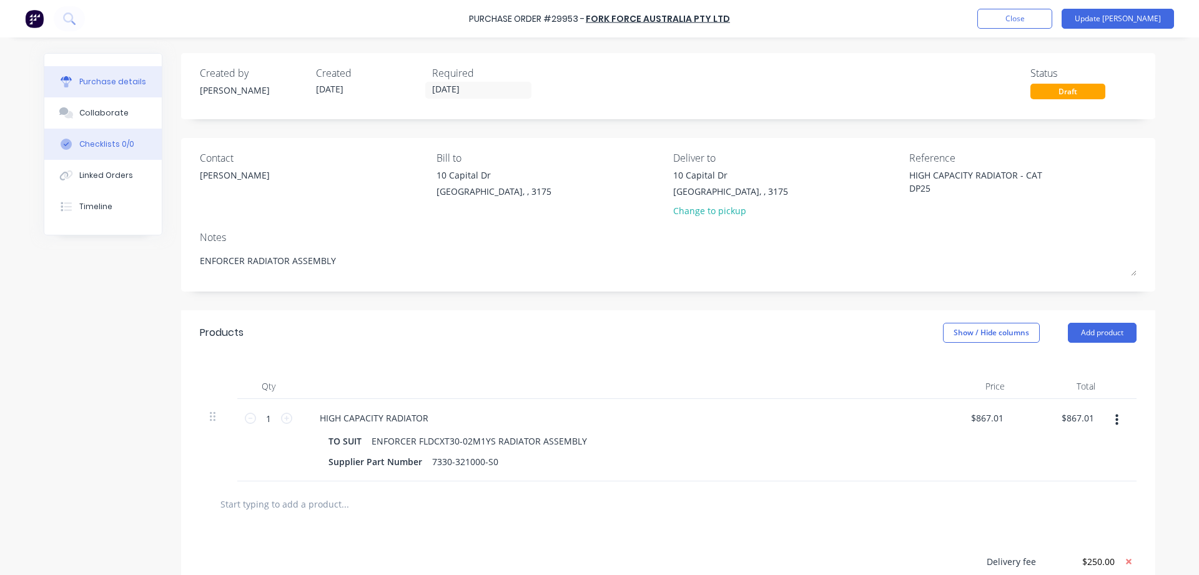
click at [92, 159] on button "Checklists 0/0" at bounding box center [102, 144] width 117 height 31
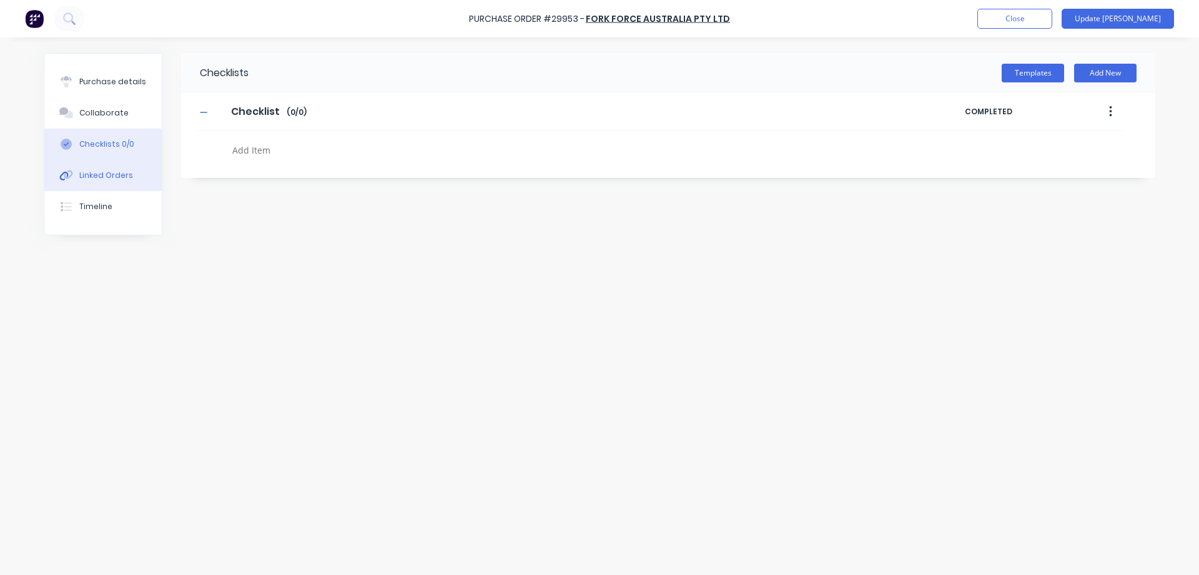
click at [104, 170] on button "Linked Orders" at bounding box center [102, 175] width 117 height 31
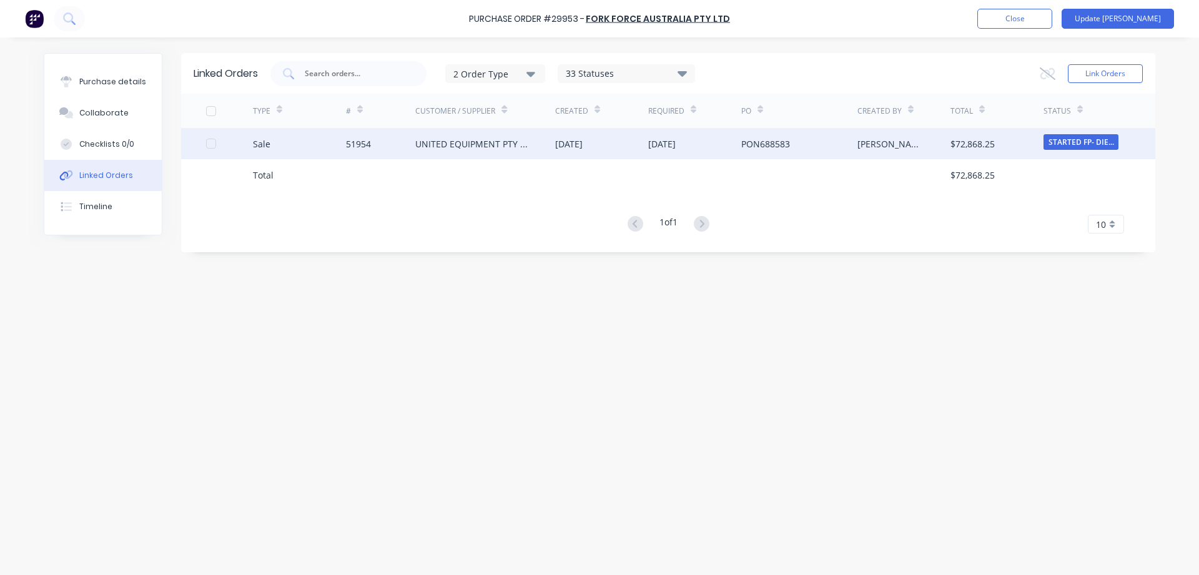
click at [452, 142] on div "UNITED EQUIPMENT PTY LTD - CAVAN" at bounding box center [472, 143] width 115 height 13
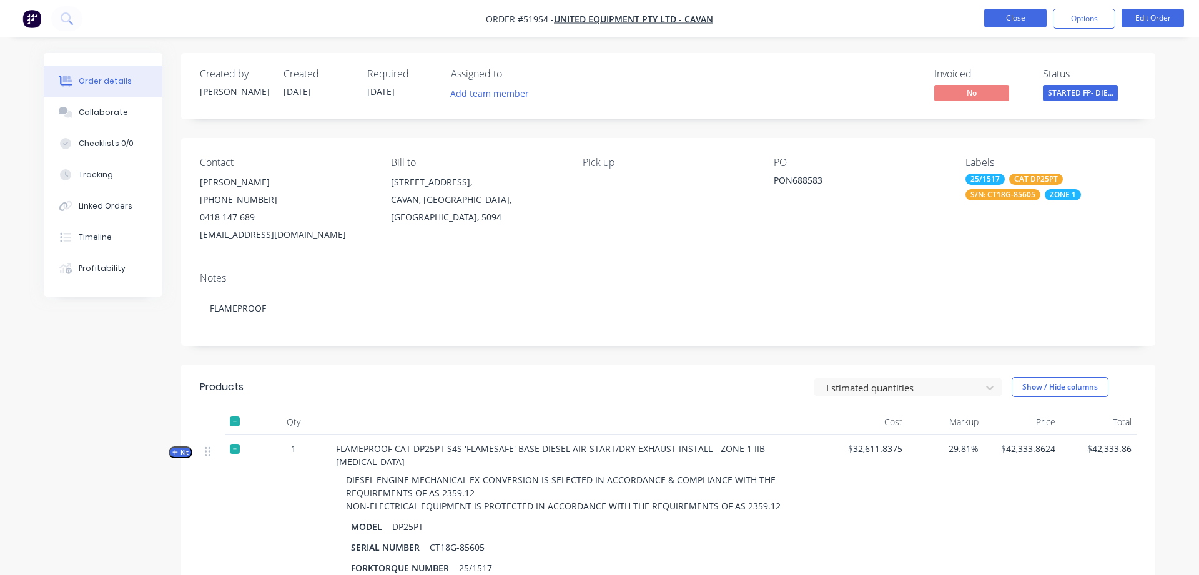
click at [997, 22] on button "Close" at bounding box center [1015, 18] width 62 height 19
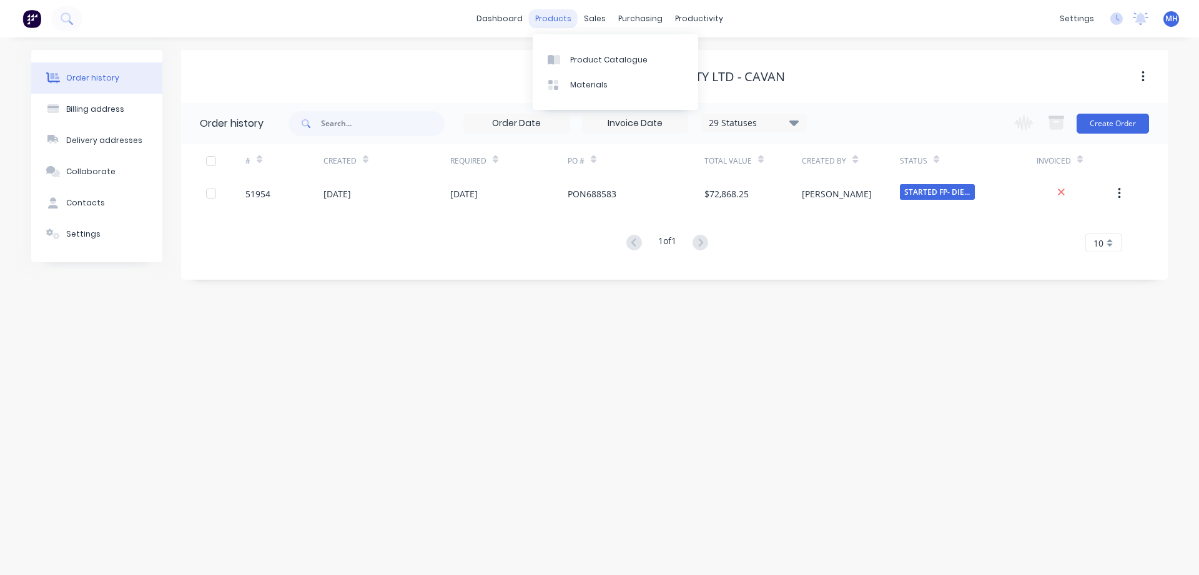
click at [550, 19] on div "products" at bounding box center [553, 18] width 49 height 19
click at [618, 61] on div "Product Catalogue" at bounding box center [608, 59] width 77 height 11
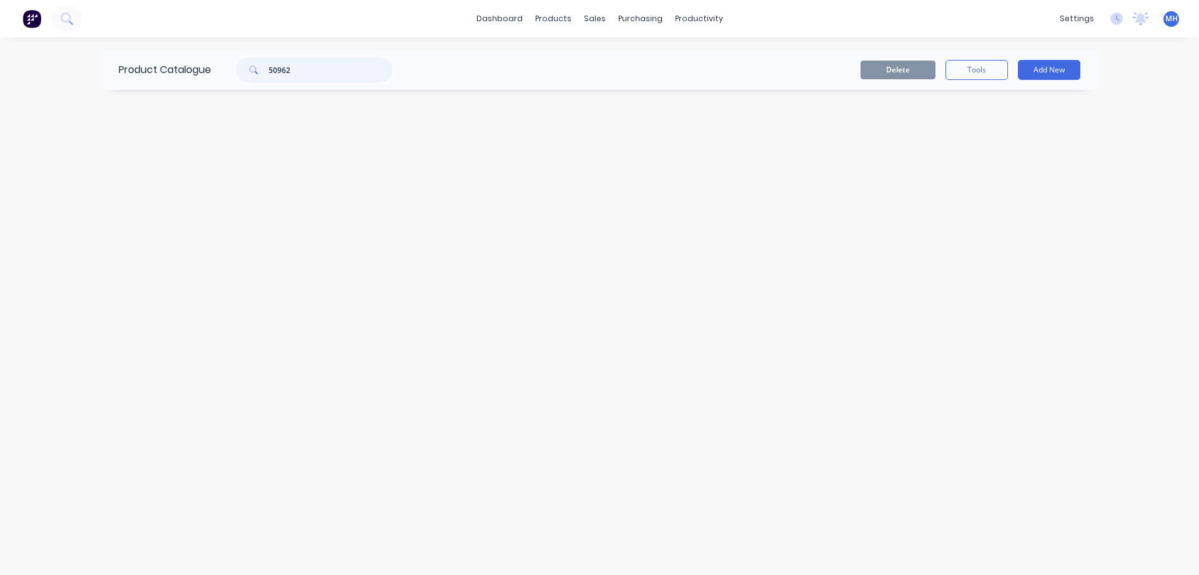
drag, startPoint x: 204, startPoint y: 67, endPoint x: 141, endPoint y: 71, distance: 63.8
click at [269, 80] on input "50962" at bounding box center [331, 69] width 124 height 25
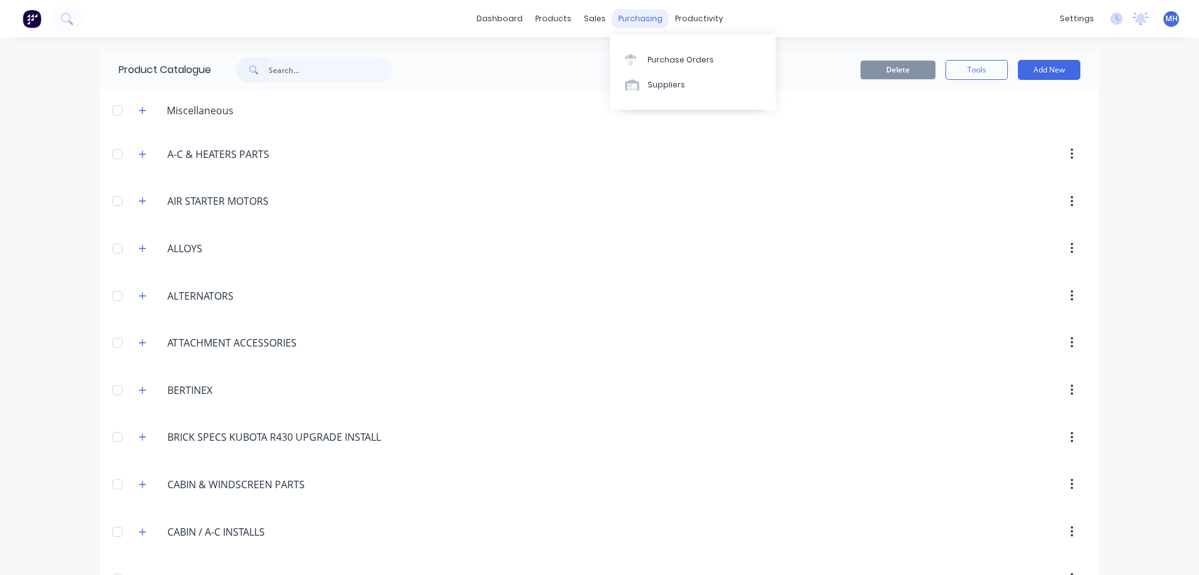
click at [631, 19] on div "purchasing" at bounding box center [640, 18] width 57 height 19
click at [655, 56] on div "Purchase Orders" at bounding box center [681, 59] width 66 height 11
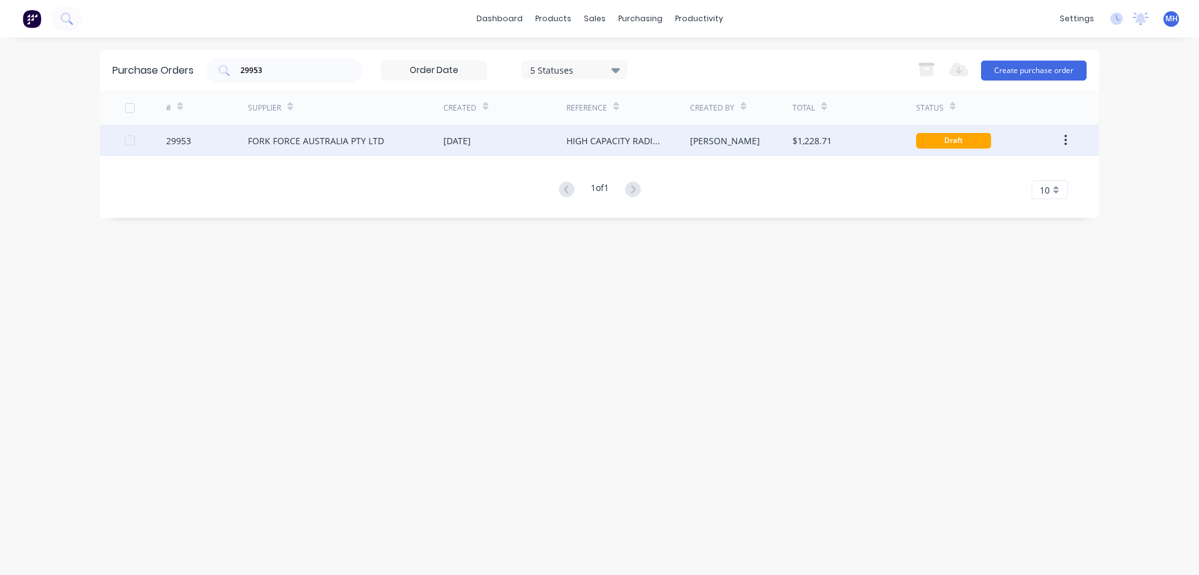
click at [876, 142] on div "$1,228.71" at bounding box center [854, 140] width 123 height 31
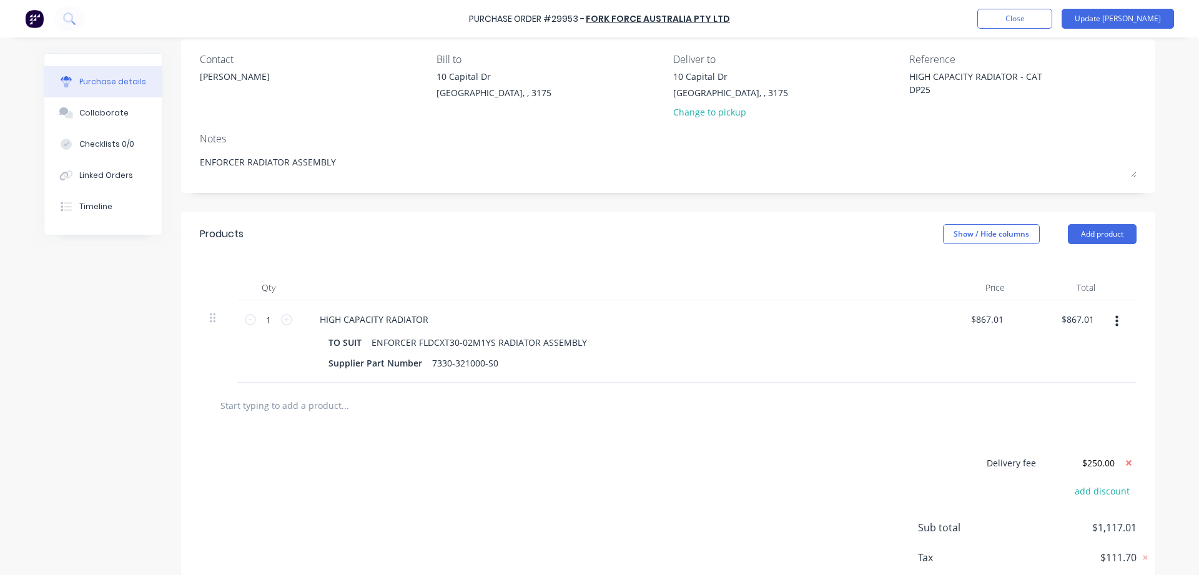
scroll to position [170, 0]
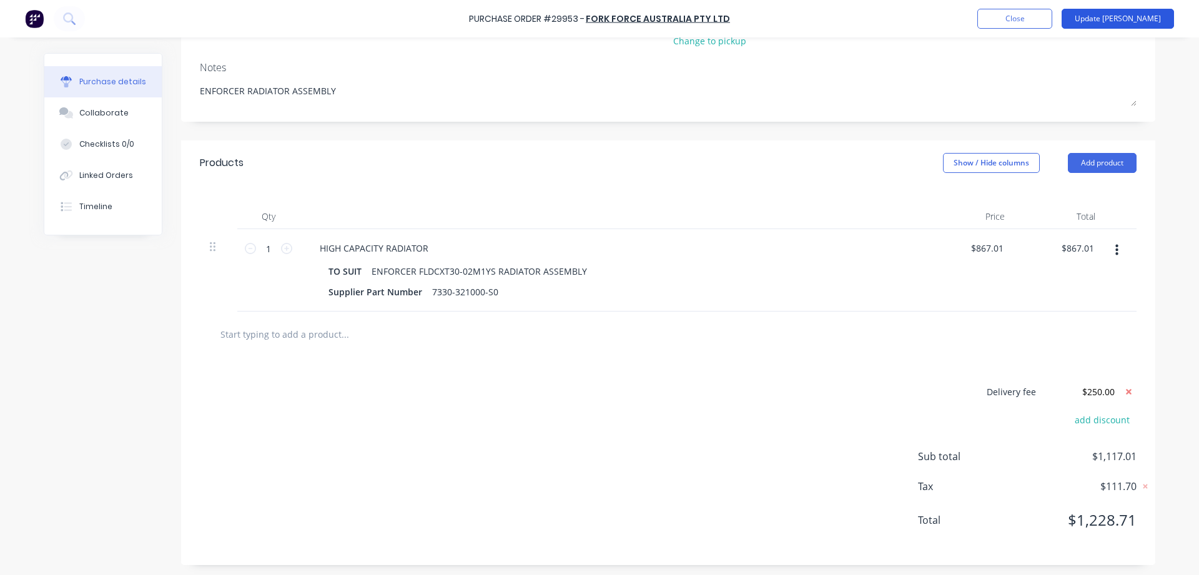
click at [1132, 19] on button "Update [PERSON_NAME]" at bounding box center [1118, 19] width 112 height 20
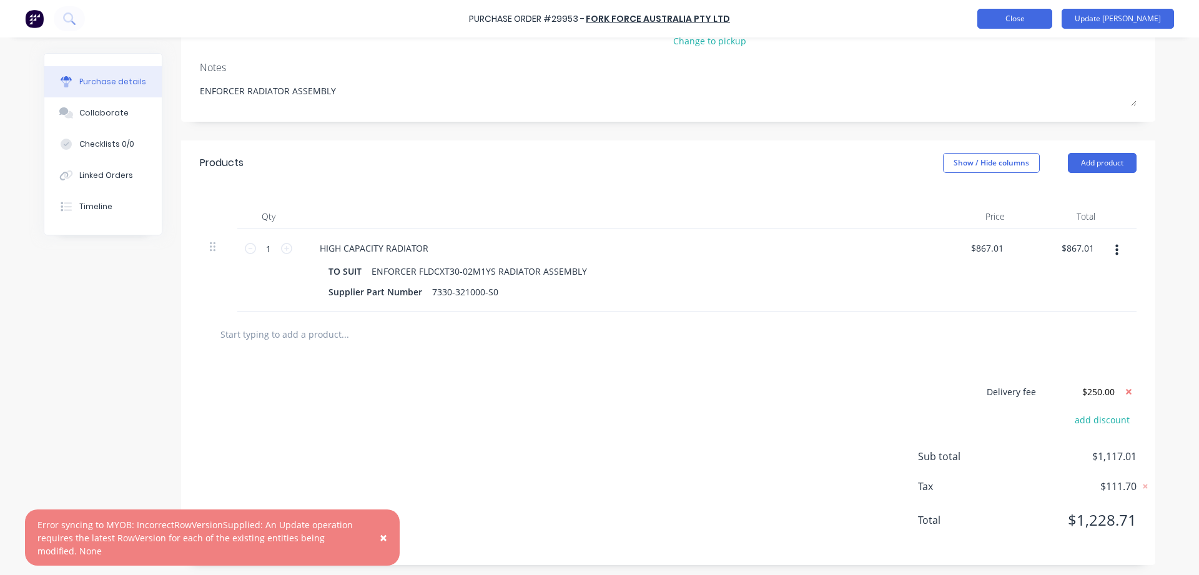
click at [1037, 21] on button "Close" at bounding box center [1014, 19] width 75 height 20
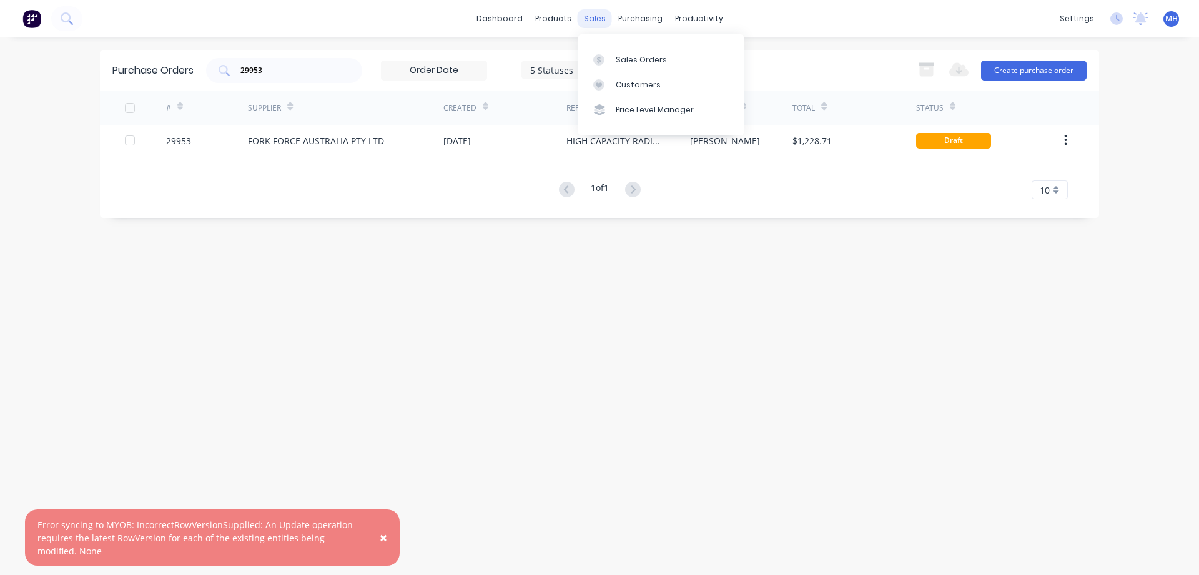
click at [600, 14] on div "sales" at bounding box center [595, 18] width 34 height 19
click at [610, 57] on div at bounding box center [602, 59] width 19 height 11
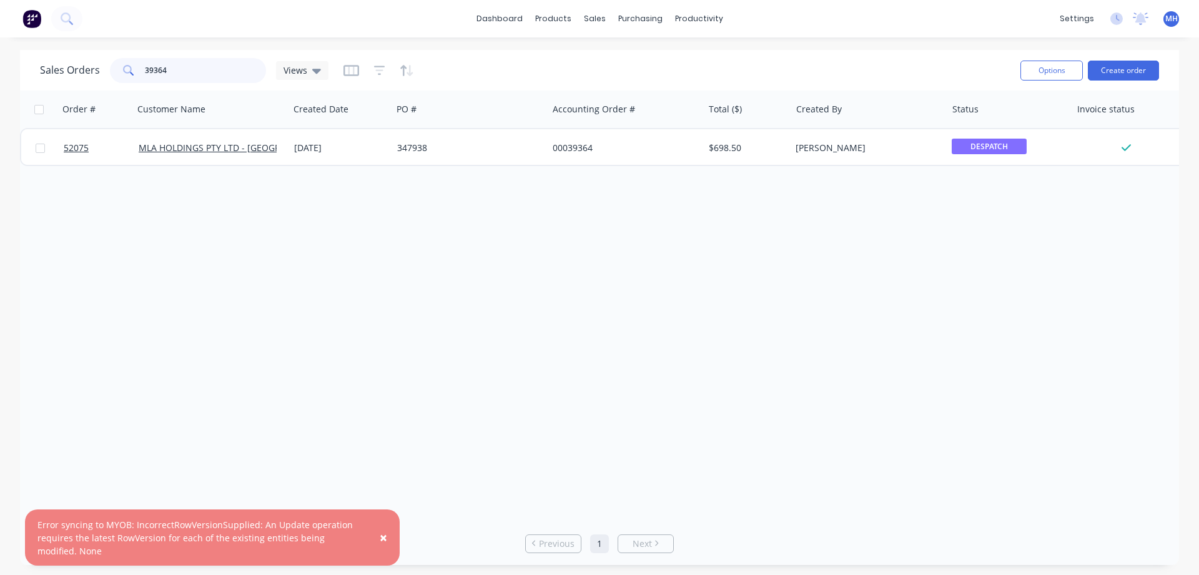
drag, startPoint x: 175, startPoint y: 73, endPoint x: 67, endPoint y: 80, distance: 108.3
click at [145, 80] on input "39364" at bounding box center [206, 70] width 122 height 25
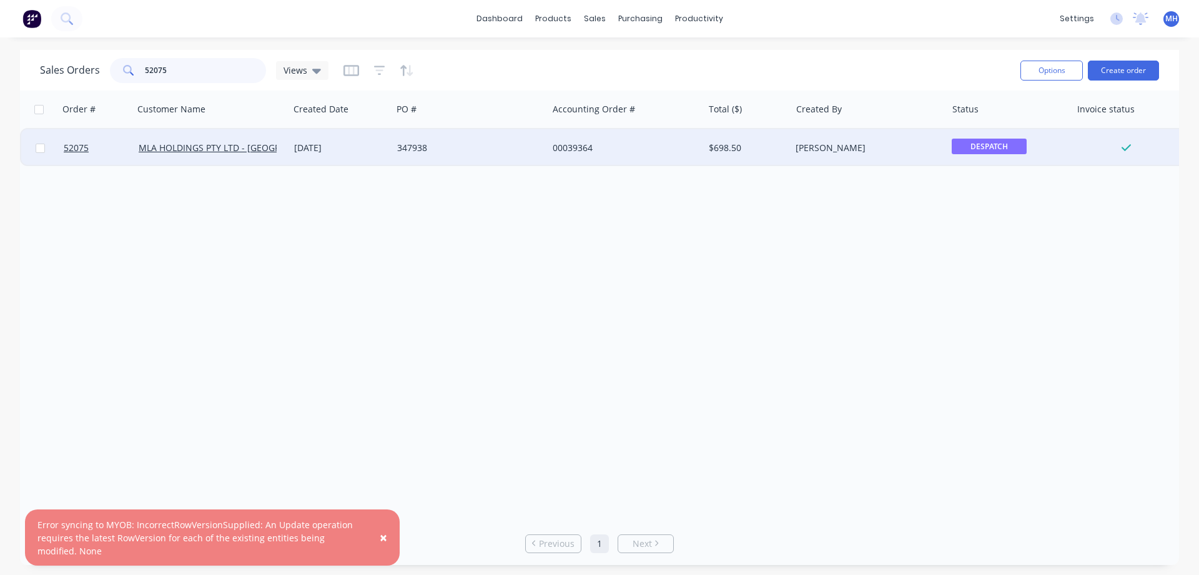
type input "52075"
click at [407, 152] on div "347938" at bounding box center [466, 148] width 139 height 12
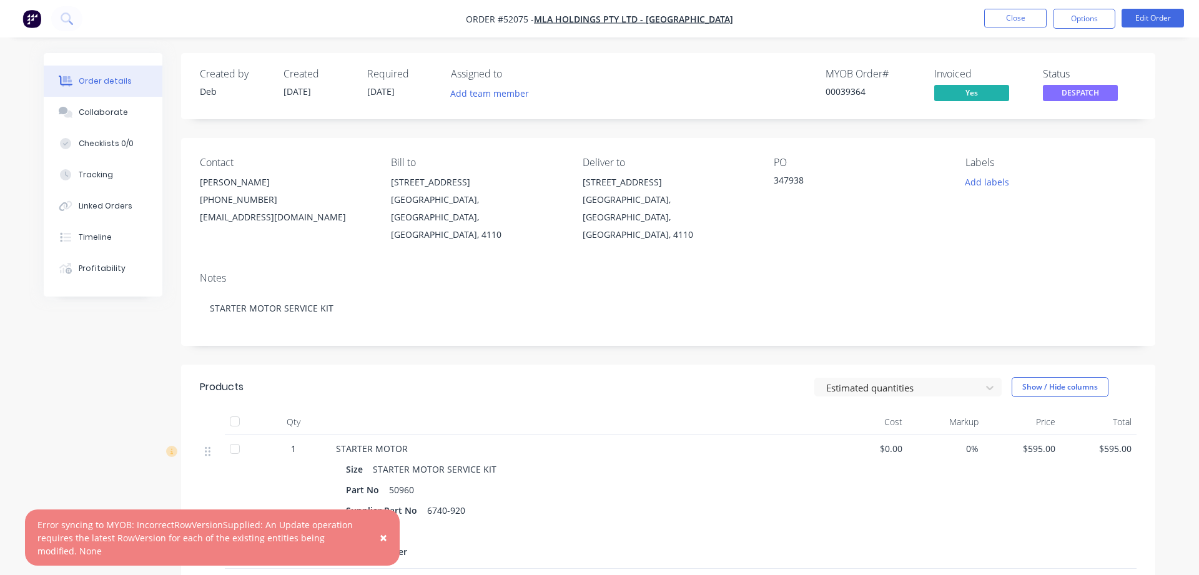
click at [391, 535] on button "×" at bounding box center [383, 538] width 32 height 30
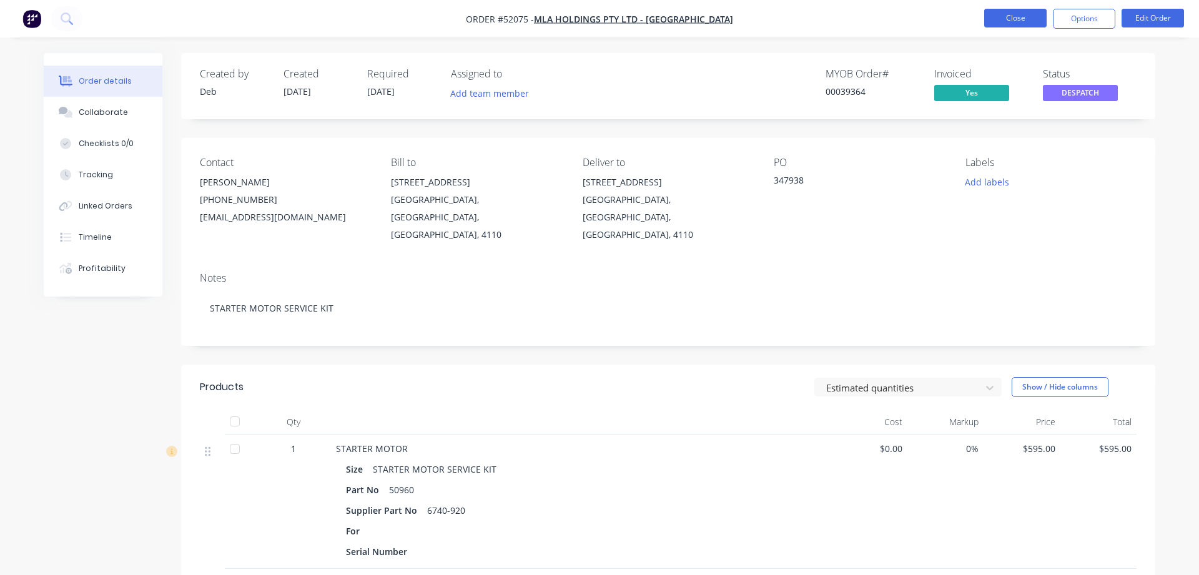
click at [1021, 14] on button "Close" at bounding box center [1015, 18] width 62 height 19
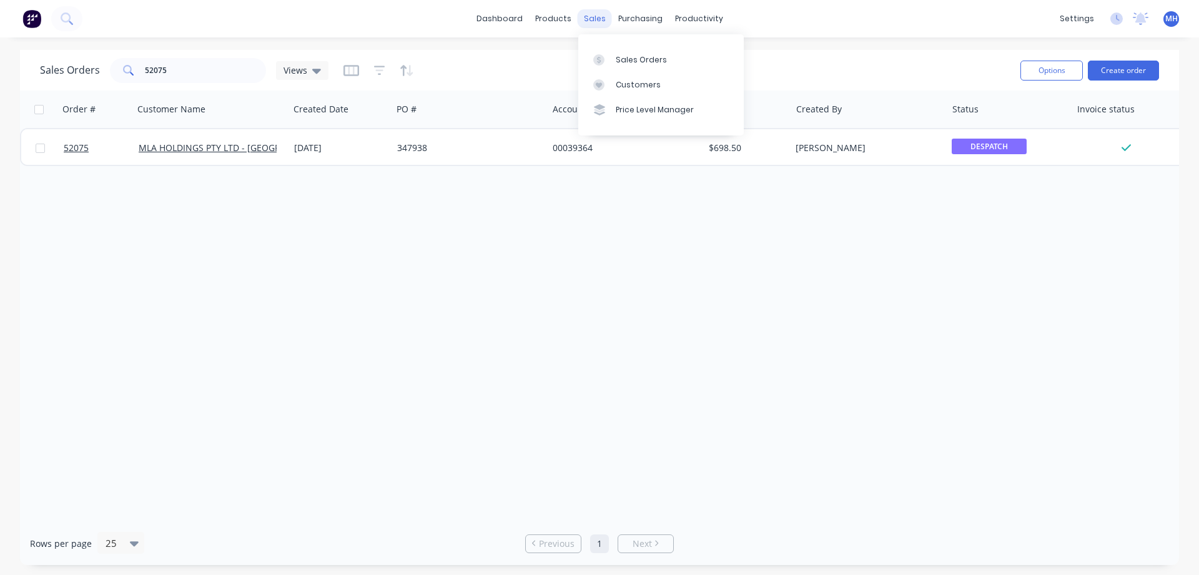
click at [591, 16] on div "sales" at bounding box center [595, 18] width 34 height 19
click at [636, 66] on link "Sales Orders" at bounding box center [661, 59] width 166 height 25
drag, startPoint x: 166, startPoint y: 72, endPoint x: 24, endPoint y: 65, distance: 141.3
click at [145, 64] on input "52075" at bounding box center [206, 70] width 122 height 25
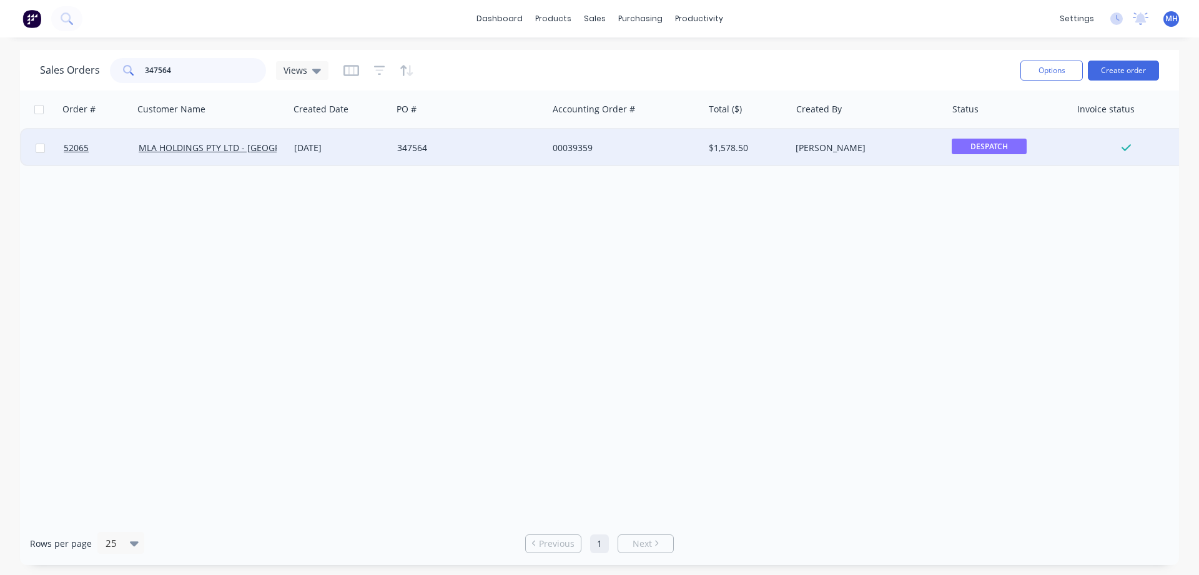
type input "347564"
click at [440, 149] on div "347564" at bounding box center [466, 148] width 139 height 12
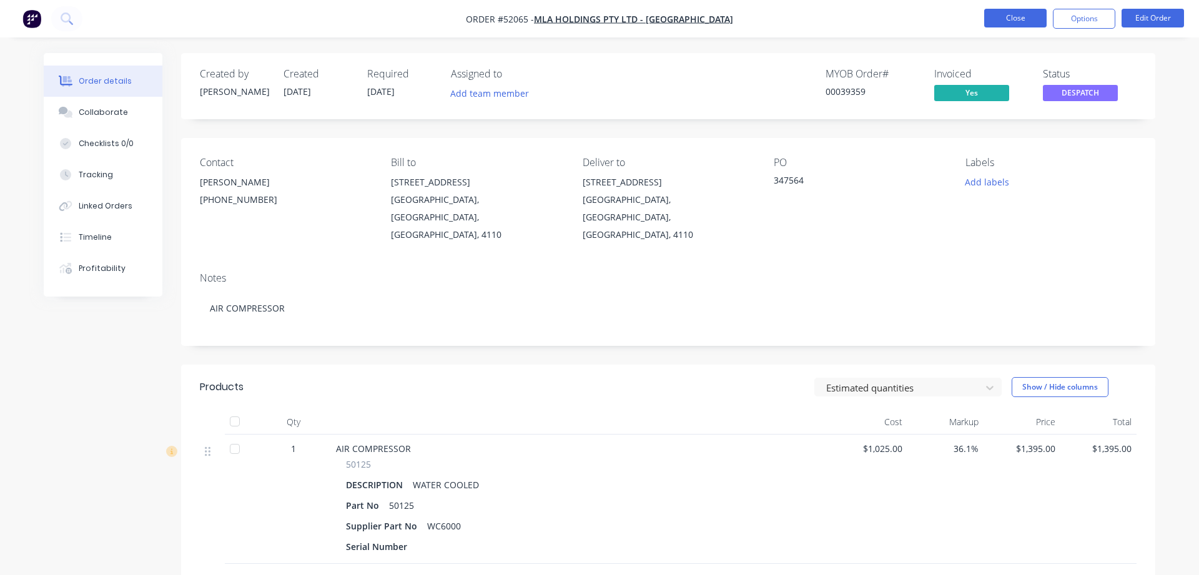
click at [1018, 14] on button "Close" at bounding box center [1015, 18] width 62 height 19
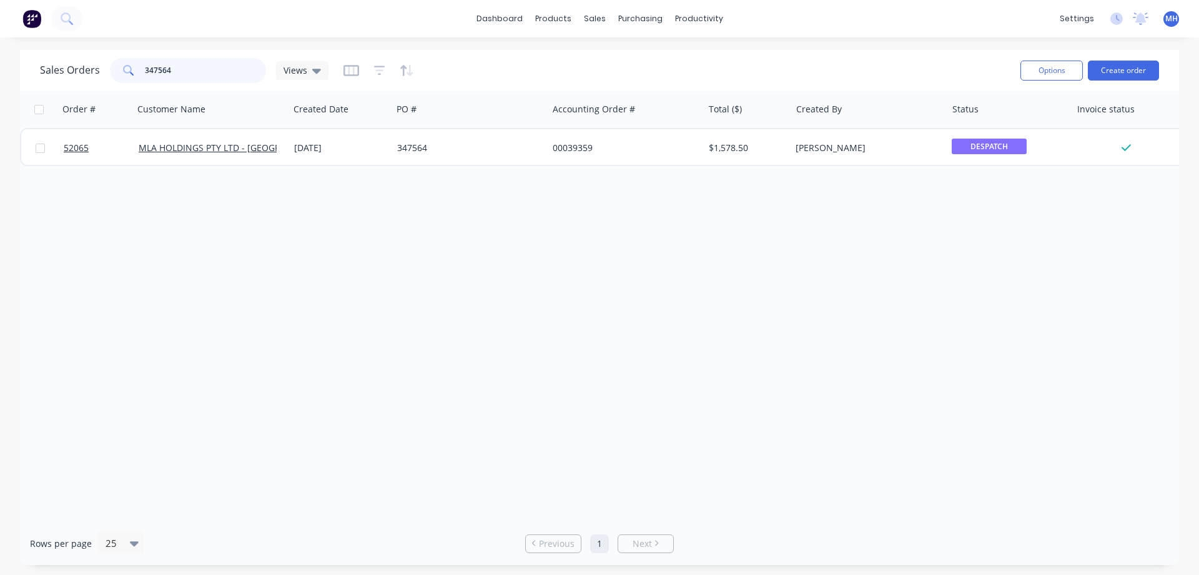
drag, startPoint x: 179, startPoint y: 71, endPoint x: -34, endPoint y: 71, distance: 213.0
click at [145, 71] on input "347564" at bounding box center [206, 70] width 122 height 25
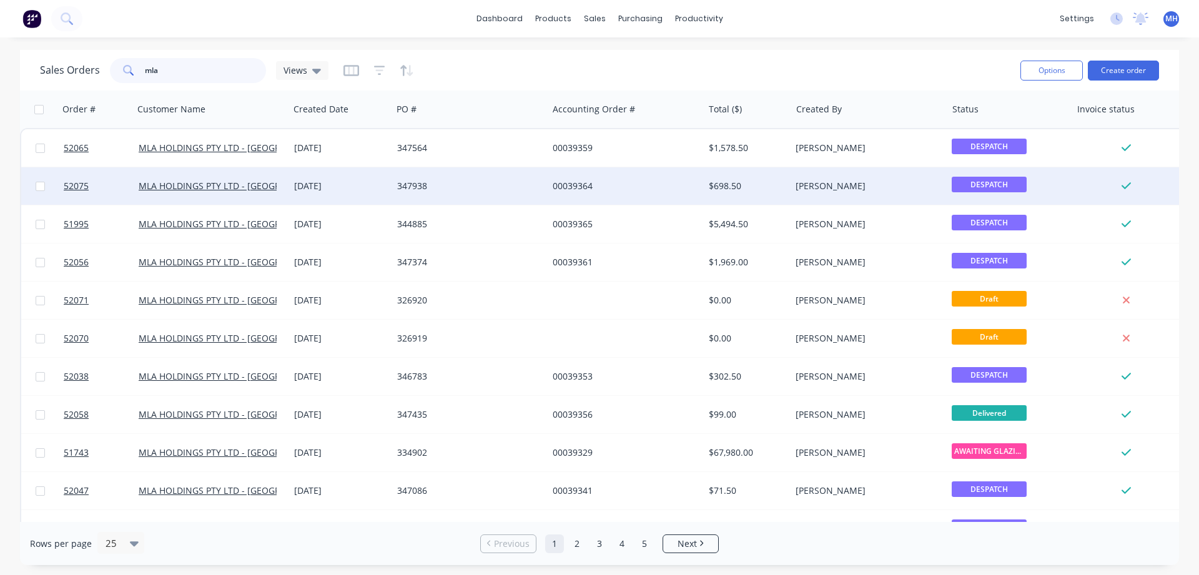
type input "mla"
click at [448, 189] on div "347938" at bounding box center [466, 186] width 139 height 12
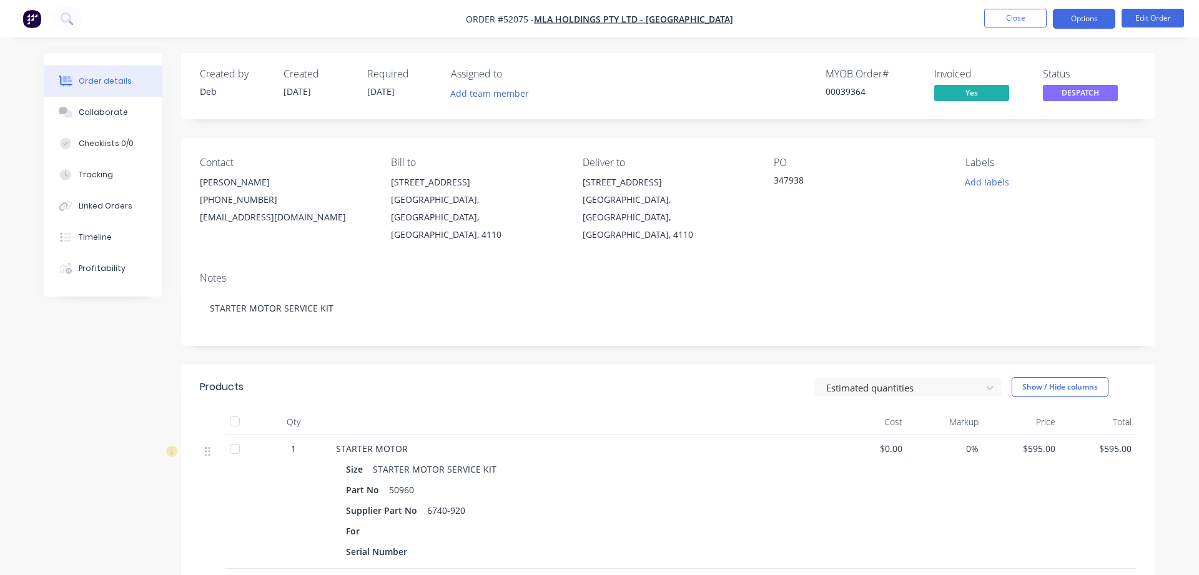
click at [1077, 21] on button "Options" at bounding box center [1084, 19] width 62 height 20
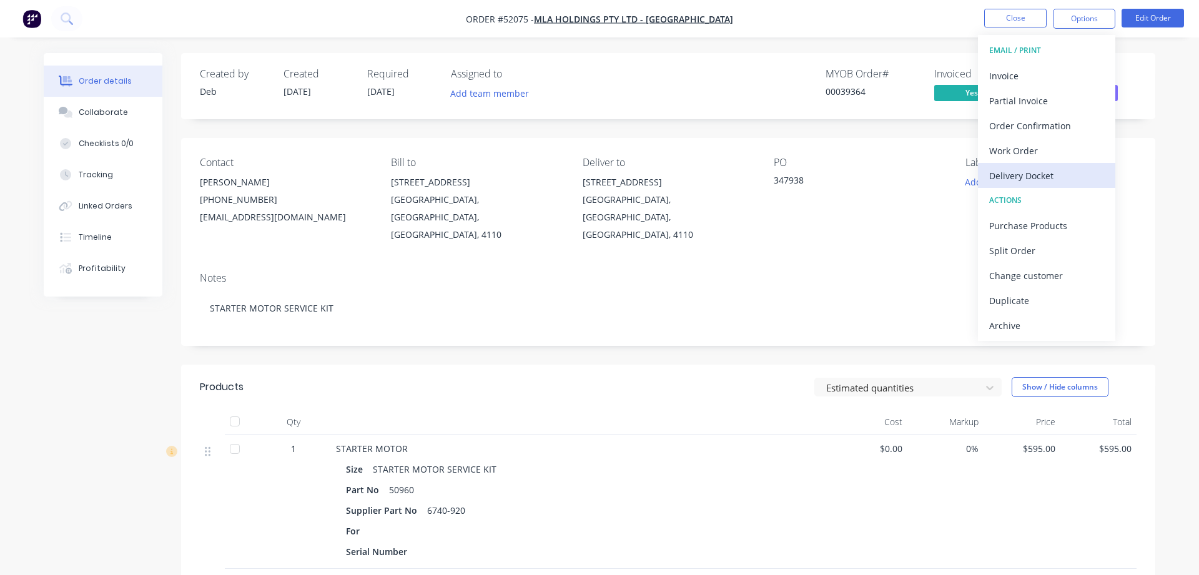
click at [1021, 178] on div "Delivery Docket" at bounding box center [1046, 176] width 115 height 18
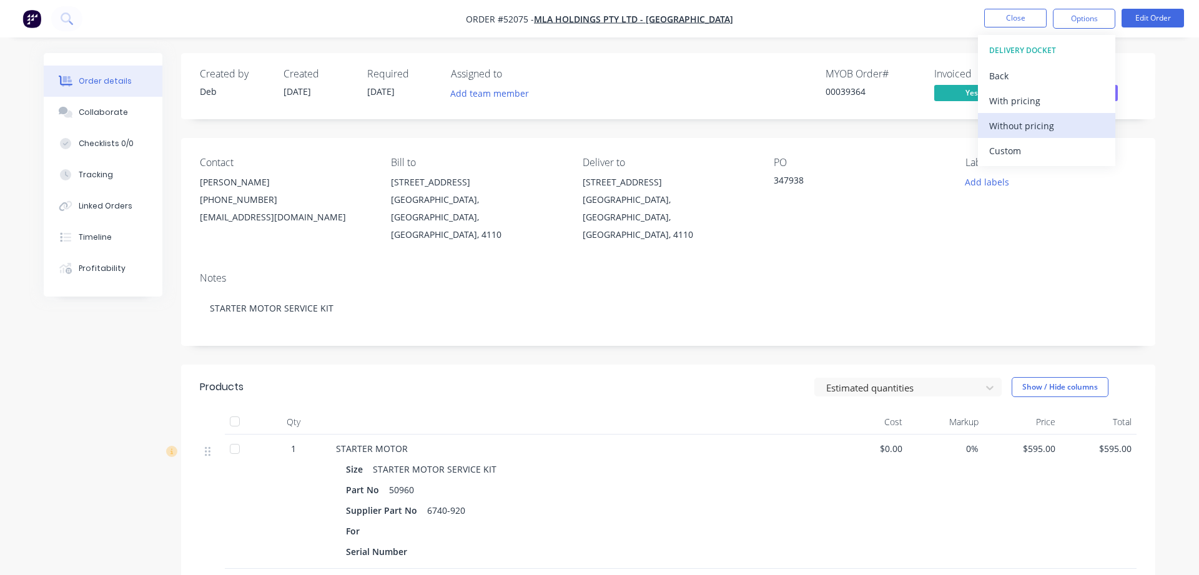
click at [1023, 128] on div "Without pricing" at bounding box center [1046, 126] width 115 height 18
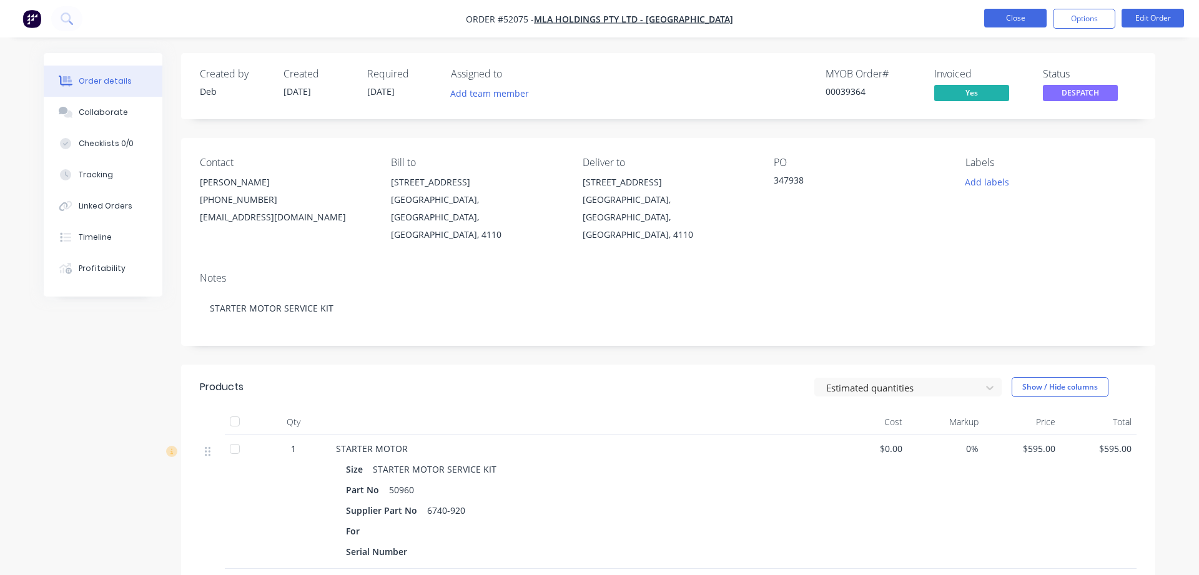
click at [1009, 12] on button "Close" at bounding box center [1015, 18] width 62 height 19
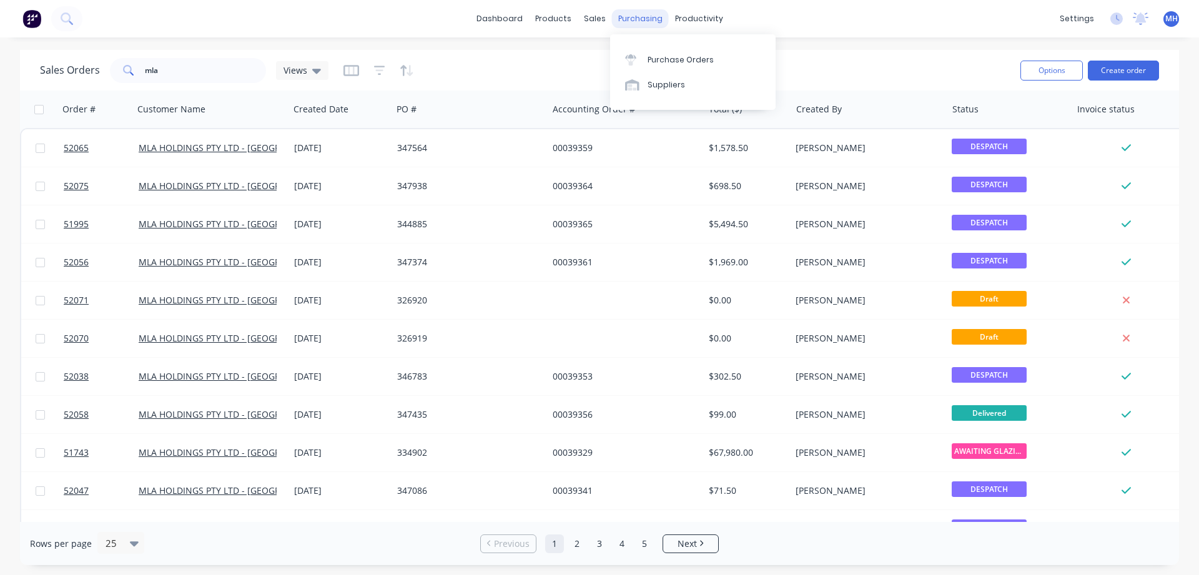
click at [636, 17] on div "purchasing" at bounding box center [640, 18] width 57 height 19
click at [654, 57] on div "Purchase Orders" at bounding box center [681, 59] width 66 height 11
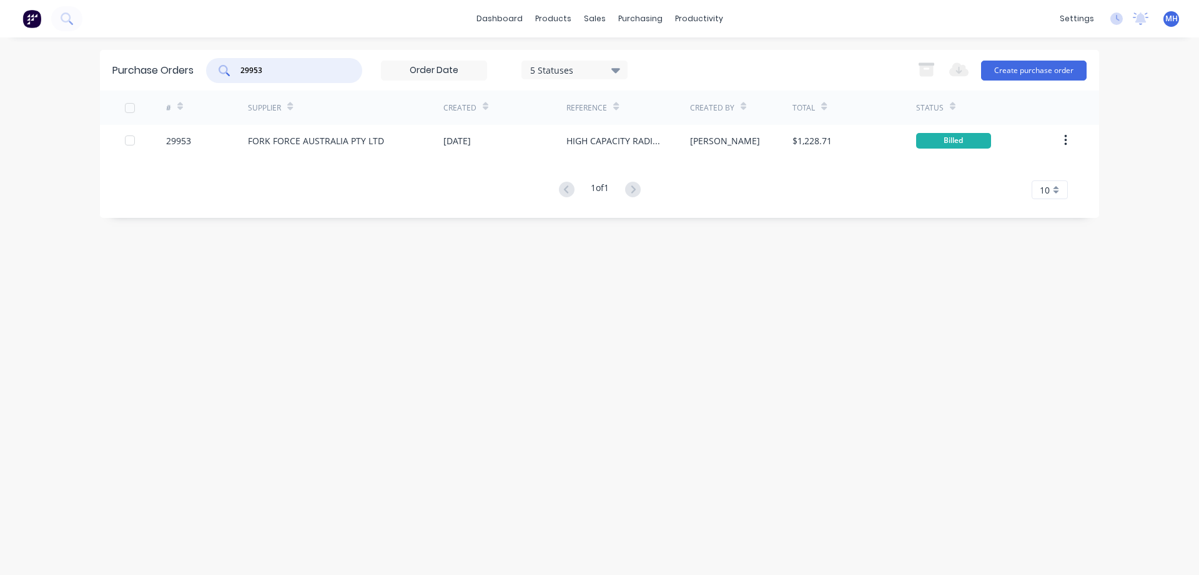
drag, startPoint x: 277, startPoint y: 76, endPoint x: 195, endPoint y: 67, distance: 82.9
click at [239, 67] on input "29953" at bounding box center [291, 70] width 104 height 12
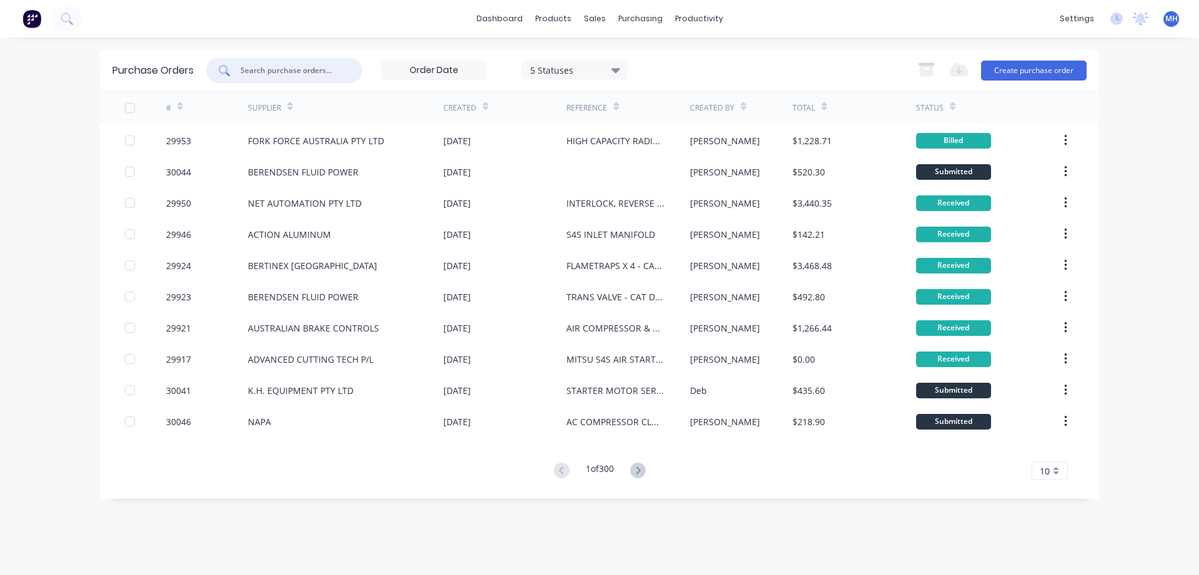
click at [1052, 472] on div "10" at bounding box center [1050, 471] width 36 height 19
click at [1049, 450] on div "35" at bounding box center [1049, 450] width 35 height 22
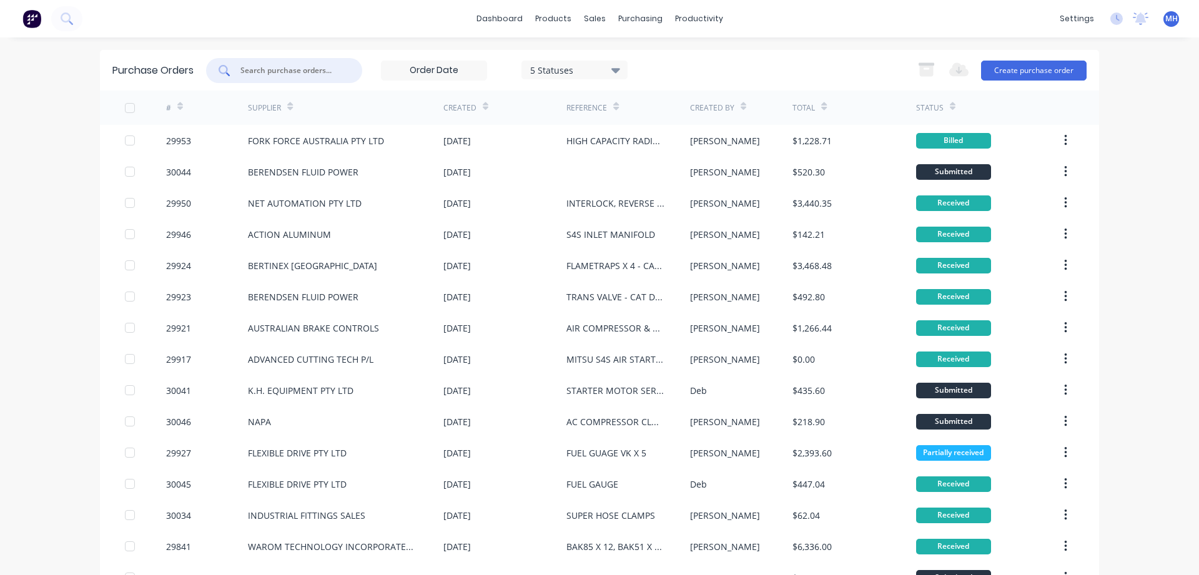
click at [287, 72] on input "text" at bounding box center [291, 70] width 104 height 12
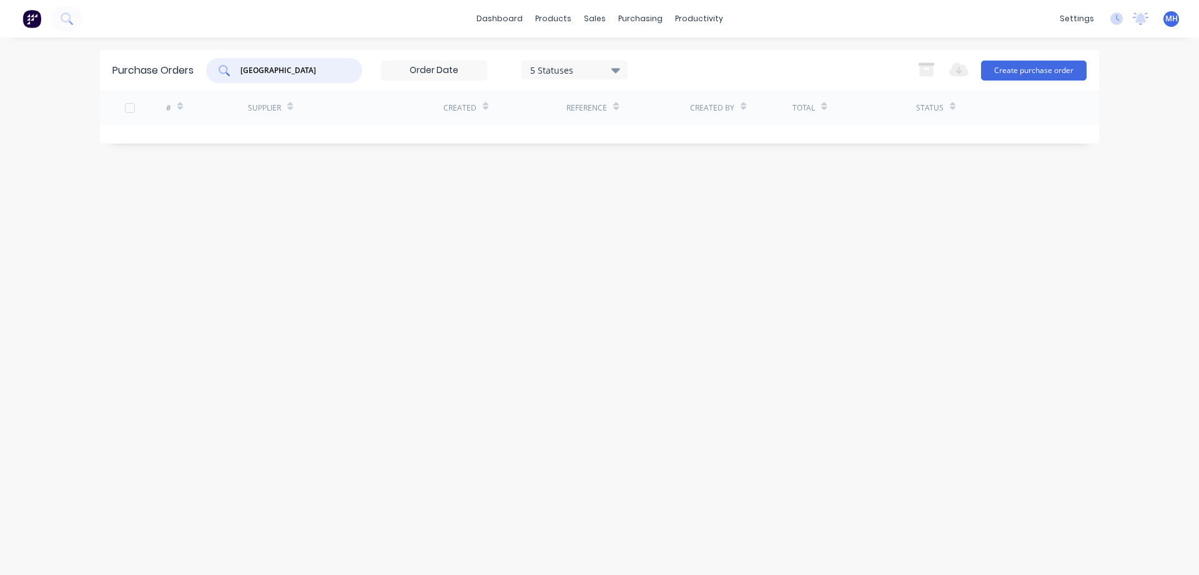
type input "[GEOGRAPHIC_DATA]"
drag, startPoint x: 287, startPoint y: 79, endPoint x: 428, endPoint y: 119, distance: 146.9
click at [240, 81] on div "[GEOGRAPHIC_DATA]" at bounding box center [284, 70] width 156 height 25
click at [275, 81] on div "Purchase Orders [GEOGRAPHIC_DATA] 5 Statuses 5 Statuses Export to Excel (XLSX) …" at bounding box center [599, 70] width 999 height 41
drag, startPoint x: 262, startPoint y: 65, endPoint x: 181, endPoint y: 76, distance: 81.9
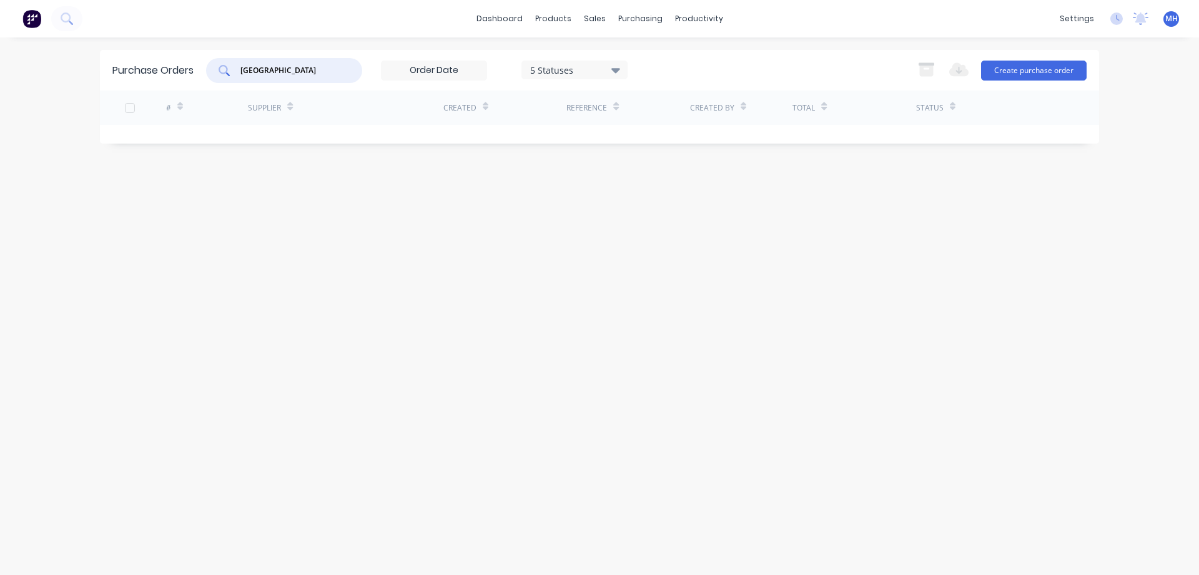
click at [239, 76] on input "[GEOGRAPHIC_DATA]" at bounding box center [291, 70] width 104 height 12
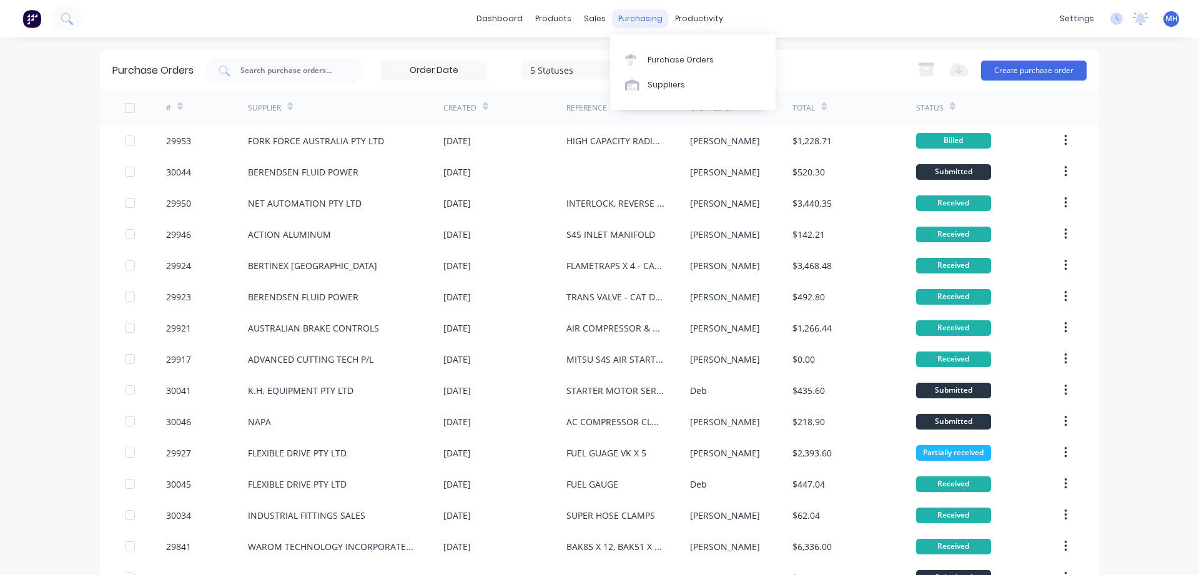
click at [625, 22] on div "purchasing" at bounding box center [640, 18] width 57 height 19
click at [651, 56] on div "Purchase Orders" at bounding box center [681, 59] width 66 height 11
click at [290, 72] on input "text" at bounding box center [291, 70] width 104 height 12
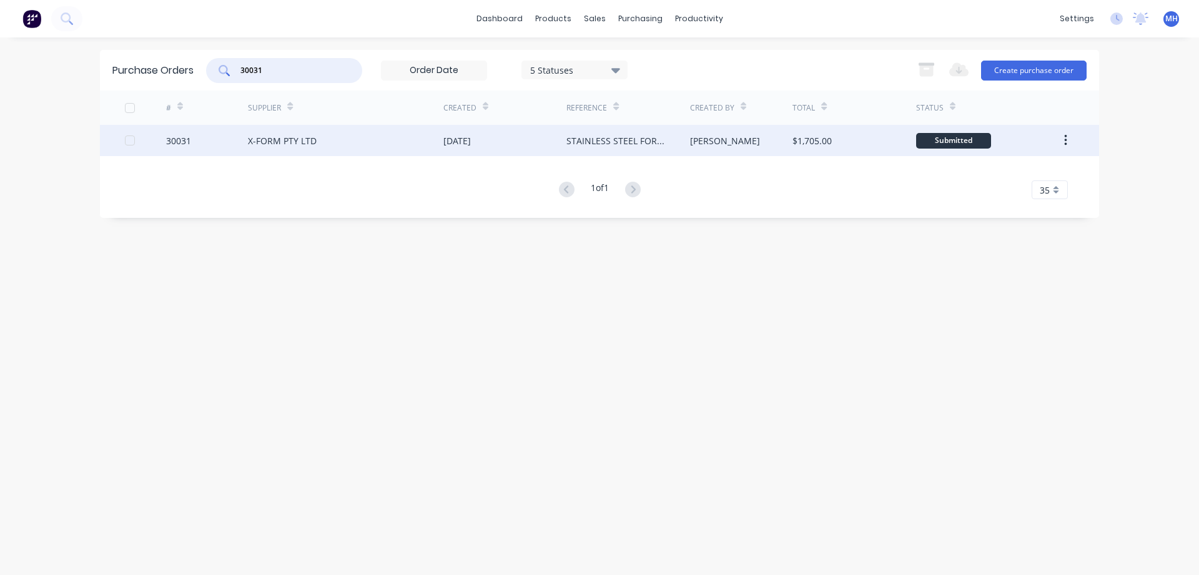
type input "30031"
click at [540, 141] on div "[DATE]" at bounding box center [504, 140] width 123 height 31
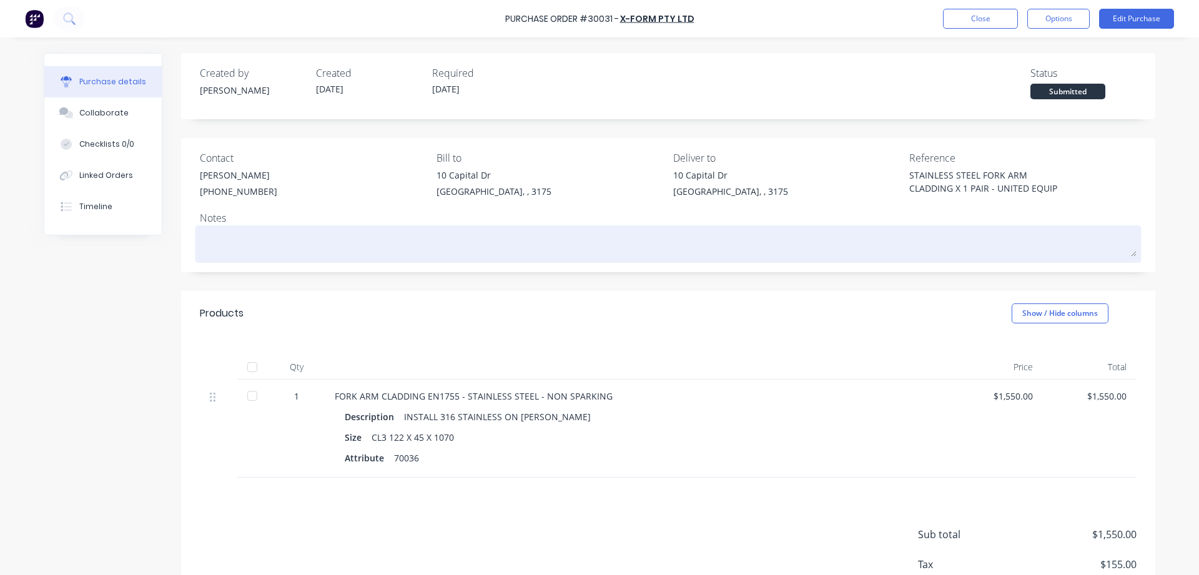
click at [242, 242] on textarea at bounding box center [668, 243] width 937 height 28
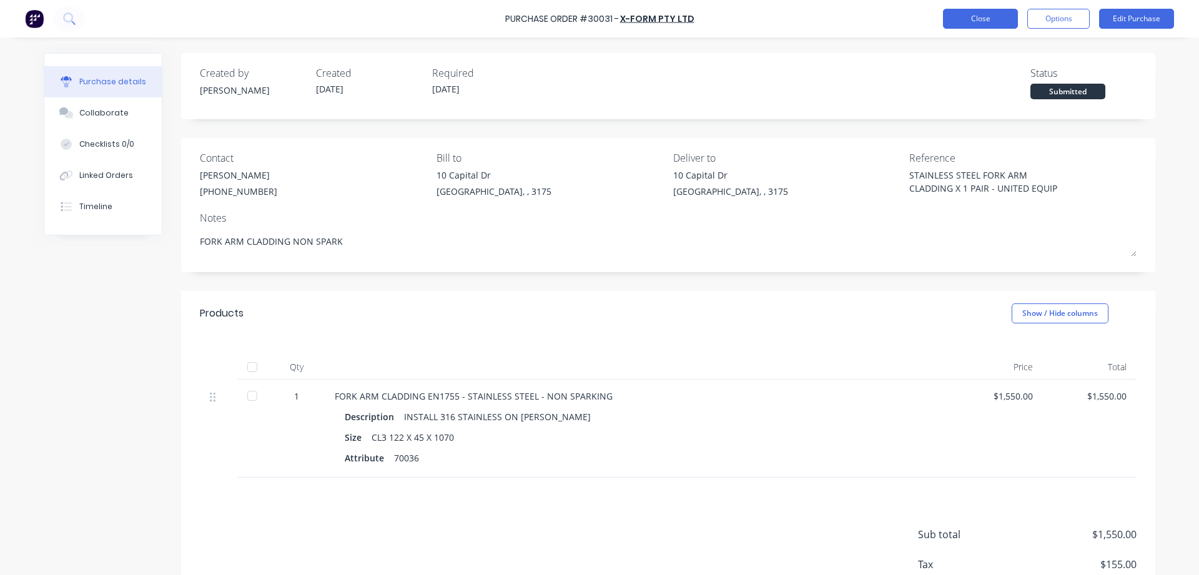
type textarea "FORK ARM CLADDING NON SPARK"
click at [973, 22] on button "Close" at bounding box center [980, 19] width 75 height 20
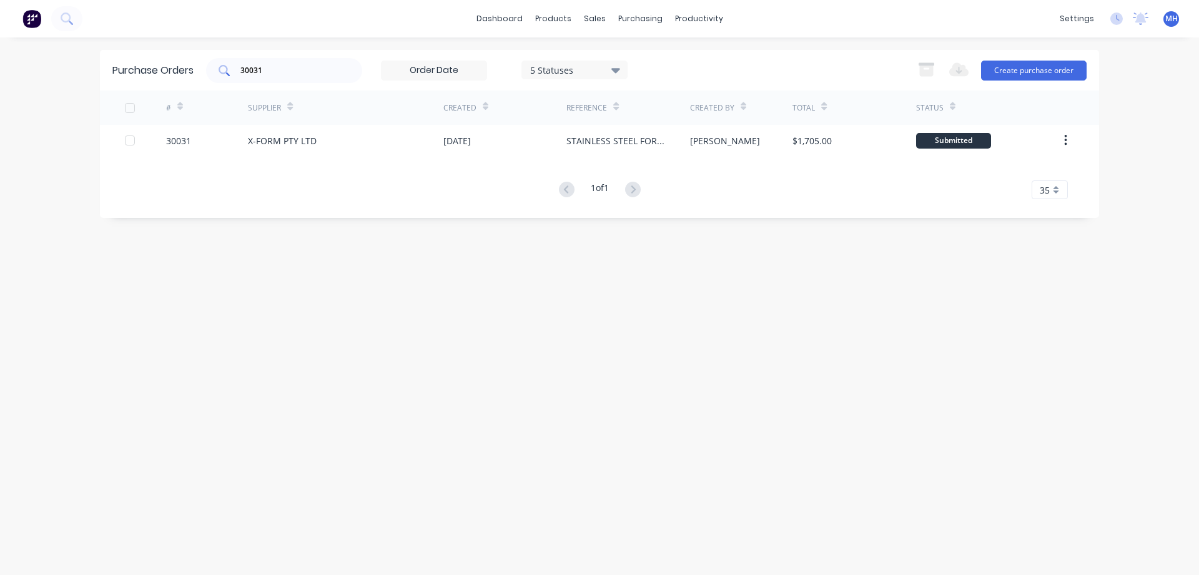
click at [271, 69] on input "30031" at bounding box center [291, 70] width 104 height 12
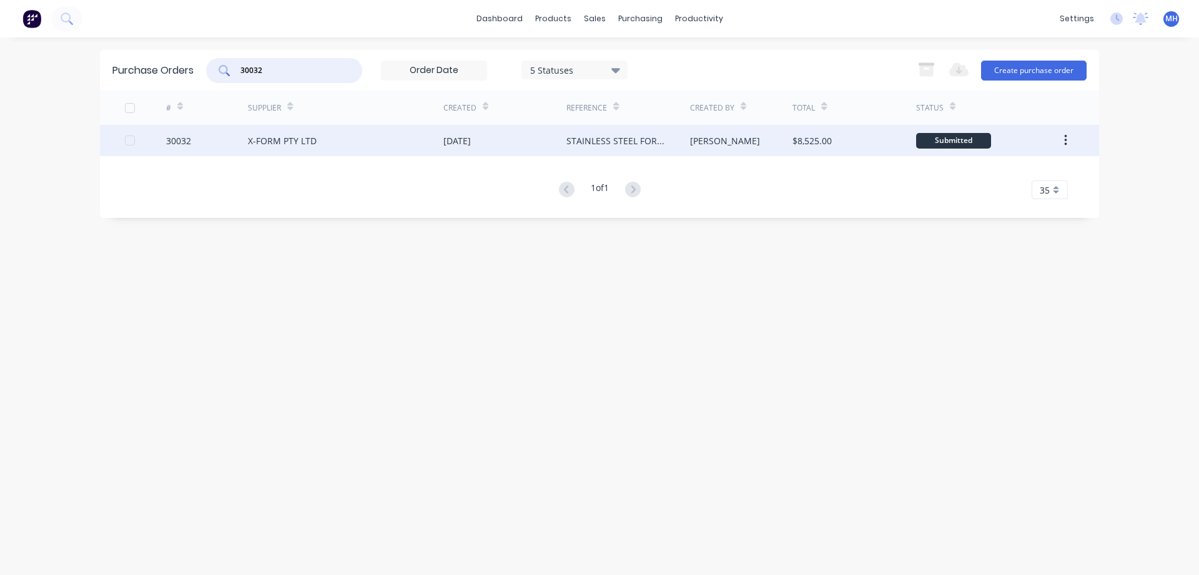
type input "30032"
click at [605, 139] on div "STAINLESS STEEL FORK ARM CLADDING X 5 PAIR - CAT DP 25" at bounding box center [615, 140] width 98 height 13
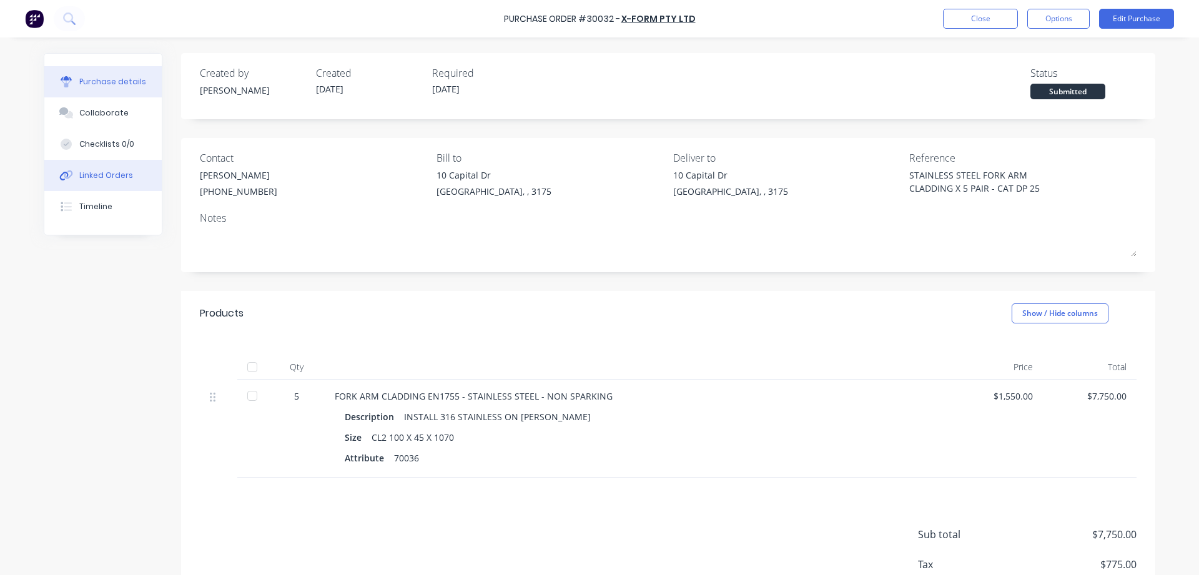
click at [109, 174] on div "Linked Orders" at bounding box center [106, 175] width 54 height 11
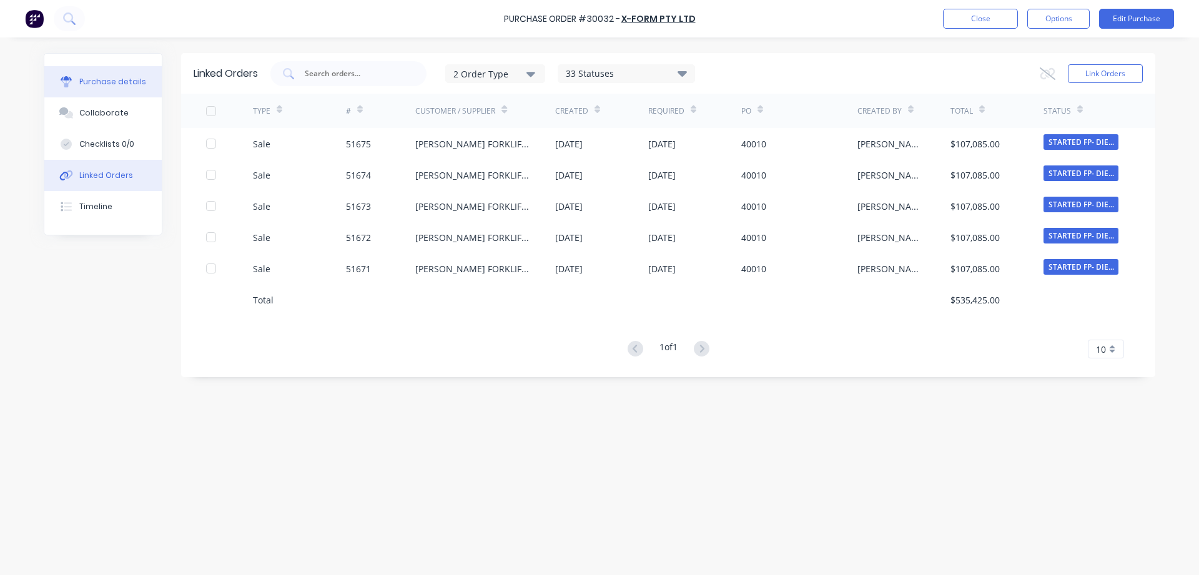
click at [102, 87] on div "Purchase details" at bounding box center [112, 81] width 67 height 11
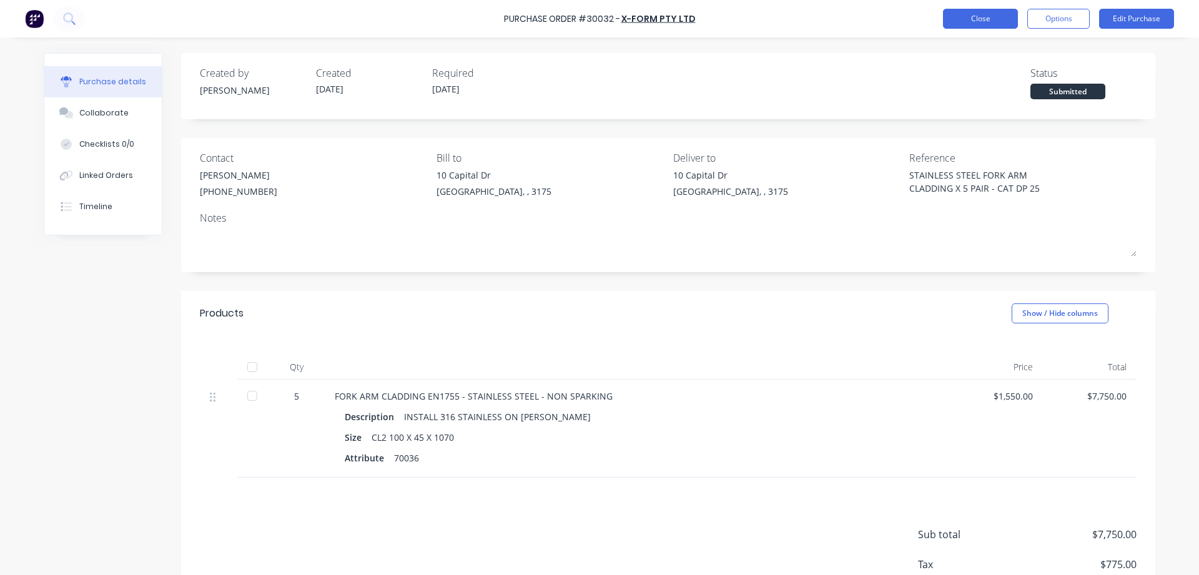
click at [975, 19] on button "Close" at bounding box center [980, 19] width 75 height 20
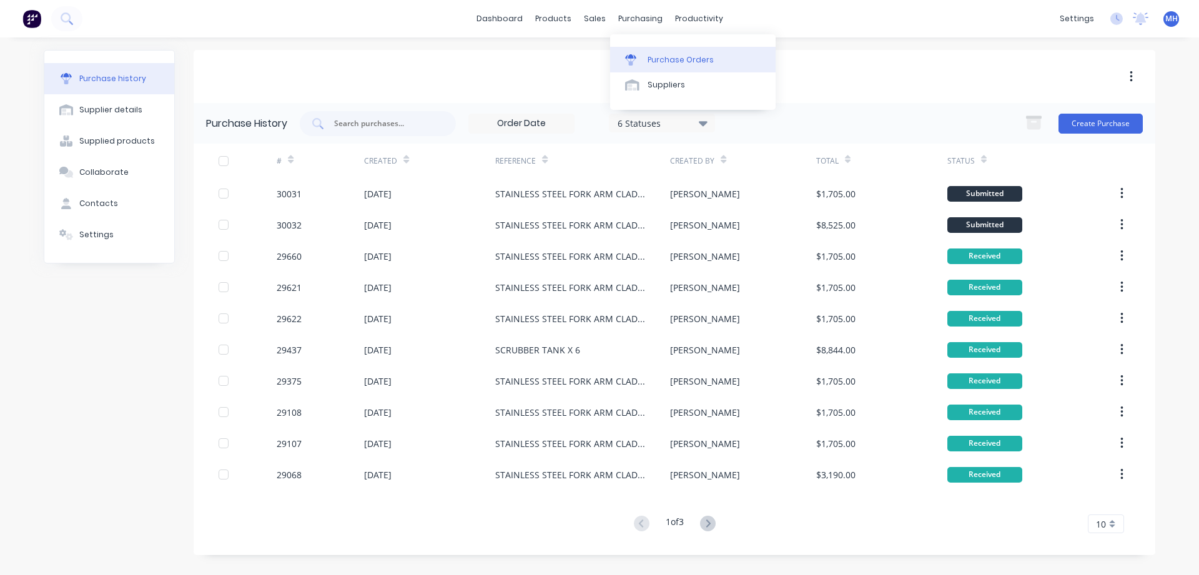
click at [659, 61] on div "Purchase Orders" at bounding box center [681, 59] width 66 height 11
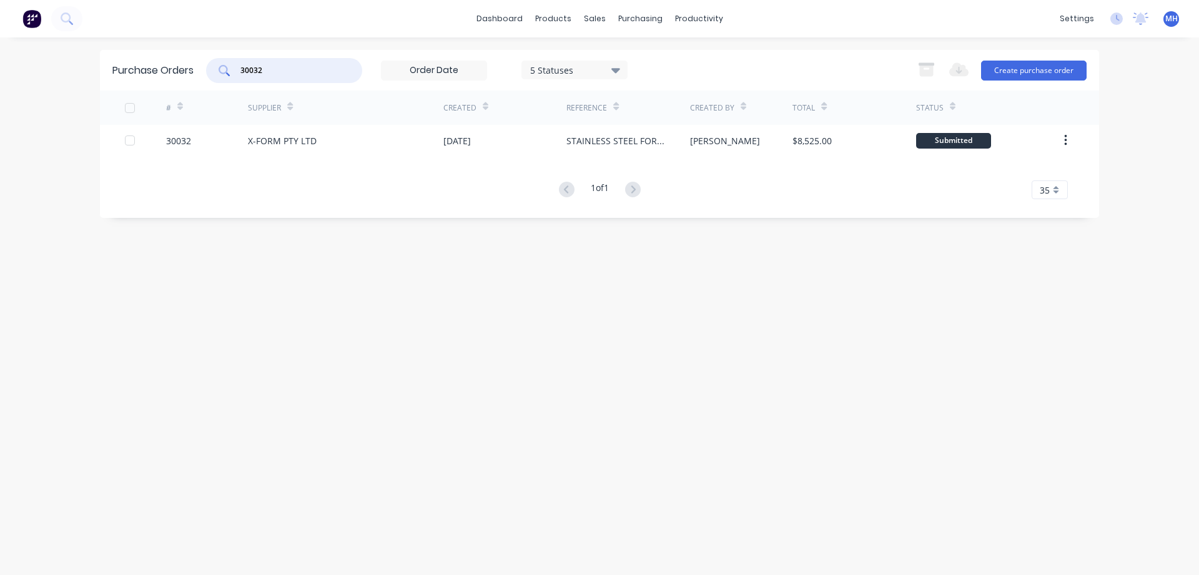
click at [284, 67] on input "30032" at bounding box center [291, 70] width 104 height 12
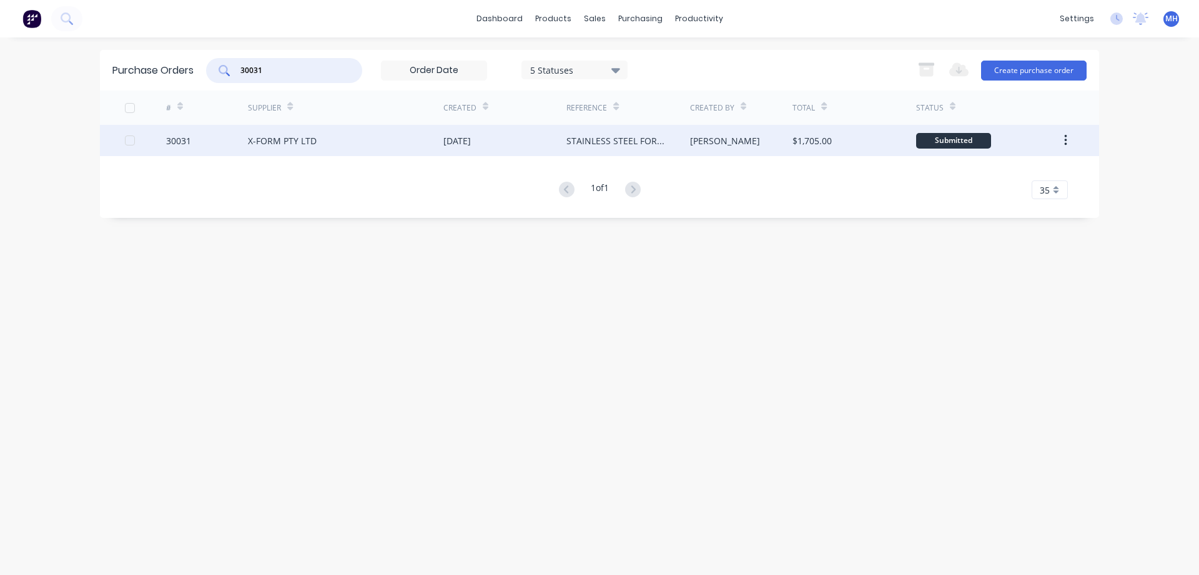
type input "30031"
click at [383, 144] on div "X-FORM PTY LTD" at bounding box center [345, 140] width 195 height 31
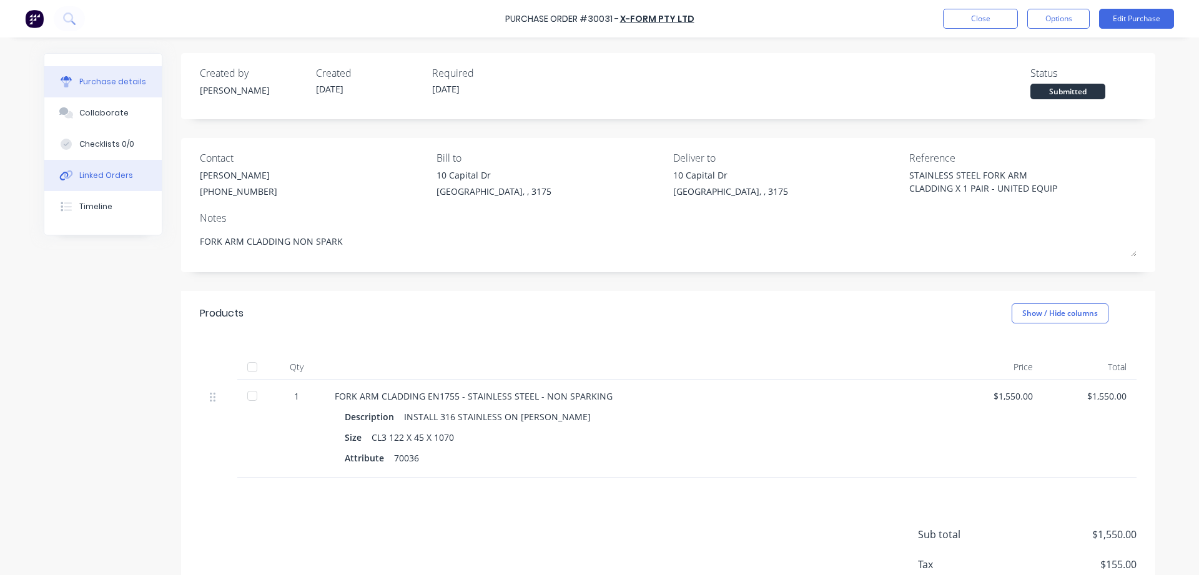
click at [99, 178] on div "Linked Orders" at bounding box center [106, 175] width 54 height 11
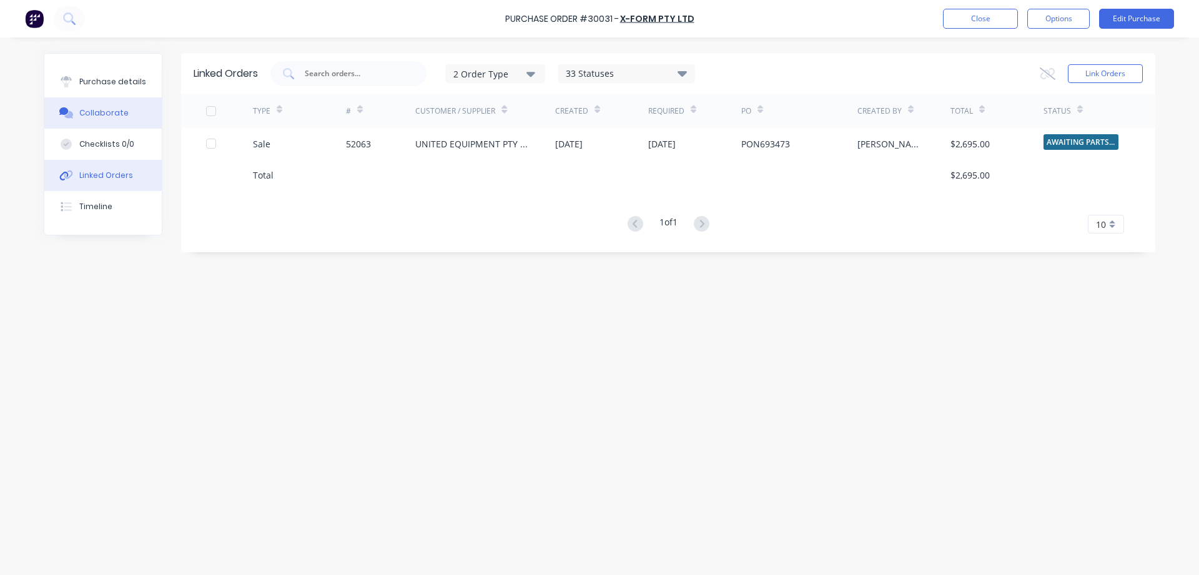
click at [105, 111] on div "Collaborate" at bounding box center [103, 112] width 49 height 11
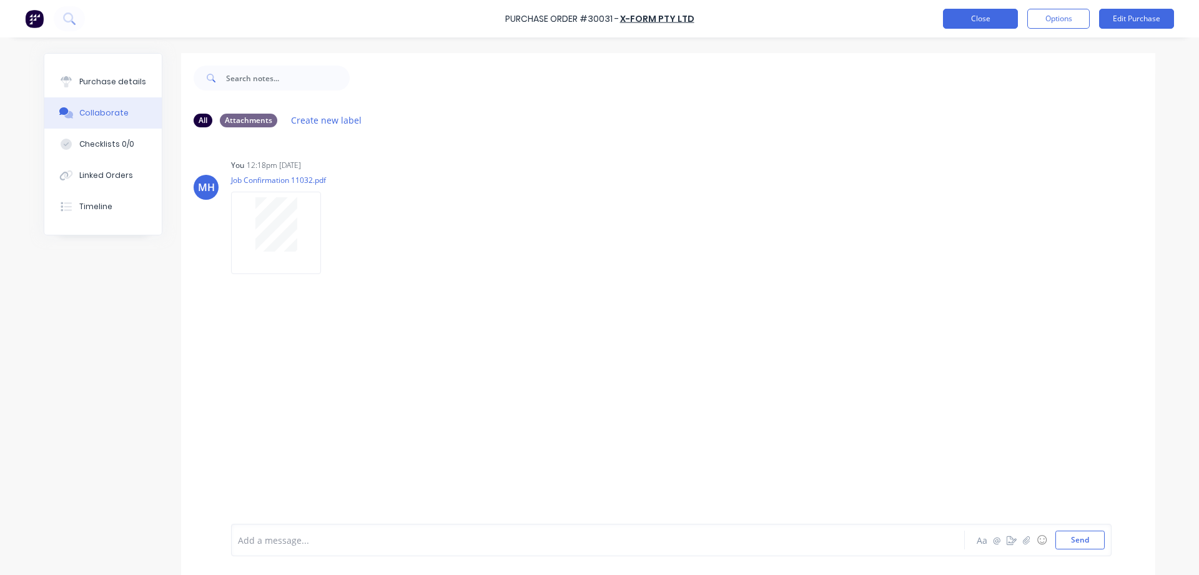
click at [993, 19] on button "Close" at bounding box center [980, 19] width 75 height 20
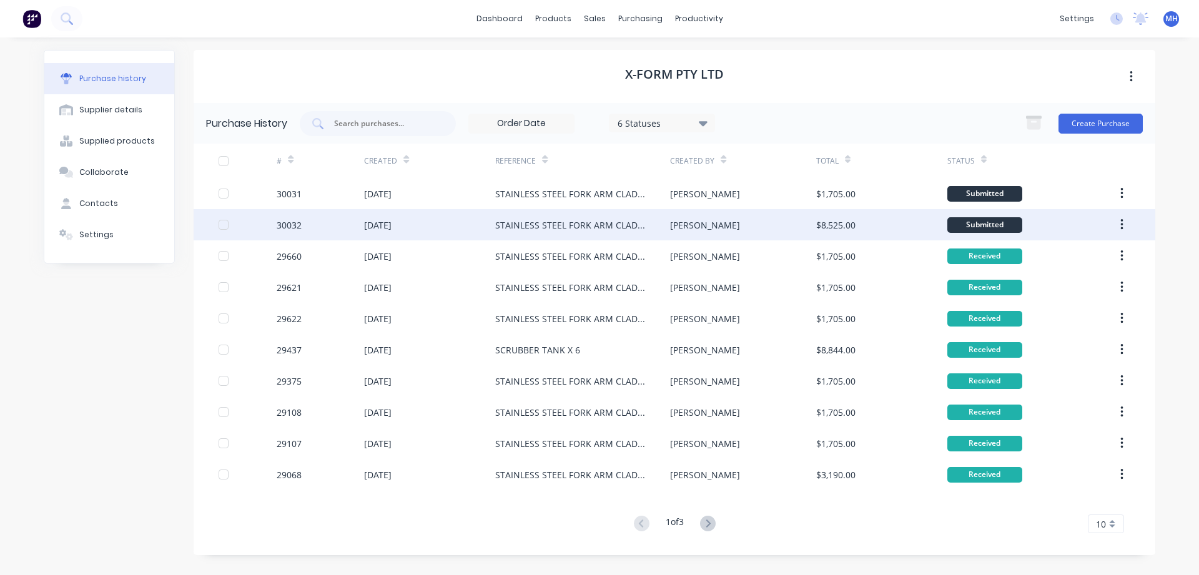
click at [294, 229] on div "30032" at bounding box center [289, 225] width 25 height 13
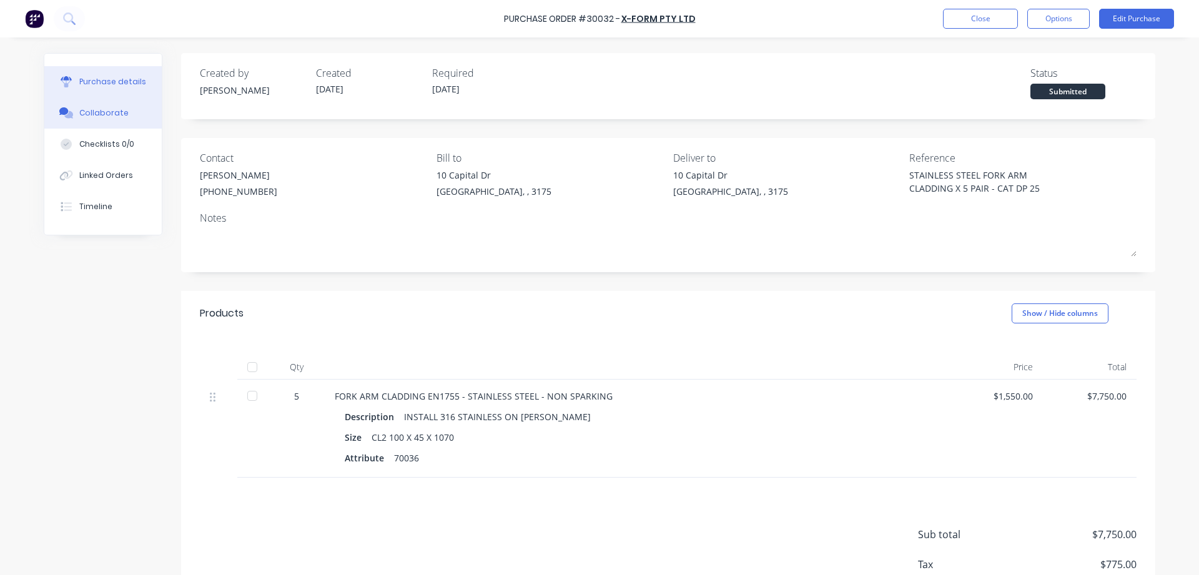
click at [111, 112] on div "Collaborate" at bounding box center [103, 112] width 49 height 11
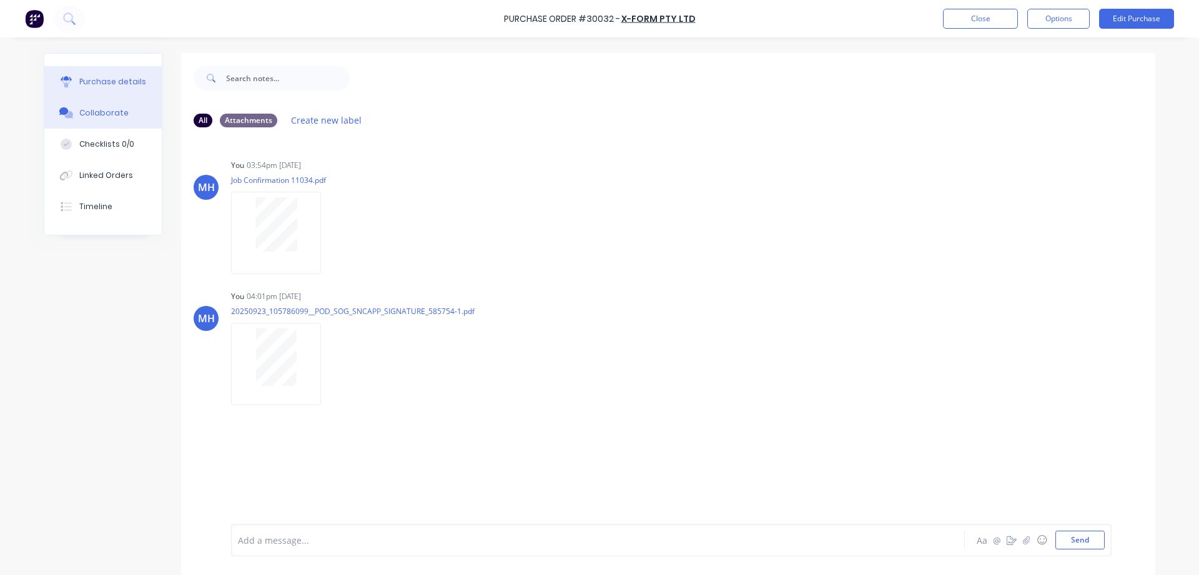
click at [127, 80] on div "Purchase details" at bounding box center [112, 81] width 67 height 11
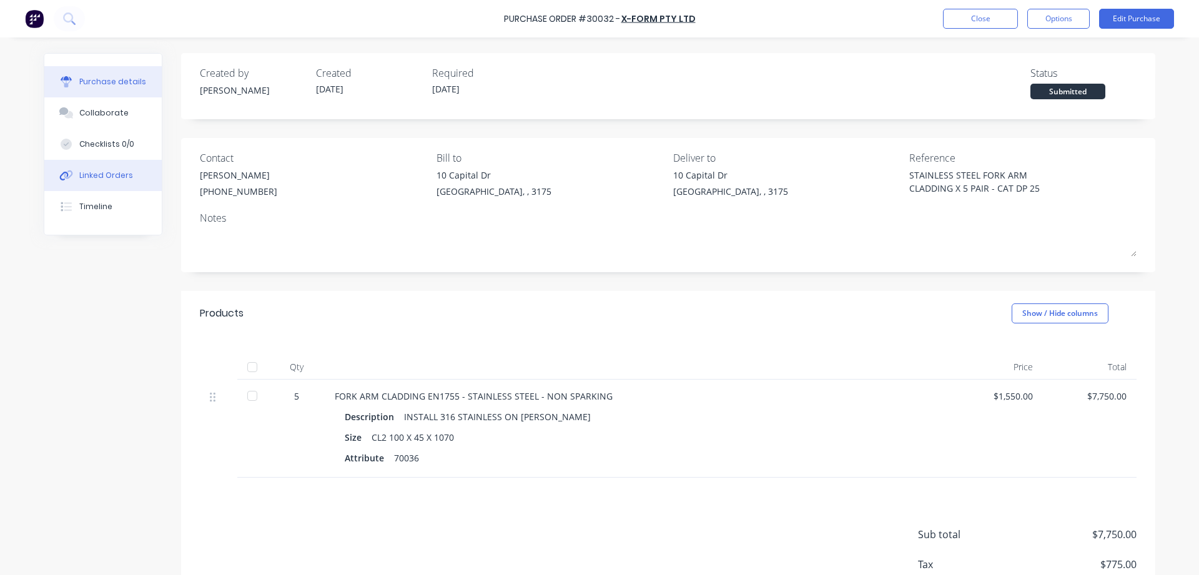
click at [104, 172] on div "Linked Orders" at bounding box center [106, 175] width 54 height 11
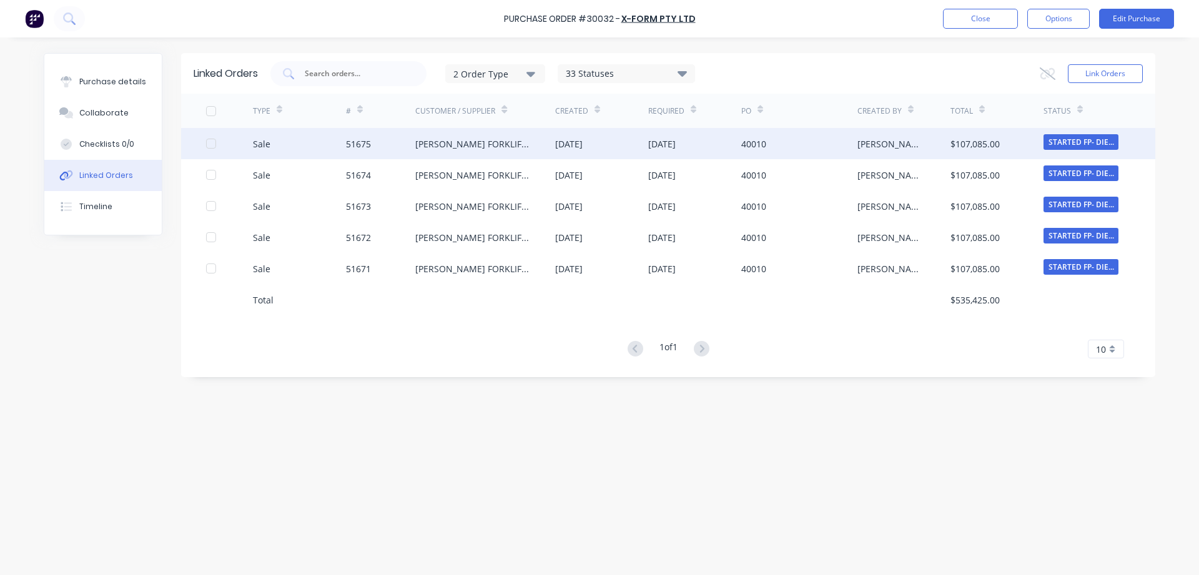
click at [465, 153] on div "[PERSON_NAME] FORKLIFT SERVICES - [GEOGRAPHIC_DATA]" at bounding box center [485, 143] width 140 height 31
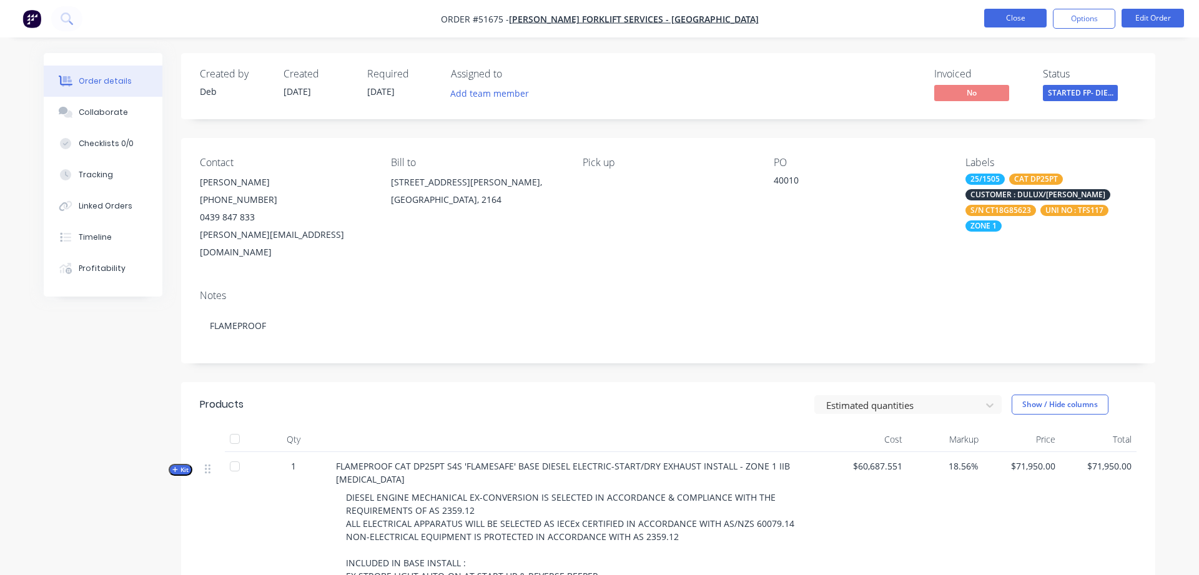
click at [999, 20] on button "Close" at bounding box center [1015, 18] width 62 height 19
